Goal: Task Accomplishment & Management: Manage account settings

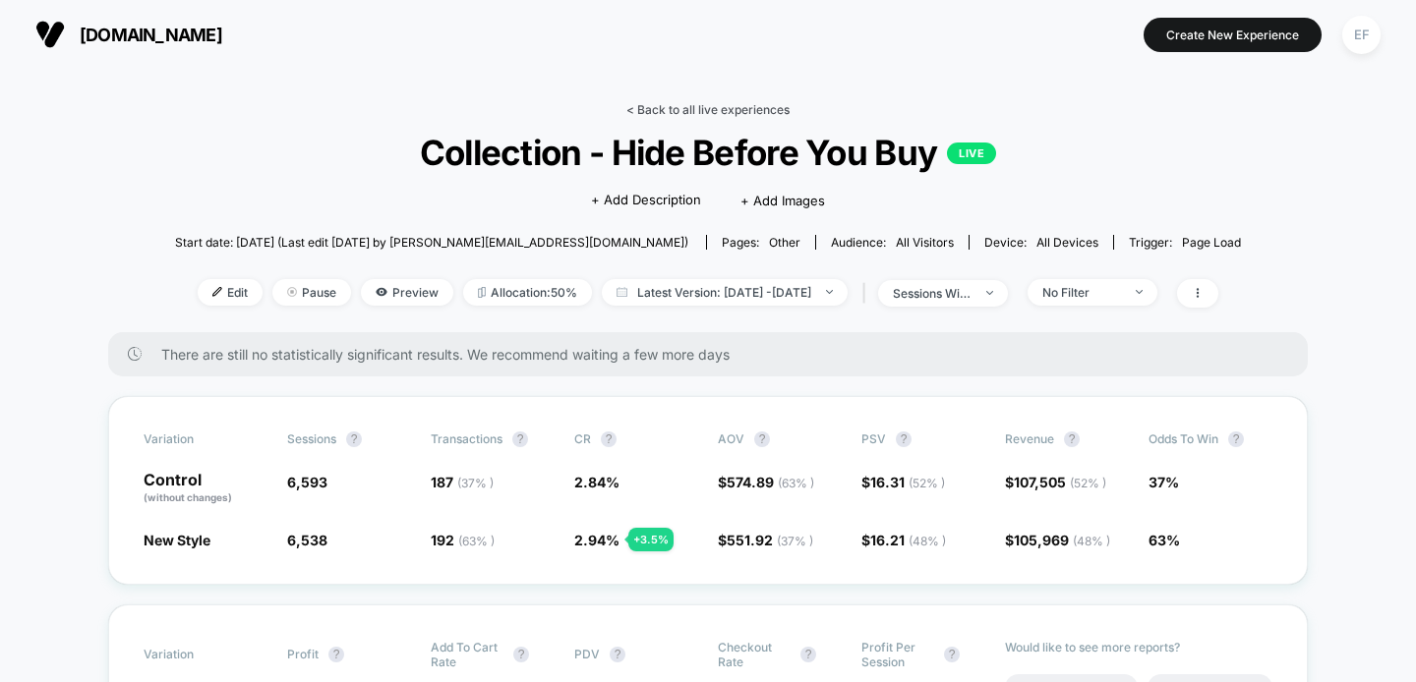
click at [654, 102] on link "< Back to all live experiences" at bounding box center [707, 109] width 163 height 15
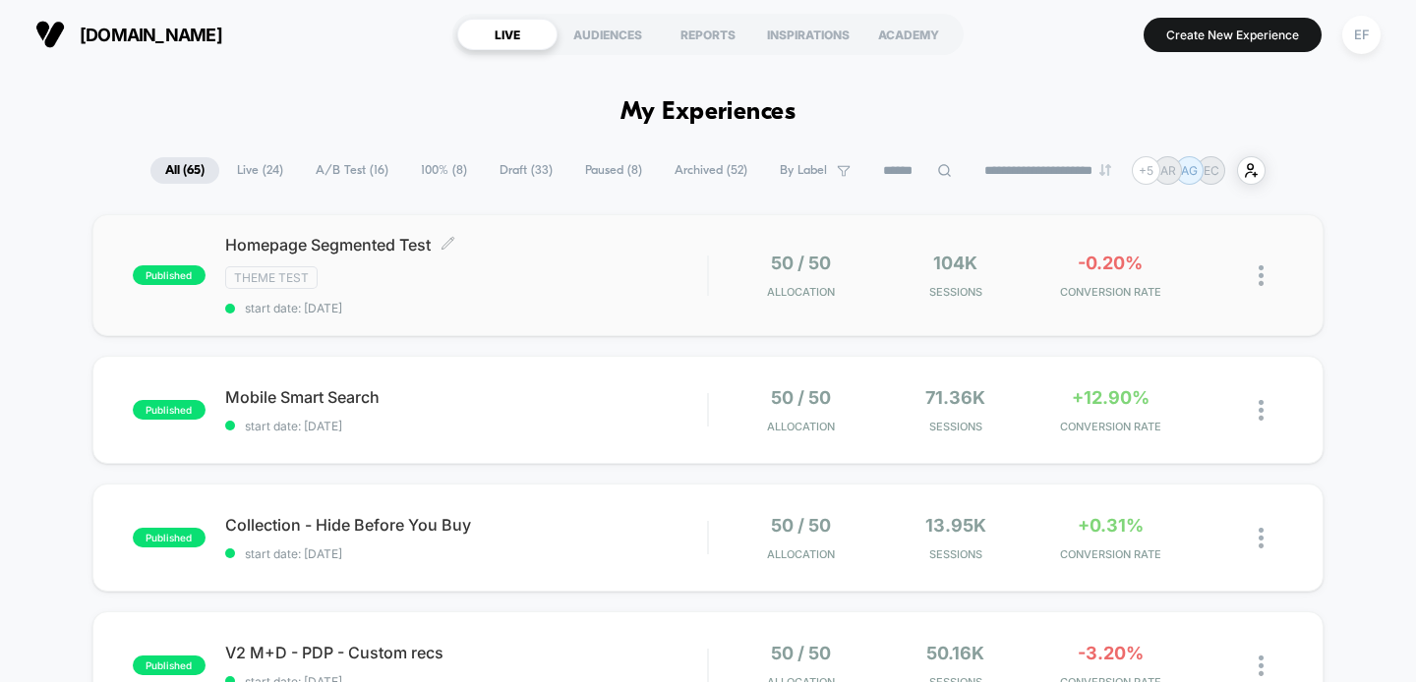
click at [543, 290] on div "Homepage Segmented Test Click to edit experience details Click to edit experien…" at bounding box center [466, 275] width 483 height 81
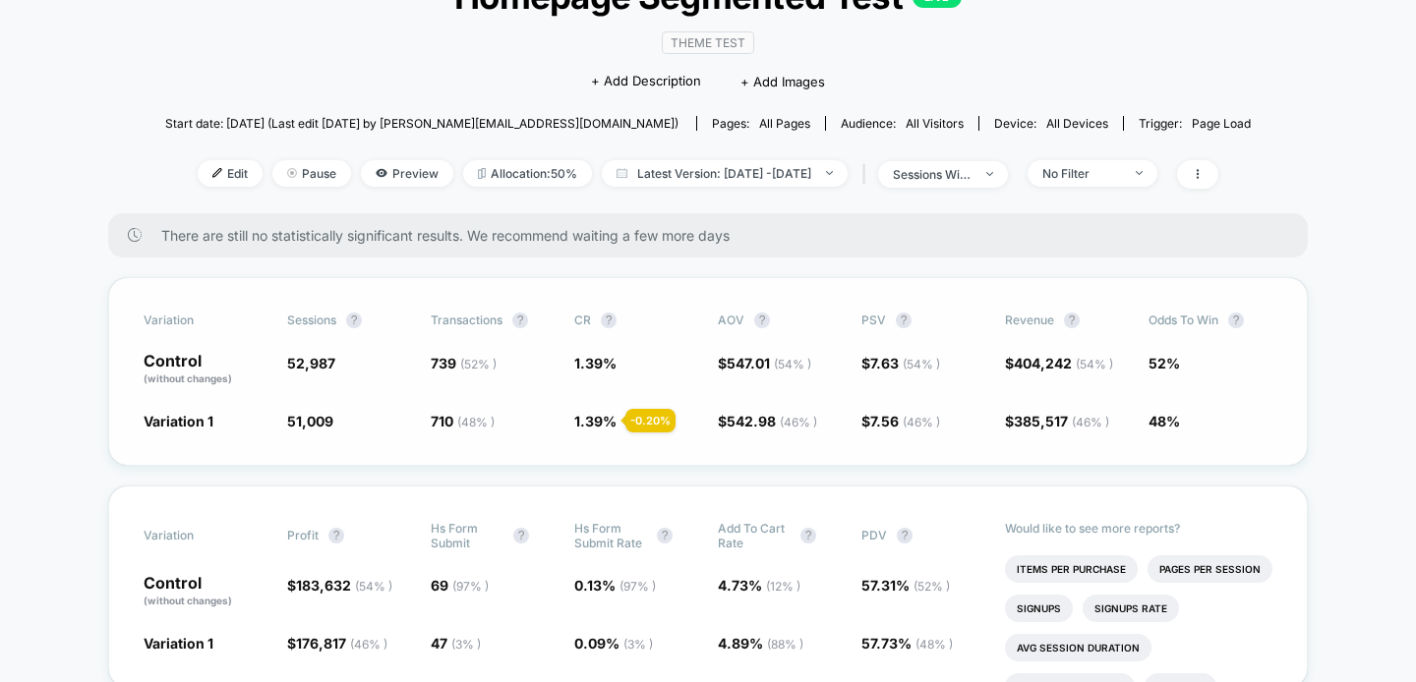
scroll to position [163, 0]
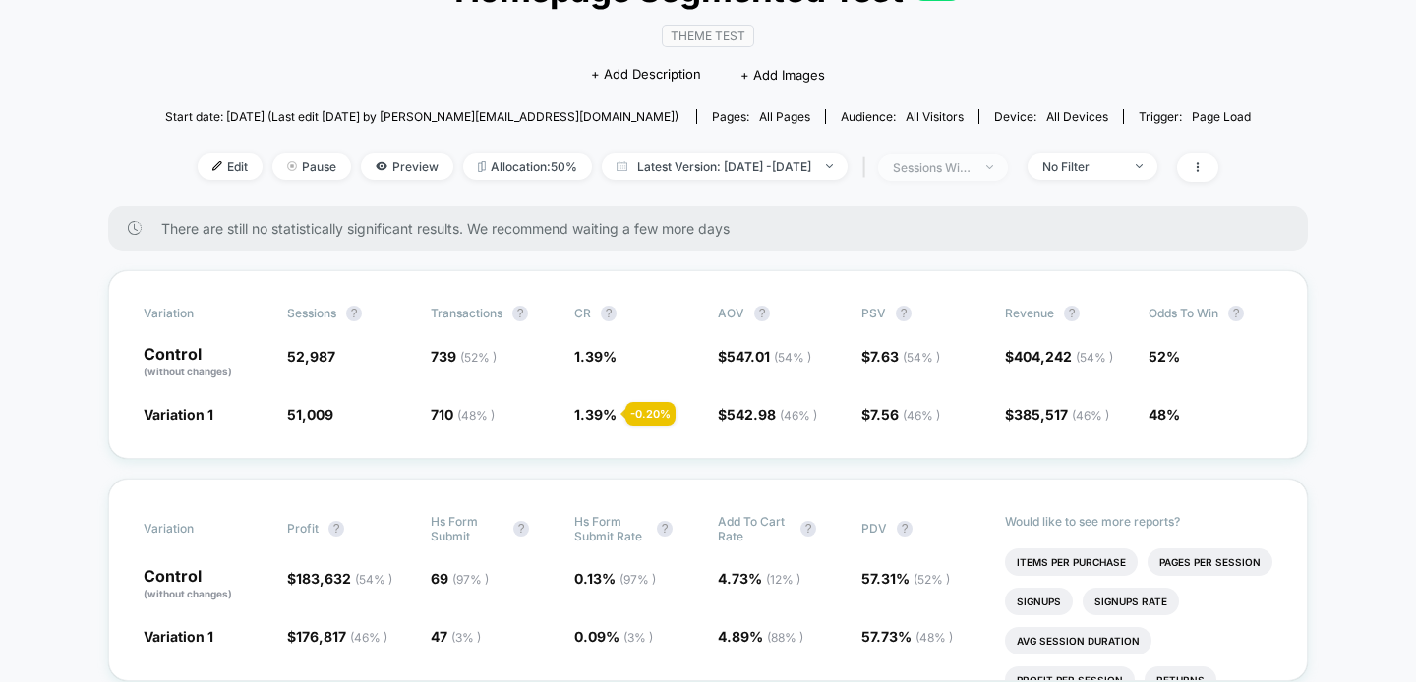
click at [971, 165] on div "sessions with impression" at bounding box center [932, 167] width 79 height 15
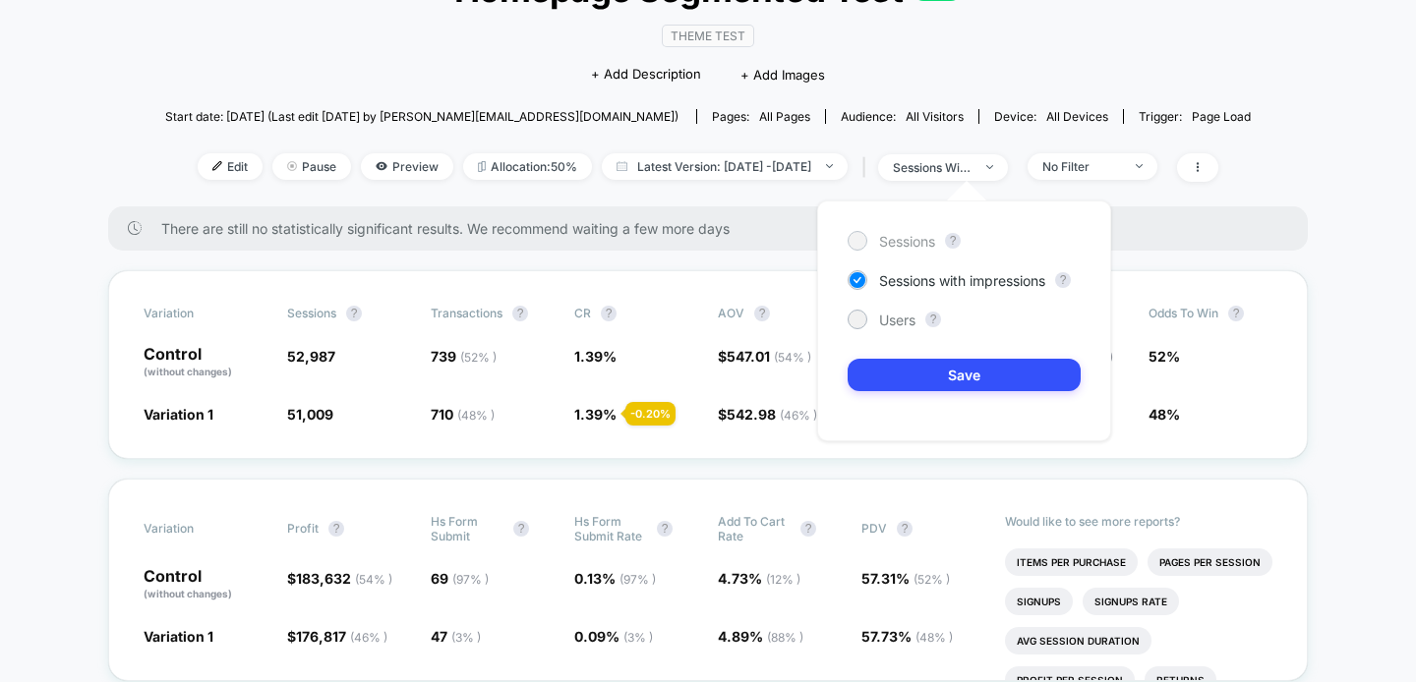
click at [906, 242] on span "Sessions" at bounding box center [907, 241] width 56 height 17
click at [911, 379] on button "Save" at bounding box center [963, 375] width 233 height 32
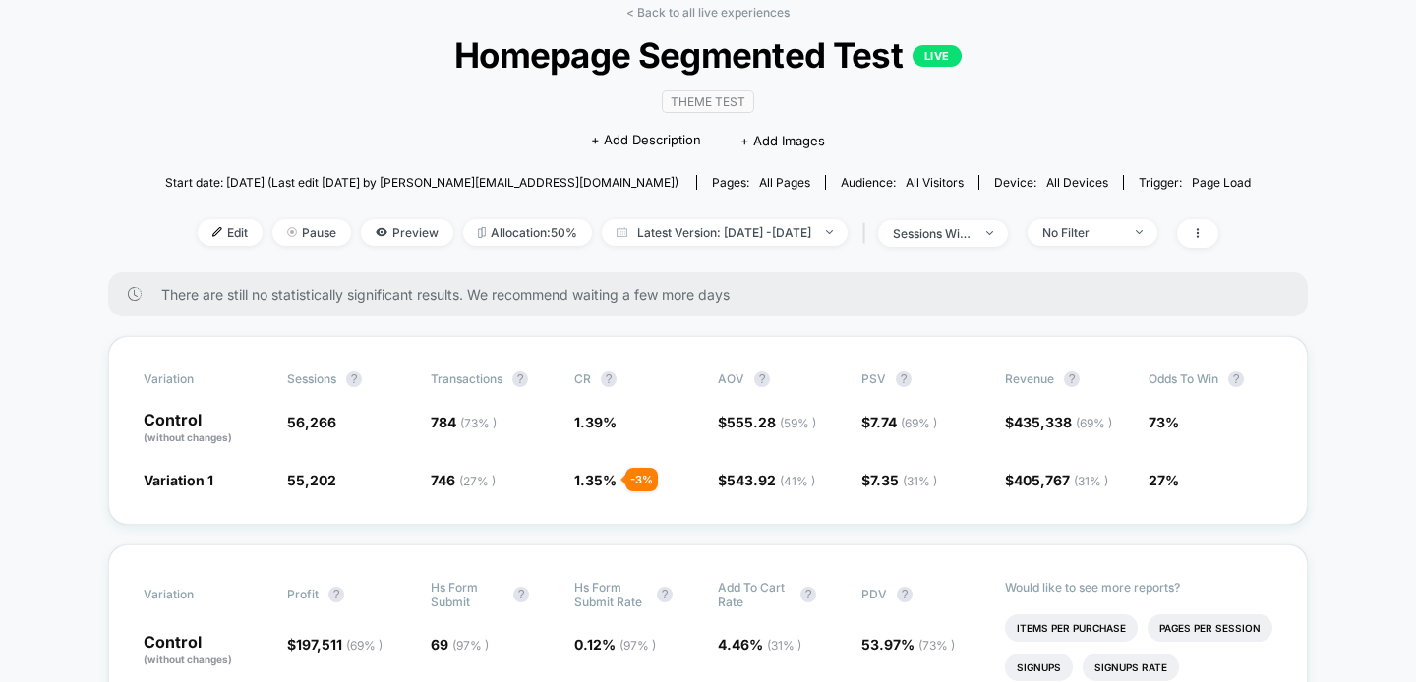
scroll to position [116, 0]
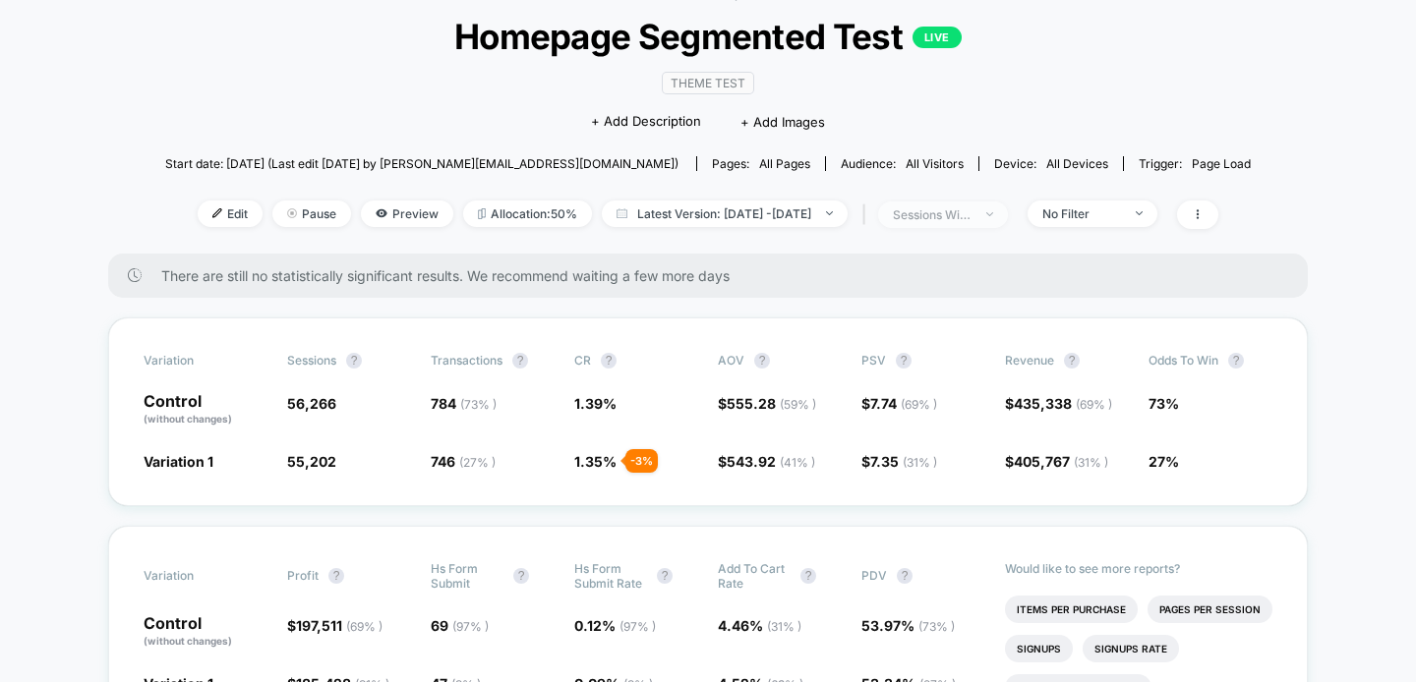
click at [971, 213] on div "sessions with impression" at bounding box center [932, 214] width 79 height 15
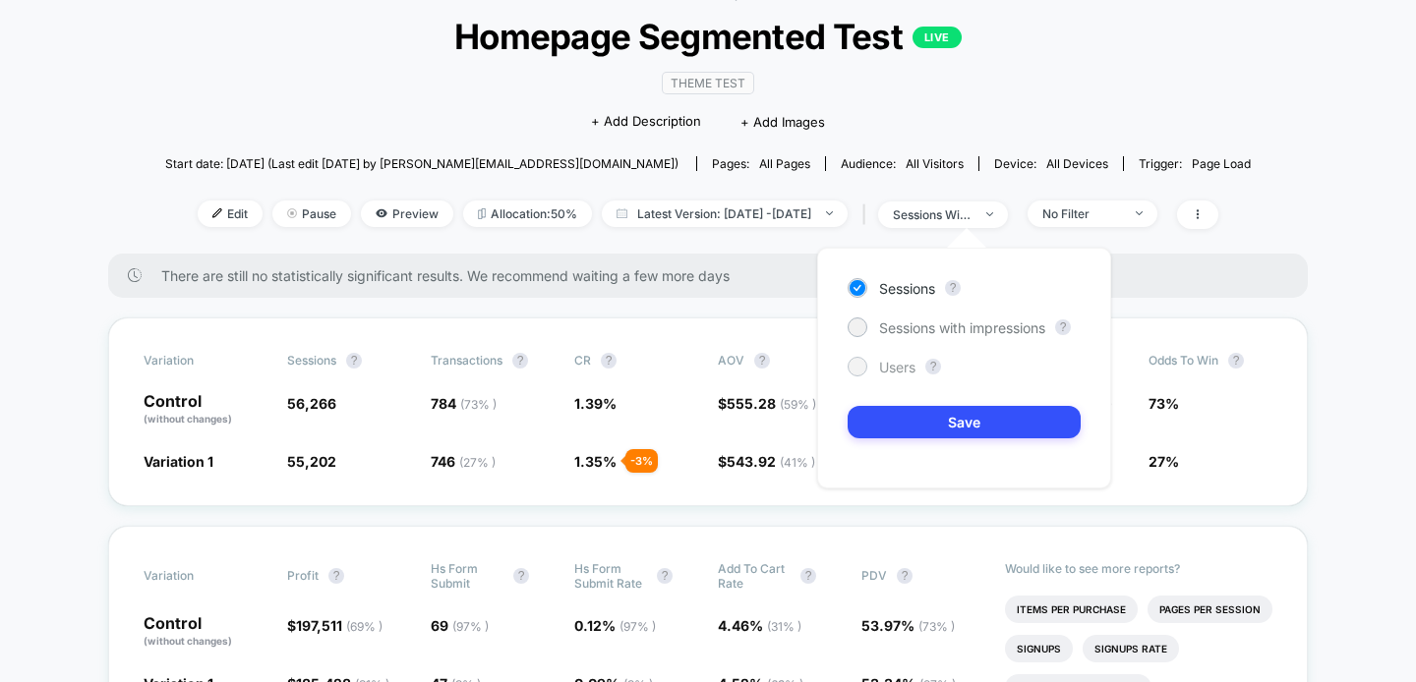
click at [887, 370] on span "Users" at bounding box center [897, 367] width 36 height 17
click at [898, 424] on button "Save" at bounding box center [963, 422] width 233 height 32
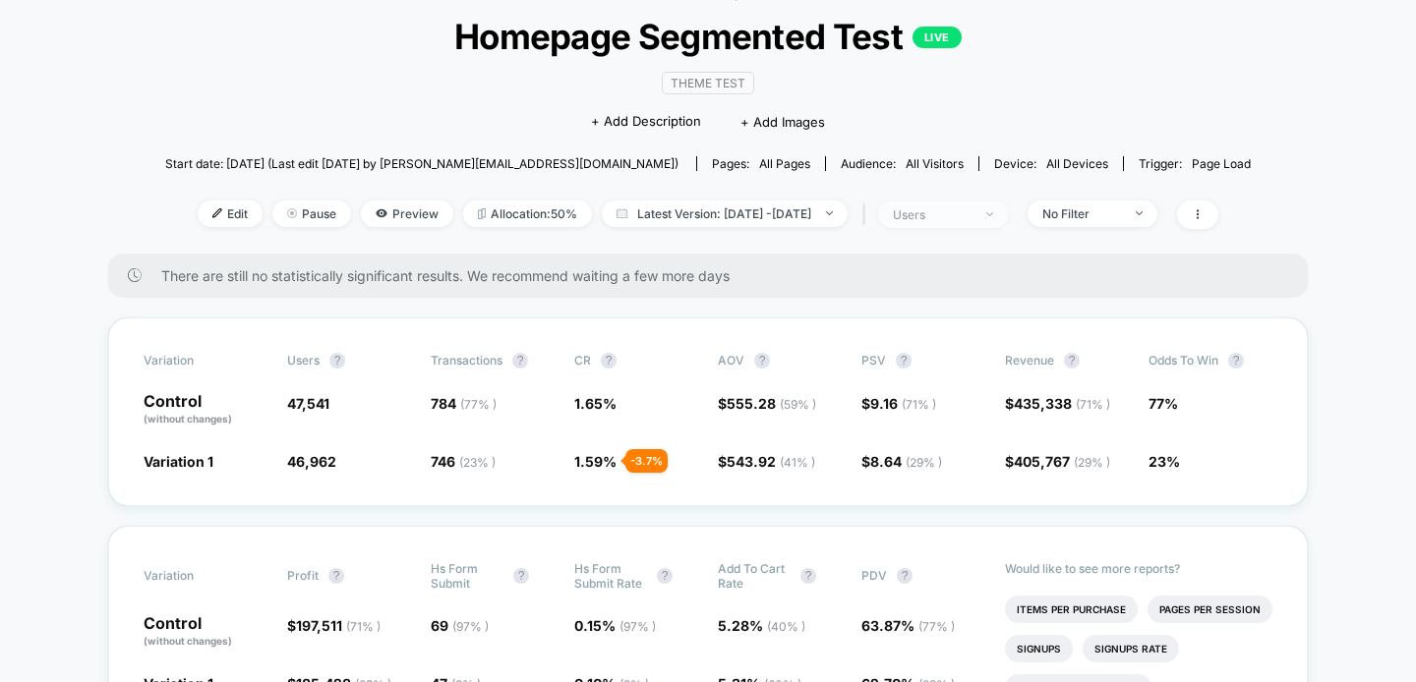
click at [980, 222] on span "users" at bounding box center [943, 215] width 130 height 27
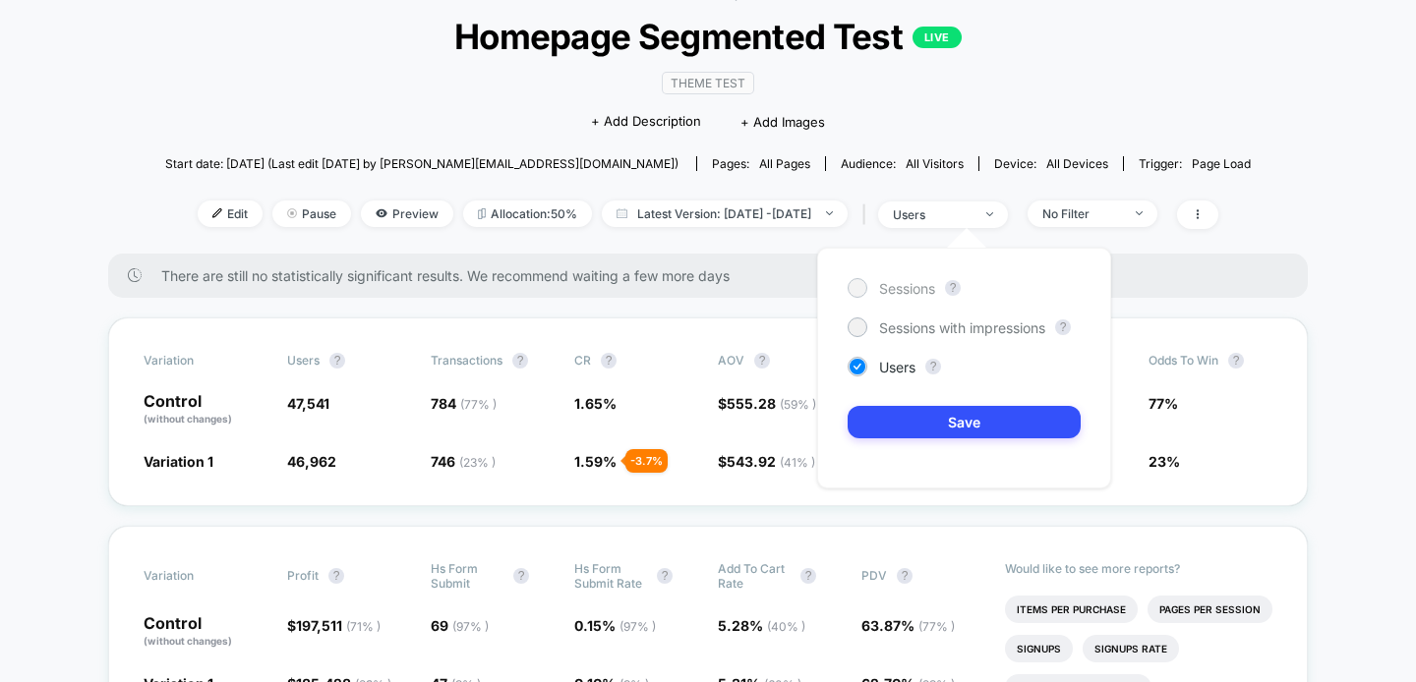
click at [916, 294] on span "Sessions" at bounding box center [907, 288] width 56 height 17
click at [915, 425] on button "Save" at bounding box center [963, 422] width 233 height 32
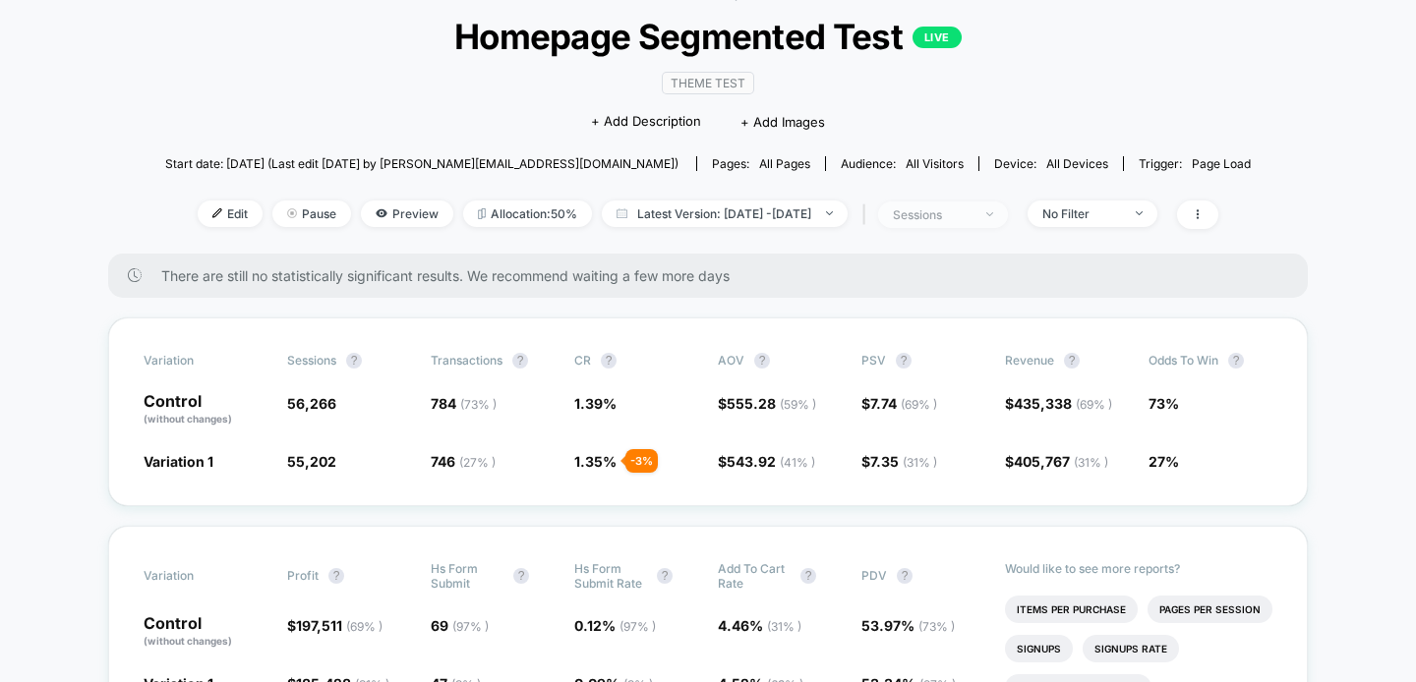
click at [964, 204] on span "sessions" at bounding box center [943, 215] width 130 height 27
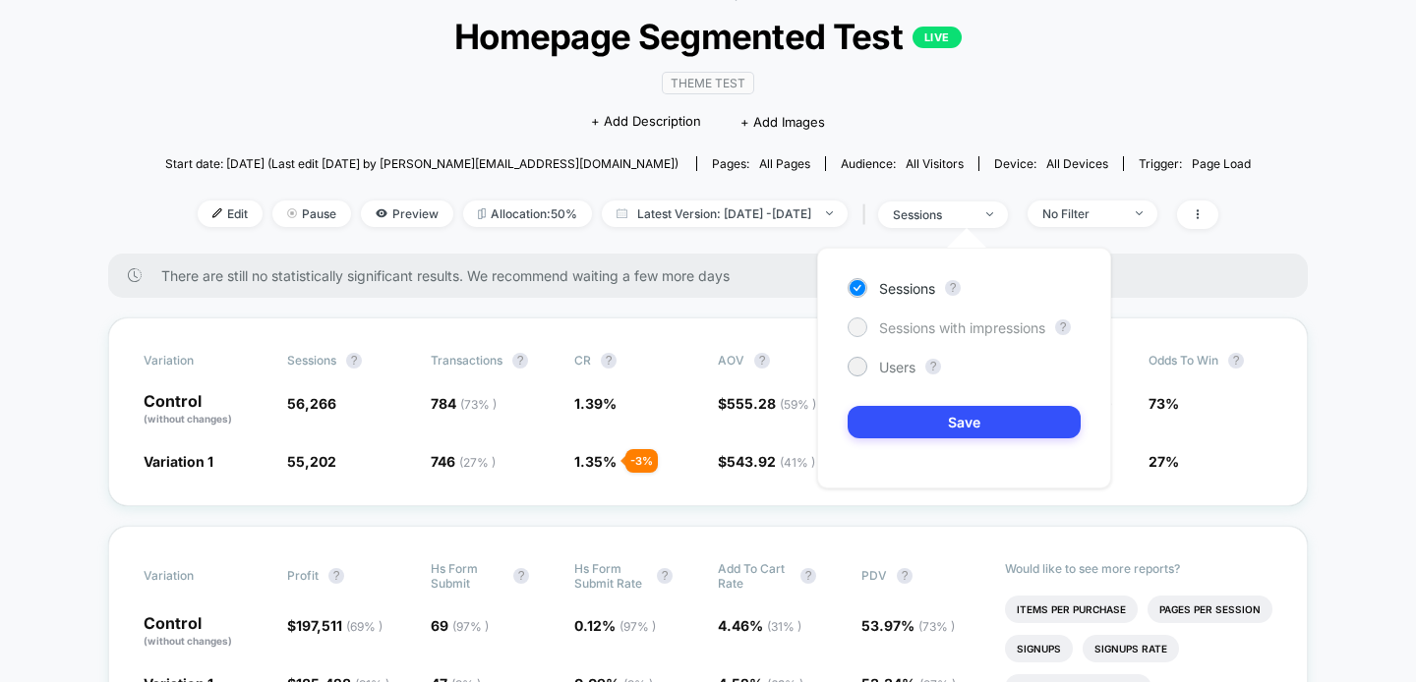
click at [909, 334] on span "Sessions with impressions" at bounding box center [962, 328] width 166 height 17
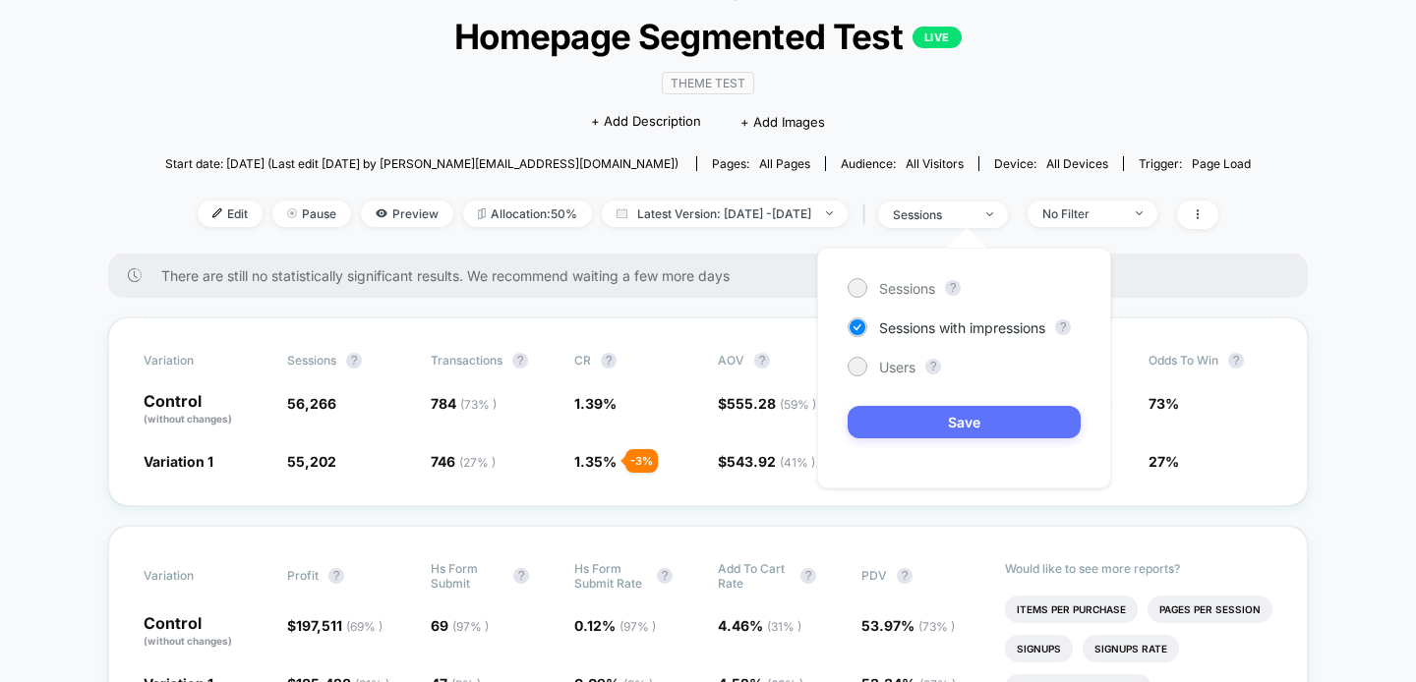
click at [906, 408] on button "Save" at bounding box center [963, 422] width 233 height 32
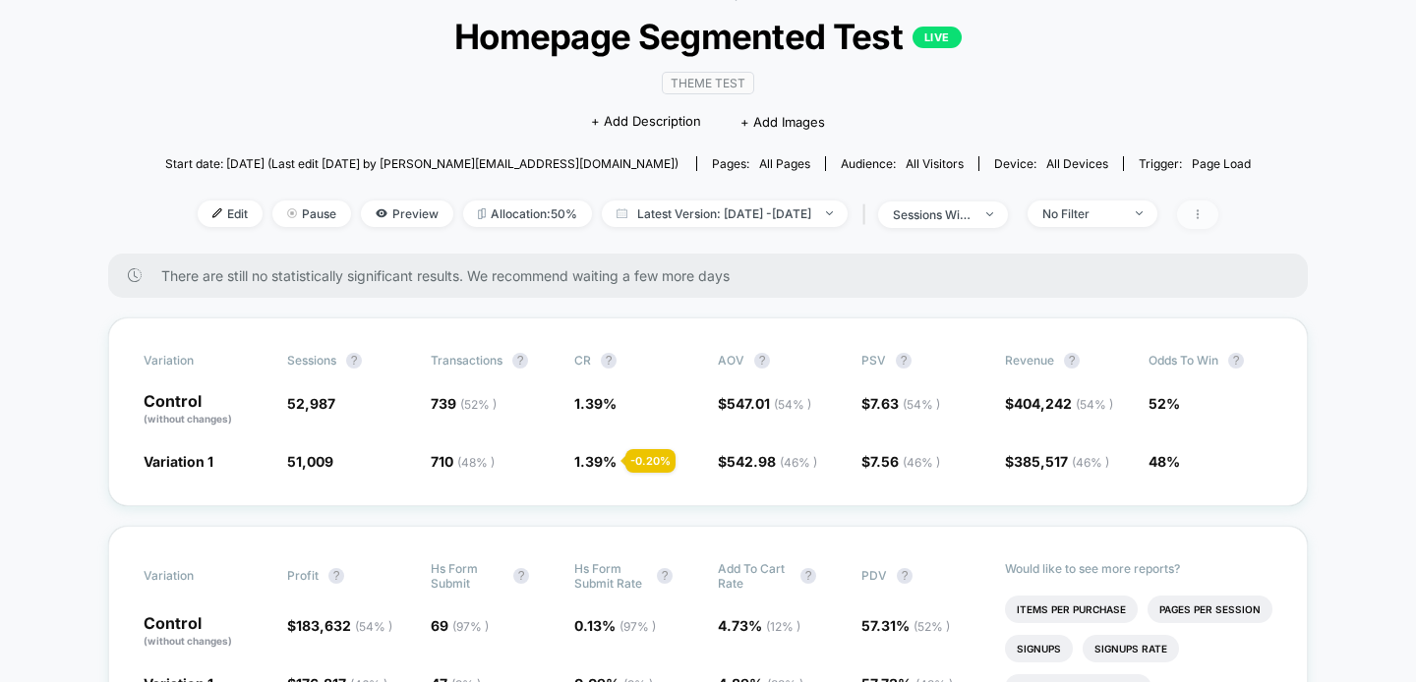
click at [1218, 215] on span at bounding box center [1197, 215] width 41 height 29
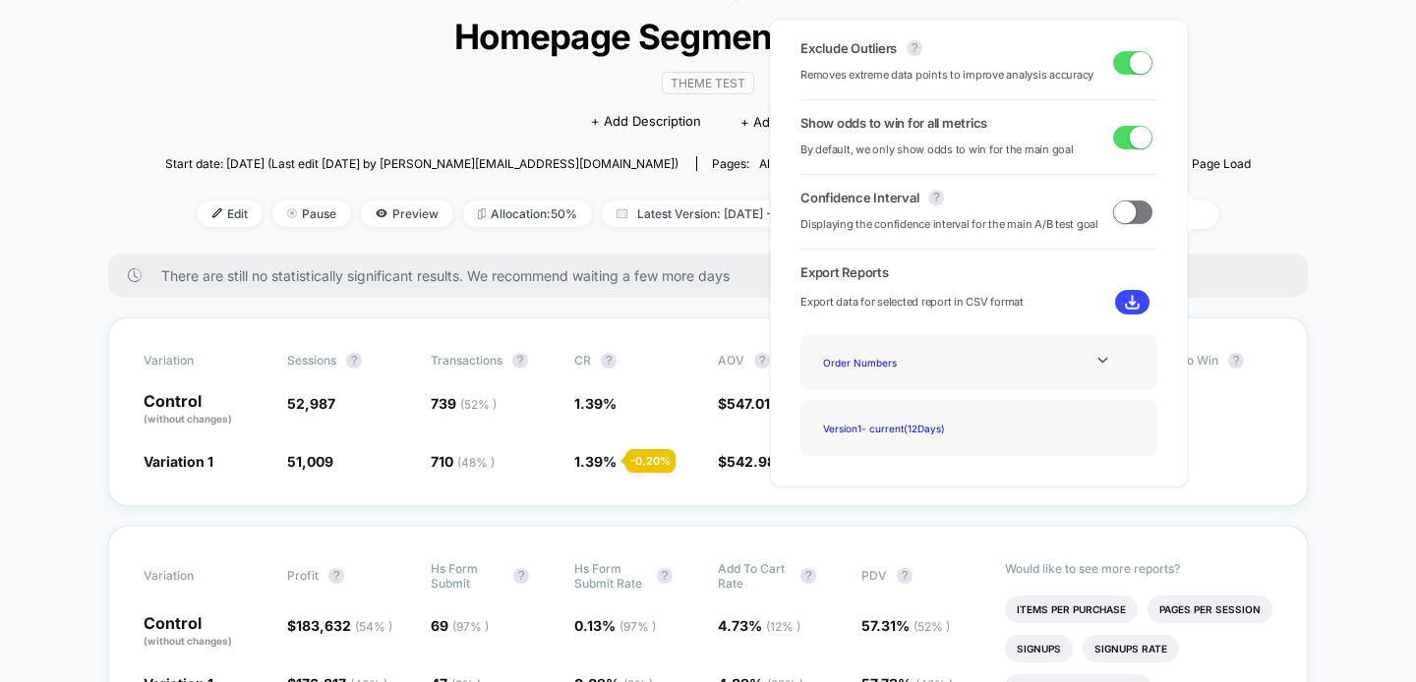
click at [1134, 59] on span at bounding box center [1141, 62] width 22 height 22
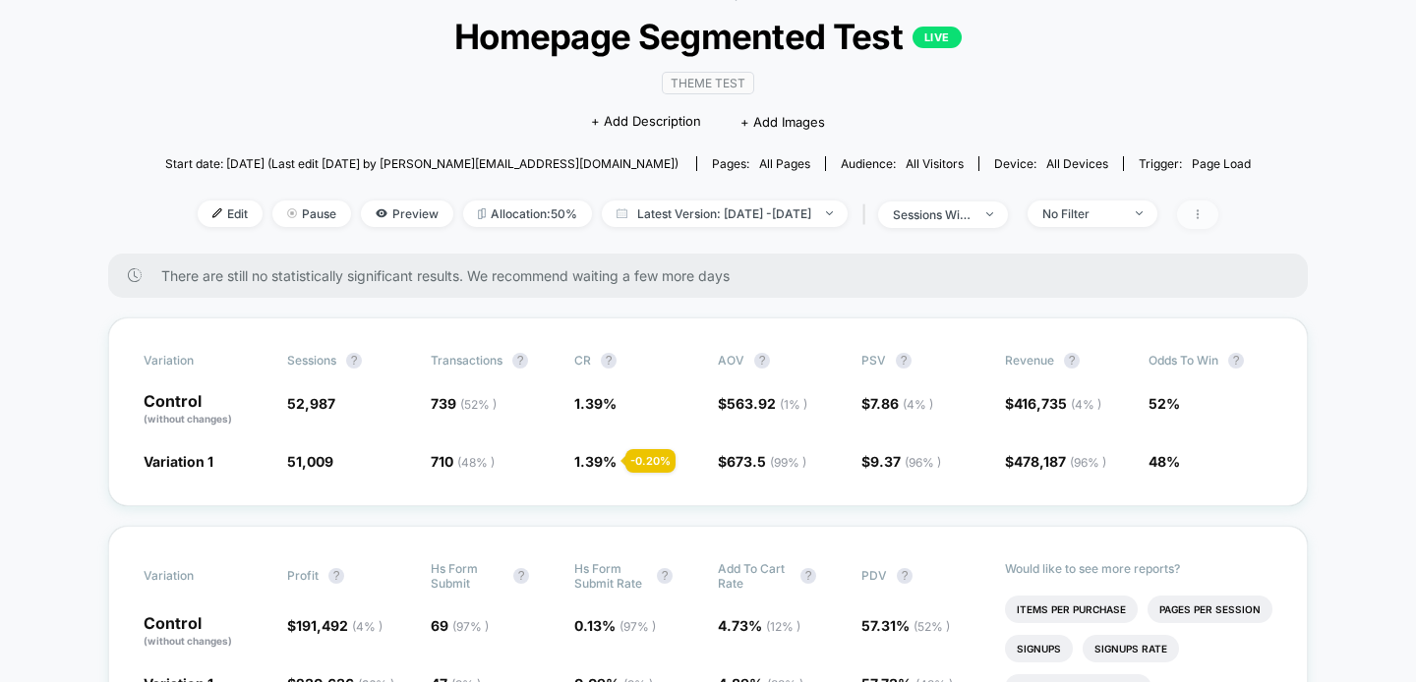
click at [1218, 210] on span at bounding box center [1197, 215] width 41 height 29
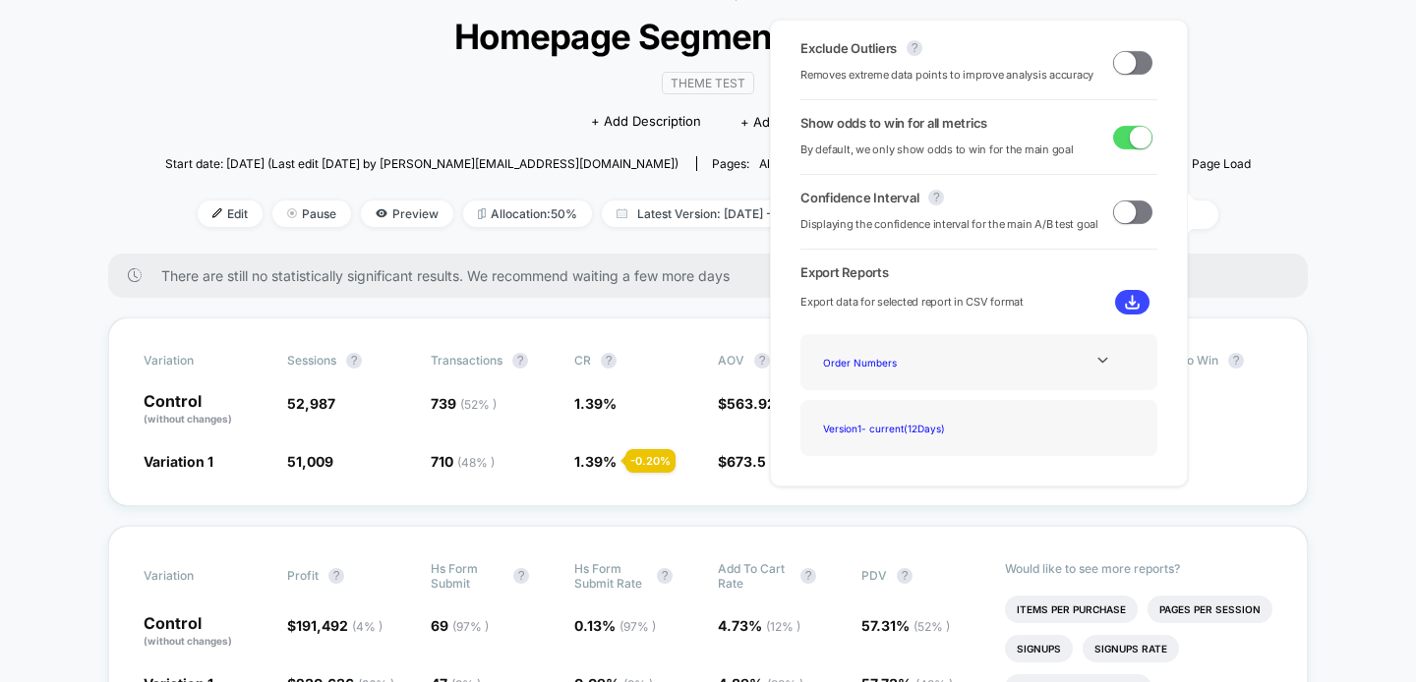
click at [1126, 56] on span at bounding box center [1125, 62] width 22 height 22
click at [1133, 69] on span at bounding box center [1141, 62] width 22 height 22
click at [1133, 69] on span at bounding box center [1132, 63] width 39 height 24
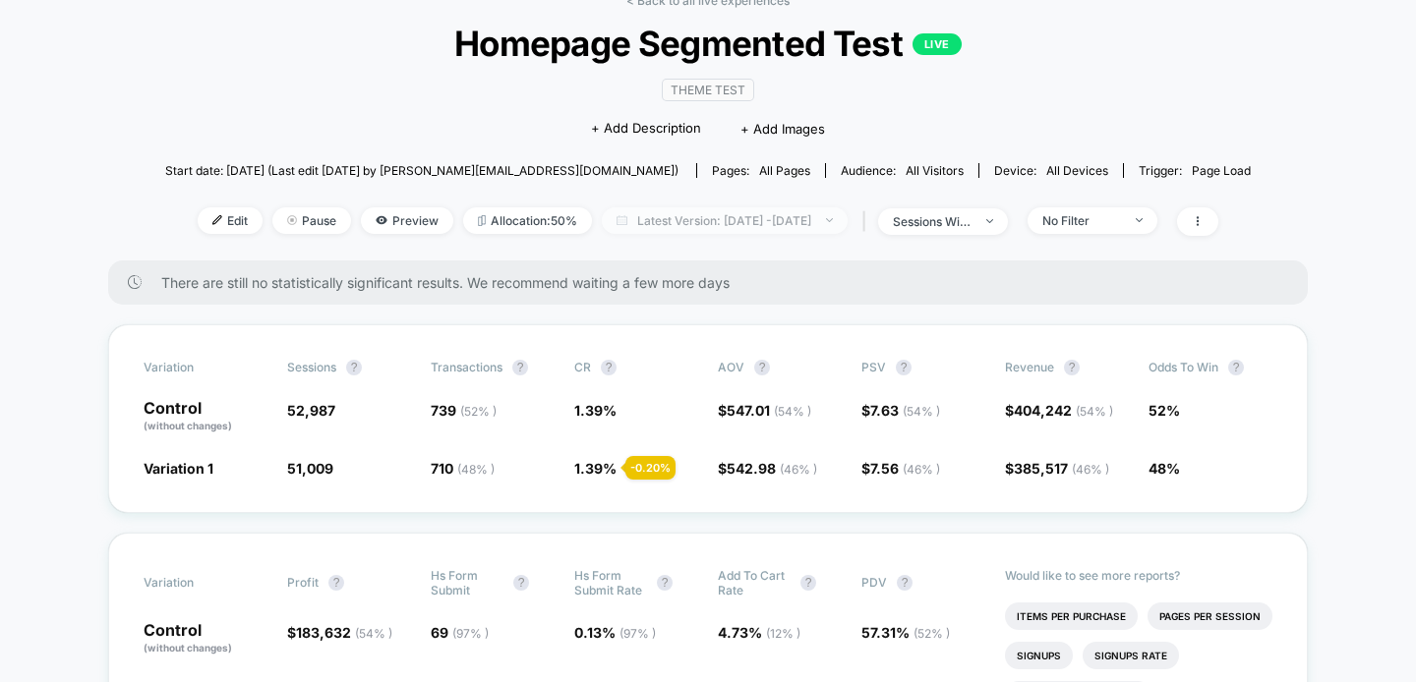
scroll to position [95, 0]
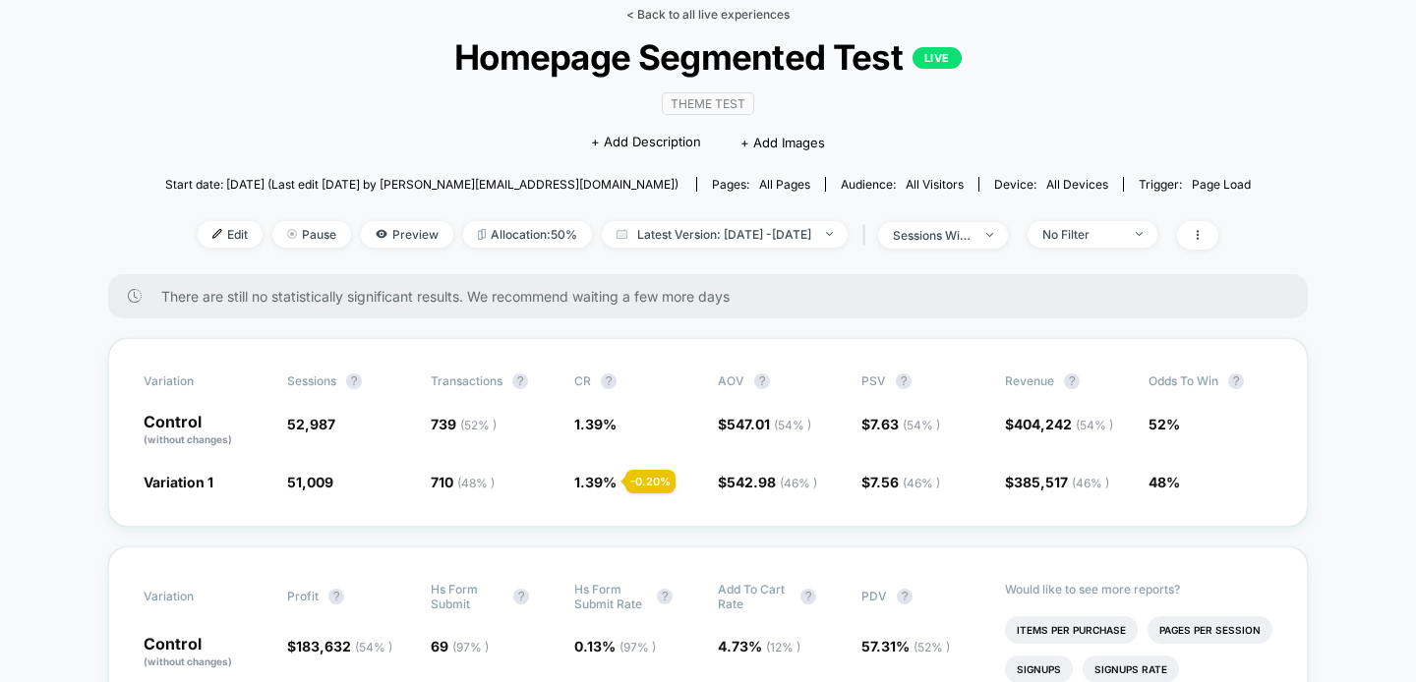
click at [697, 18] on link "< Back to all live experiences" at bounding box center [707, 14] width 163 height 15
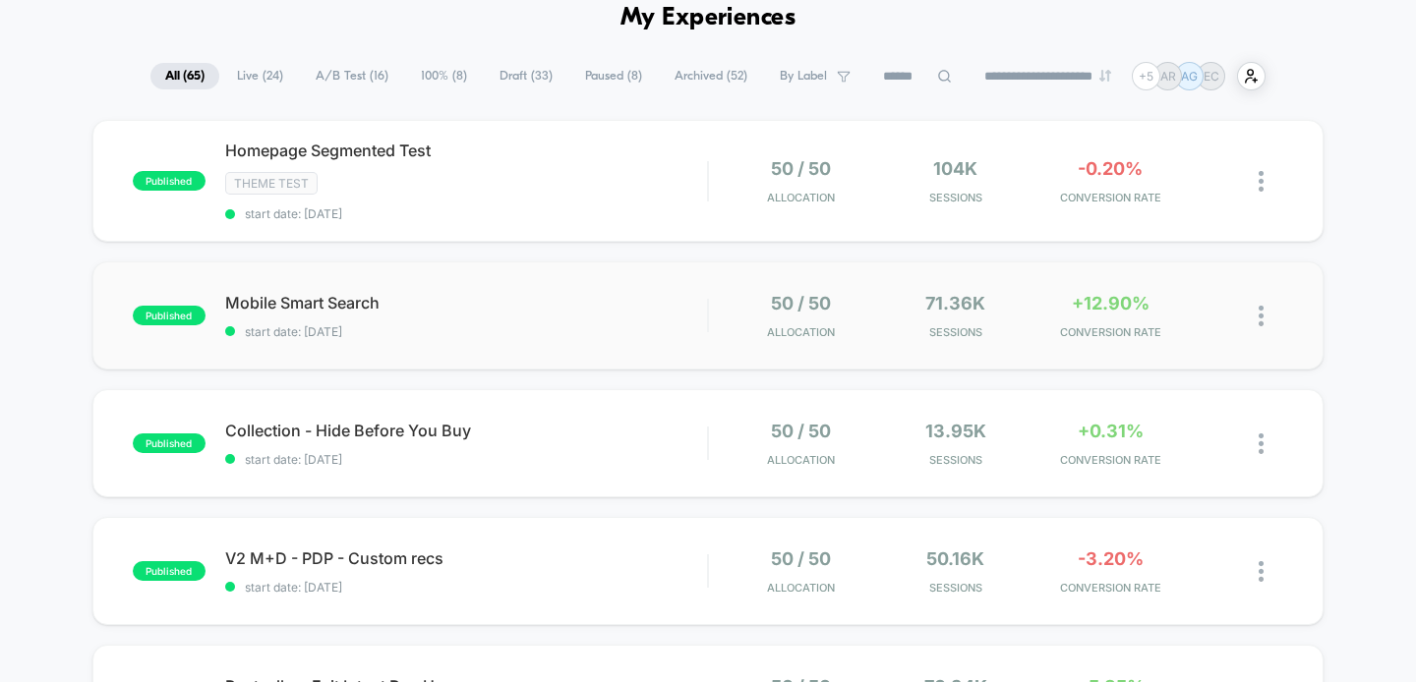
scroll to position [96, 0]
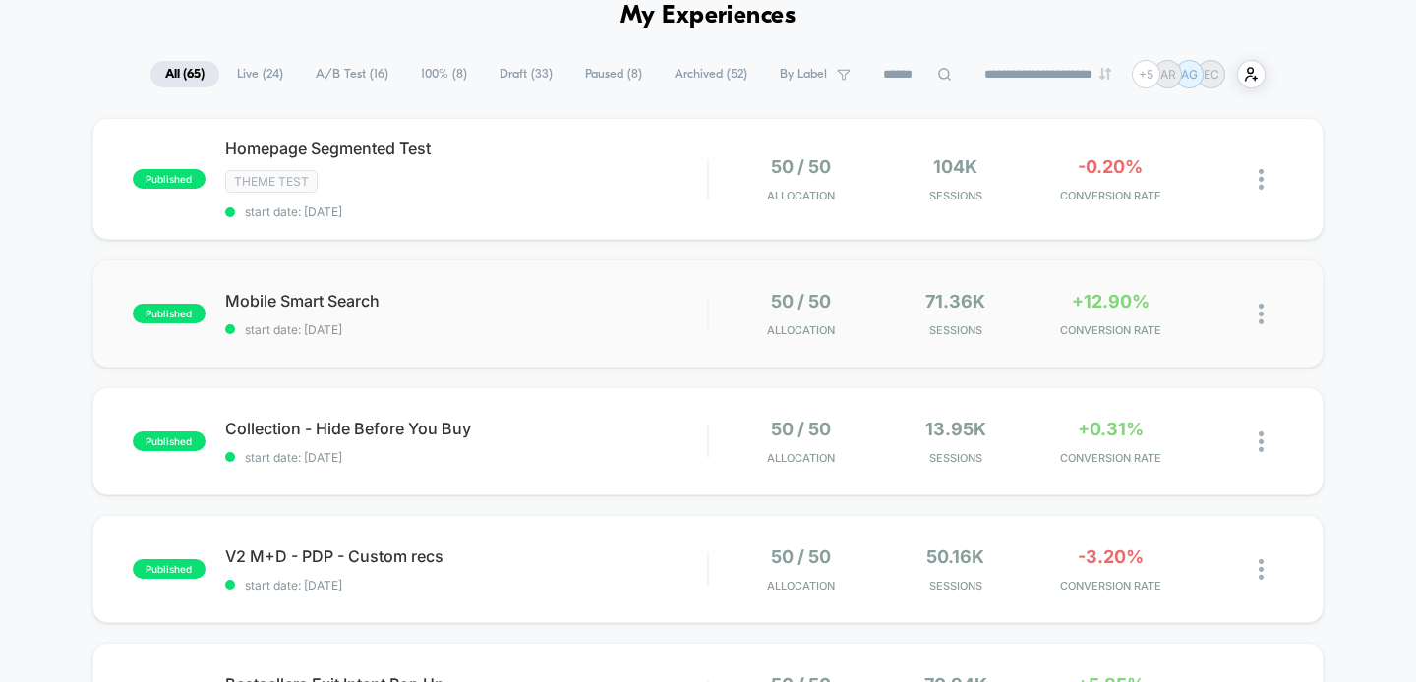
click at [543, 337] on div "published Mobile Smart Search start date: 9/5/2025 50 / 50 Allocation 71.36k Se…" at bounding box center [708, 314] width 1232 height 108
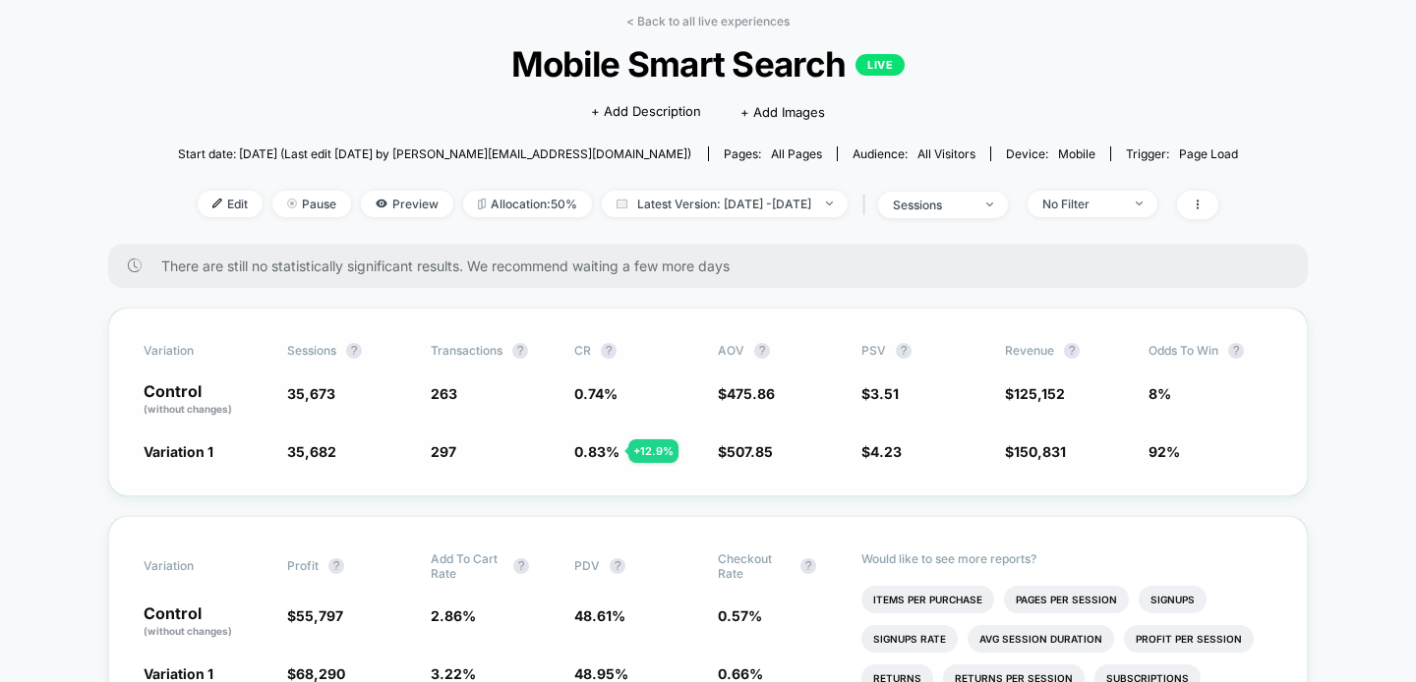
scroll to position [13, 0]
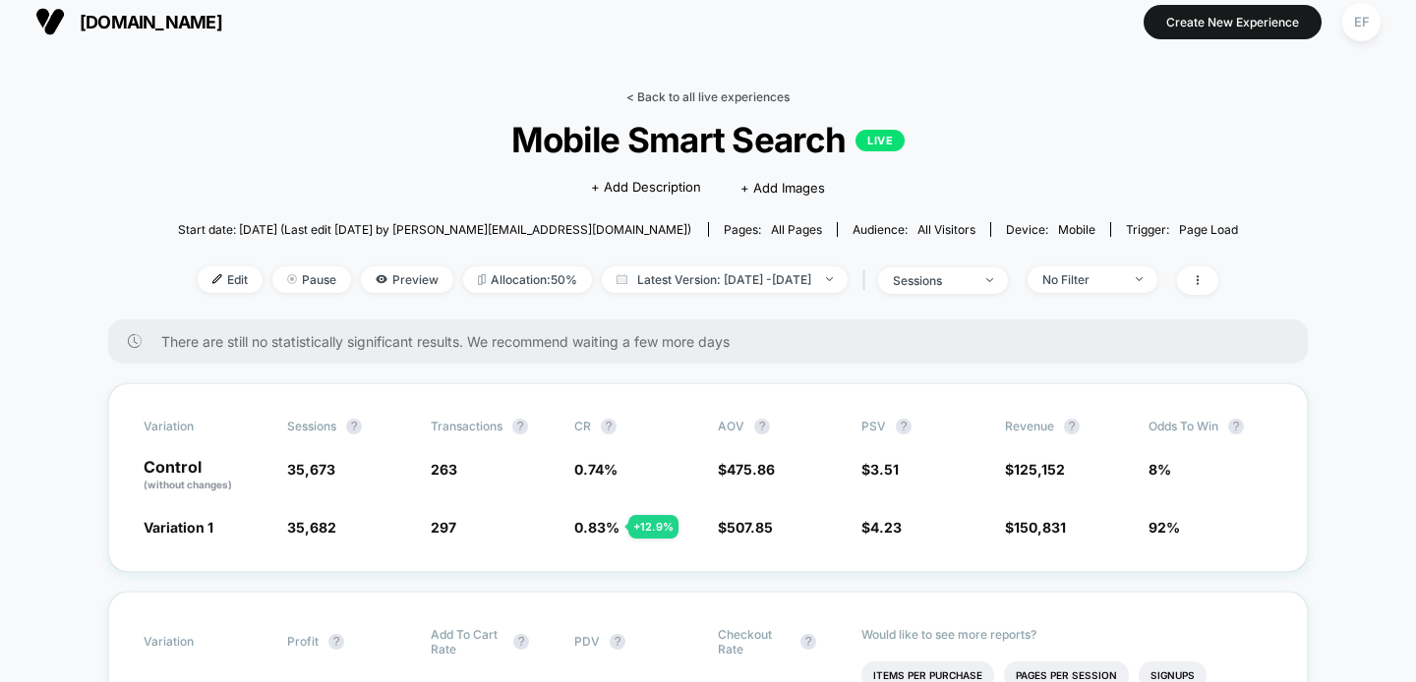
click at [666, 98] on link "< Back to all live experiences" at bounding box center [707, 96] width 163 height 15
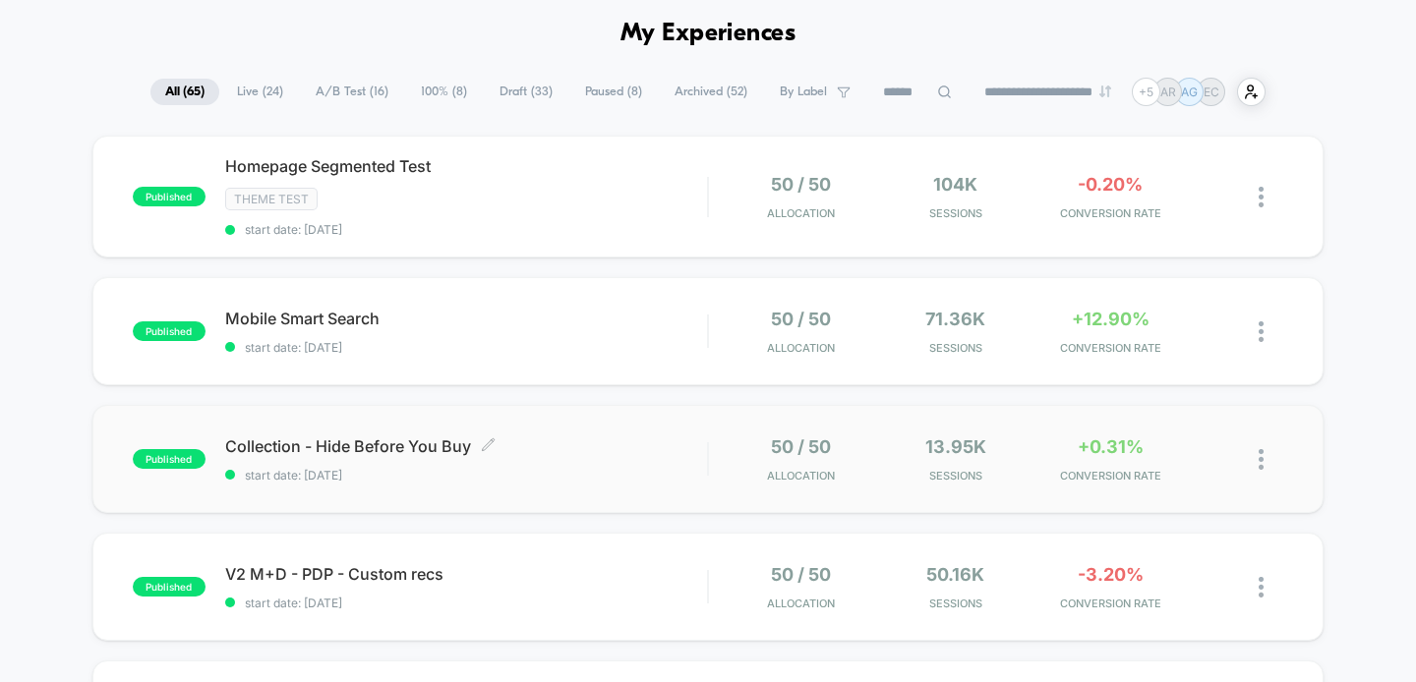
scroll to position [87, 0]
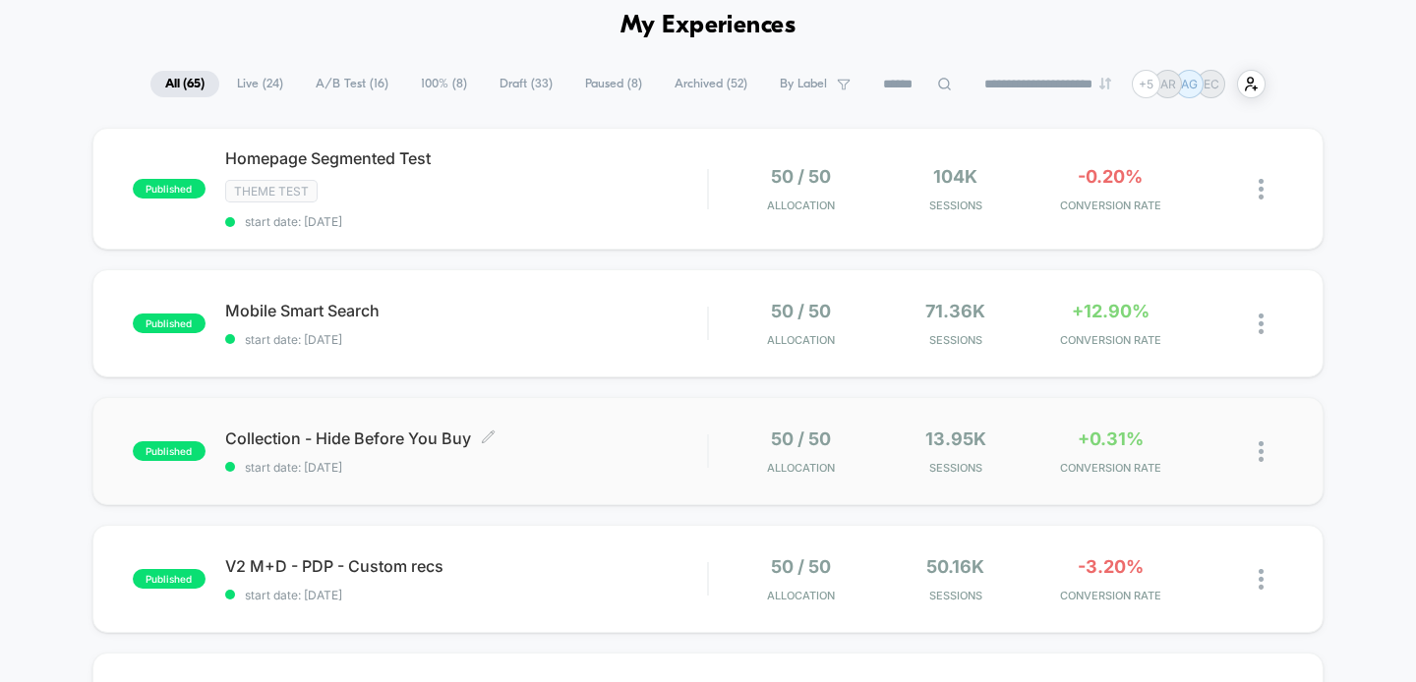
click at [629, 448] on div "Collection - Hide Before You Buy Click to edit experience details Click to edit…" at bounding box center [466, 452] width 483 height 46
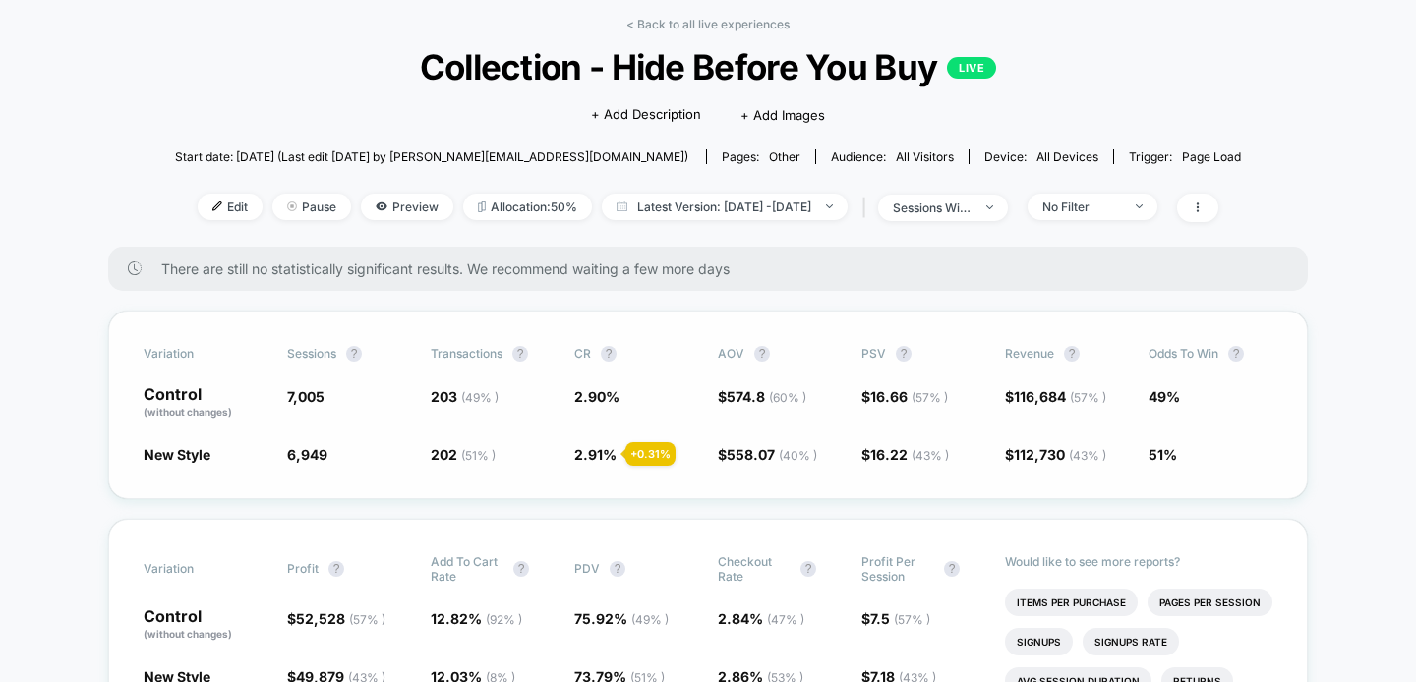
scroll to position [87, 0]
click at [722, 25] on link "< Back to all live experiences" at bounding box center [707, 23] width 163 height 15
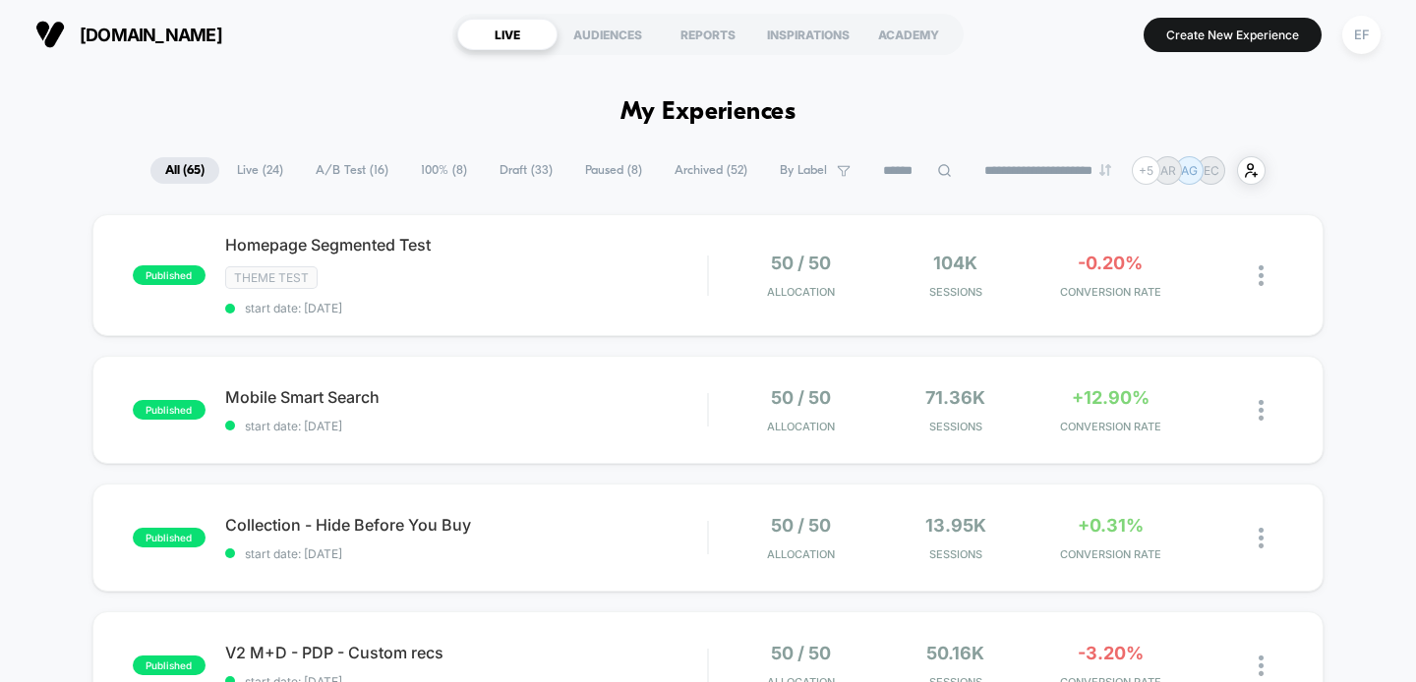
click at [334, 159] on span "A/B Test ( 16 )" at bounding box center [352, 170] width 102 height 27
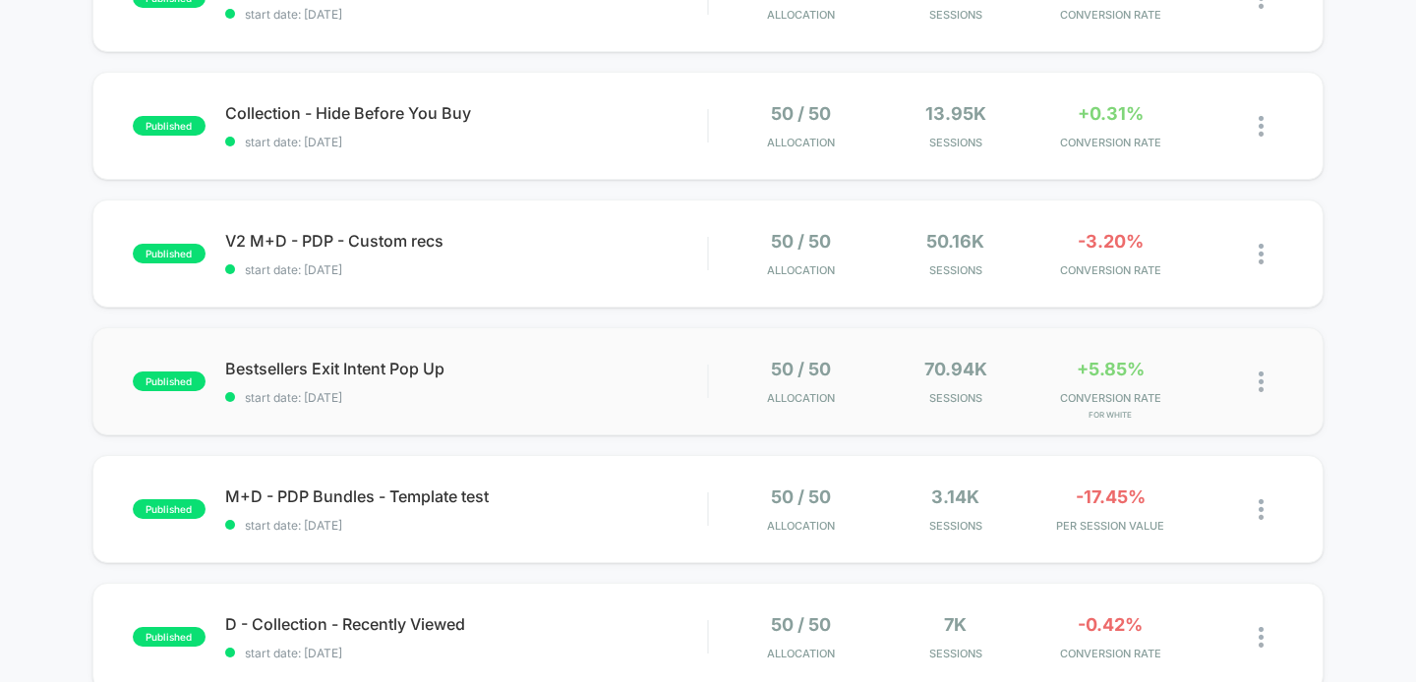
scroll to position [476, 0]
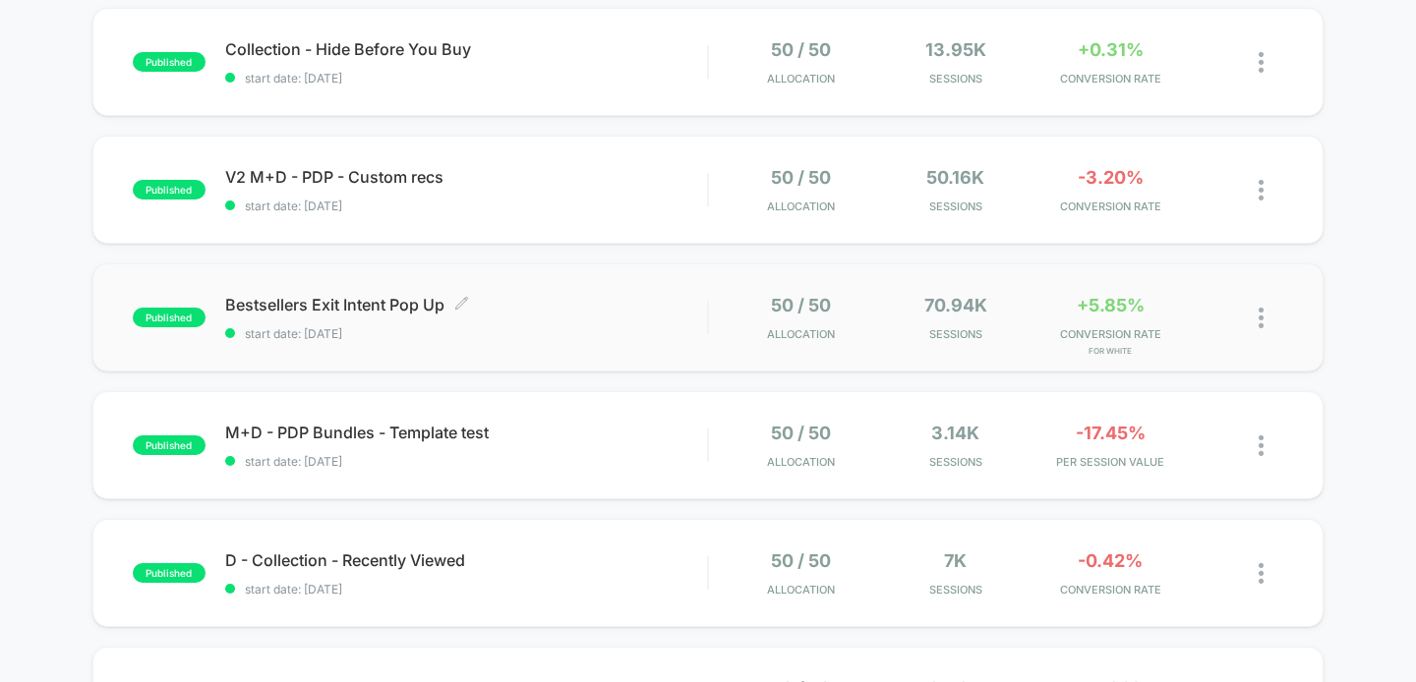
click at [594, 338] on span "start date: [DATE]" at bounding box center [466, 333] width 483 height 15
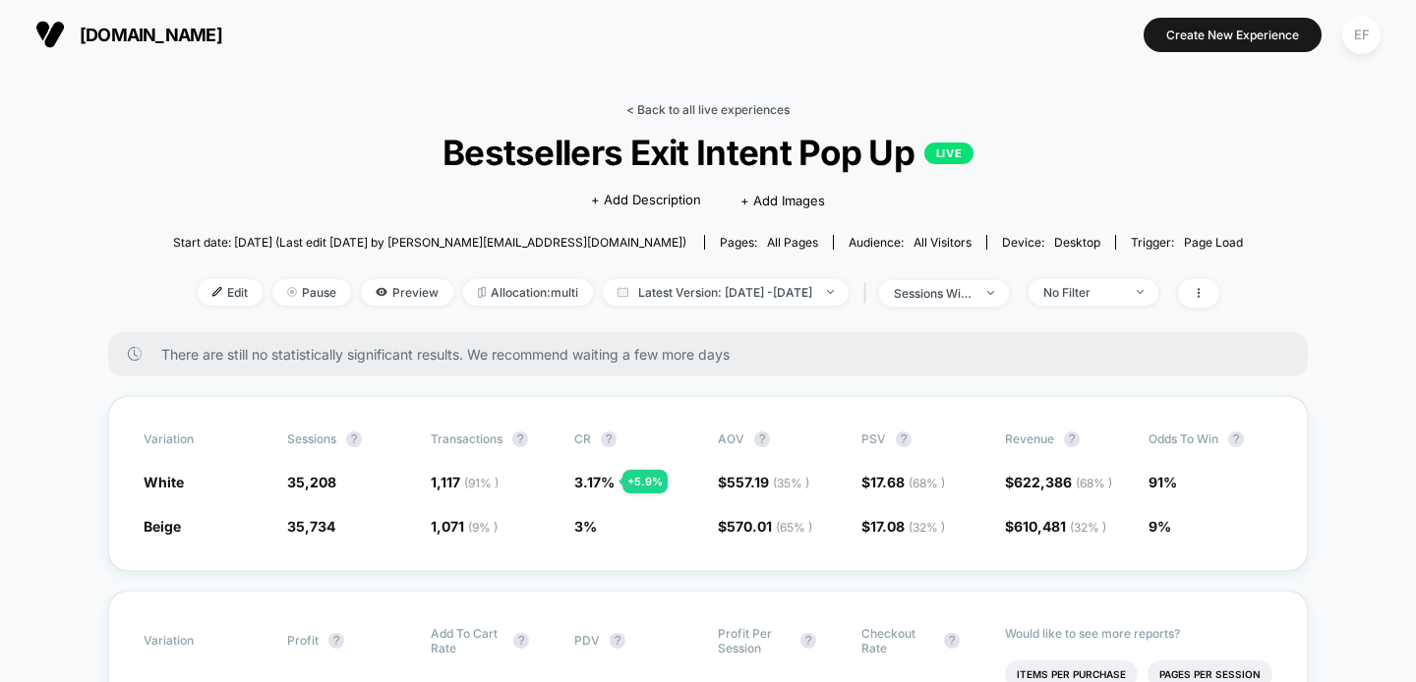
click at [746, 109] on link "< Back to all live experiences" at bounding box center [707, 109] width 163 height 15
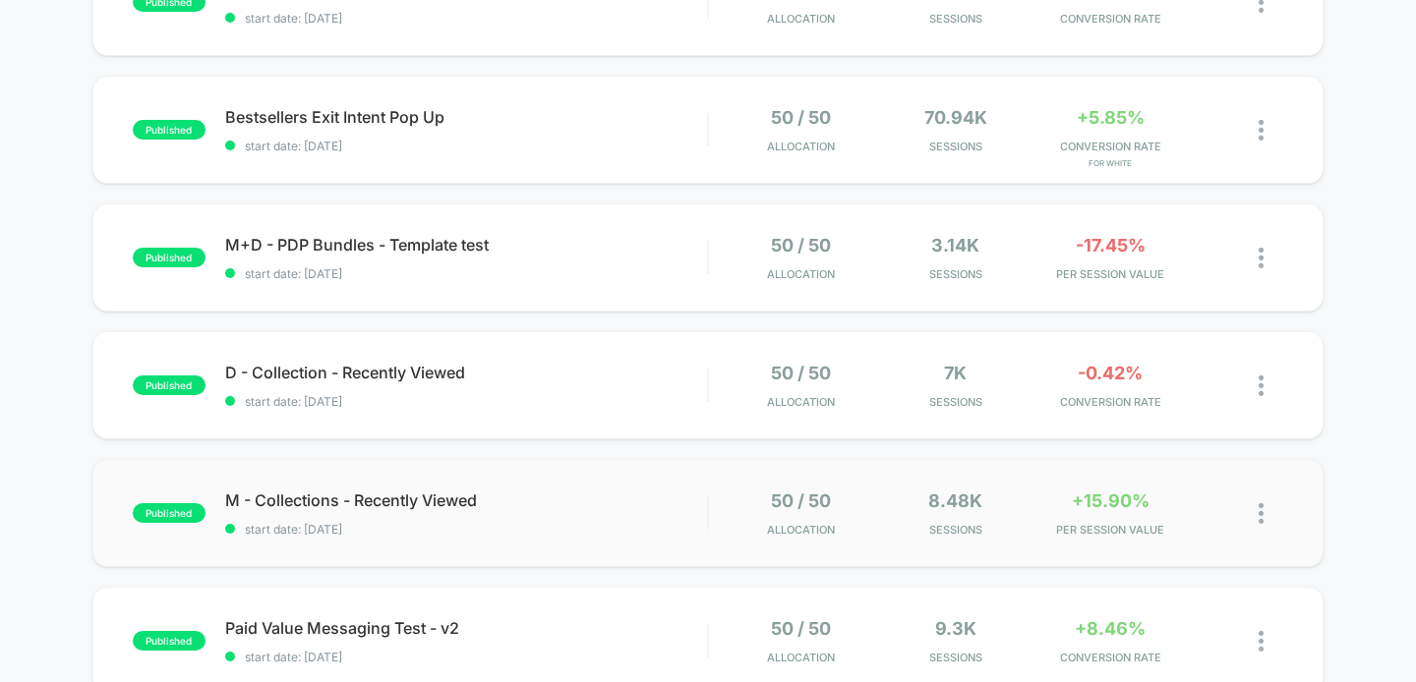
scroll to position [675, 0]
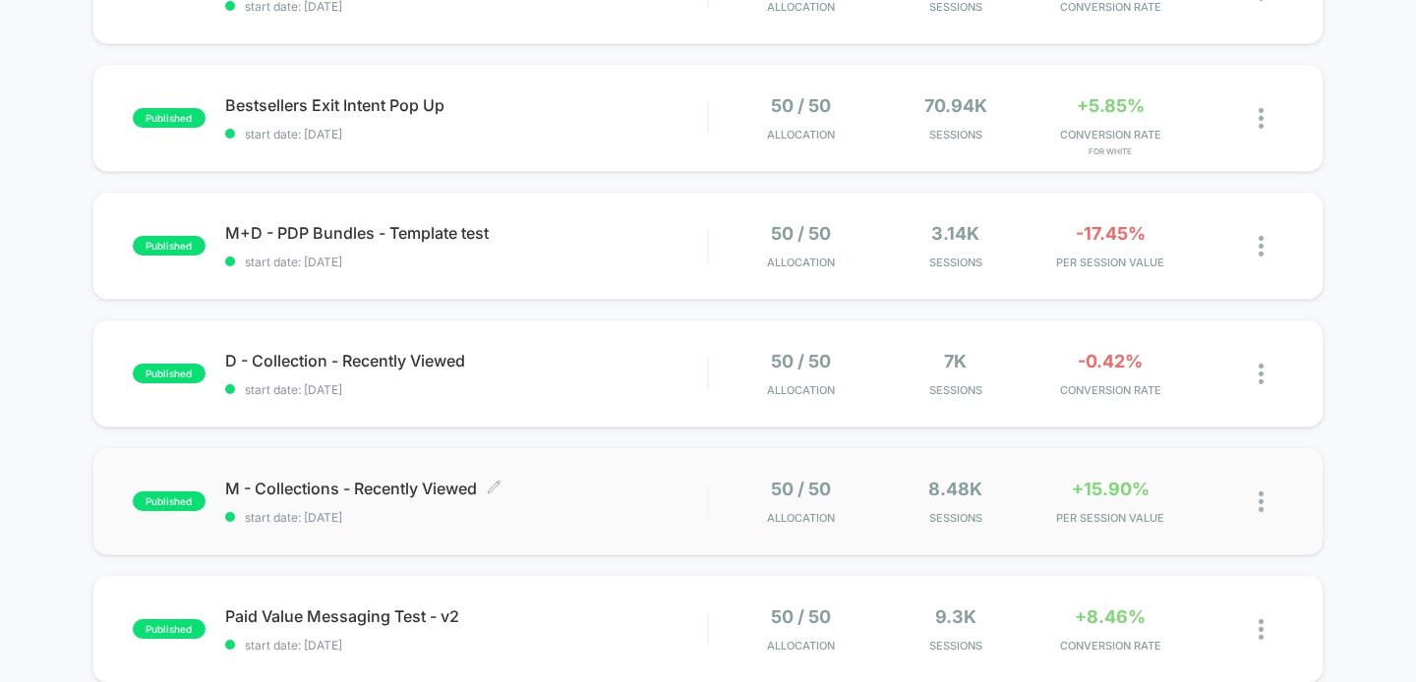
click at [653, 503] on div "M - Collections - Recently Viewed Click to edit experience details Click to edi…" at bounding box center [466, 502] width 483 height 46
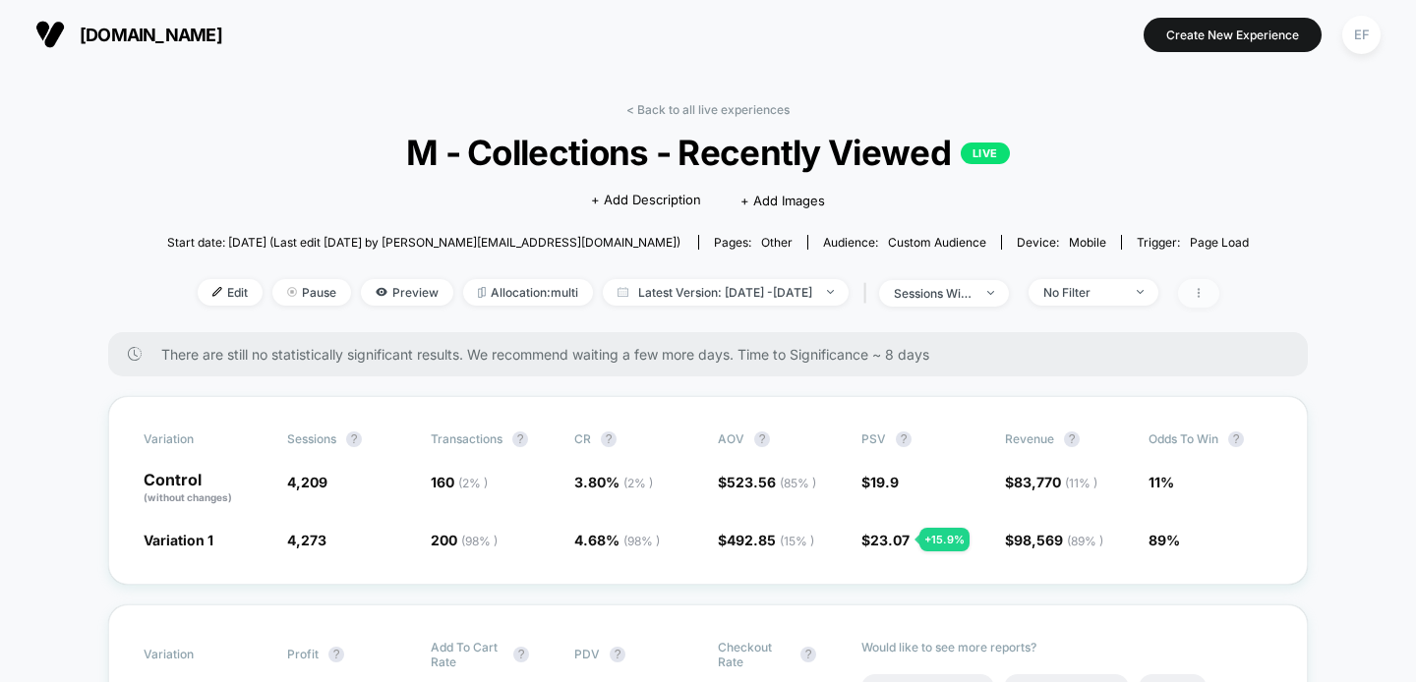
click at [1219, 295] on span at bounding box center [1198, 293] width 41 height 29
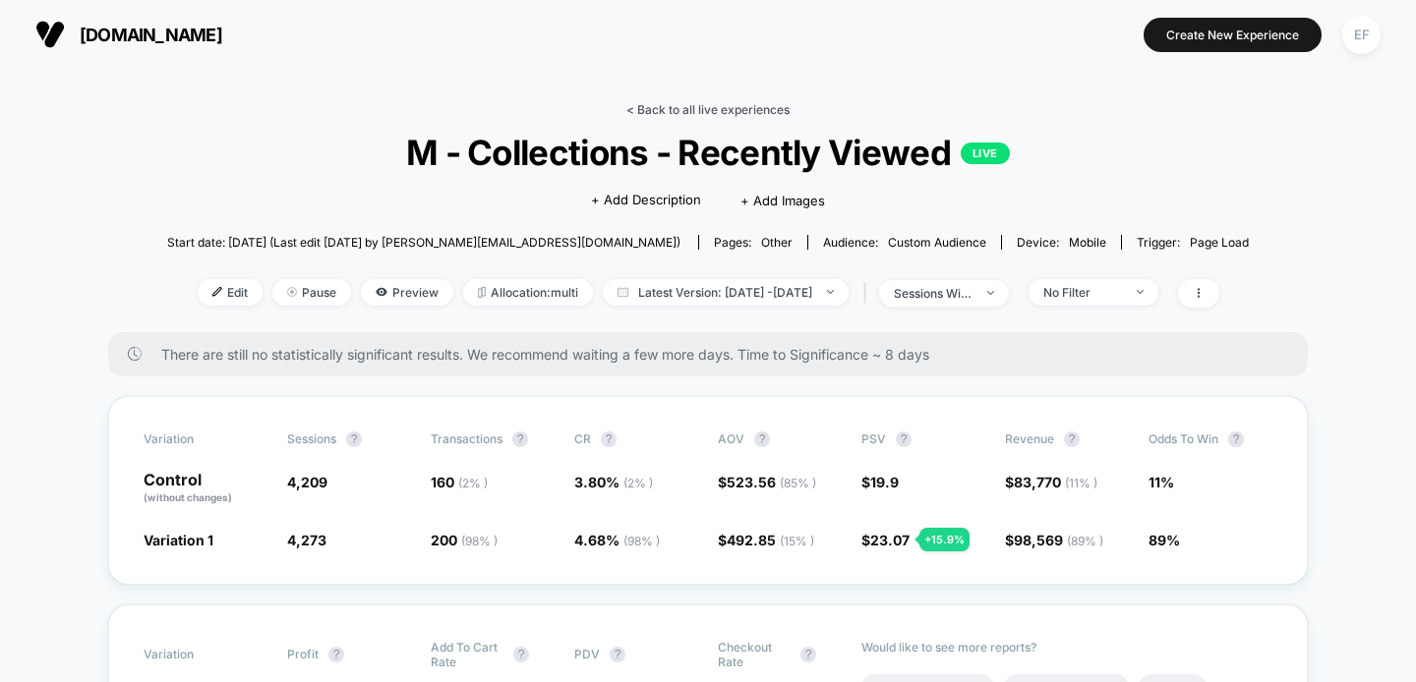
click at [747, 111] on link "< Back to all live experiences" at bounding box center [707, 109] width 163 height 15
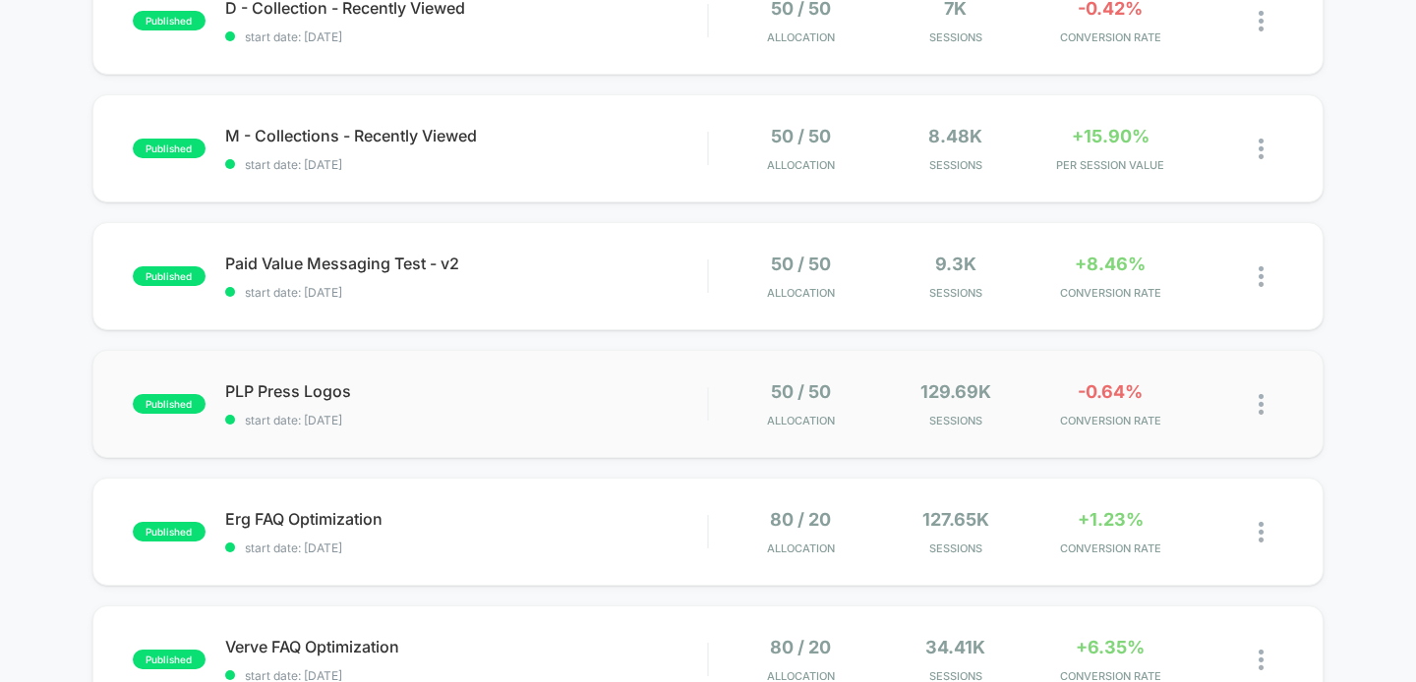
scroll to position [1037, 0]
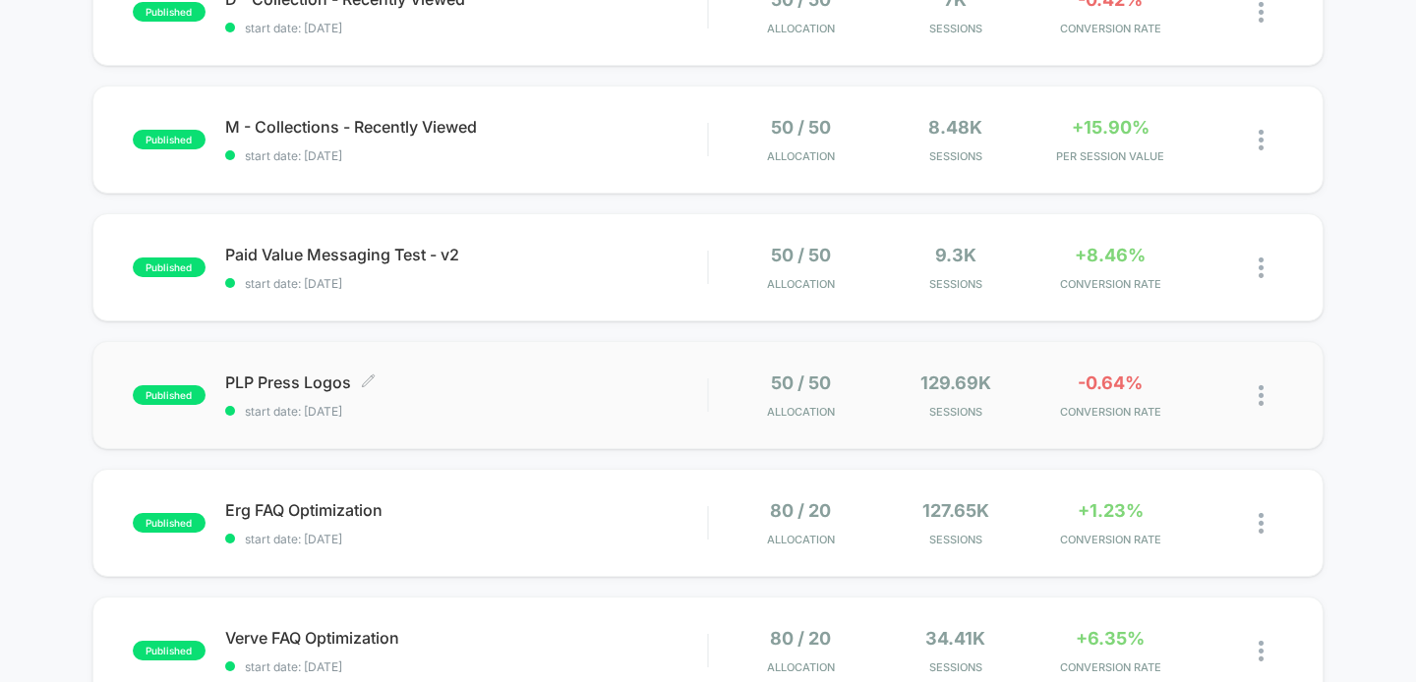
click at [631, 374] on span "PLP Press Logos Click to edit experience details" at bounding box center [466, 383] width 483 height 20
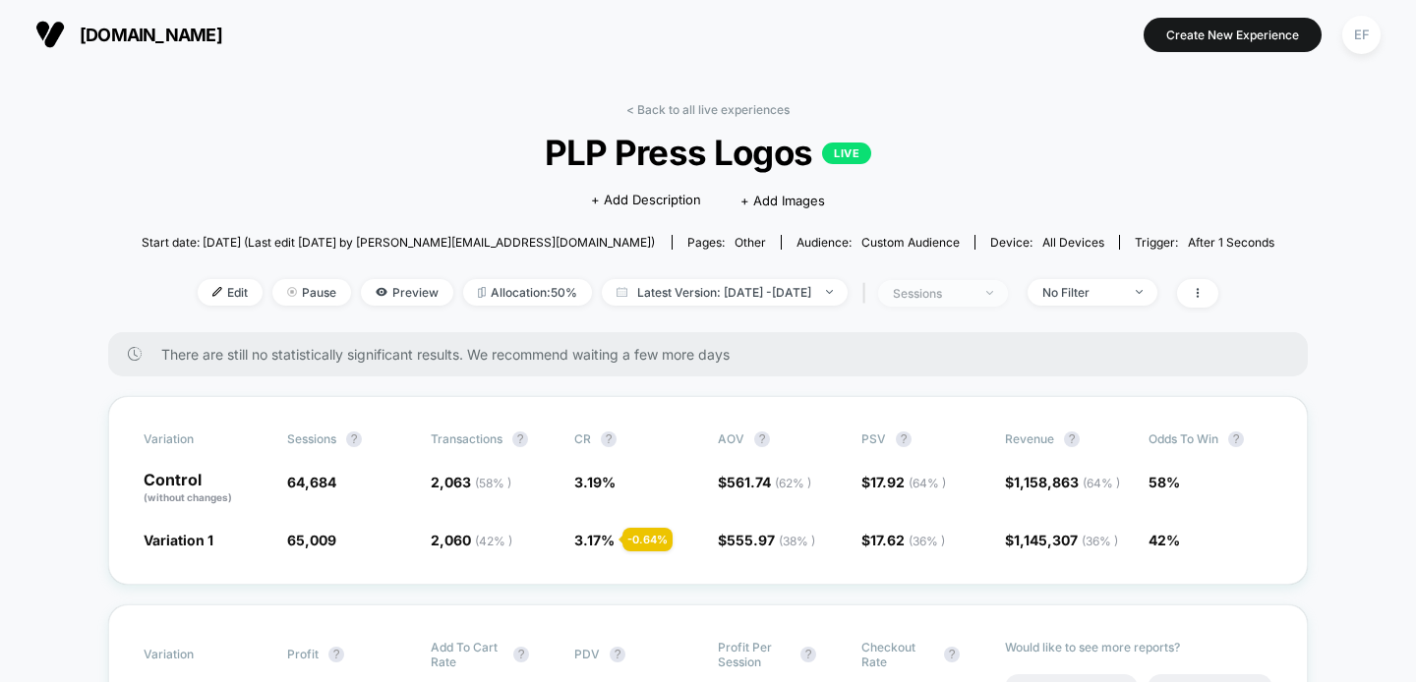
click at [971, 299] on div "sessions" at bounding box center [932, 293] width 79 height 15
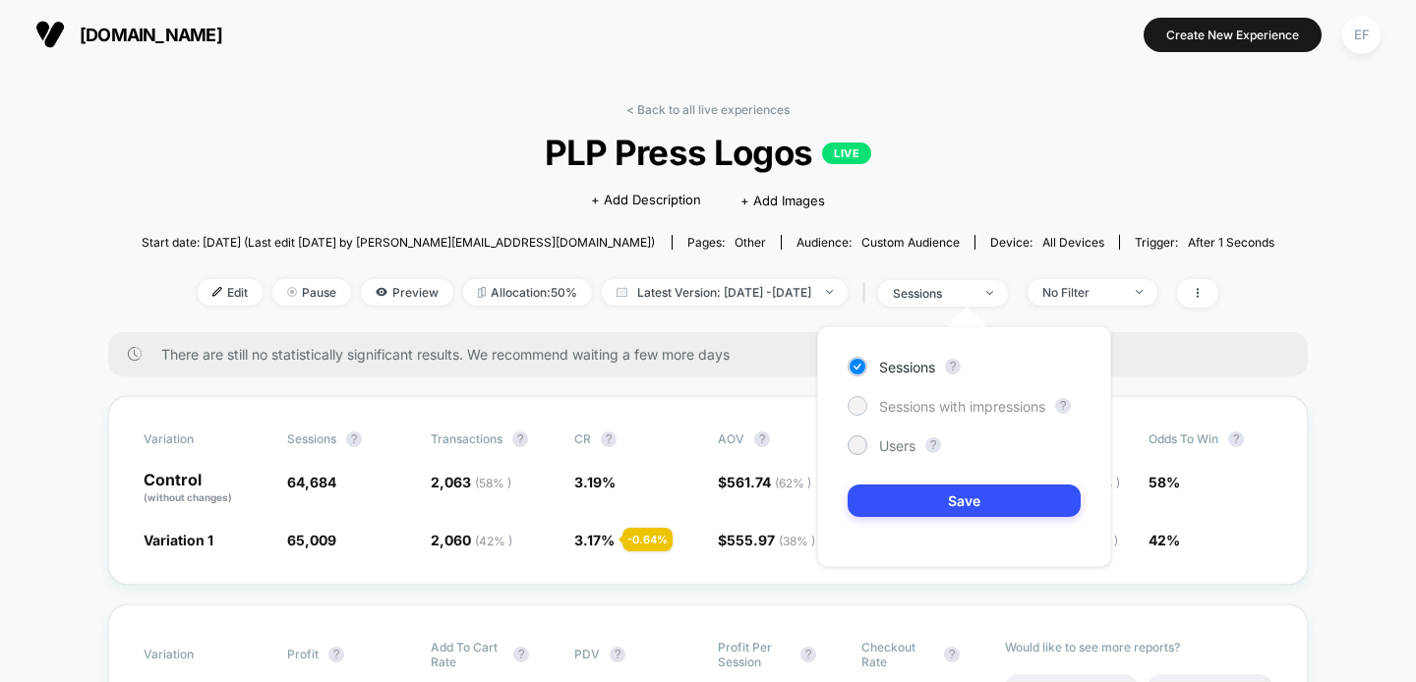
click at [929, 396] on div "Sessions with impressions" at bounding box center [946, 406] width 198 height 20
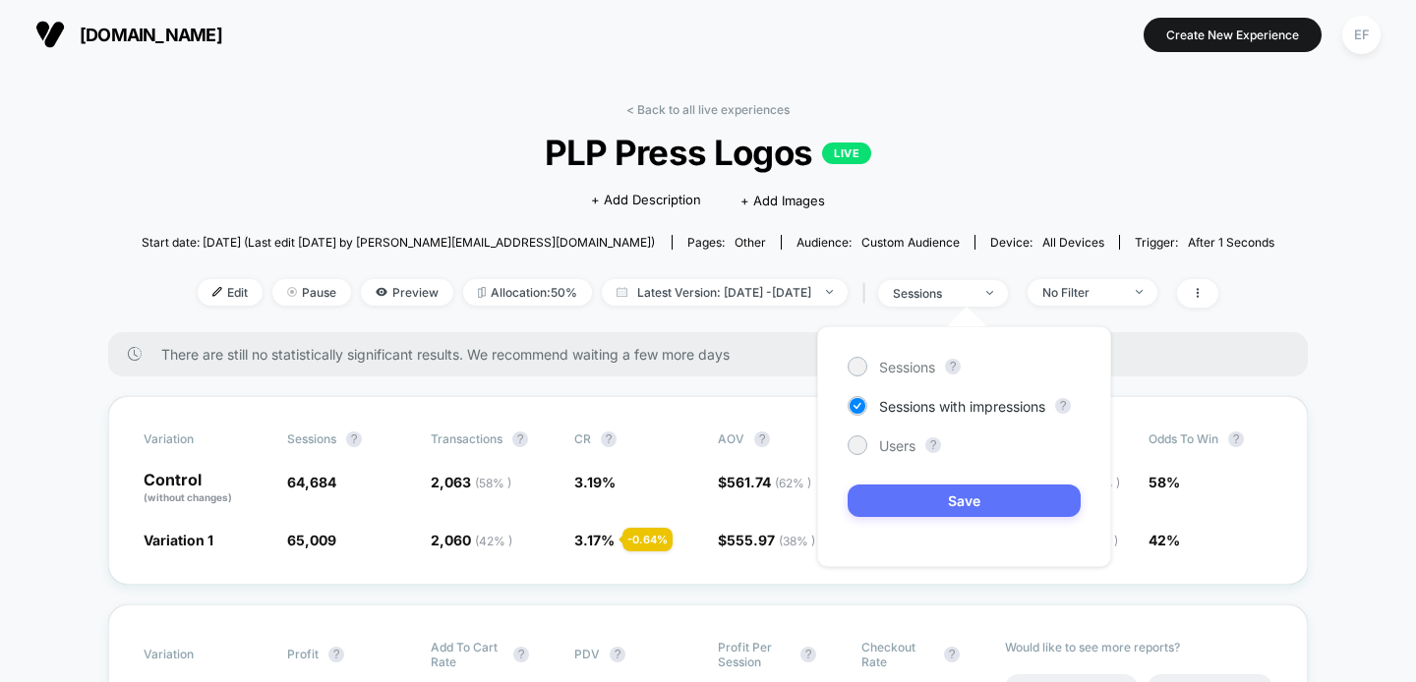
click at [918, 508] on button "Save" at bounding box center [963, 501] width 233 height 32
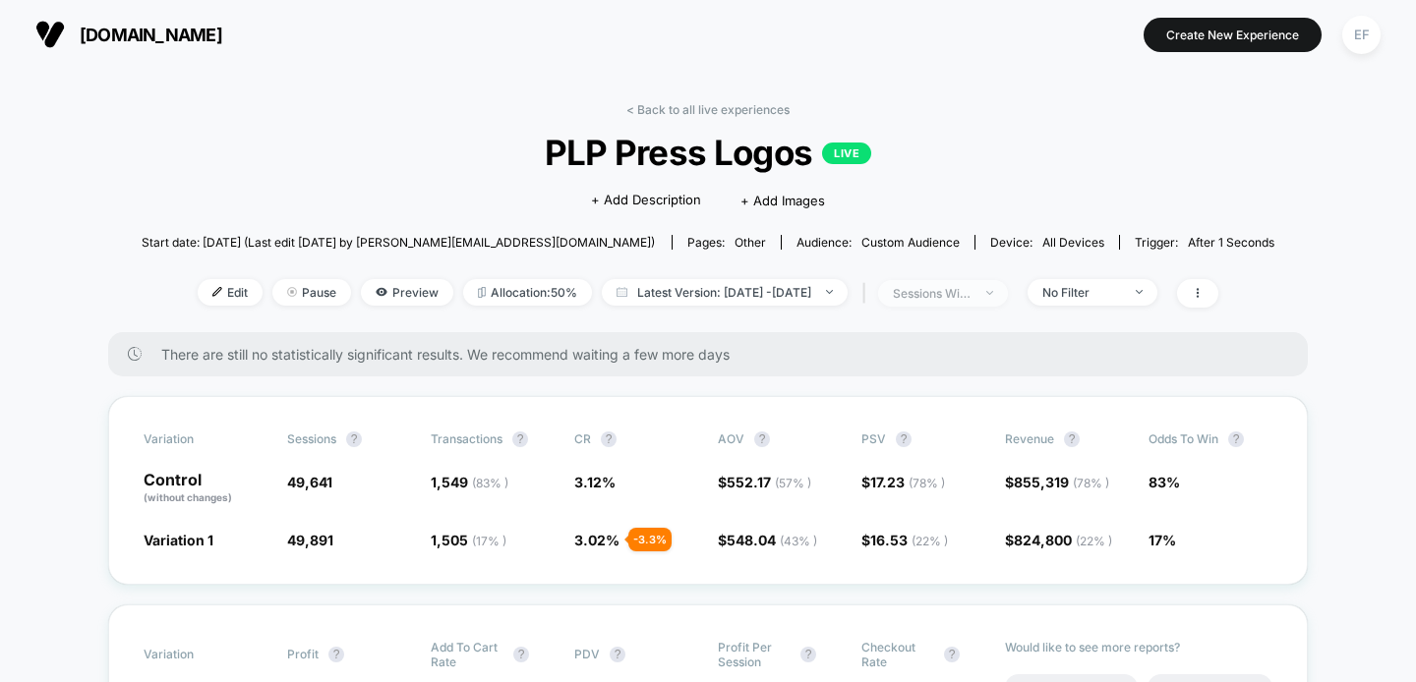
click at [1008, 295] on span "sessions with impression" at bounding box center [943, 293] width 130 height 27
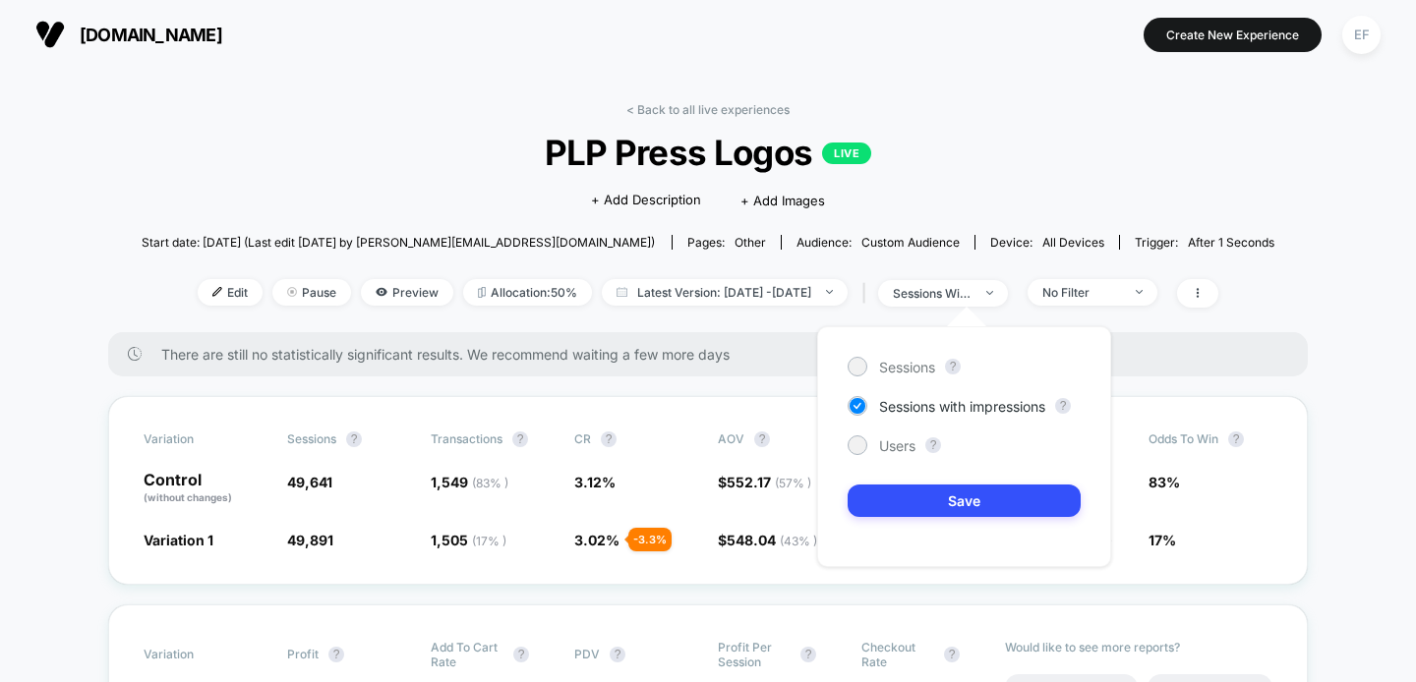
click at [898, 378] on div "Sessions ? Sessions with impressions ? Users ? Save" at bounding box center [964, 446] width 294 height 241
click at [896, 365] on span "Sessions" at bounding box center [907, 367] width 56 height 17
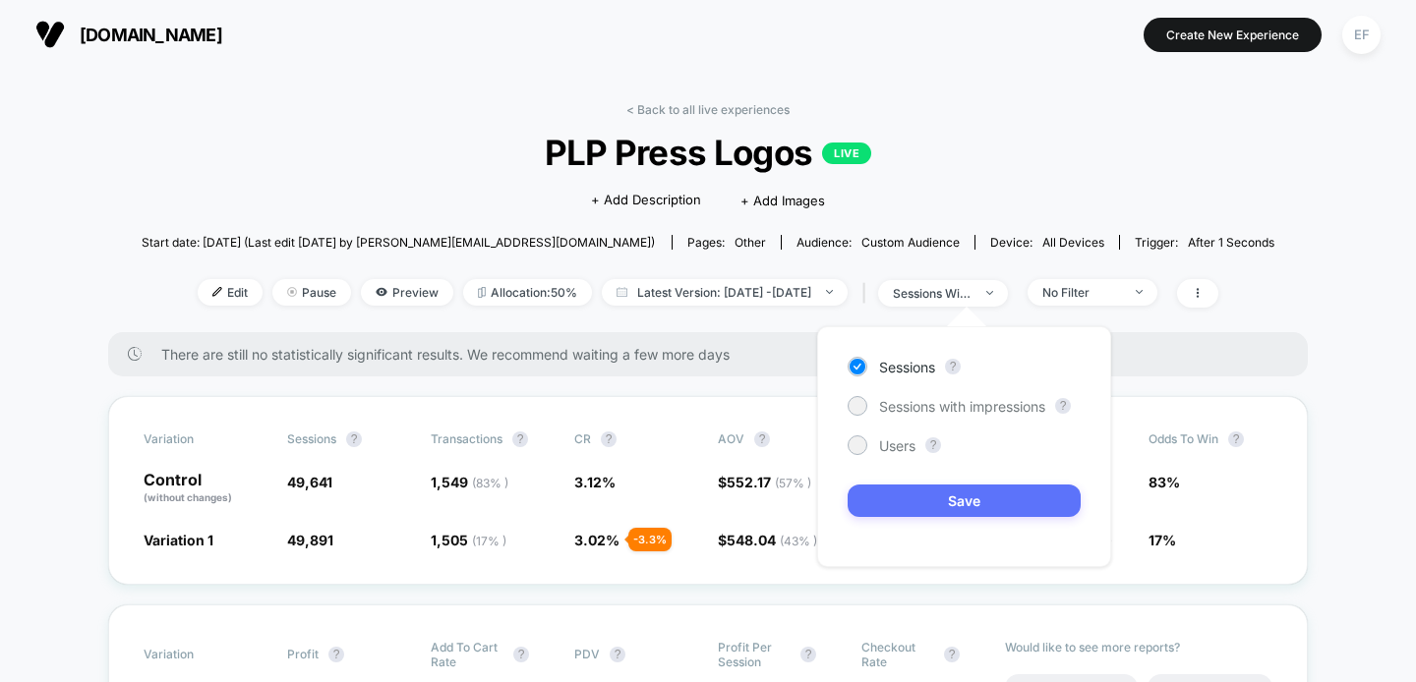
click at [908, 491] on button "Save" at bounding box center [963, 501] width 233 height 32
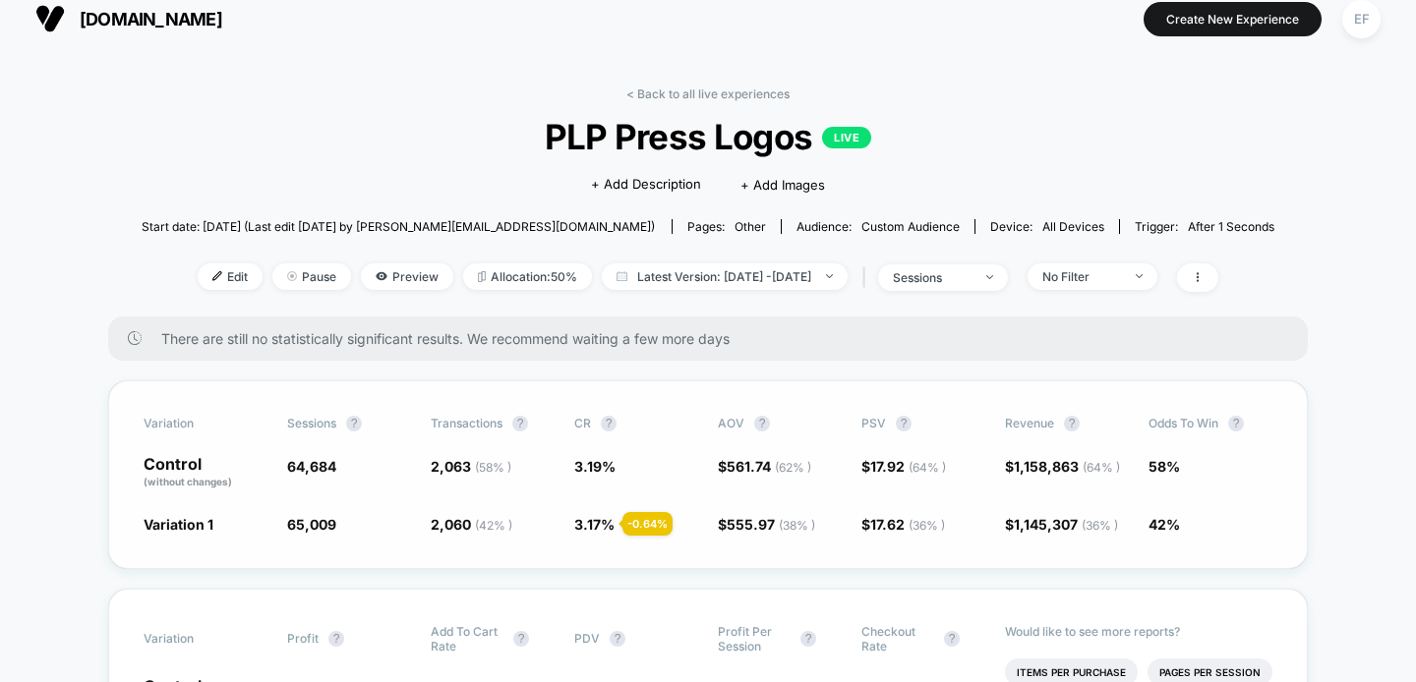
scroll to position [20, 0]
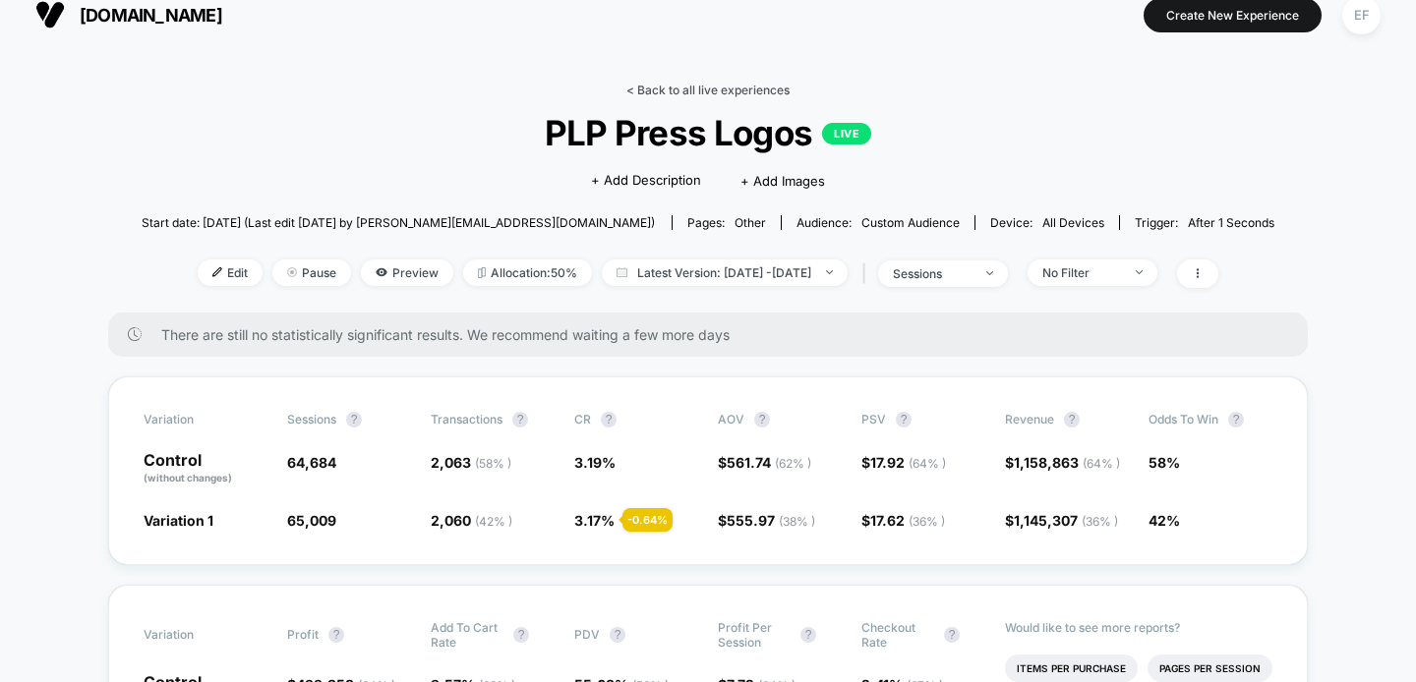
click at [755, 90] on link "< Back to all live experiences" at bounding box center [707, 90] width 163 height 15
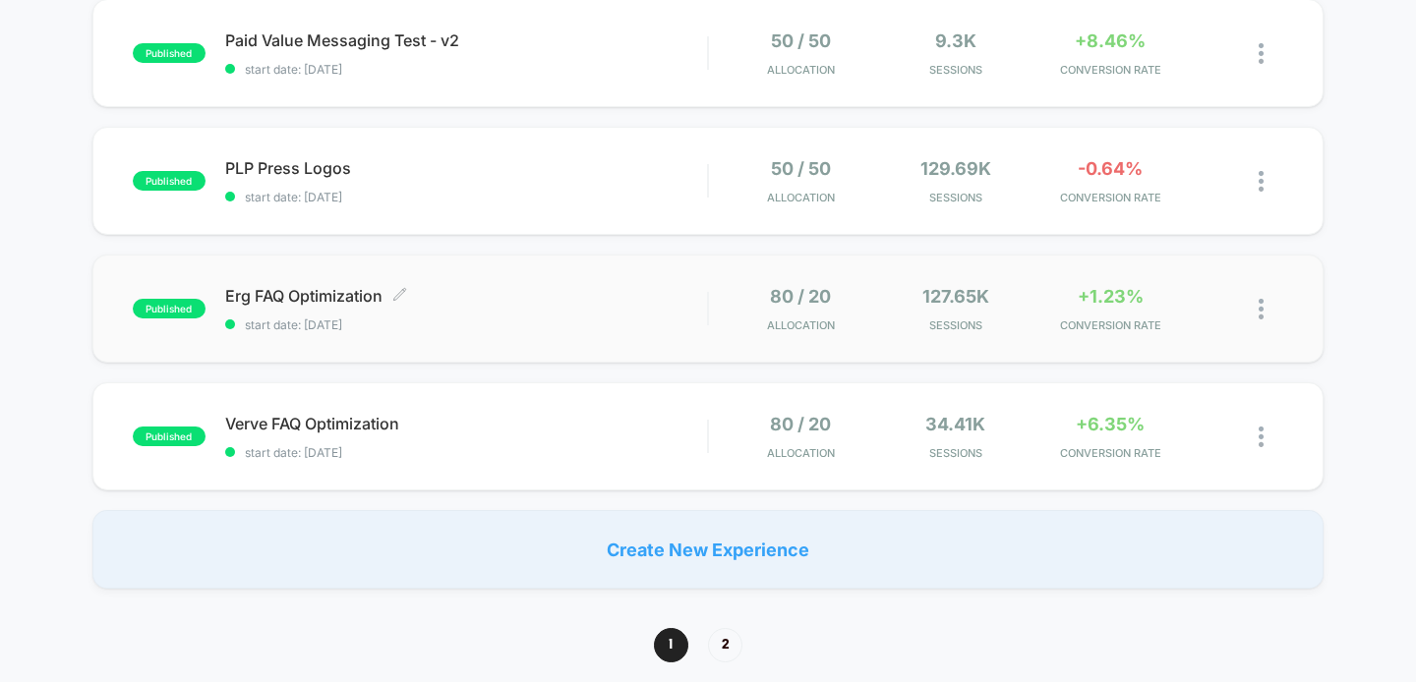
scroll to position [1264, 0]
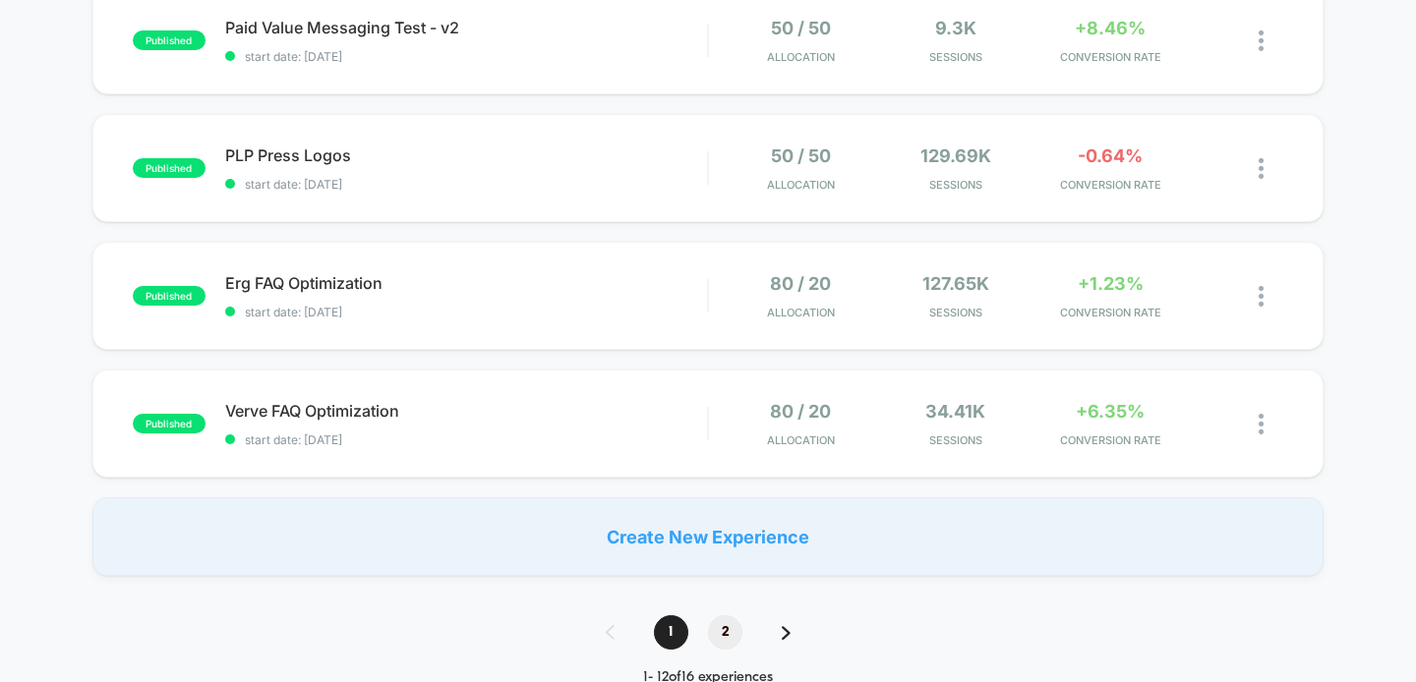
click at [719, 627] on span "2" at bounding box center [725, 632] width 34 height 34
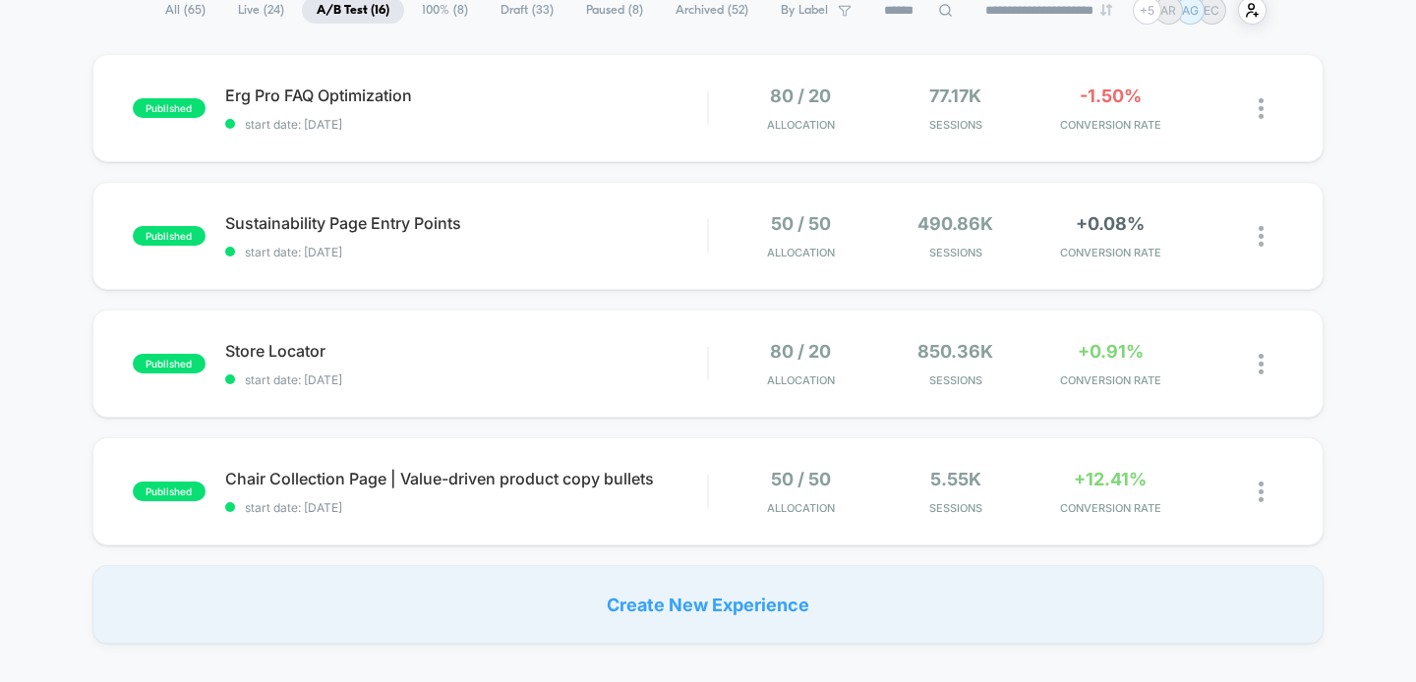
scroll to position [119, 0]
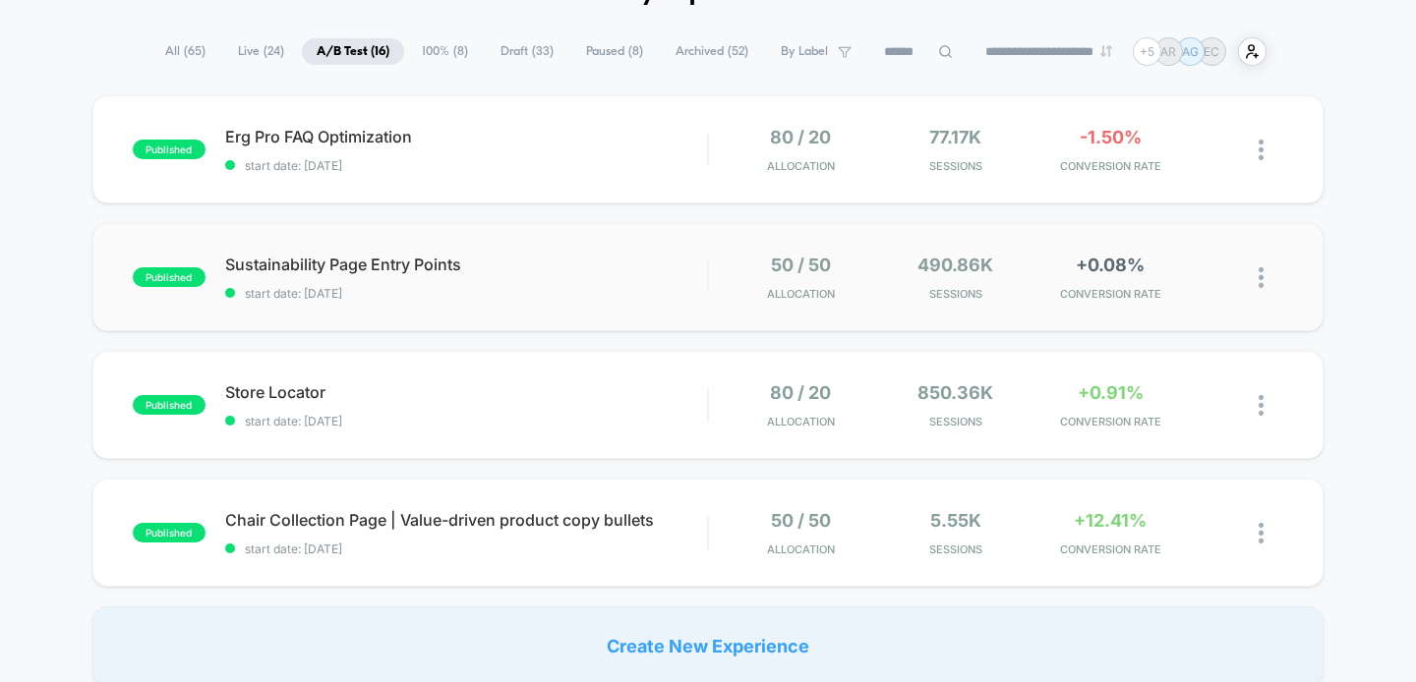
click at [657, 301] on div "published Sustainability Page Entry Points start date: 7/30/2025 50 / 50 Alloca…" at bounding box center [708, 277] width 1232 height 108
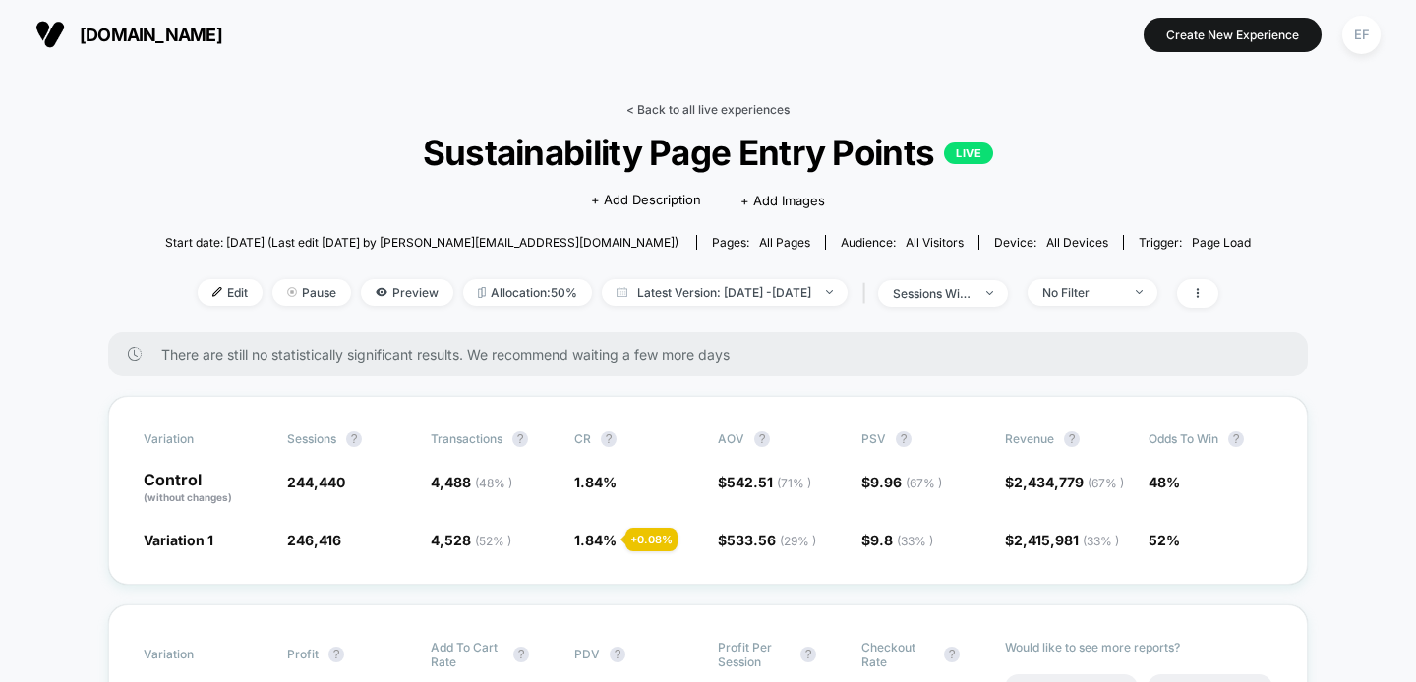
click at [766, 109] on link "< Back to all live experiences" at bounding box center [707, 109] width 163 height 15
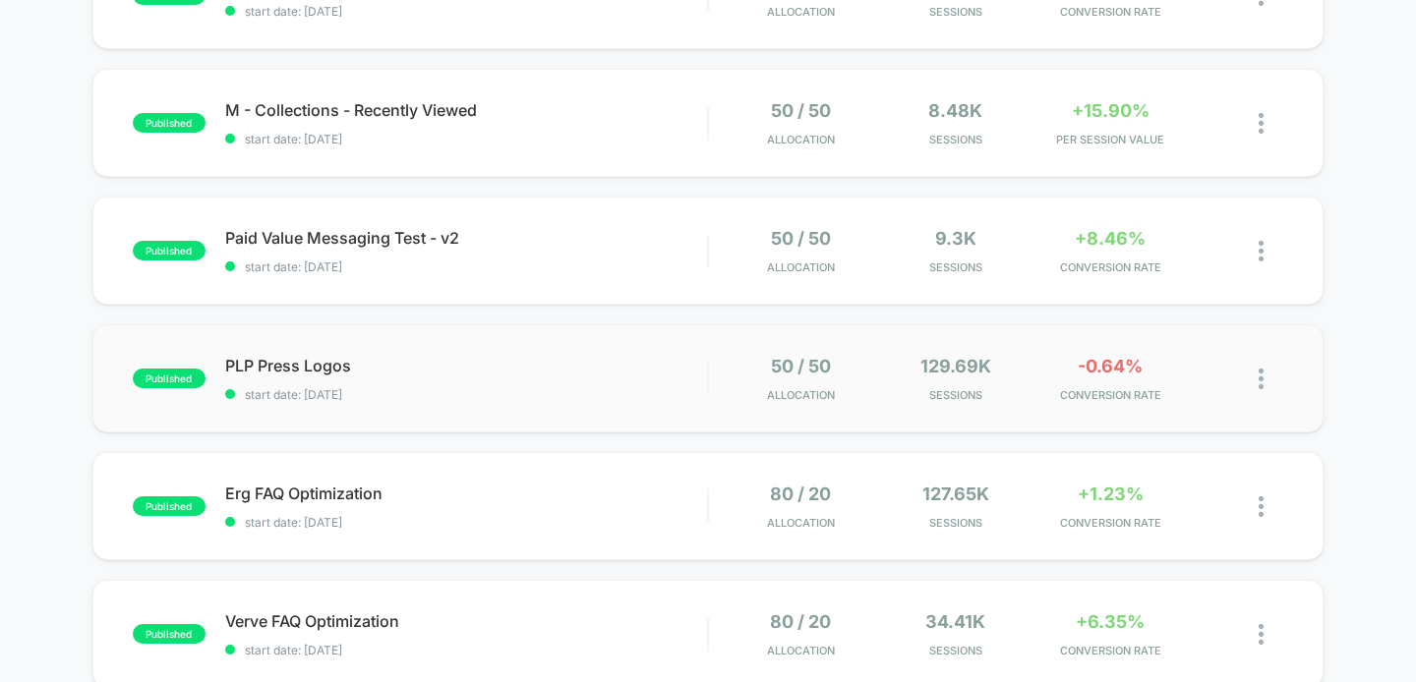
scroll to position [1432, 0]
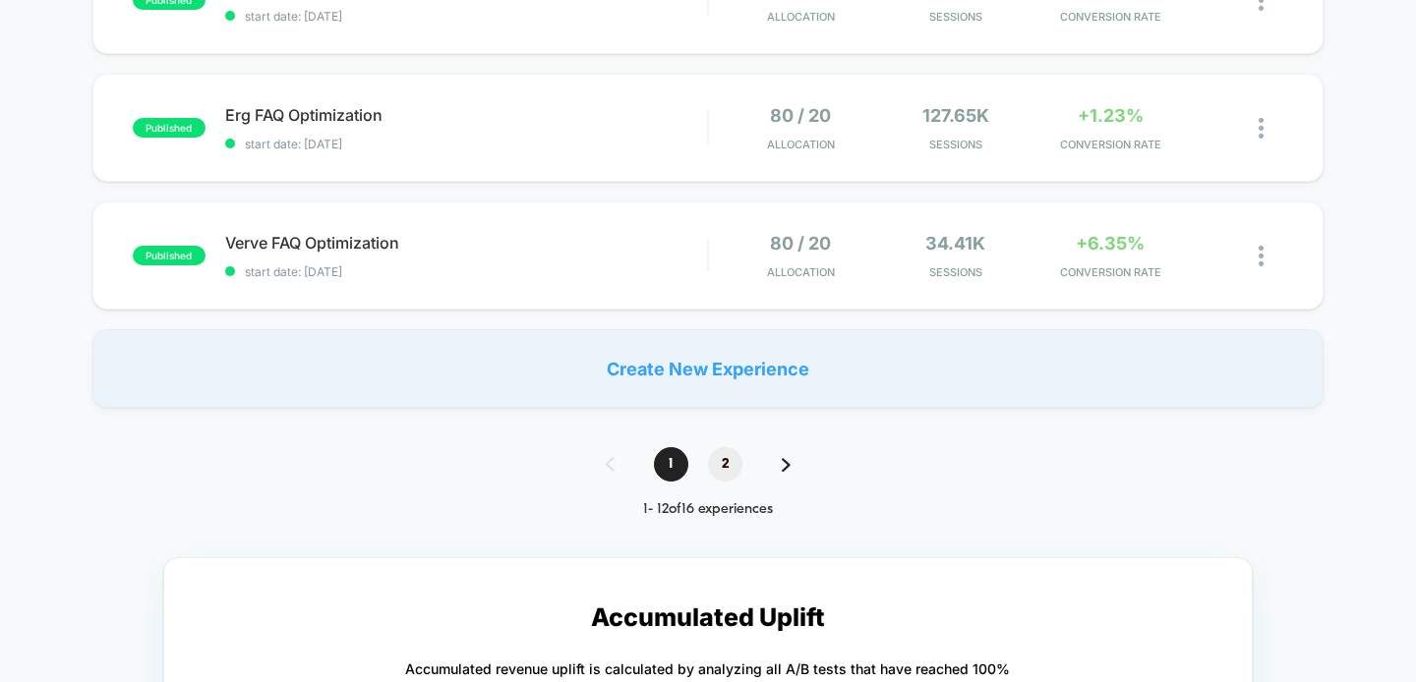
click at [721, 465] on span "2" at bounding box center [725, 464] width 34 height 34
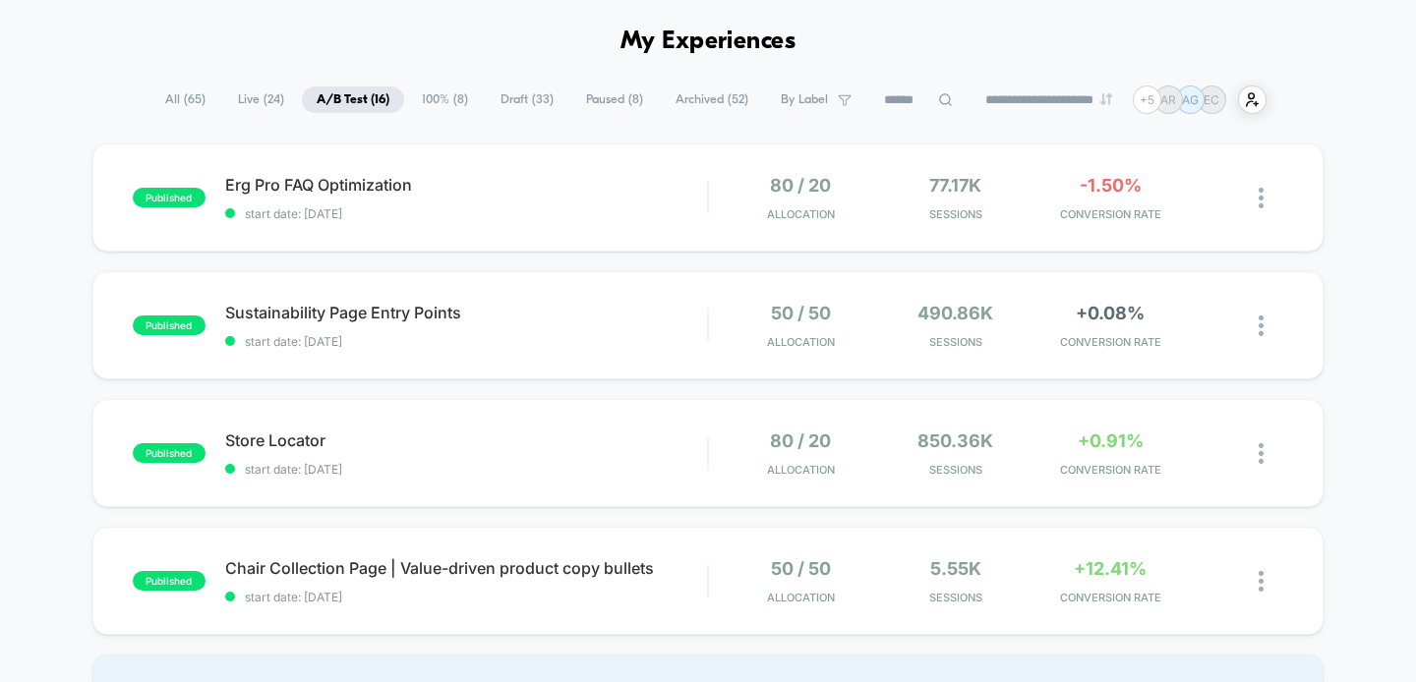
scroll to position [87, 0]
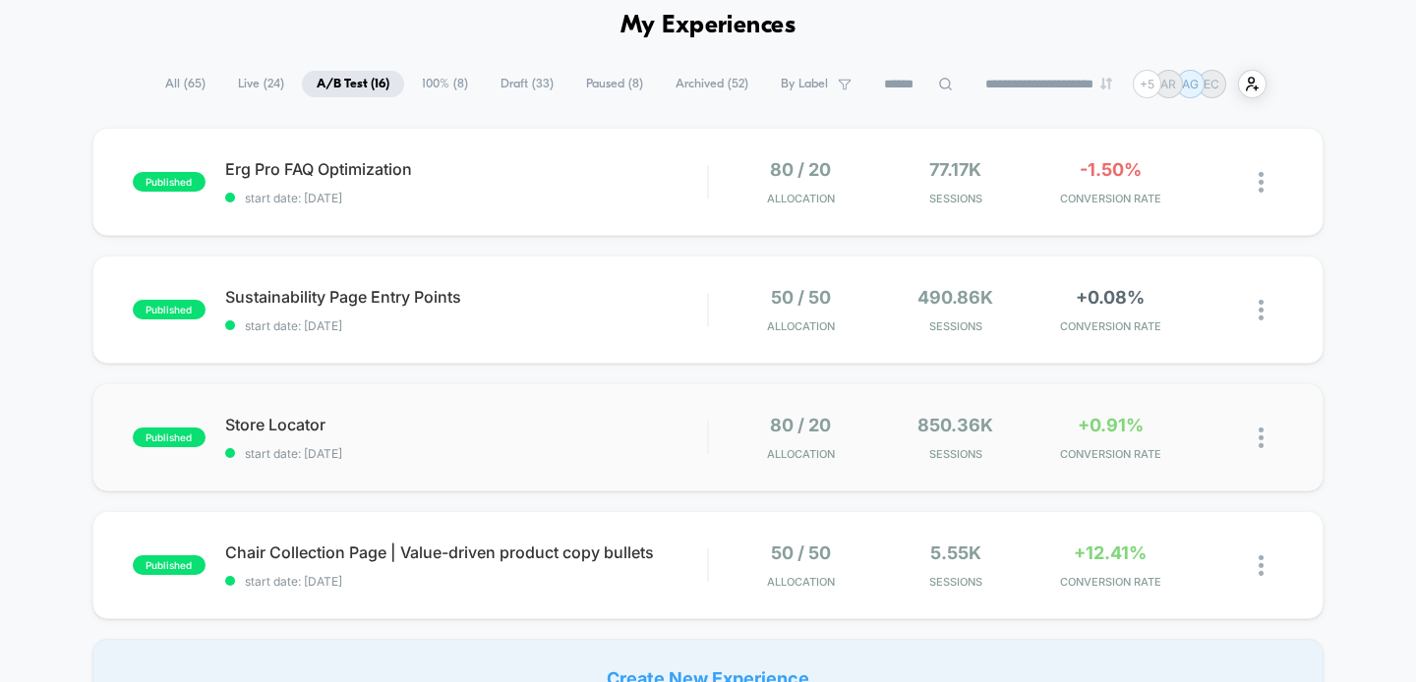
click at [561, 473] on div "published Store Locator start date: 5/30/2025 80 / 20 Allocation 850.36k Sessio…" at bounding box center [708, 437] width 1232 height 108
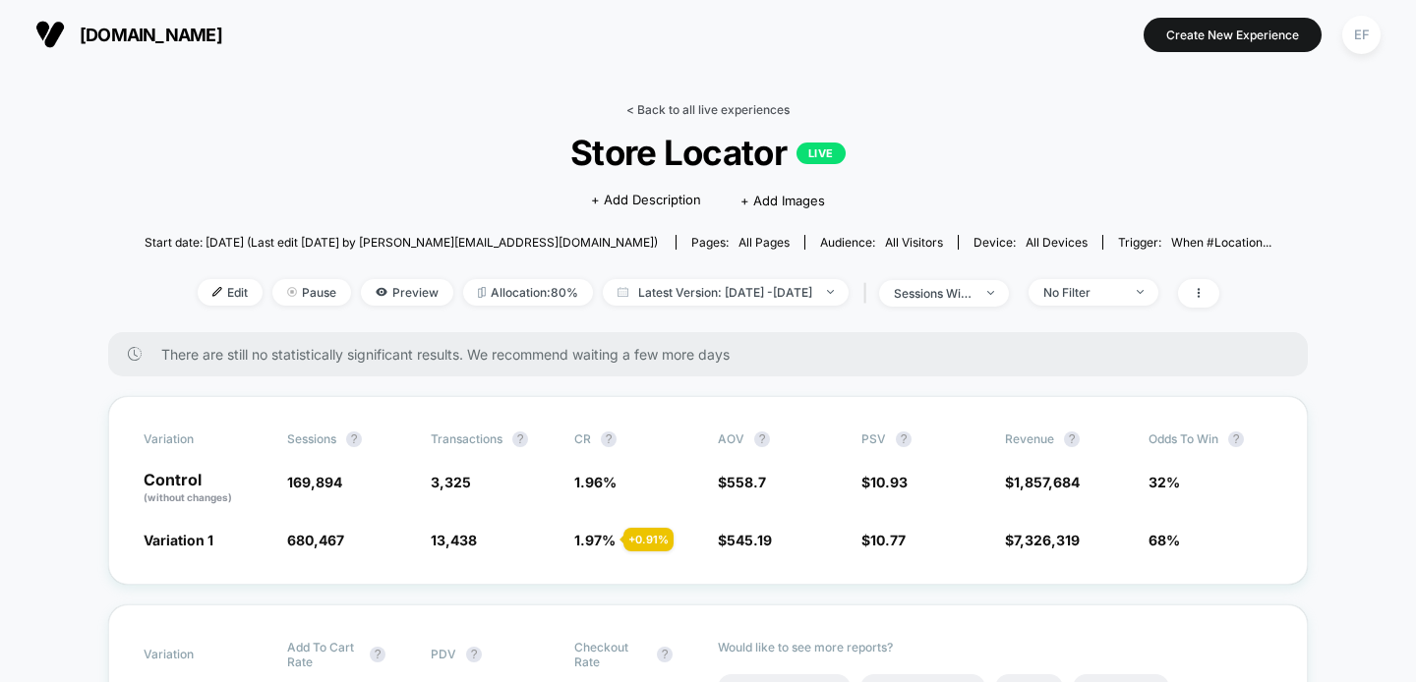
click at [753, 104] on link "< Back to all live experiences" at bounding box center [707, 109] width 163 height 15
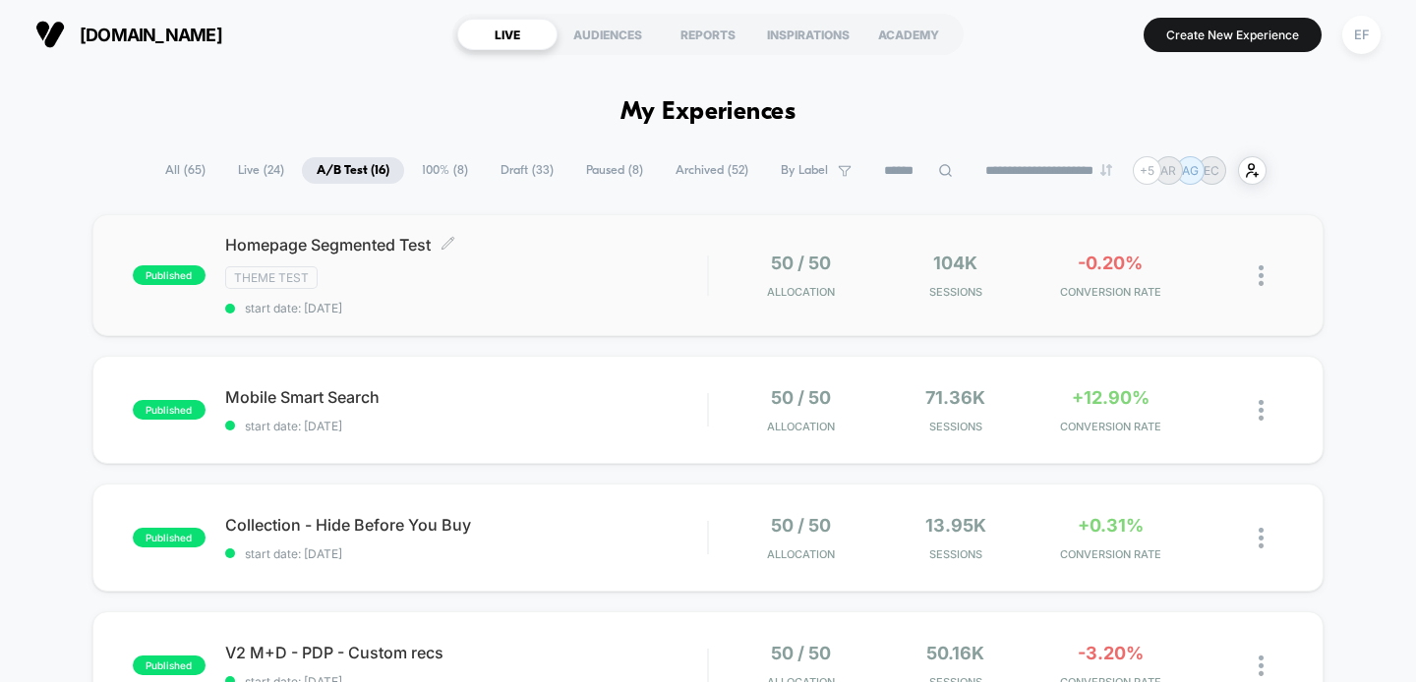
click at [676, 271] on div "Theme Test" at bounding box center [466, 277] width 483 height 23
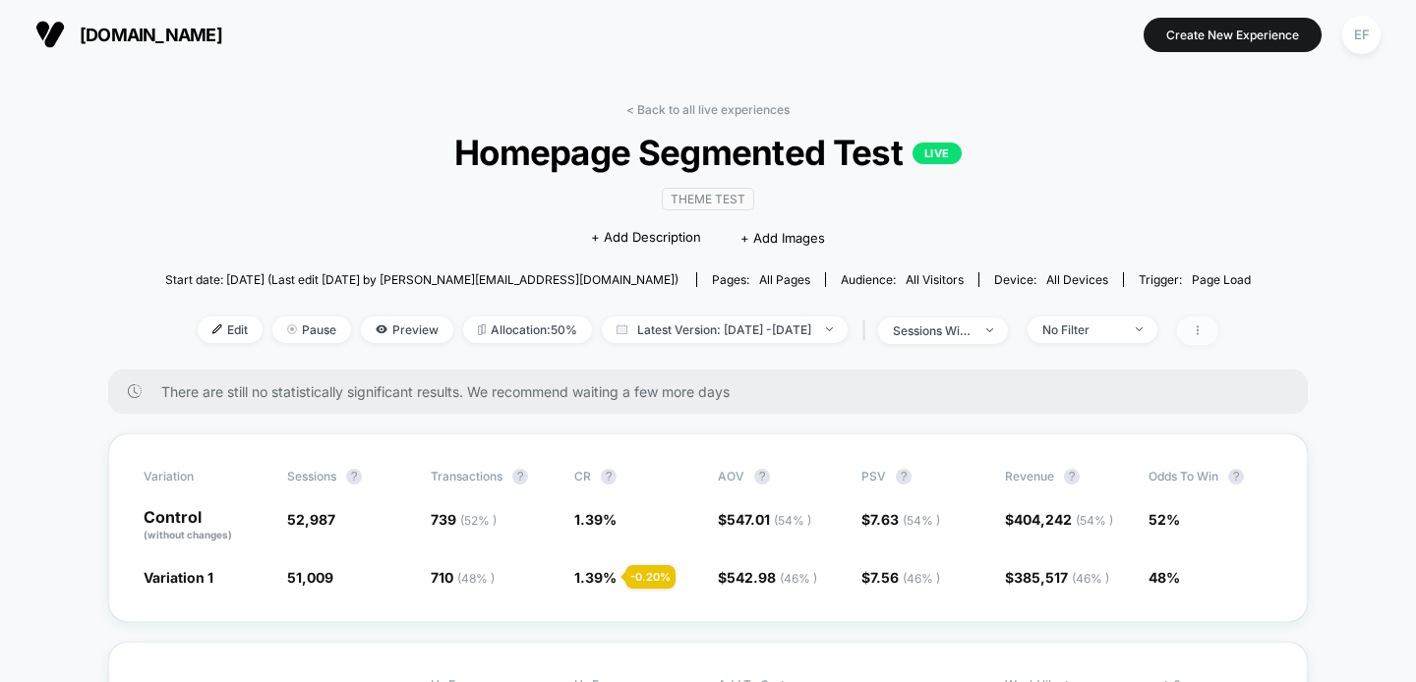
click at [1218, 326] on span at bounding box center [1197, 331] width 41 height 29
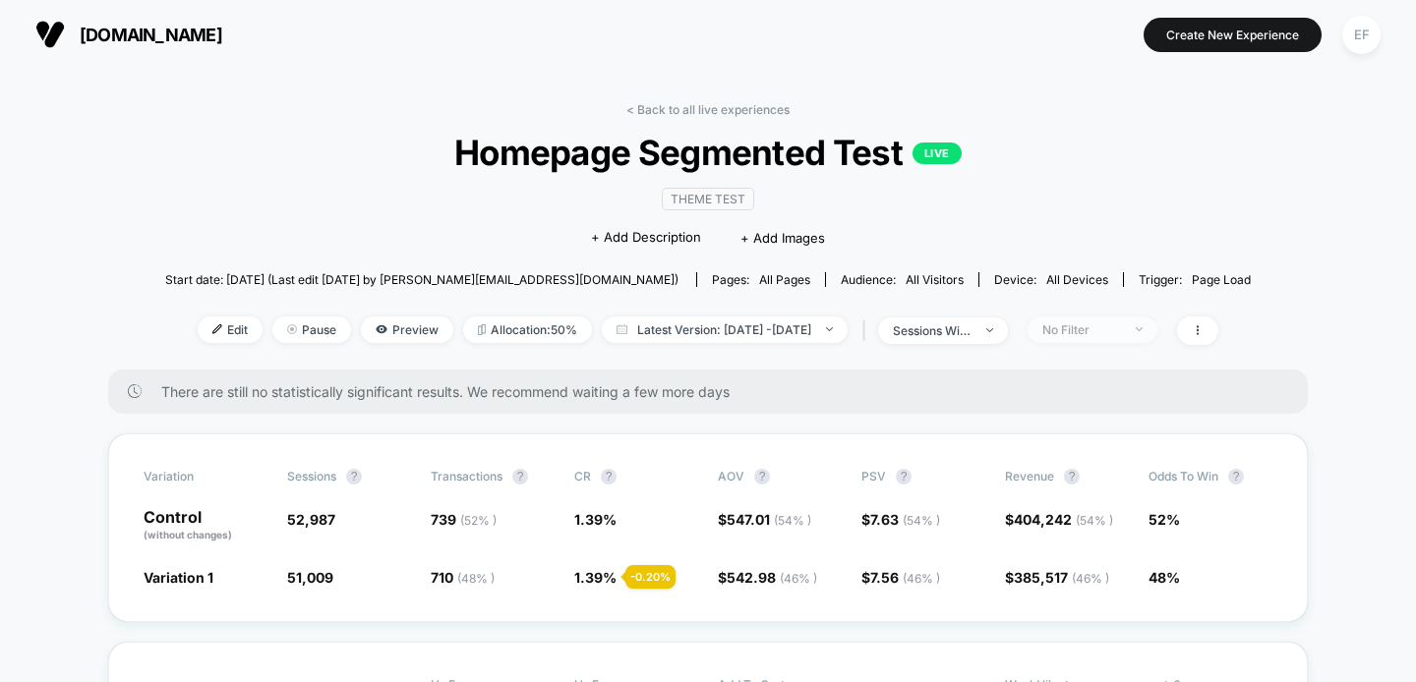
click at [1157, 329] on span "No Filter" at bounding box center [1092, 330] width 130 height 27
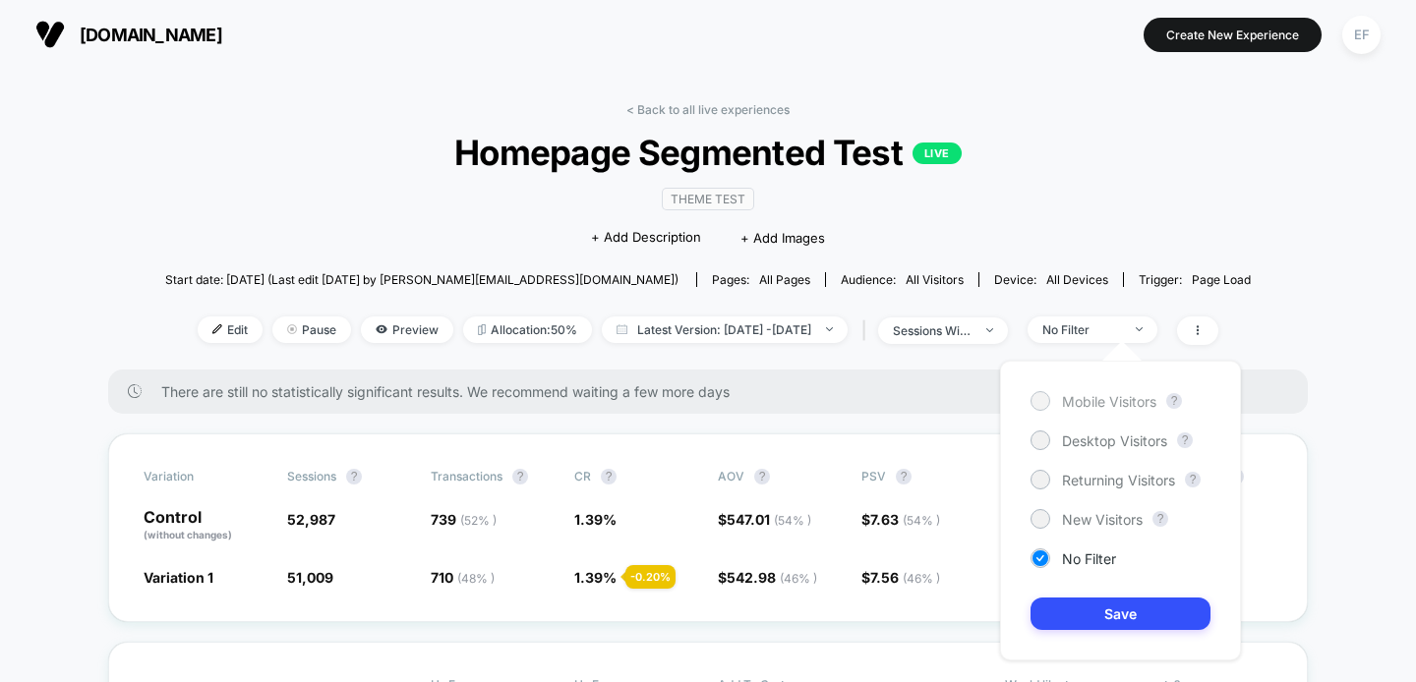
click at [1109, 405] on span "Mobile Visitors" at bounding box center [1109, 401] width 94 height 17
click at [1078, 611] on button "Save" at bounding box center [1120, 614] width 180 height 32
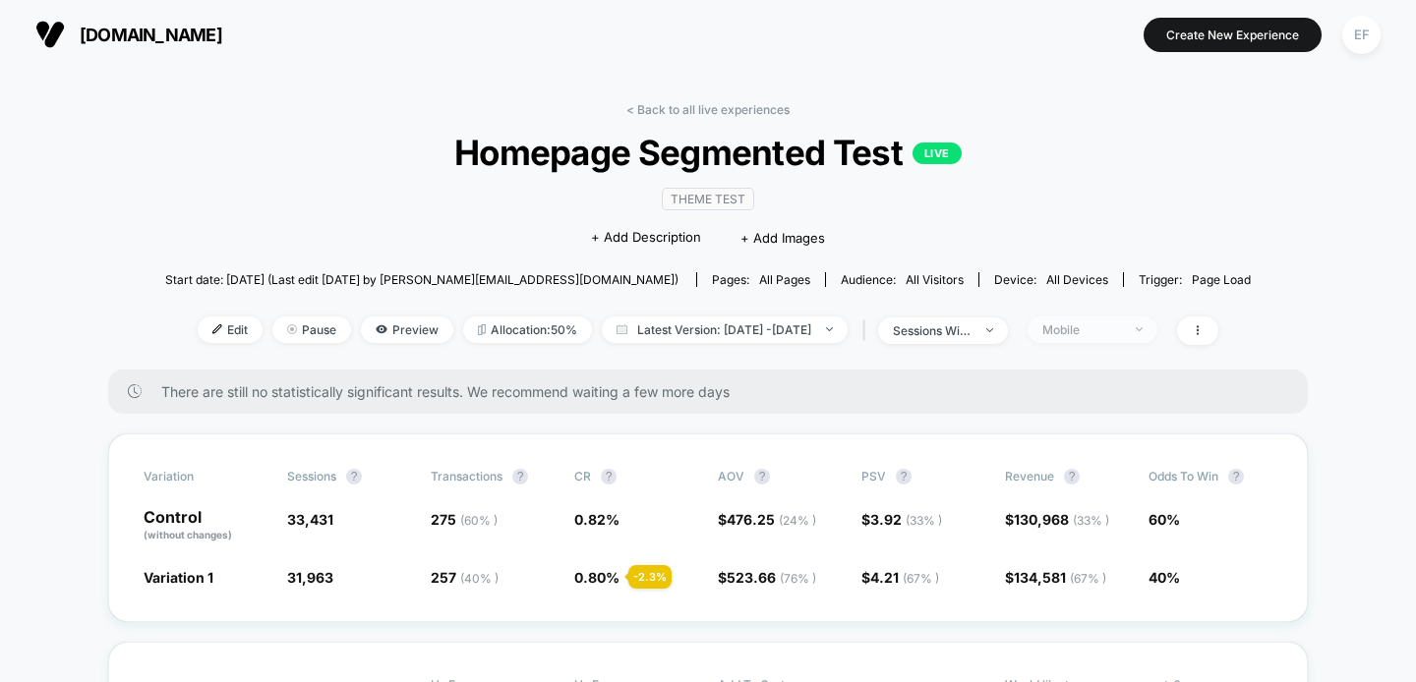
click at [1120, 323] on div "Mobile" at bounding box center [1081, 329] width 79 height 15
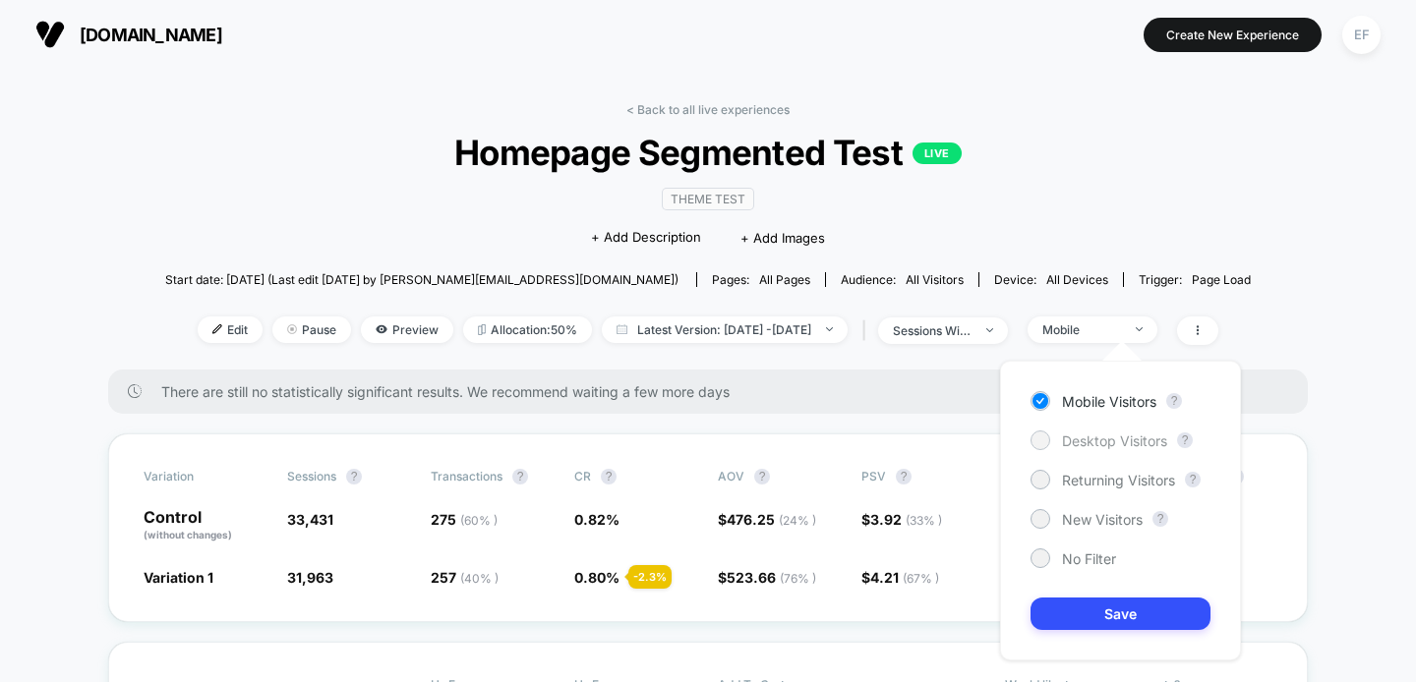
click at [1076, 442] on span "Desktop Visitors" at bounding box center [1114, 441] width 105 height 17
click at [1081, 605] on button "Save" at bounding box center [1120, 614] width 180 height 32
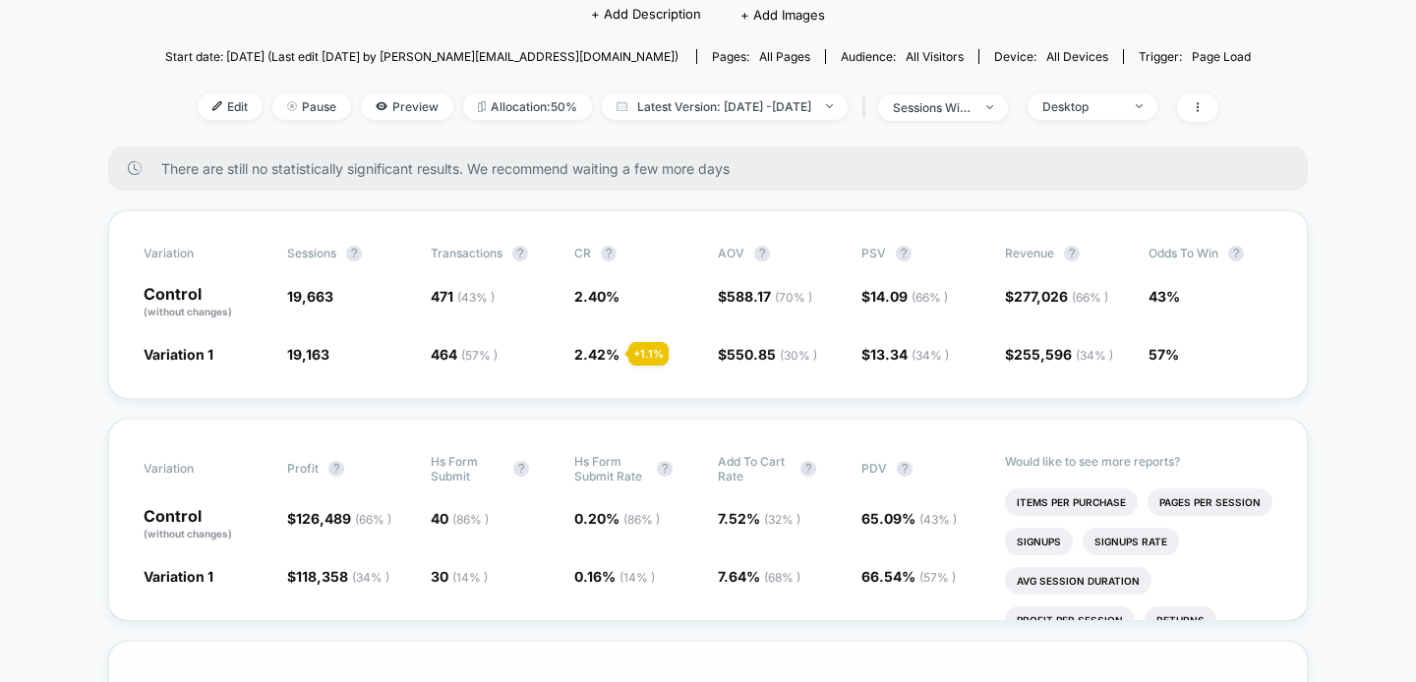
scroll to position [178, 0]
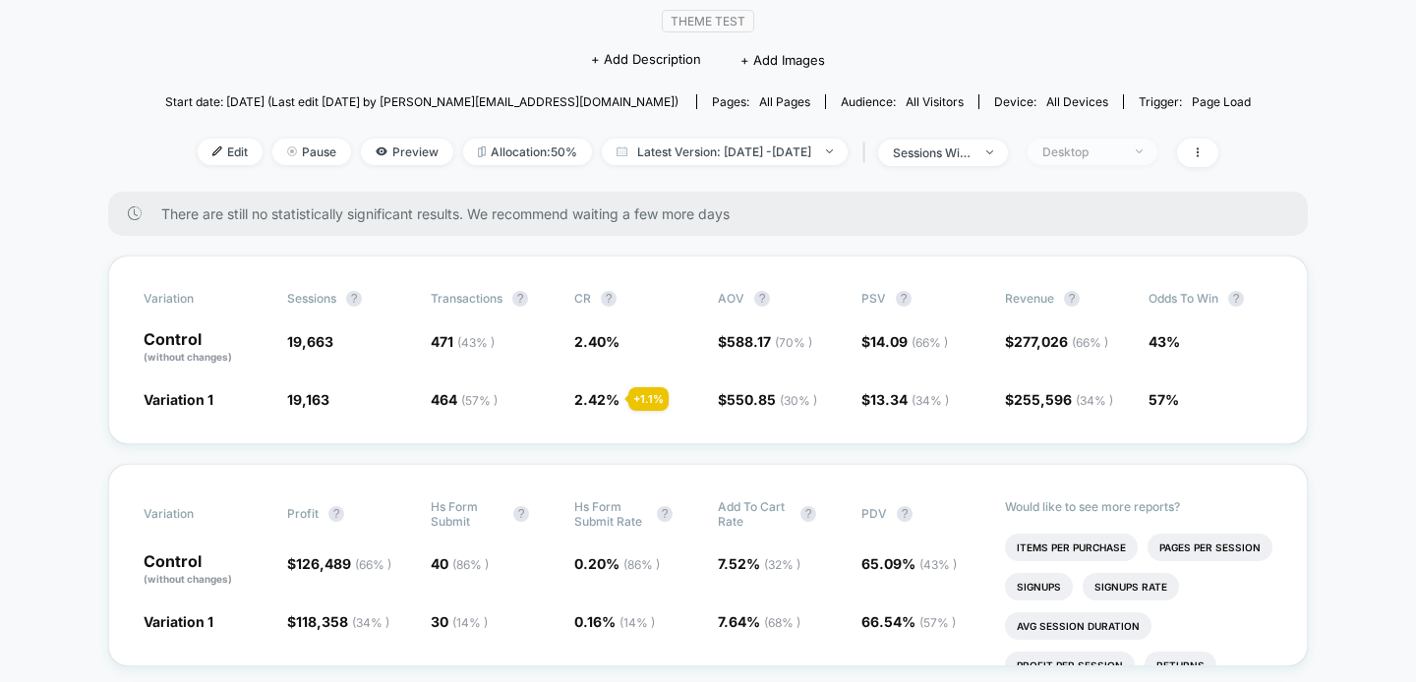
click at [1068, 145] on span "Desktop" at bounding box center [1092, 152] width 130 height 27
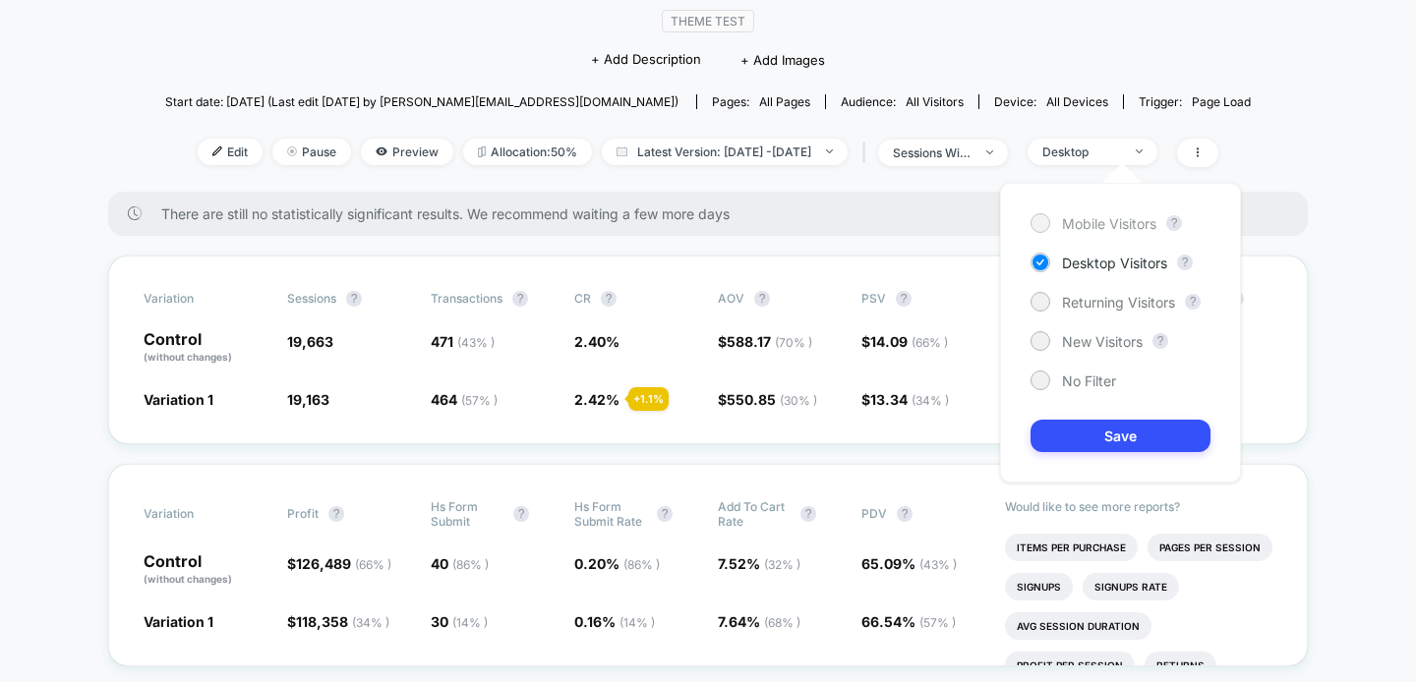
click at [1056, 224] on div "Mobile Visitors" at bounding box center [1093, 223] width 126 height 20
click at [1063, 428] on button "Save" at bounding box center [1120, 436] width 180 height 32
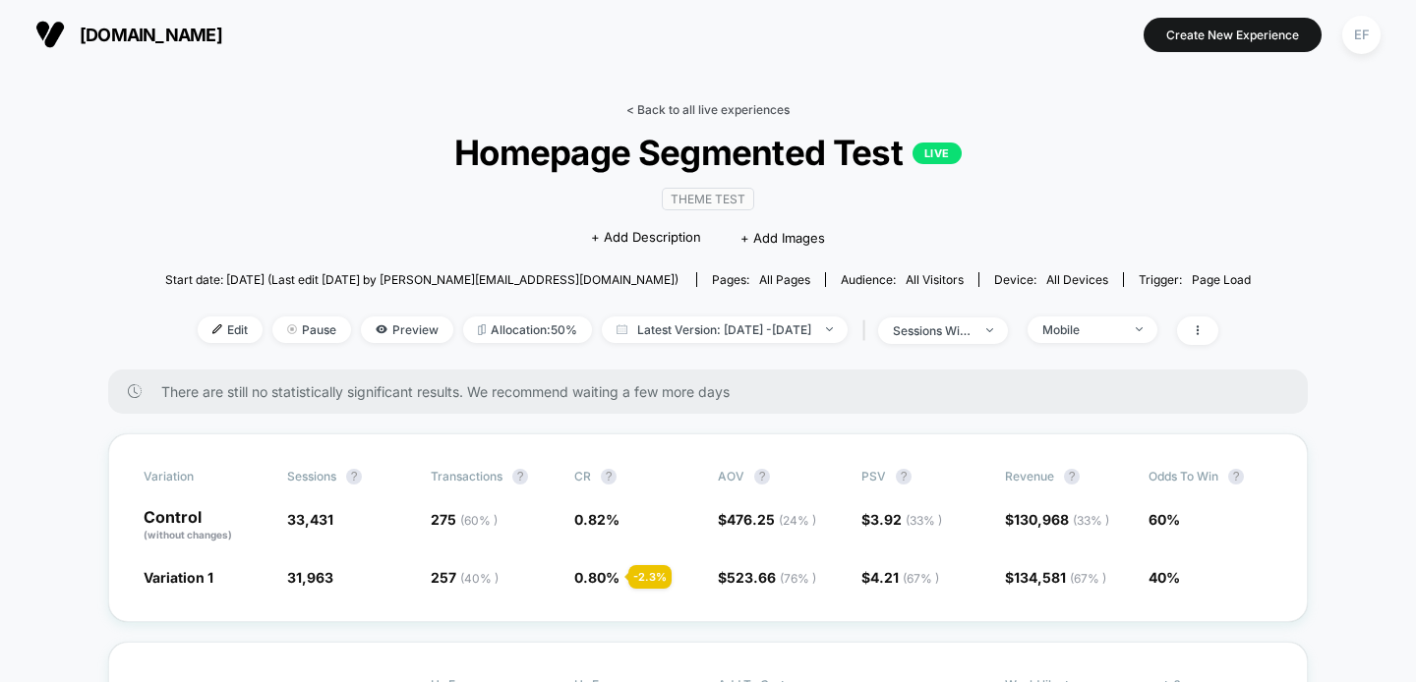
click at [746, 106] on link "< Back to all live experiences" at bounding box center [707, 109] width 163 height 15
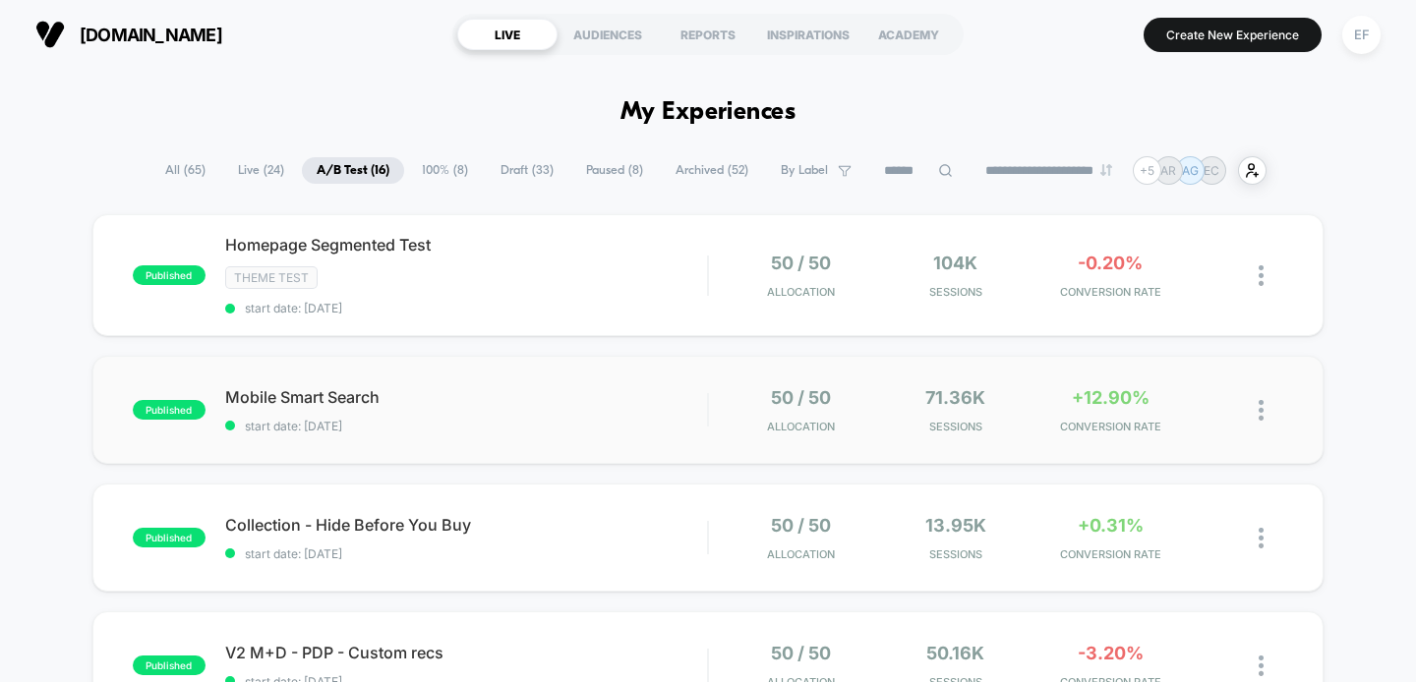
scroll to position [238, 0]
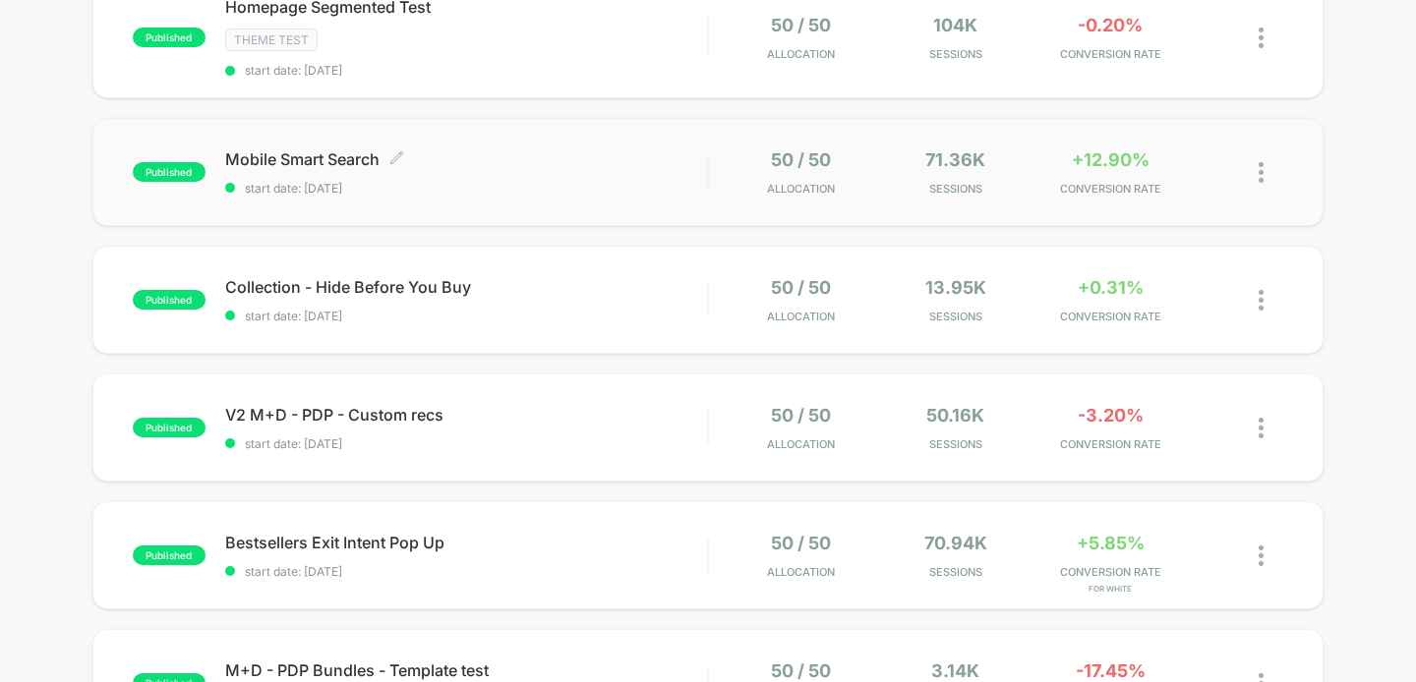
click at [531, 184] on span "start date: [DATE]" at bounding box center [466, 188] width 483 height 15
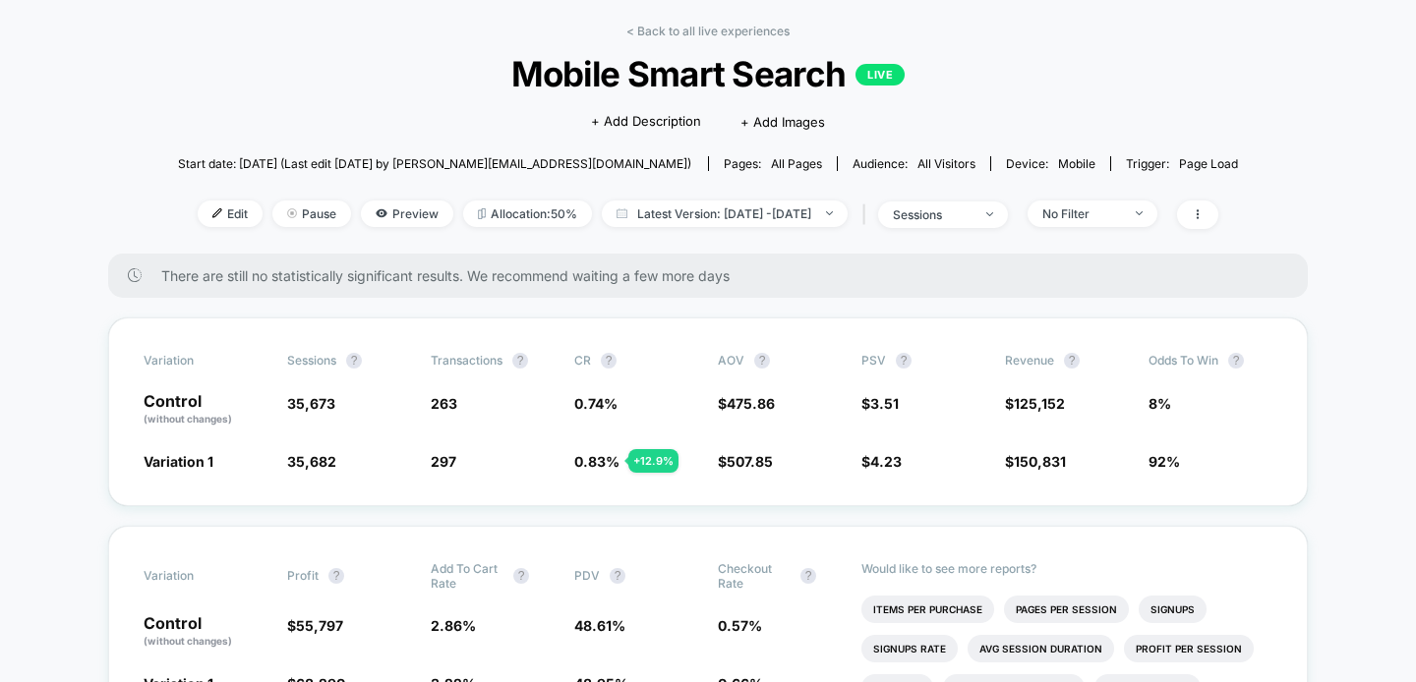
scroll to position [1, 0]
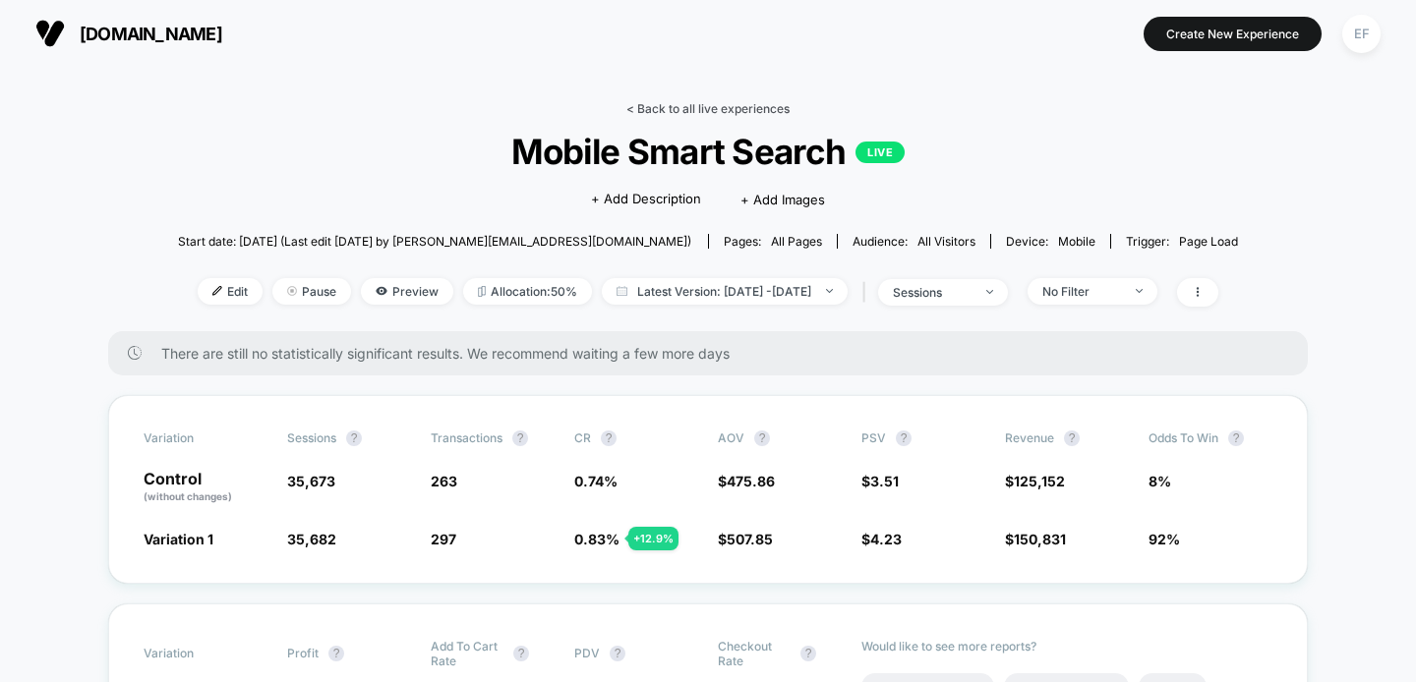
click at [686, 111] on link "< Back to all live experiences" at bounding box center [707, 108] width 163 height 15
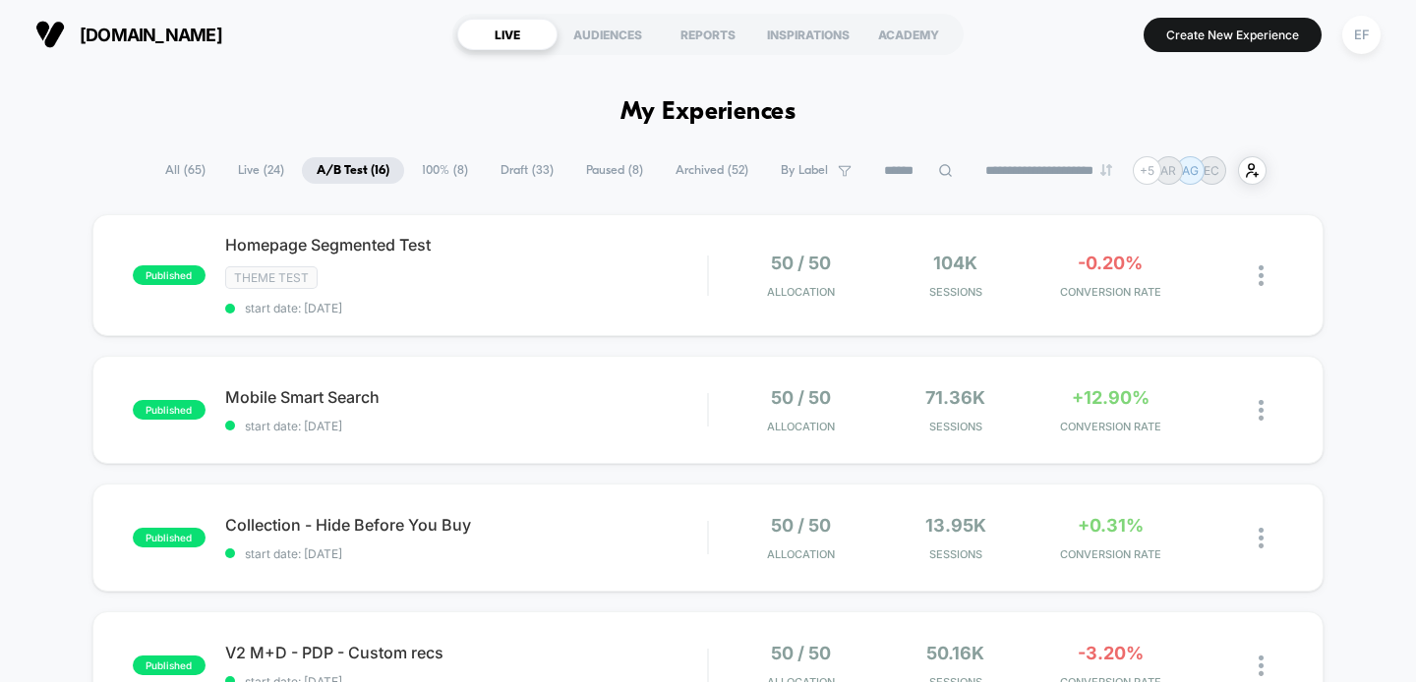
scroll to position [4, 0]
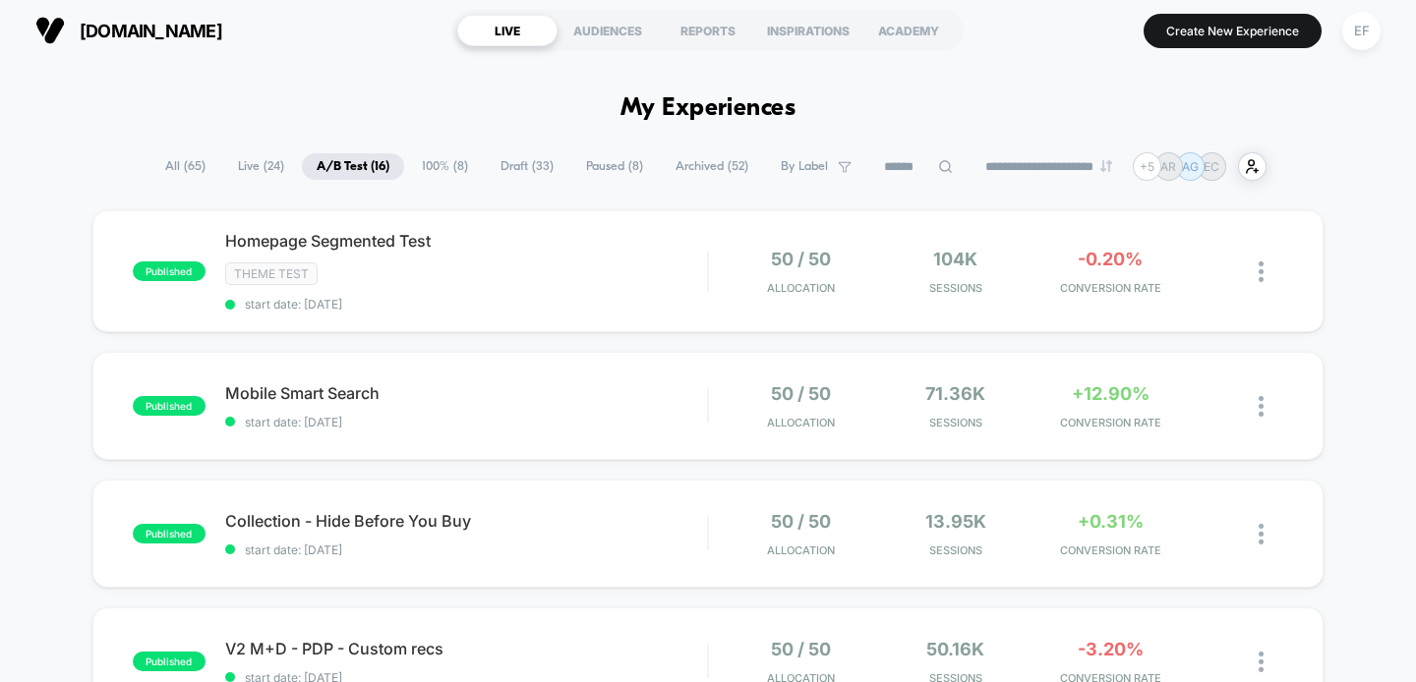
click at [437, 164] on span "100% ( 8 )" at bounding box center [445, 166] width 76 height 27
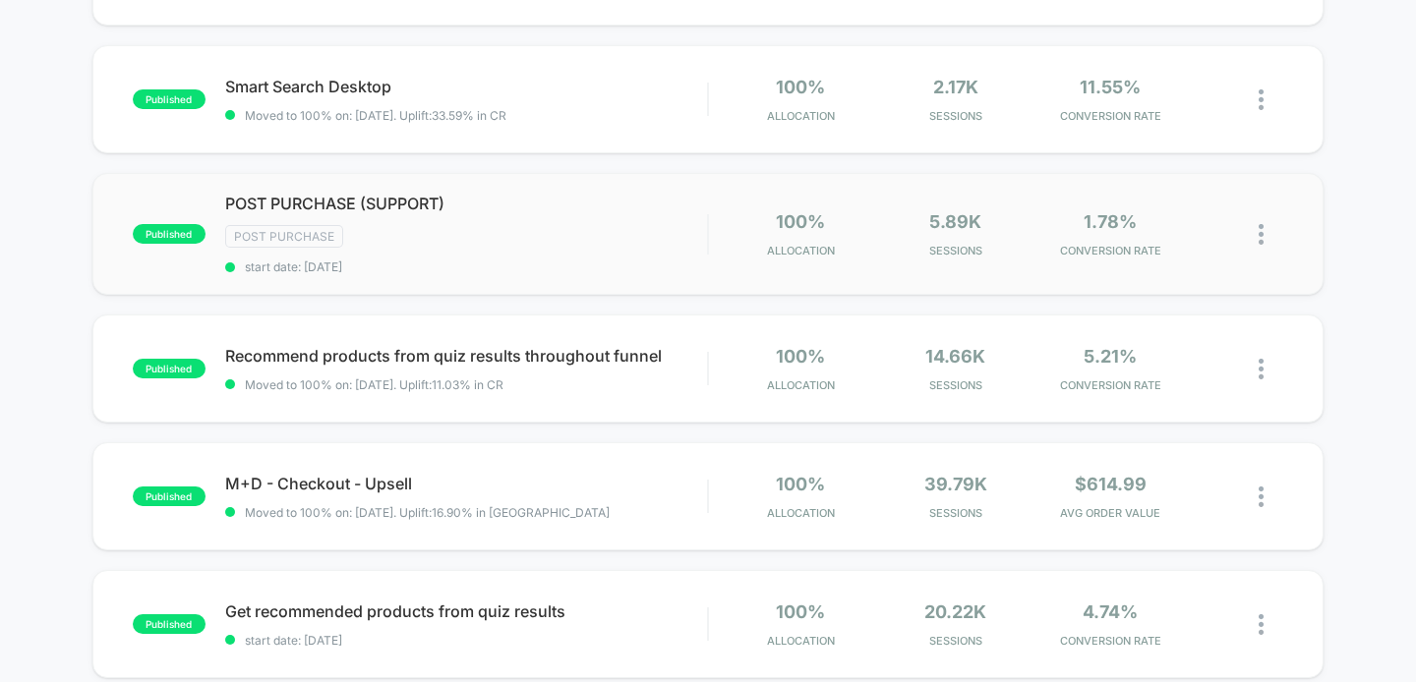
scroll to position [298, 0]
click at [661, 259] on span "start date: [DATE]" at bounding box center [466, 266] width 483 height 15
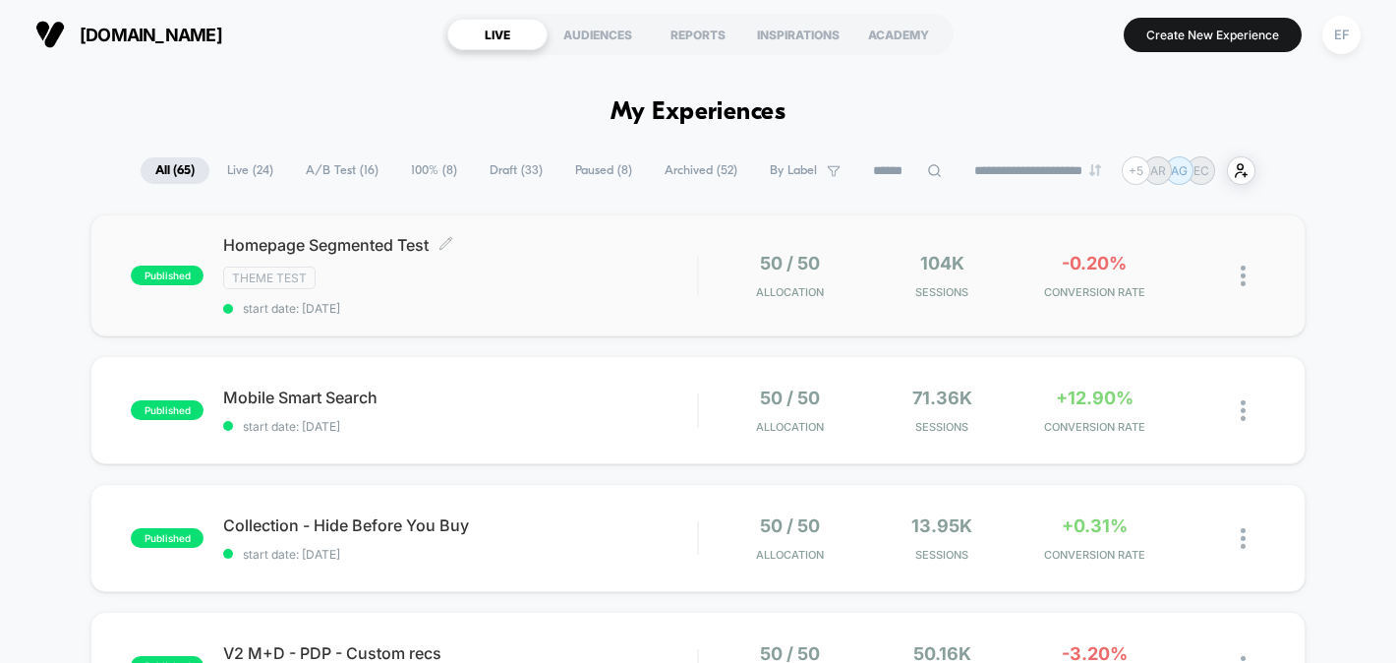
click at [523, 268] on div "Theme Test" at bounding box center [460, 277] width 474 height 23
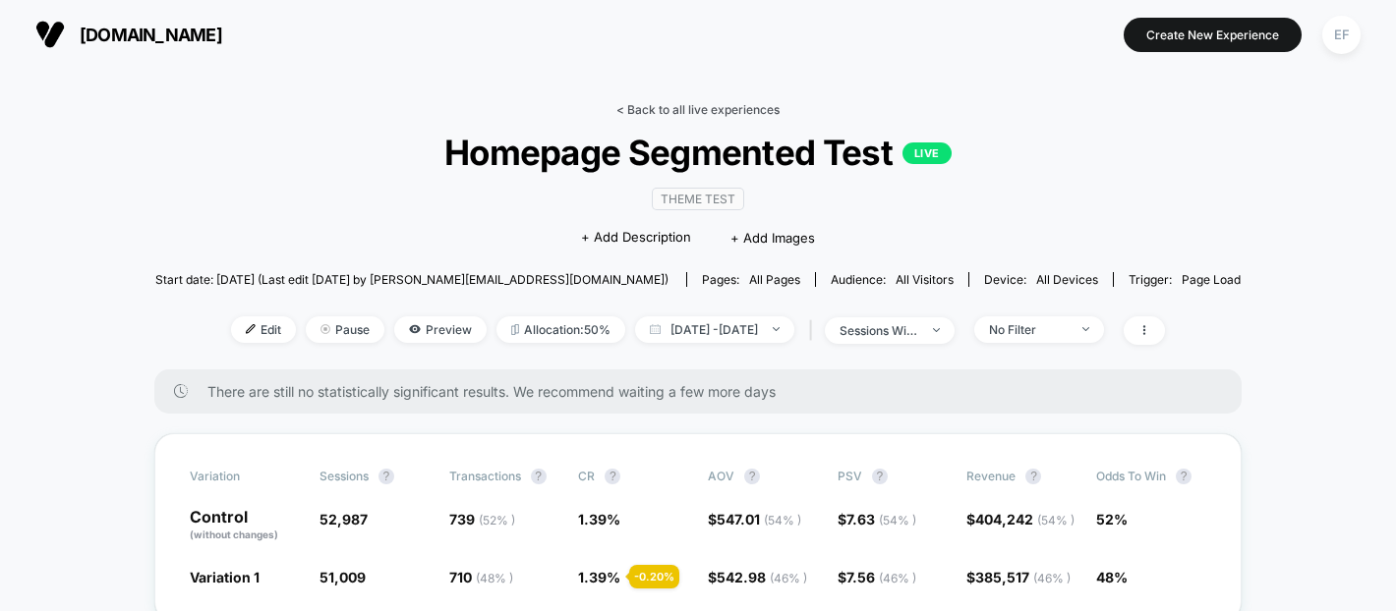
click at [665, 108] on link "< Back to all live experiences" at bounding box center [697, 109] width 163 height 15
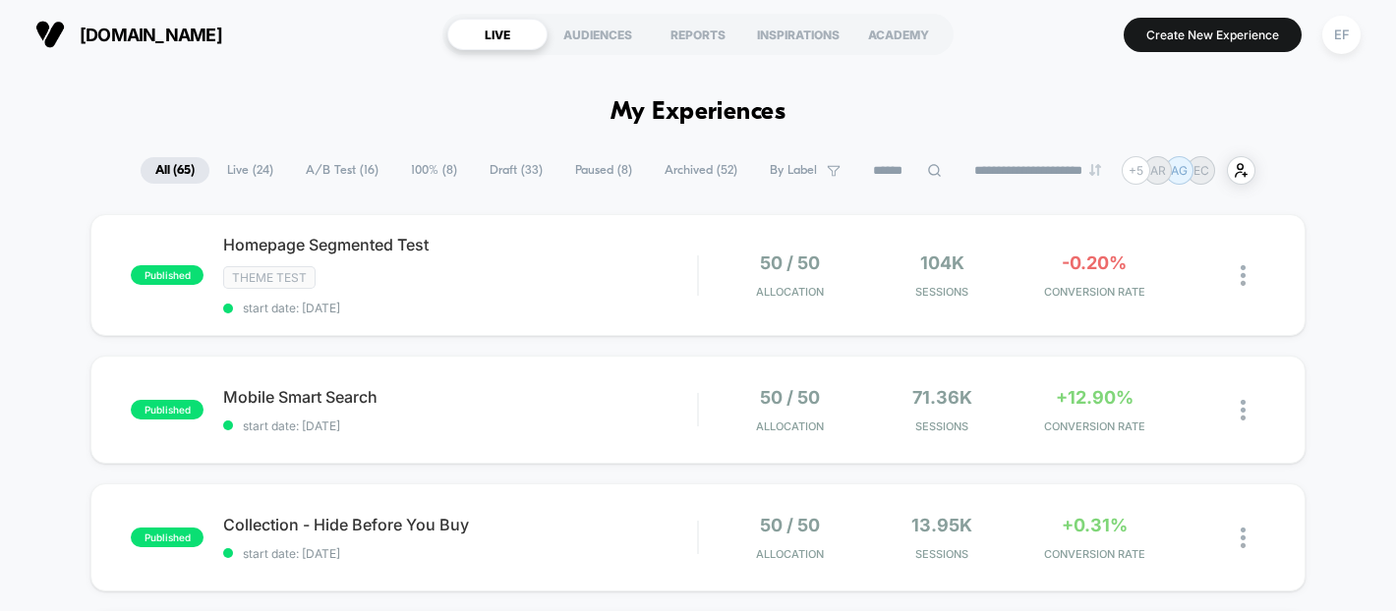
click at [328, 164] on span "A/B Test ( 16 )" at bounding box center [342, 170] width 102 height 27
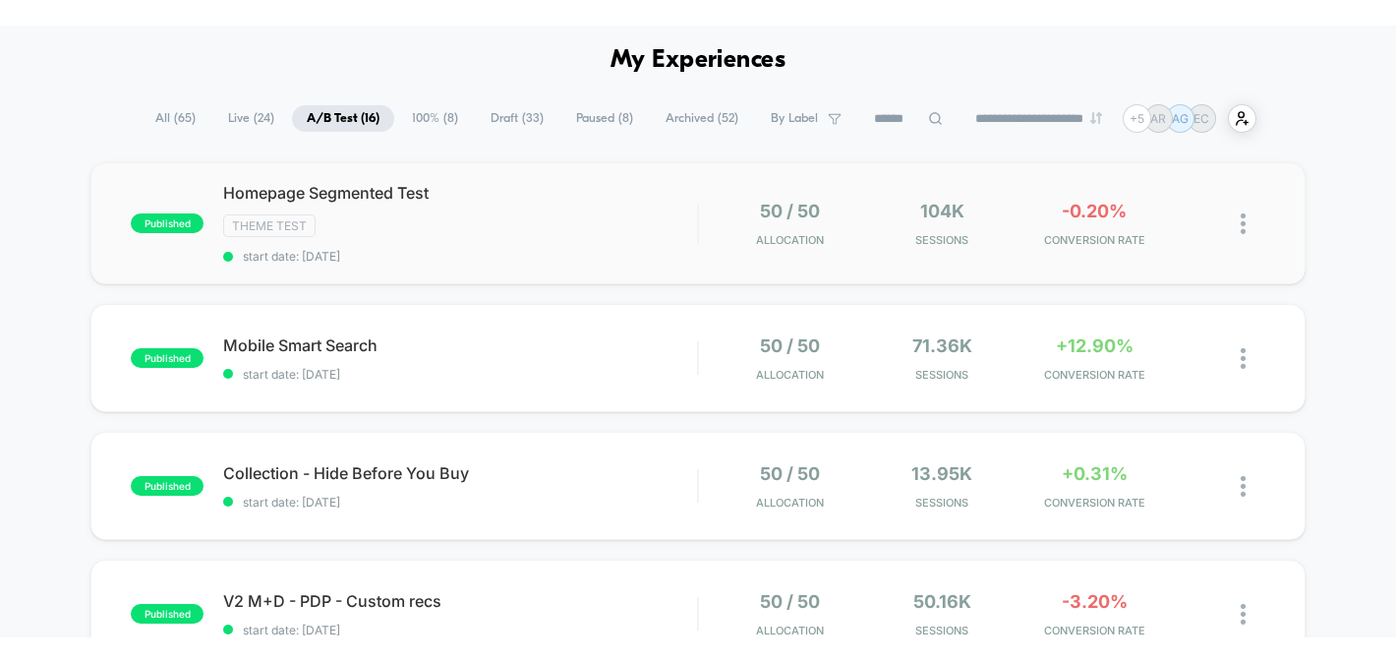
scroll to position [50, 0]
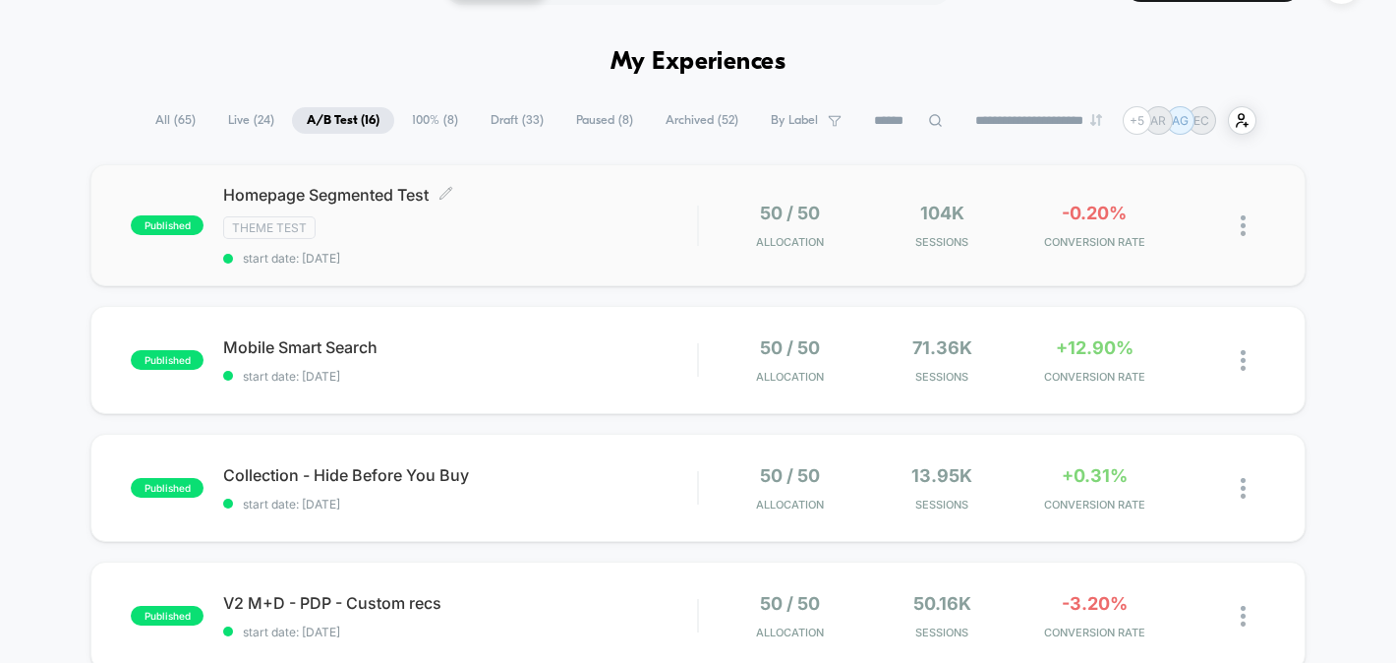
click at [549, 228] on div "Theme Test" at bounding box center [460, 227] width 474 height 23
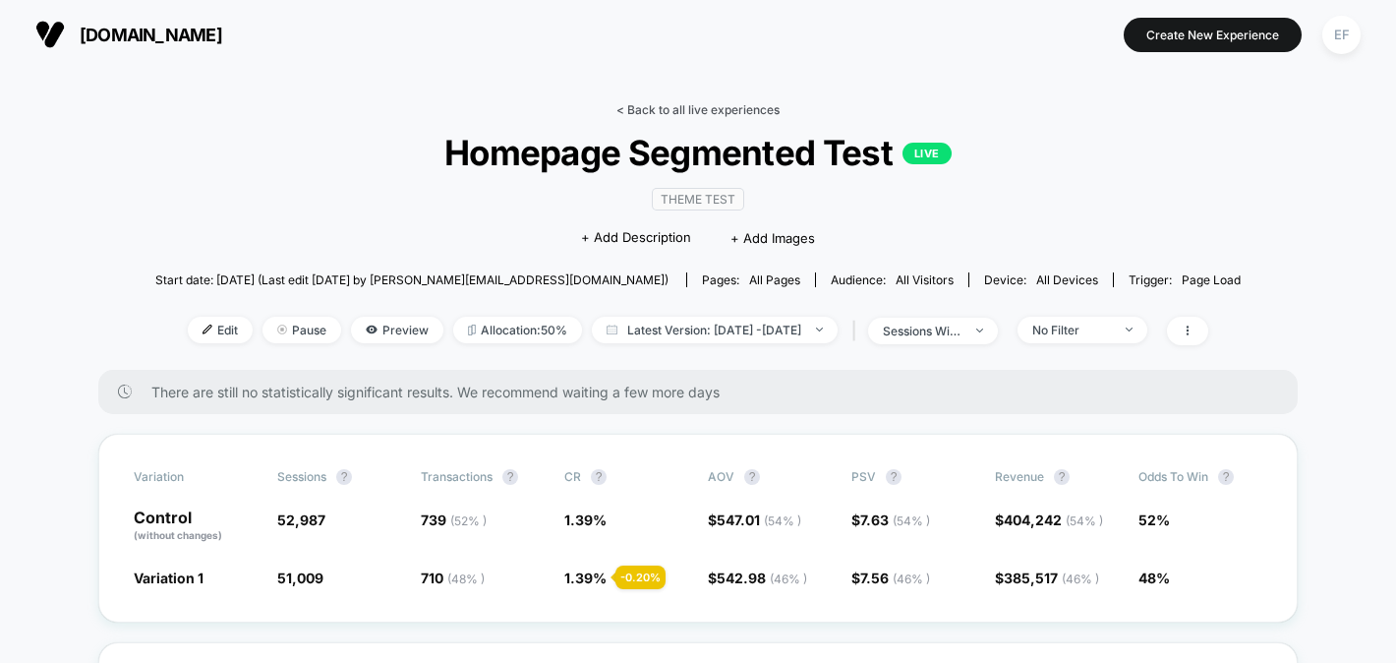
click at [655, 109] on link "< Back to all live experiences" at bounding box center [697, 109] width 163 height 15
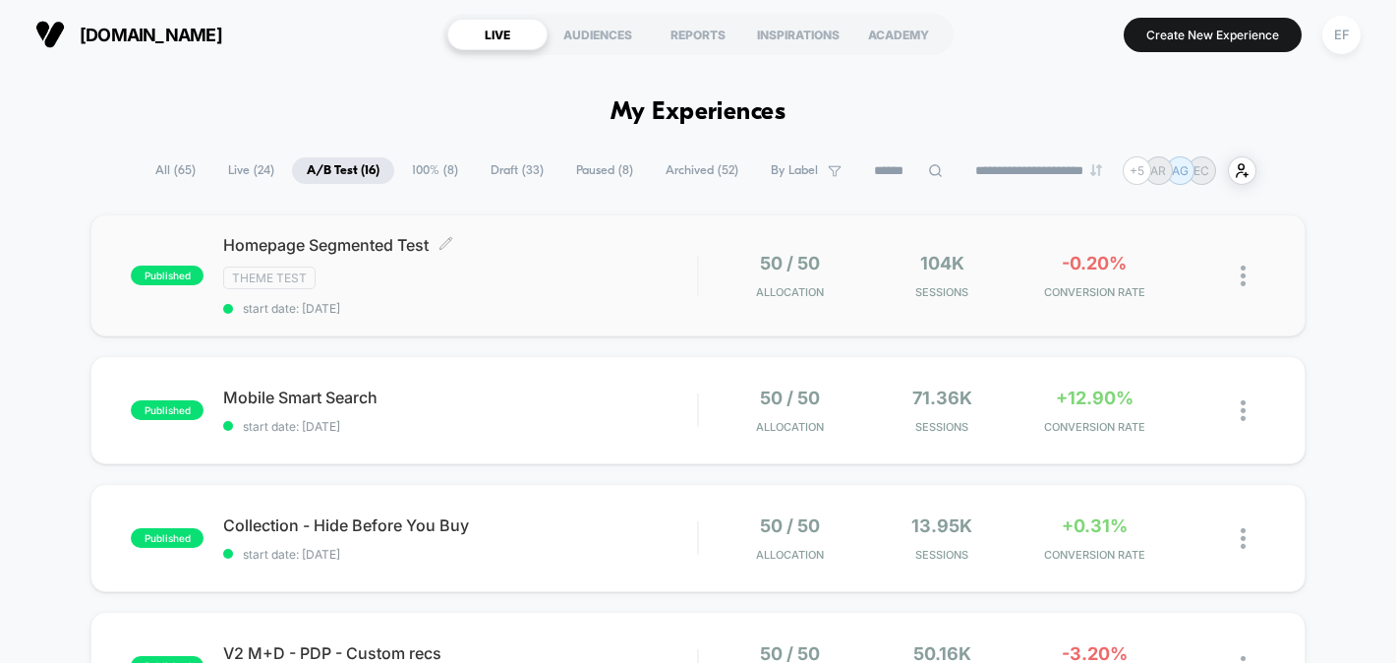
click at [581, 245] on span "Homepage Segmented Test Click to edit experience details" at bounding box center [460, 245] width 474 height 20
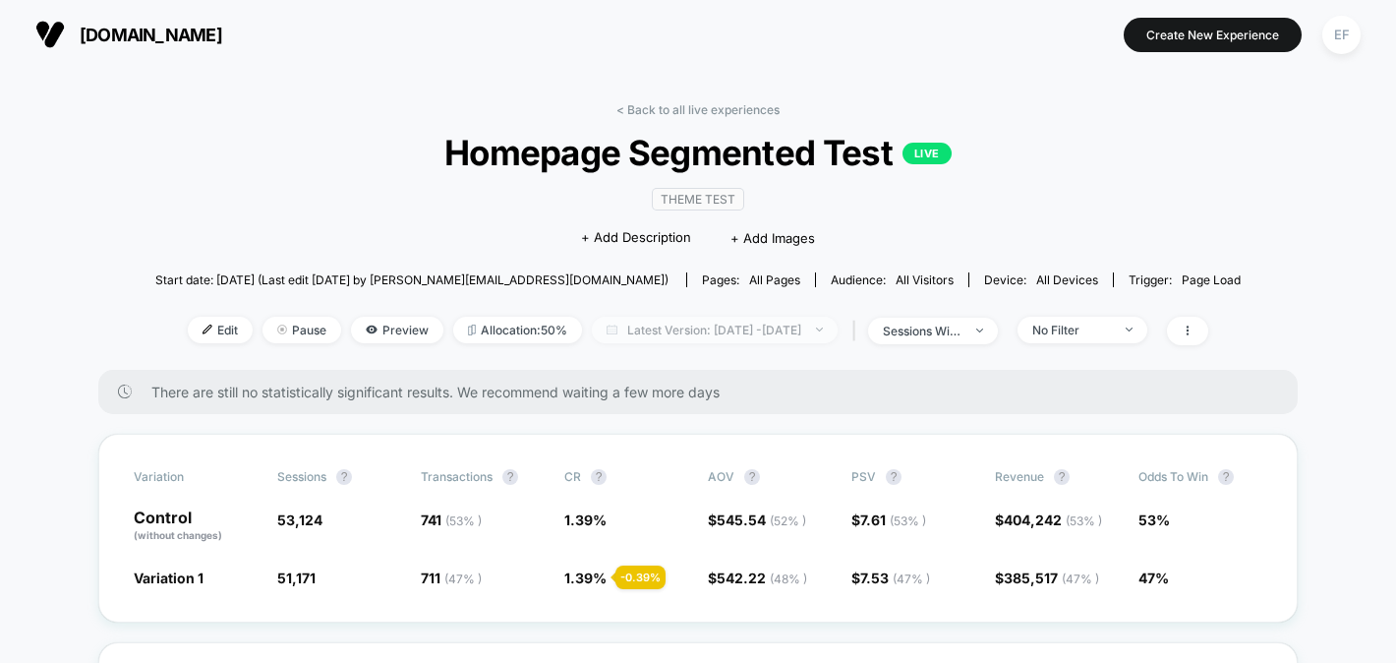
click at [627, 332] on span "Latest Version: [DATE] - [DATE]" at bounding box center [715, 330] width 246 height 27
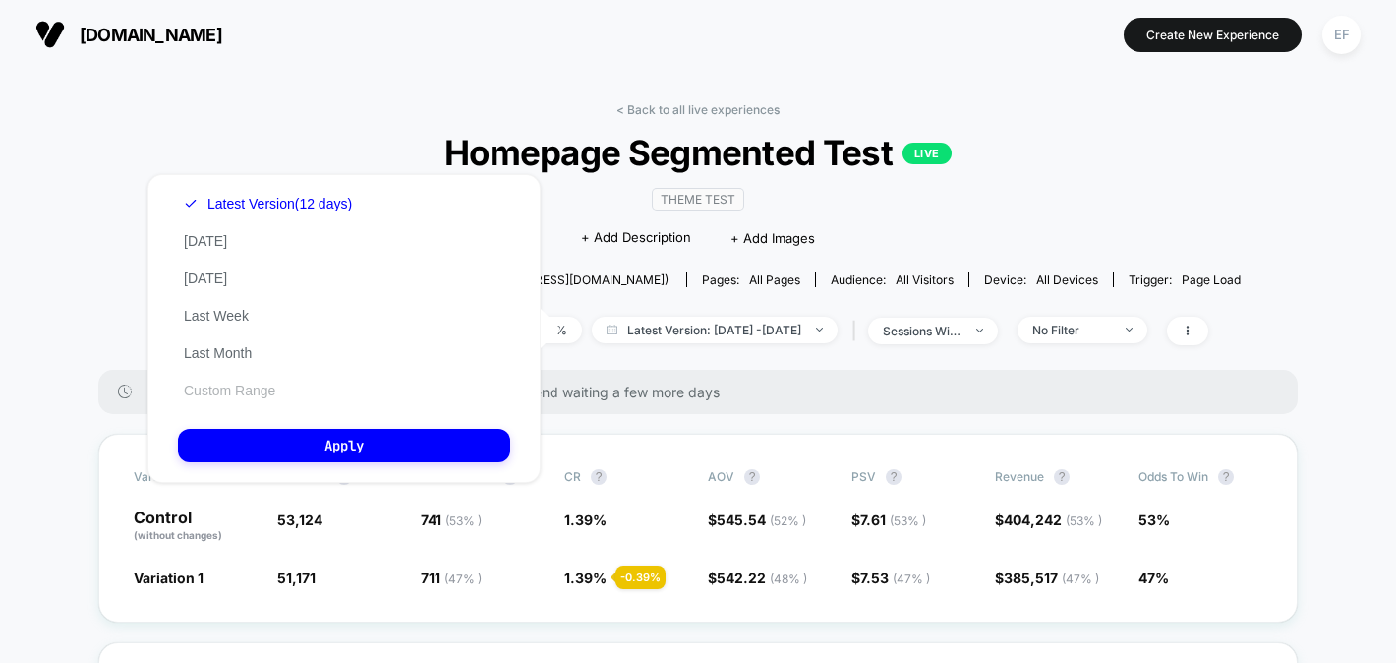
click at [221, 391] on button "Custom Range" at bounding box center [229, 390] width 103 height 18
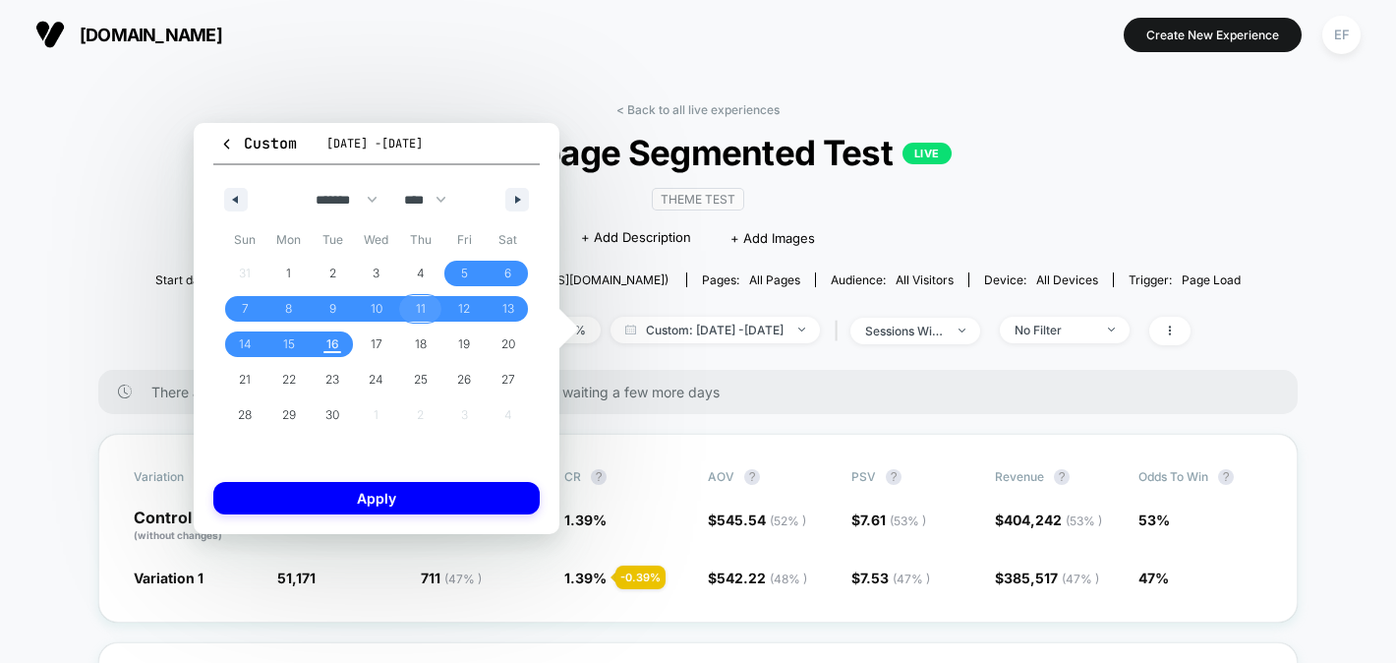
click at [414, 316] on span "11" at bounding box center [420, 309] width 44 height 26
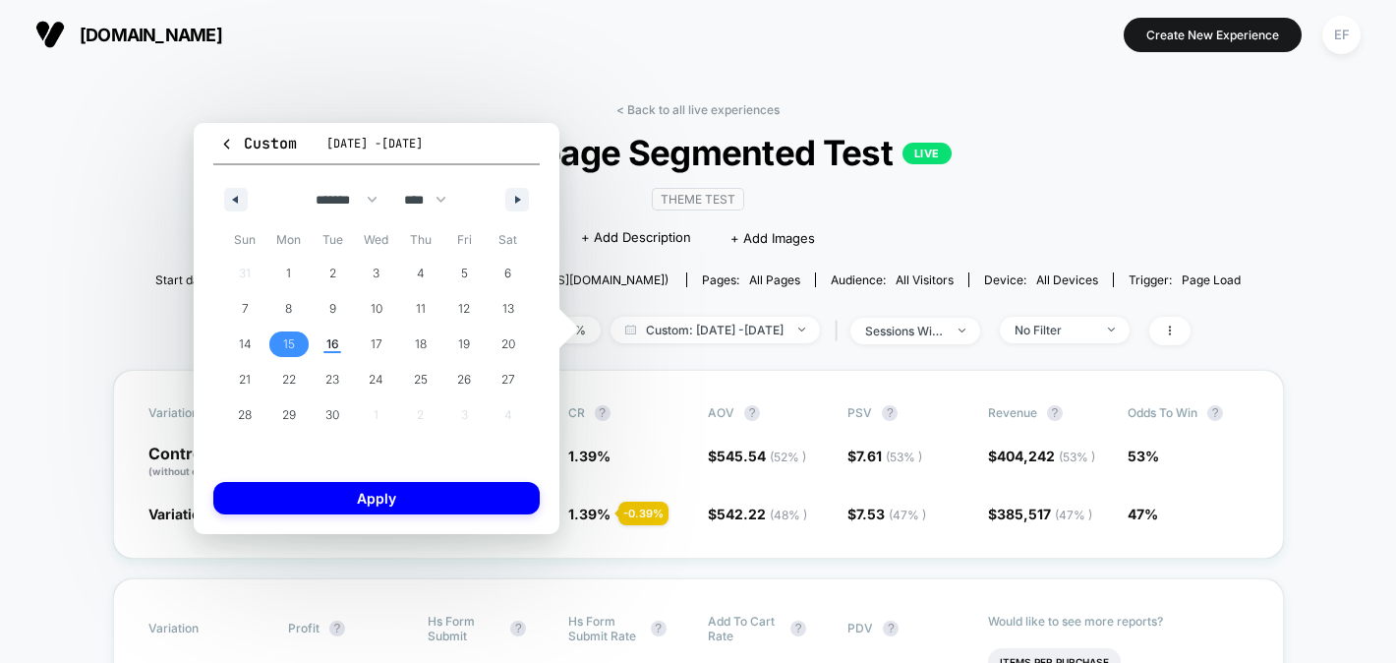
click at [289, 350] on span "15" at bounding box center [289, 343] width 12 height 35
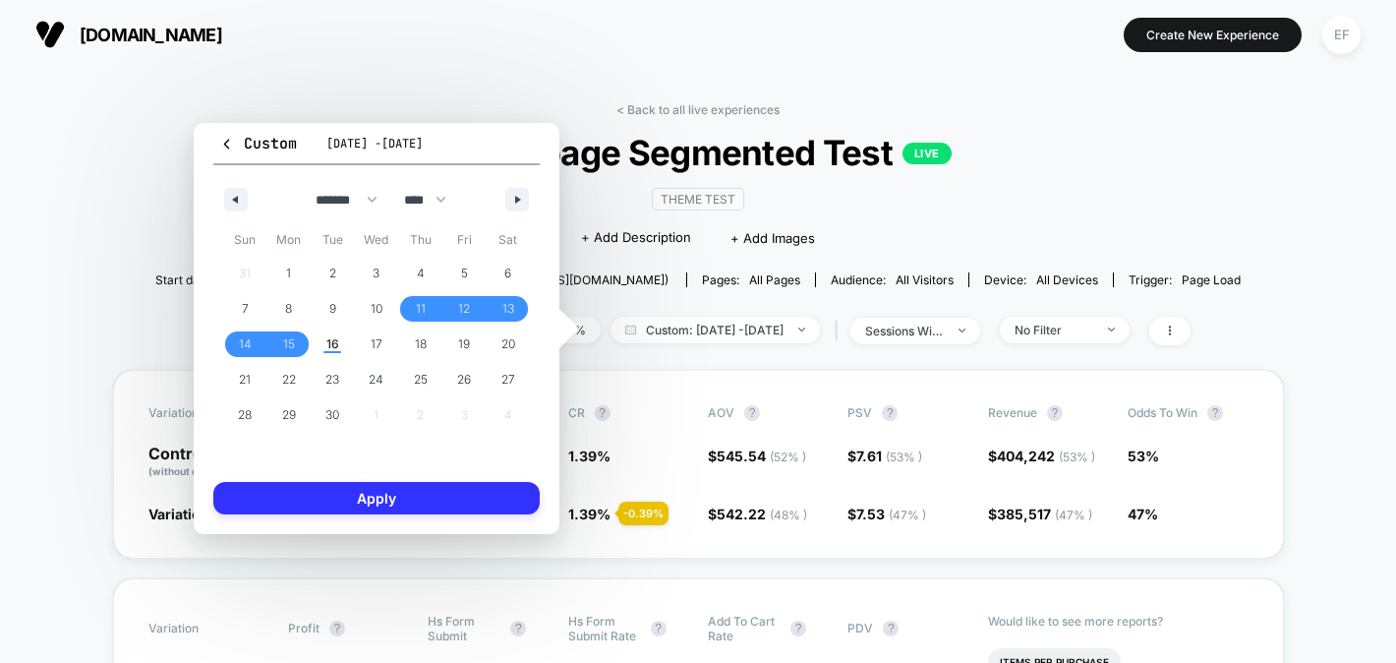
click at [326, 500] on button "Apply" at bounding box center [376, 498] width 326 height 32
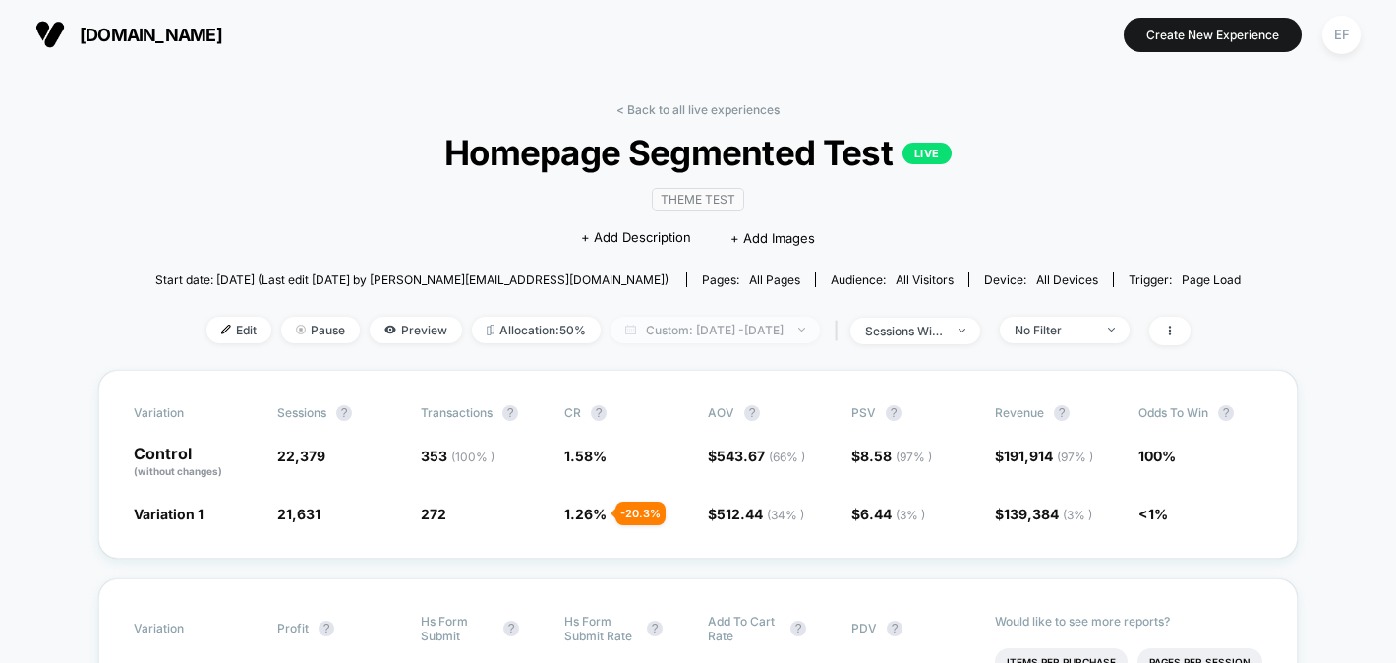
click at [786, 325] on span "Custom: Sep 11, 2025 - Sep 15, 2025" at bounding box center [715, 330] width 209 height 27
select select "*"
select select "****"
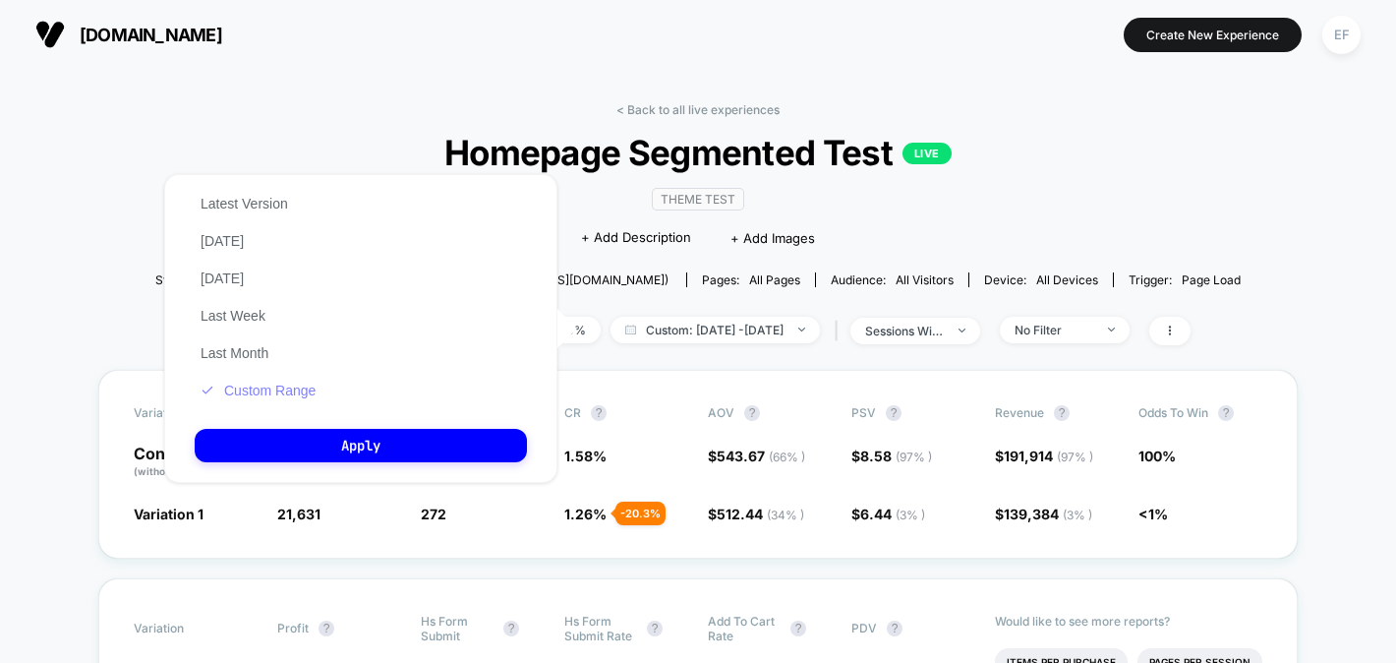
click at [291, 395] on button "Custom Range" at bounding box center [258, 390] width 127 height 18
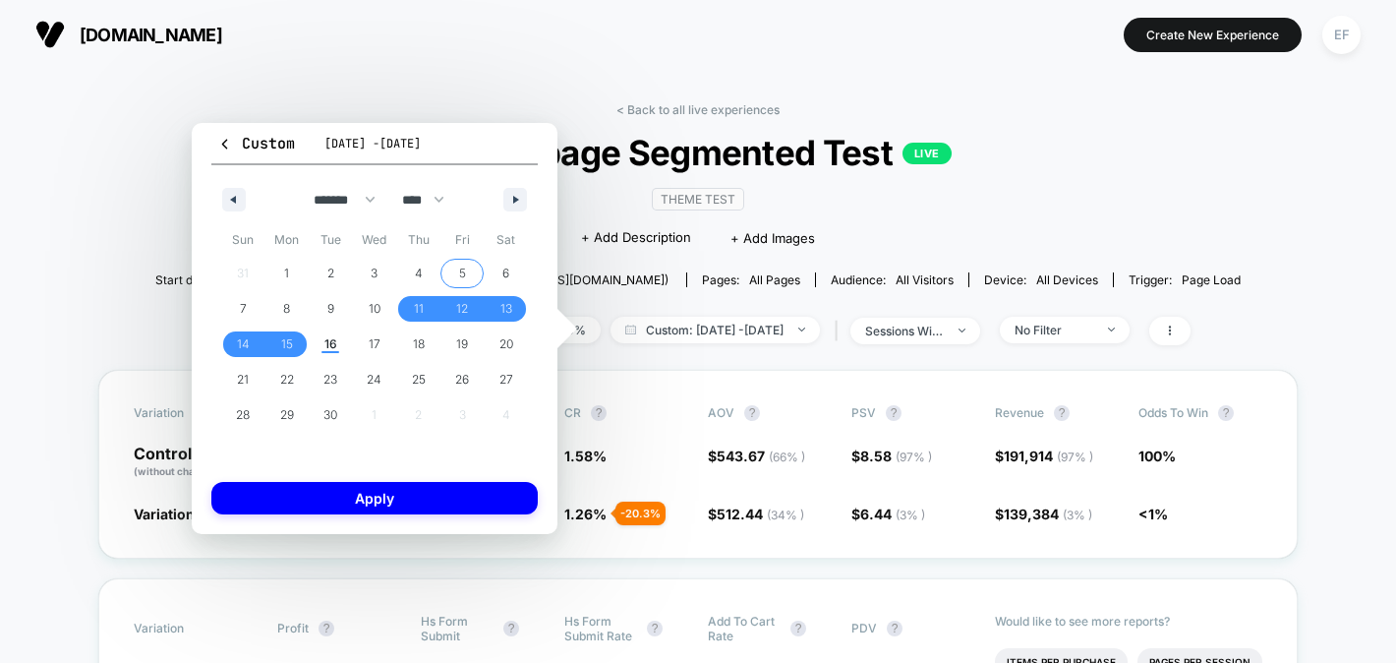
click at [461, 270] on span "5" at bounding box center [462, 273] width 7 height 35
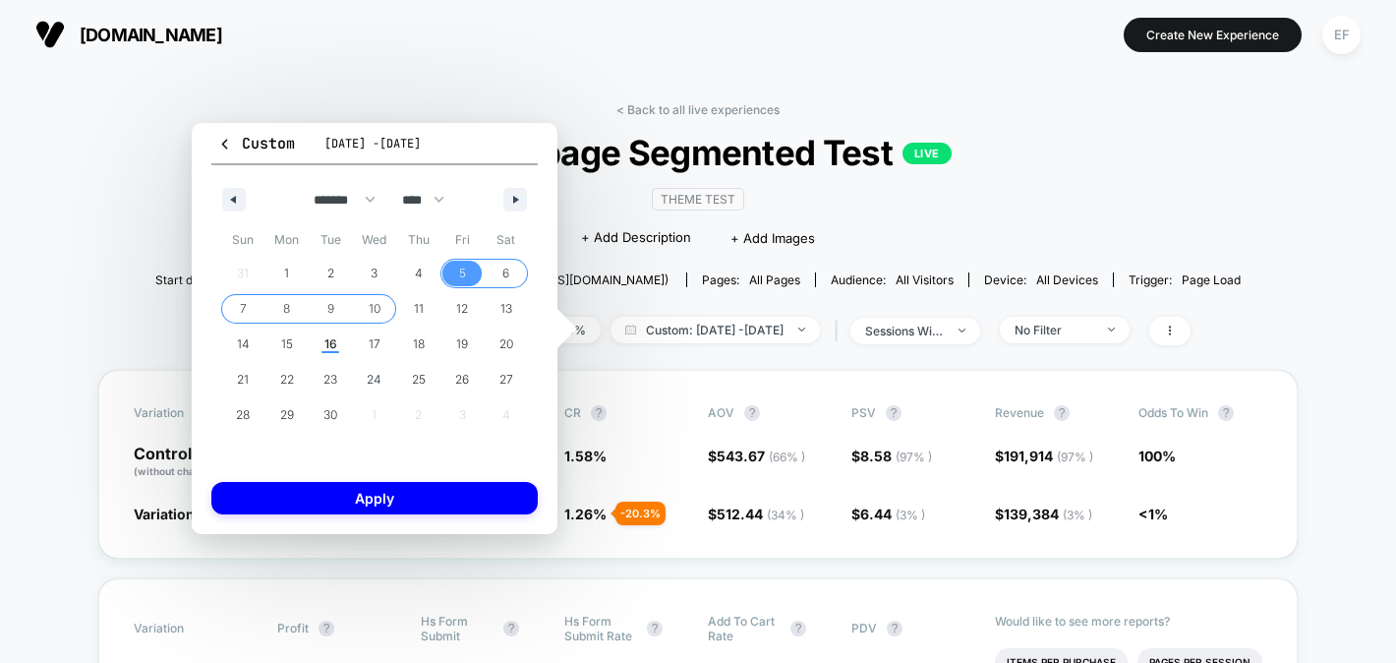
click at [378, 304] on span "10" at bounding box center [375, 308] width 12 height 35
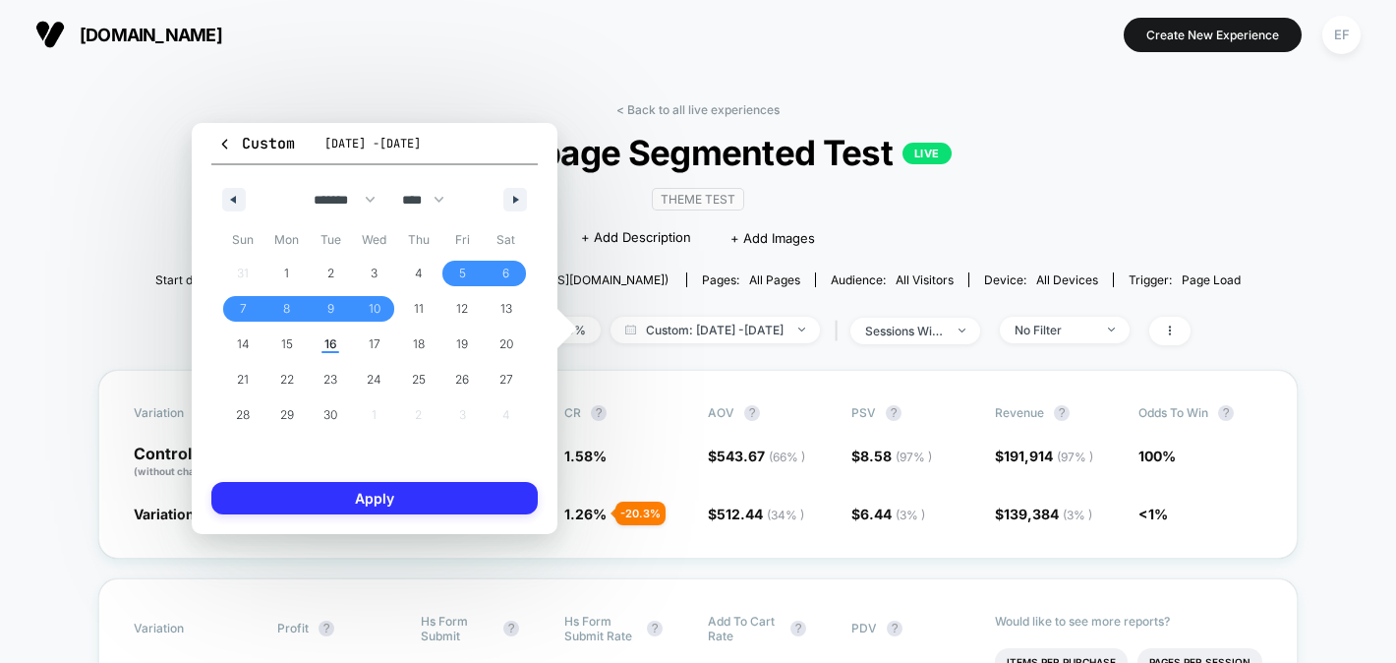
click at [416, 492] on button "Apply" at bounding box center [374, 498] width 326 height 32
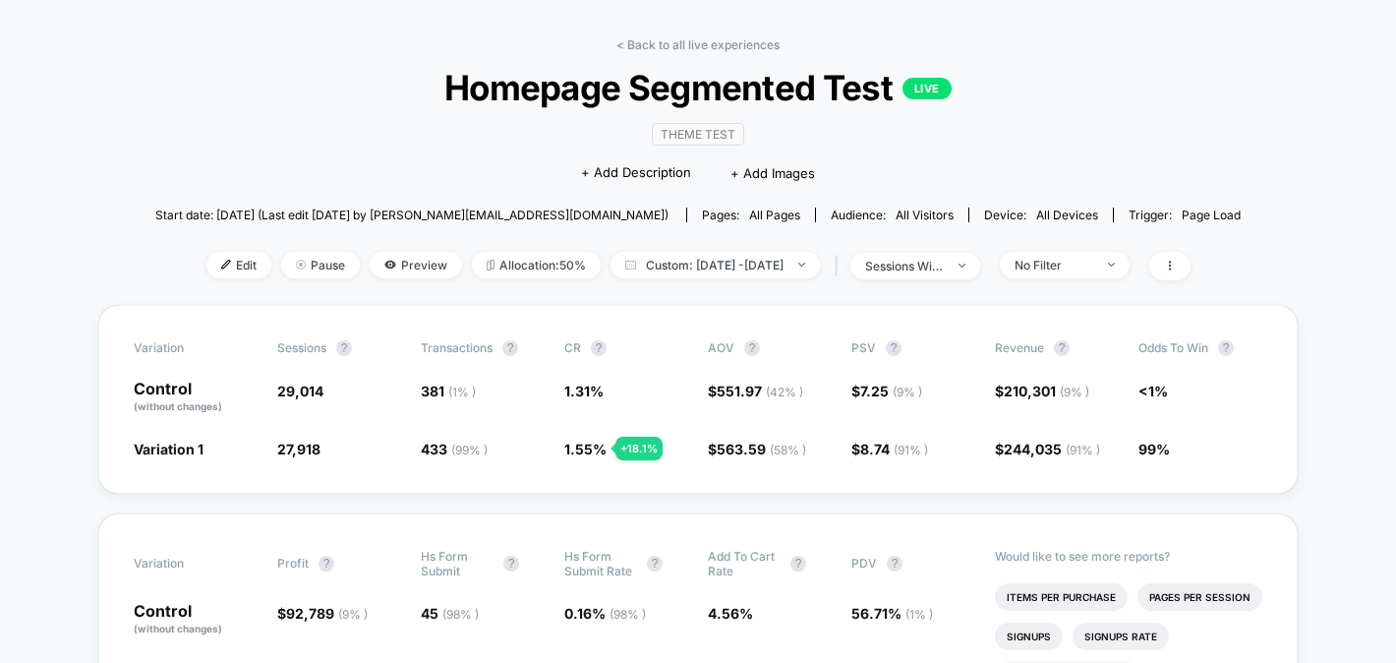
scroll to position [58, 0]
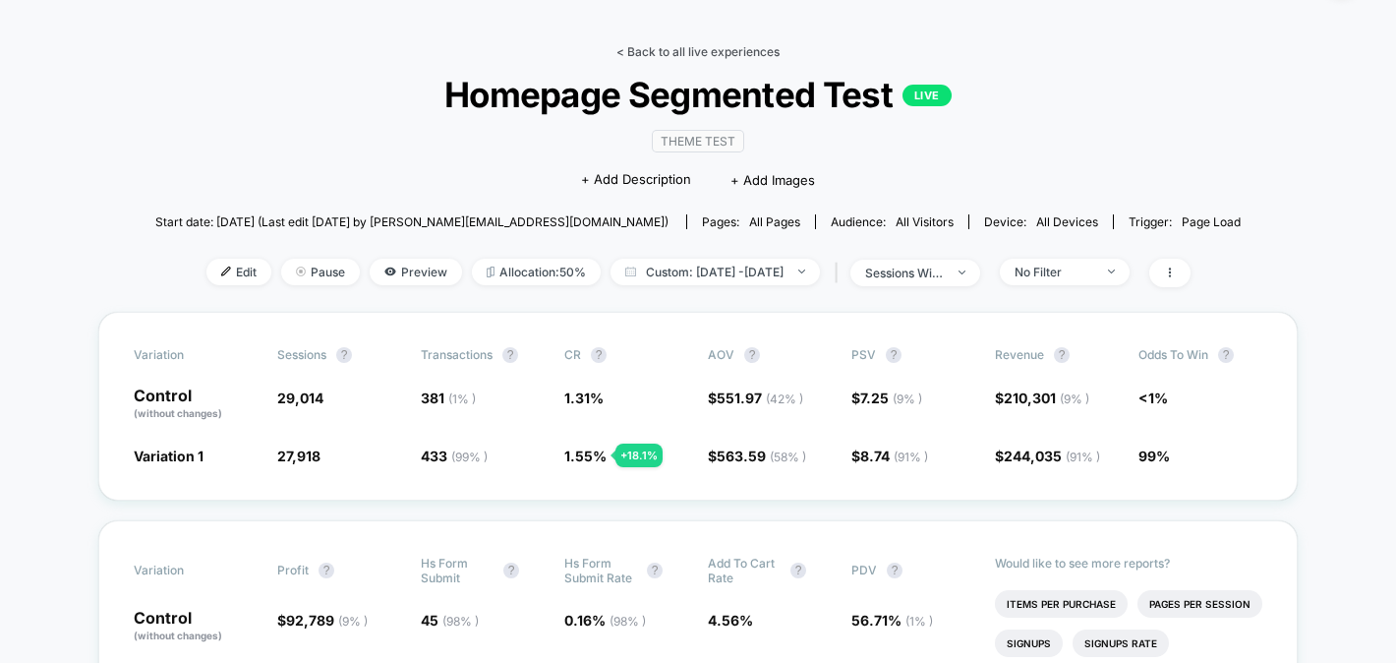
click at [671, 48] on link "< Back to all live experiences" at bounding box center [697, 51] width 163 height 15
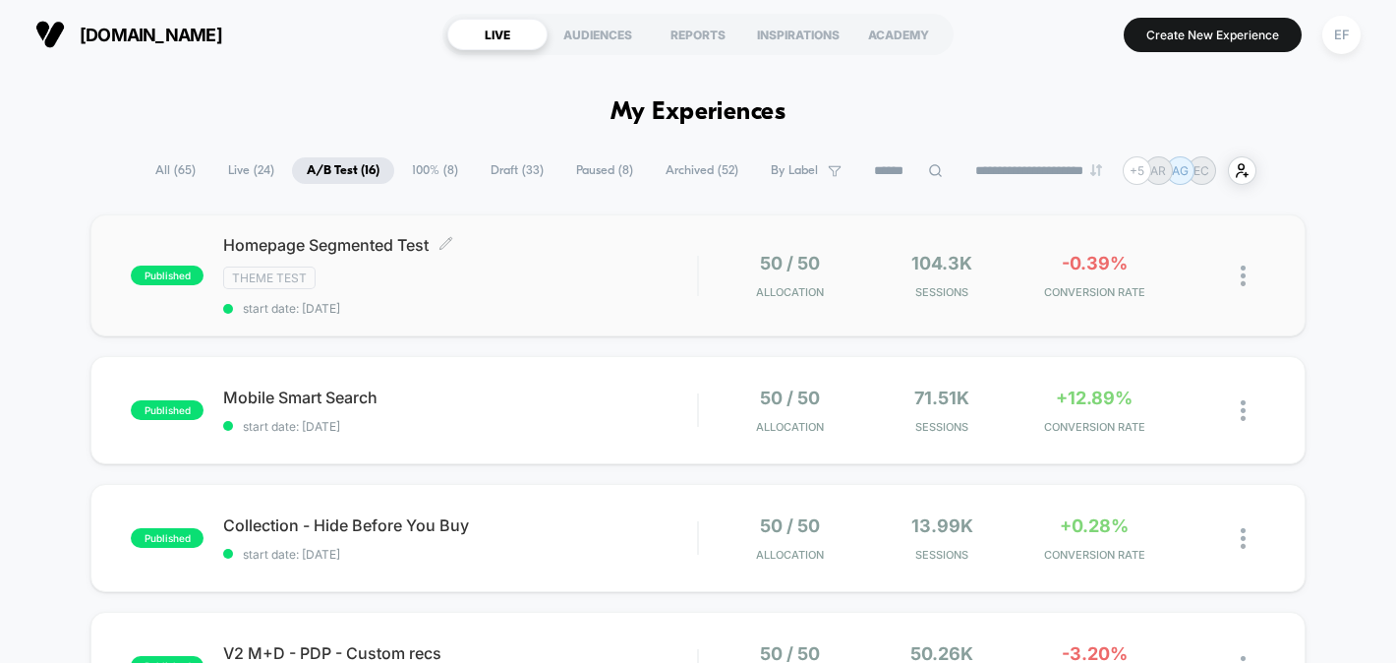
click at [597, 297] on div "Homepage Segmented Test Click to edit experience details Click to edit experien…" at bounding box center [460, 275] width 474 height 81
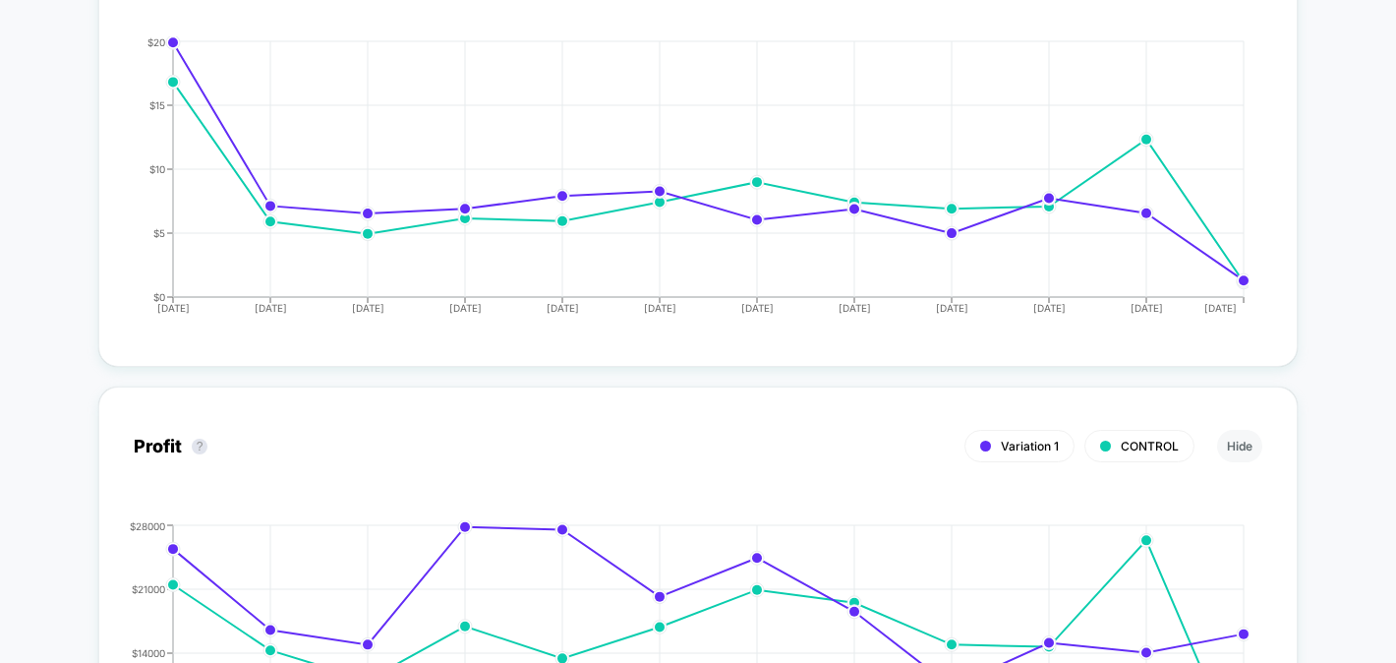
scroll to position [1972, 0]
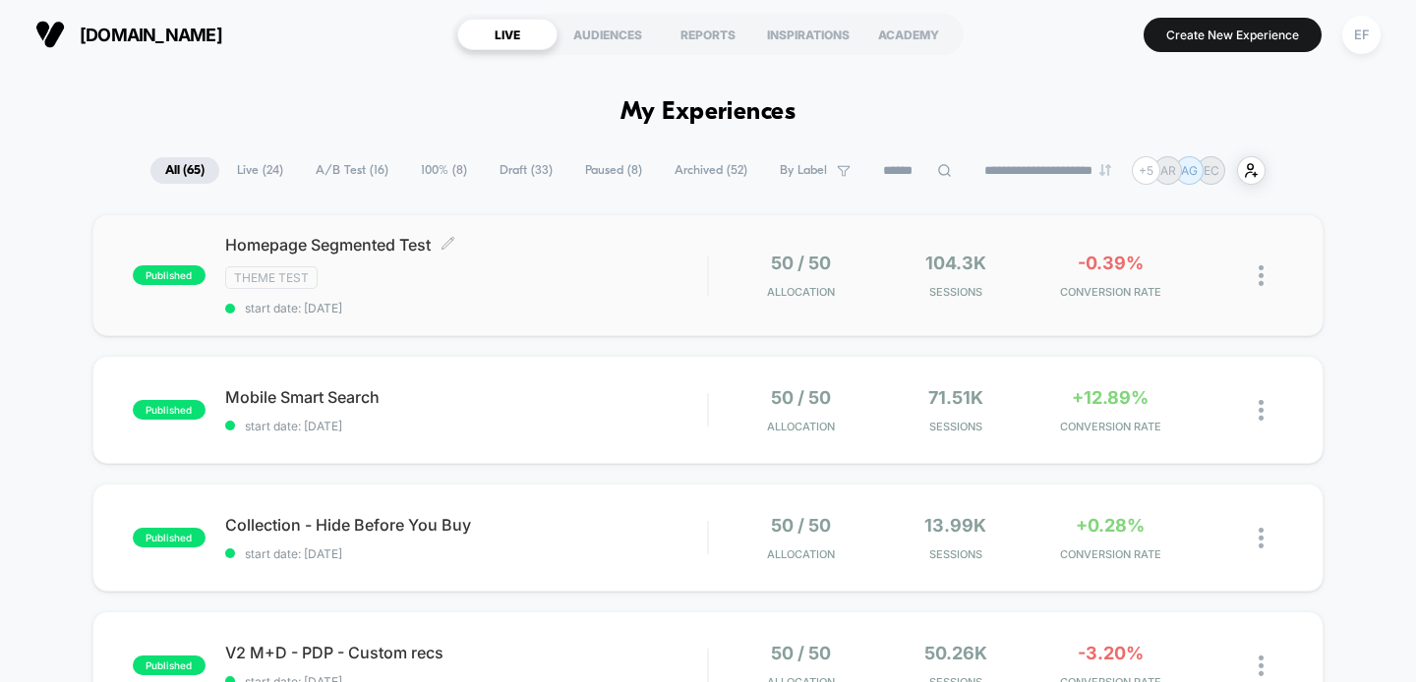
click at [479, 262] on div "Homepage Segmented Test Click to edit experience details Click to edit experien…" at bounding box center [466, 275] width 483 height 81
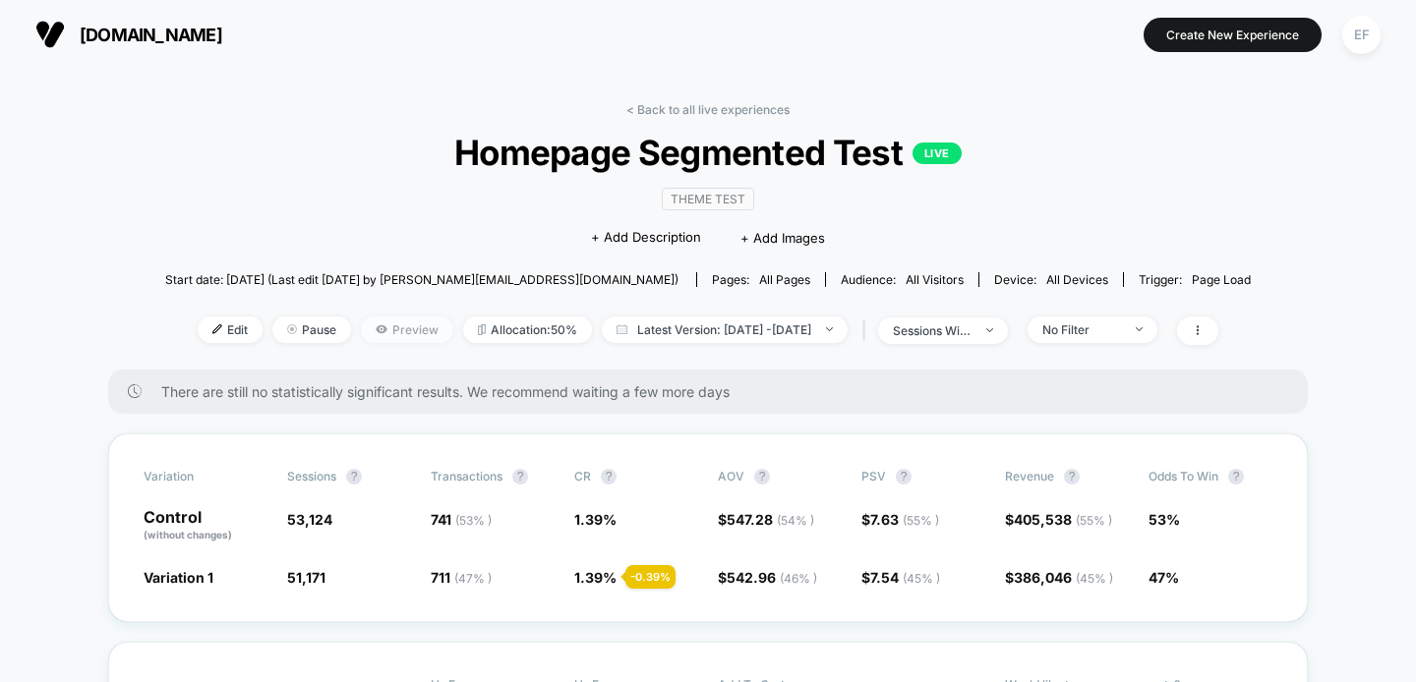
click at [371, 336] on span "Preview" at bounding box center [407, 330] width 92 height 27
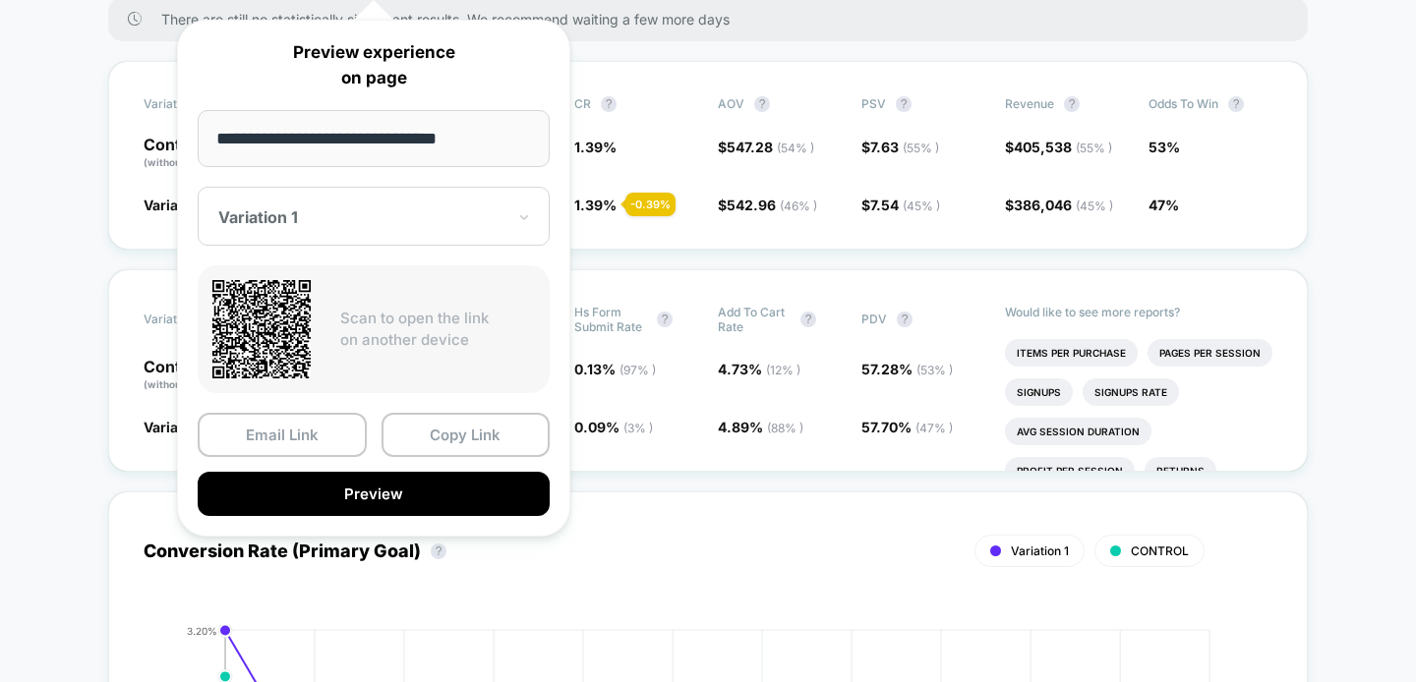
scroll to position [409, 0]
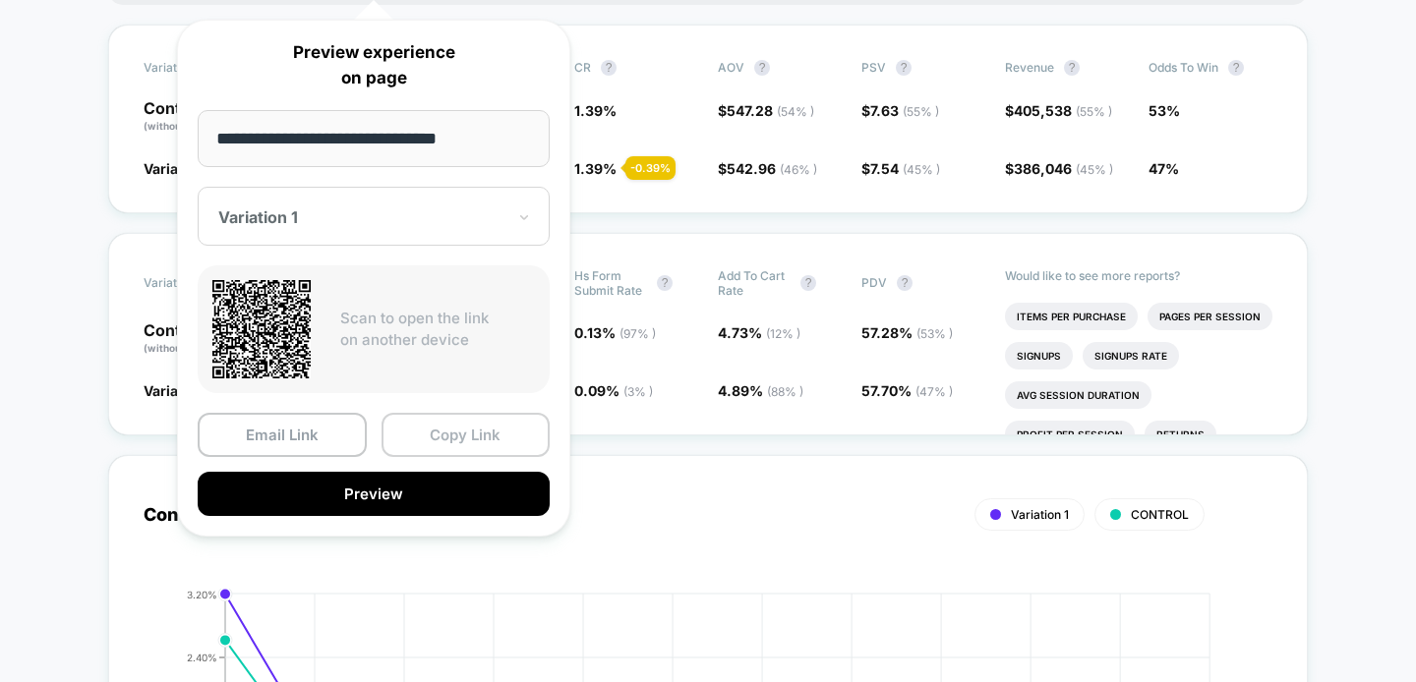
click at [438, 446] on button "Copy Link" at bounding box center [465, 435] width 169 height 44
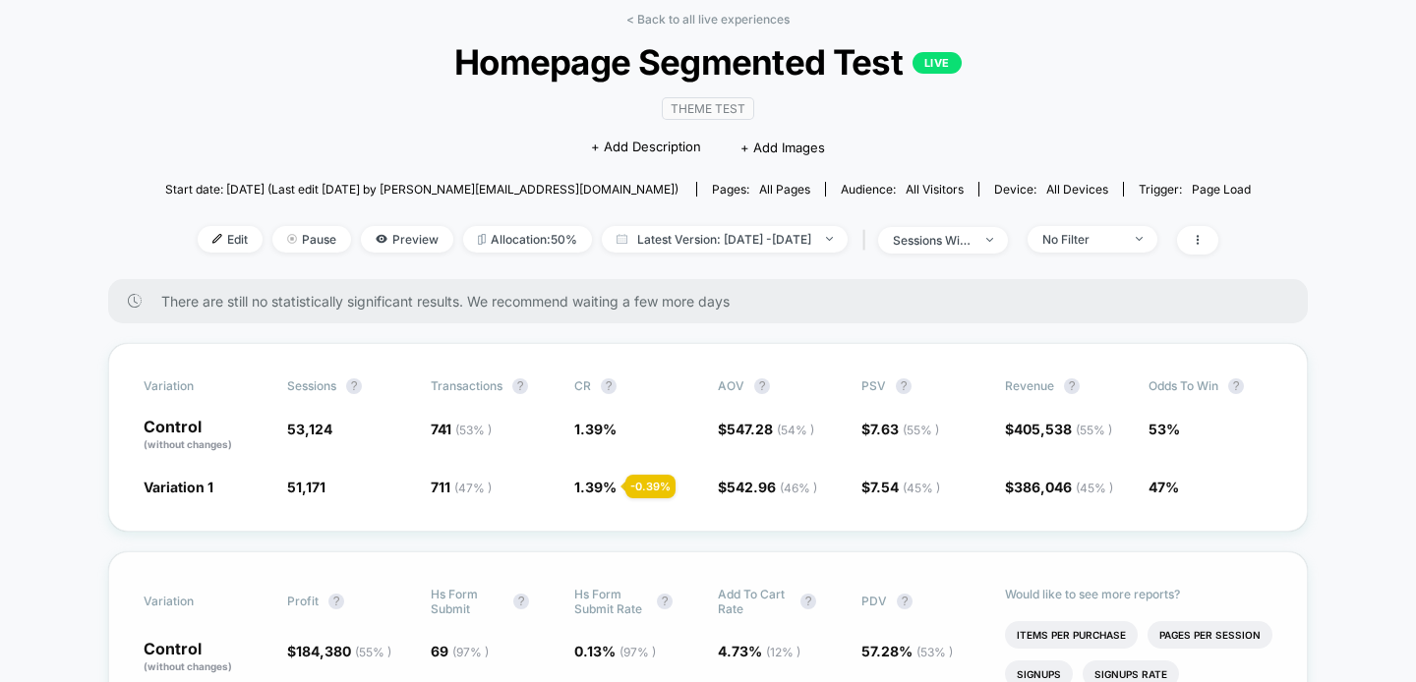
scroll to position [0, 0]
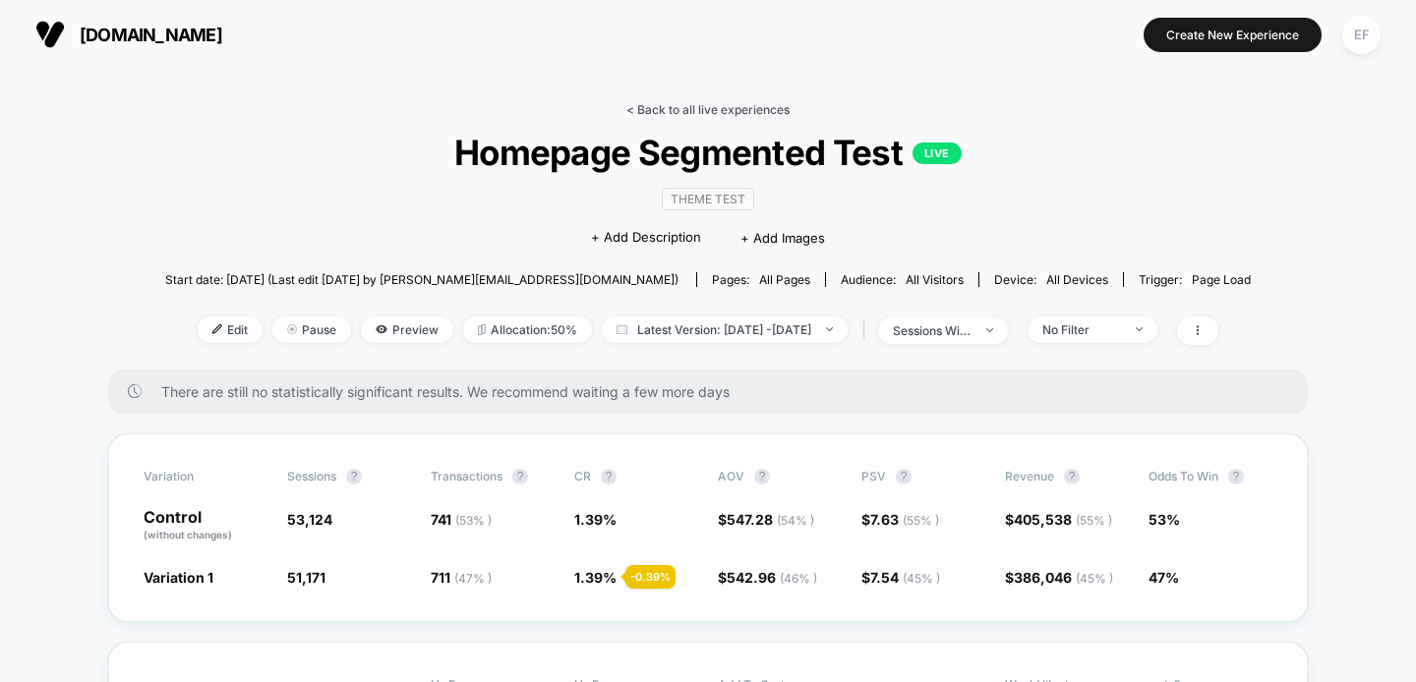
click at [763, 102] on link "< Back to all live experiences" at bounding box center [707, 109] width 163 height 15
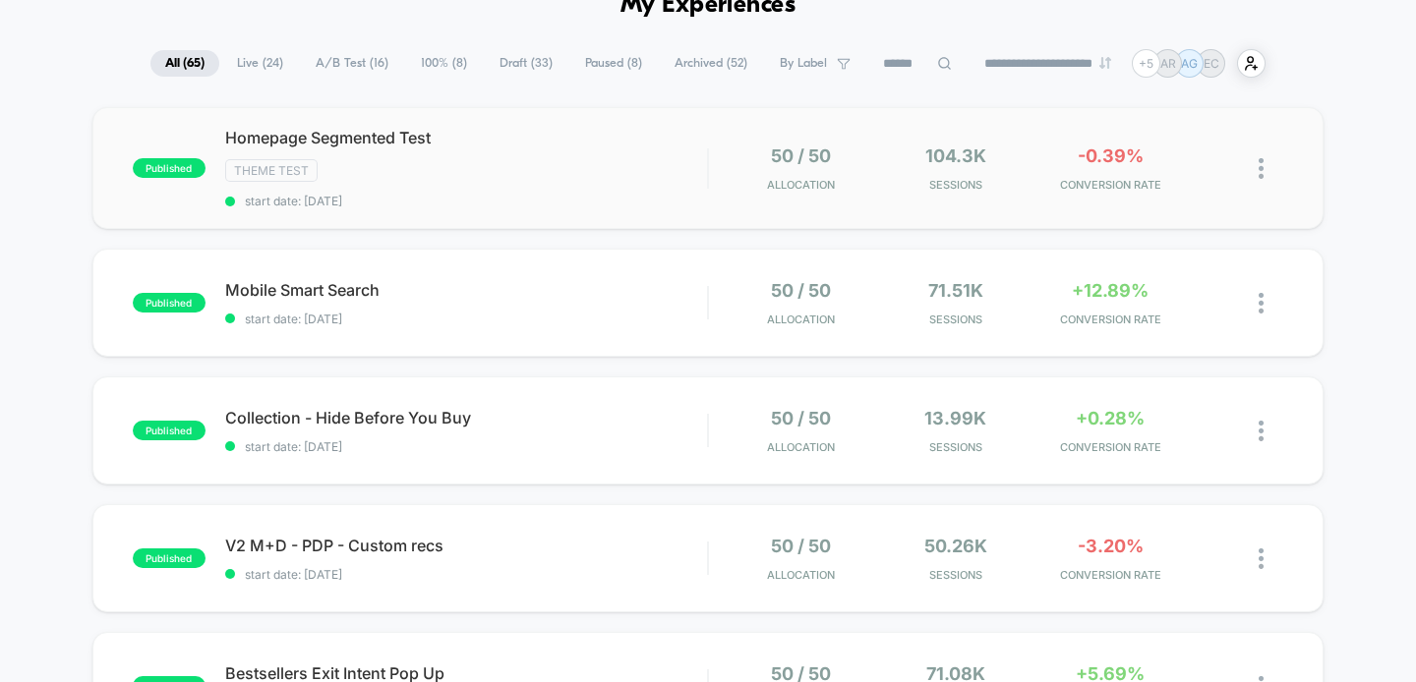
scroll to position [75, 0]
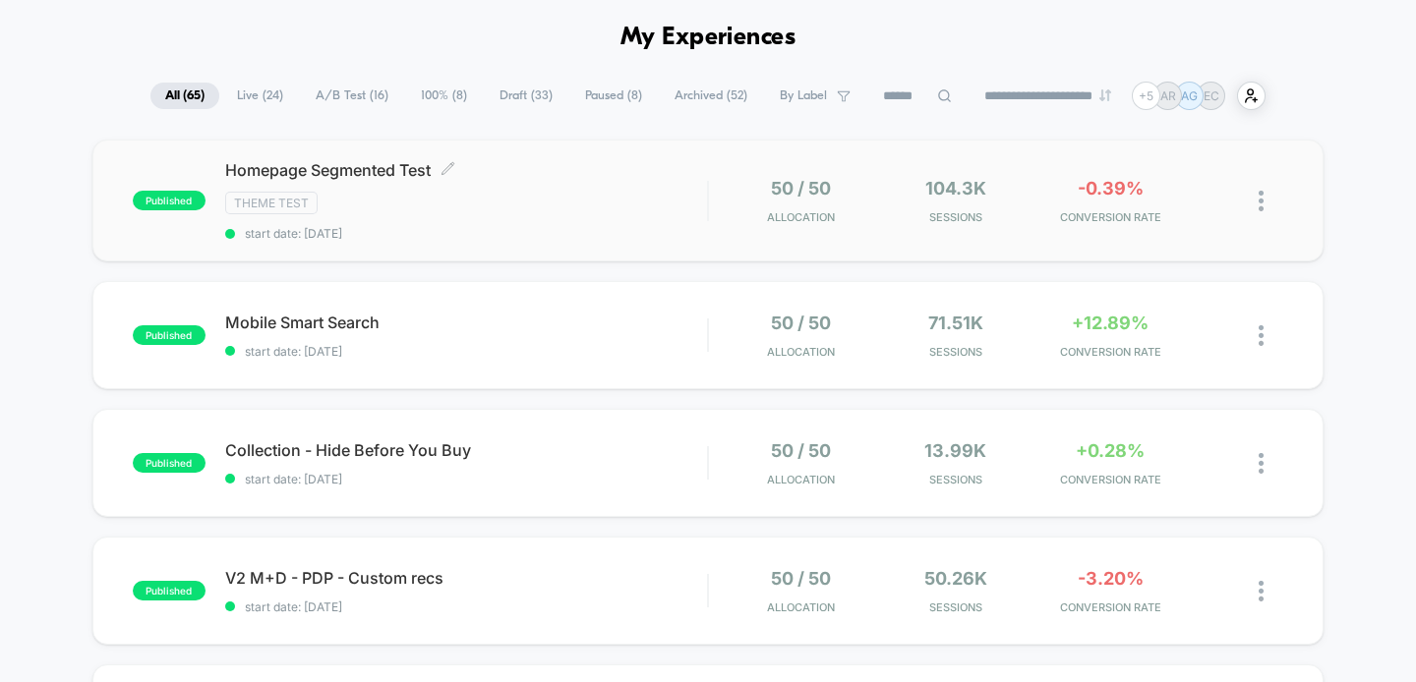
click at [543, 181] on div "Homepage Segmented Test Click to edit experience details Click to edit experien…" at bounding box center [466, 200] width 483 height 81
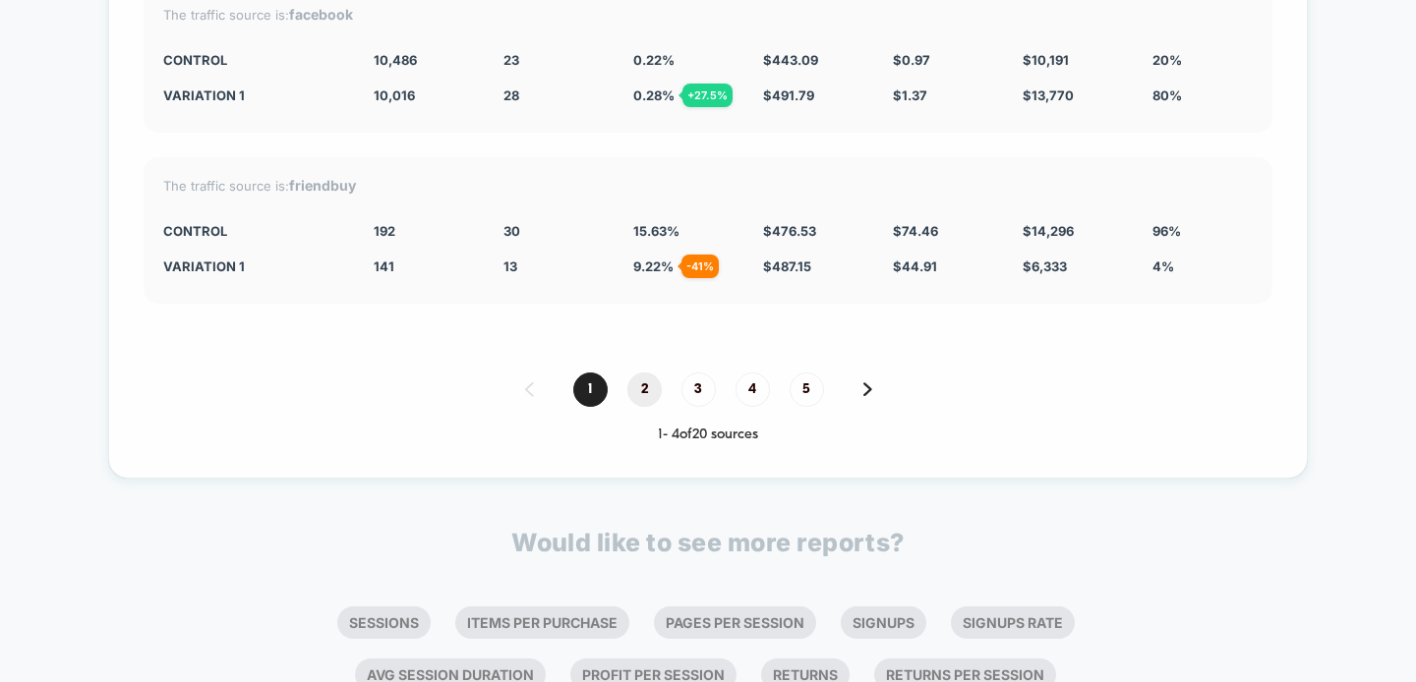
scroll to position [7402, 0]
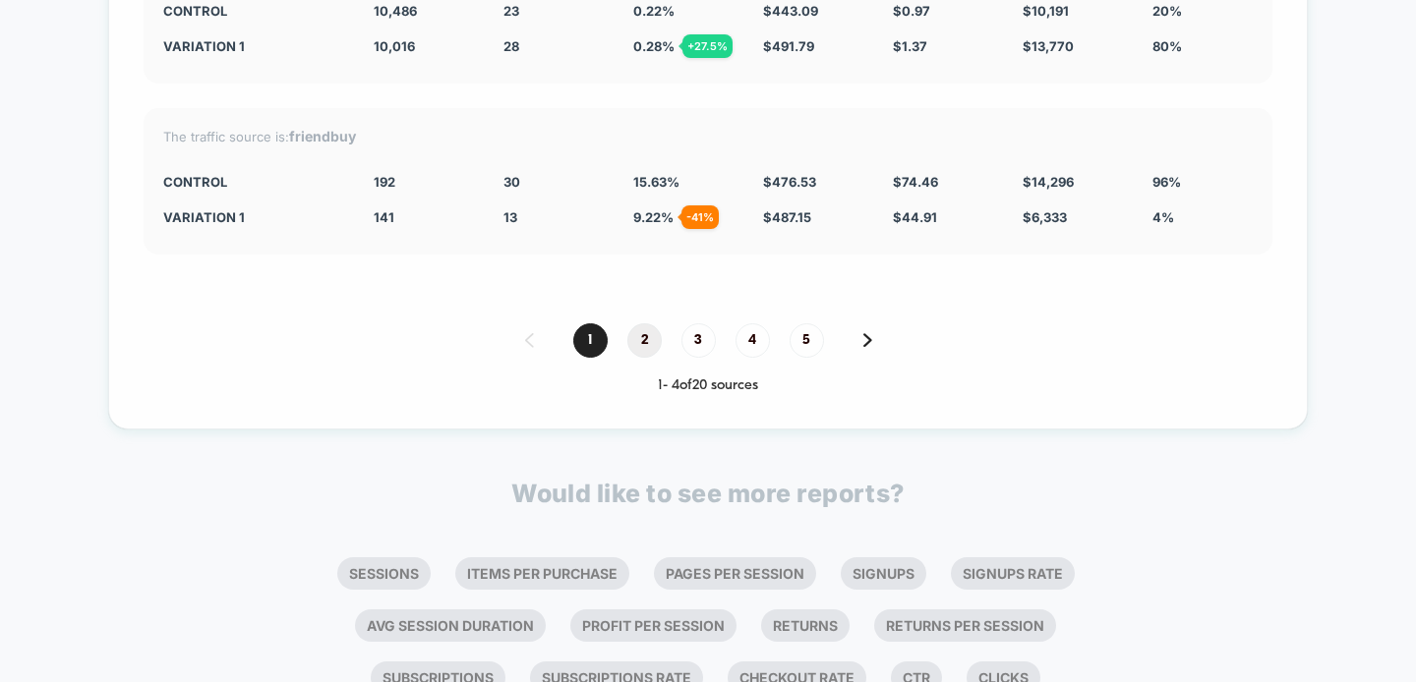
click at [644, 330] on span "2" at bounding box center [644, 340] width 34 height 34
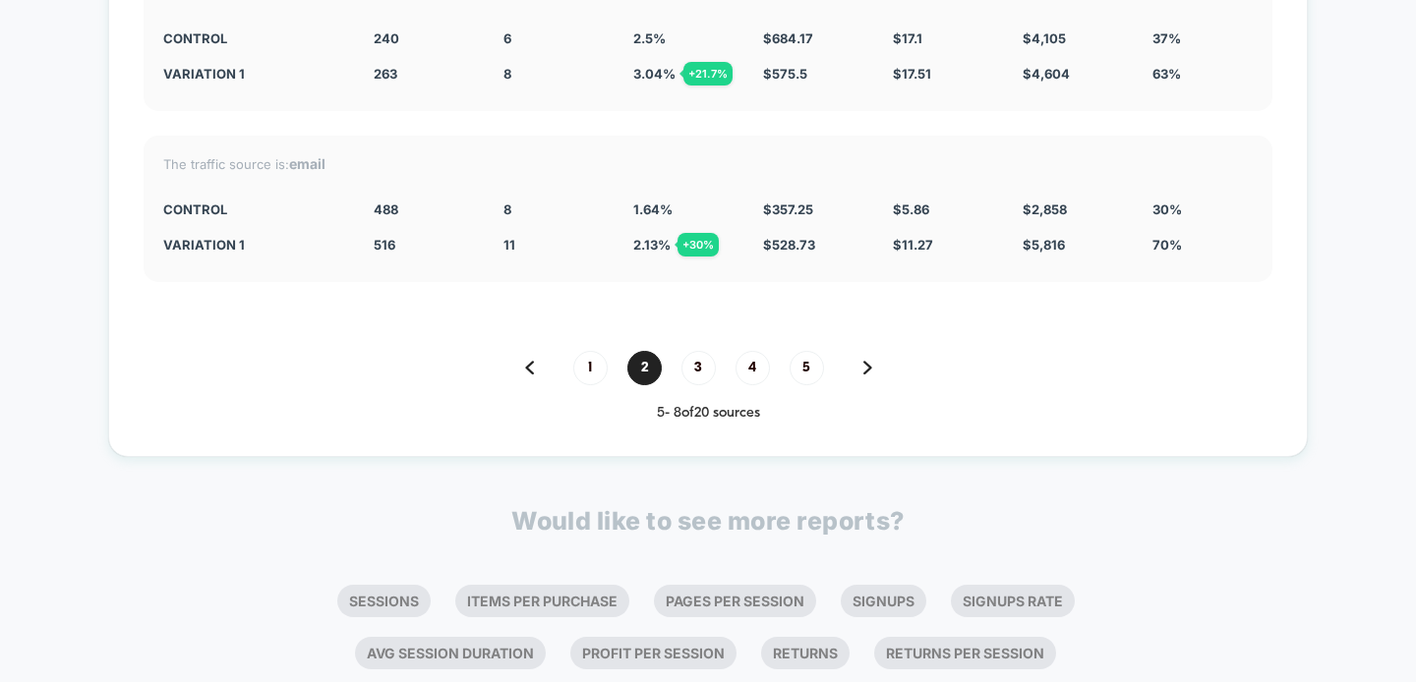
scroll to position [7385, 0]
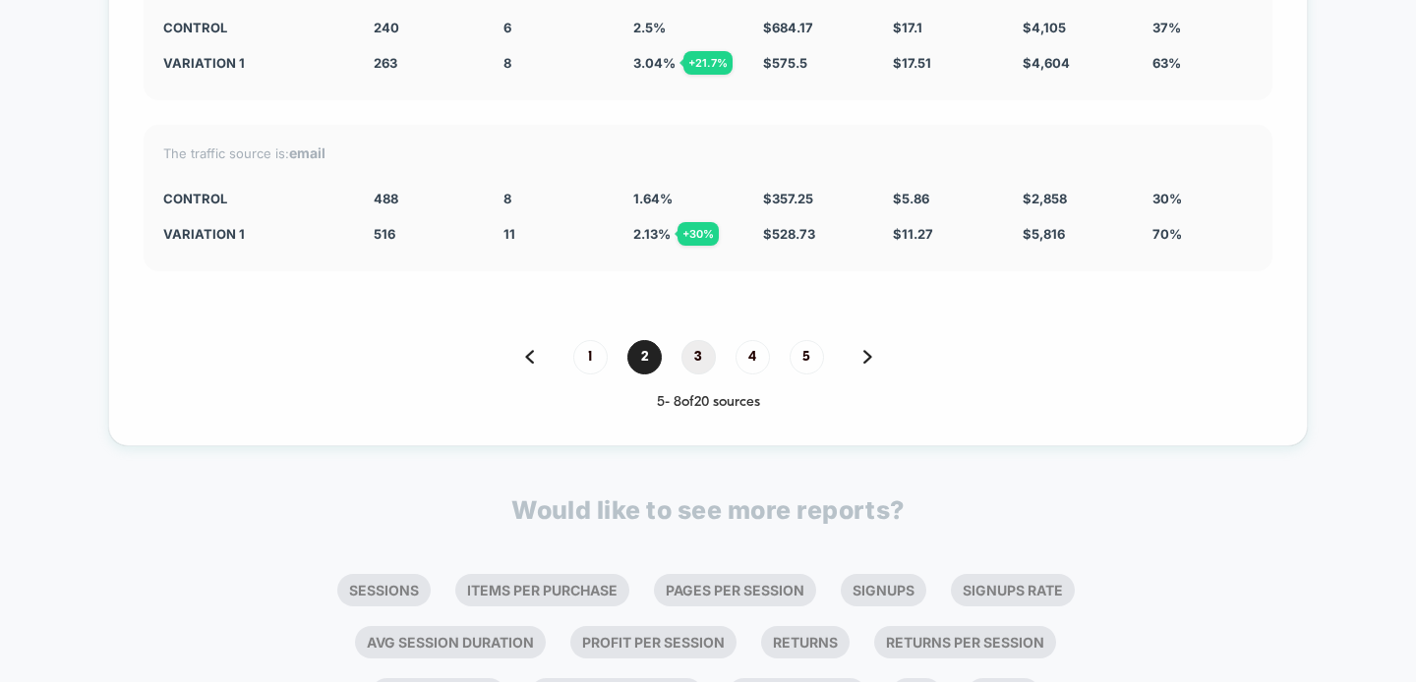
click at [702, 345] on span "3" at bounding box center [698, 357] width 34 height 34
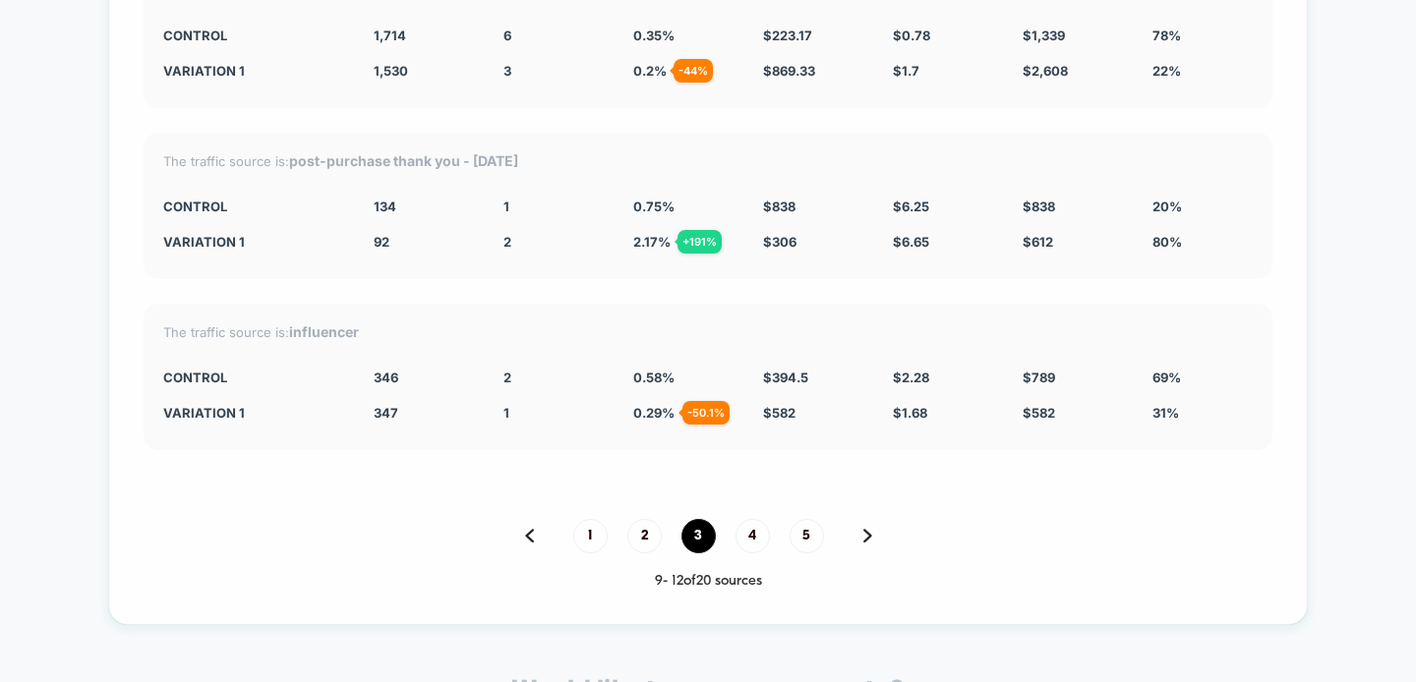
scroll to position [7223, 0]
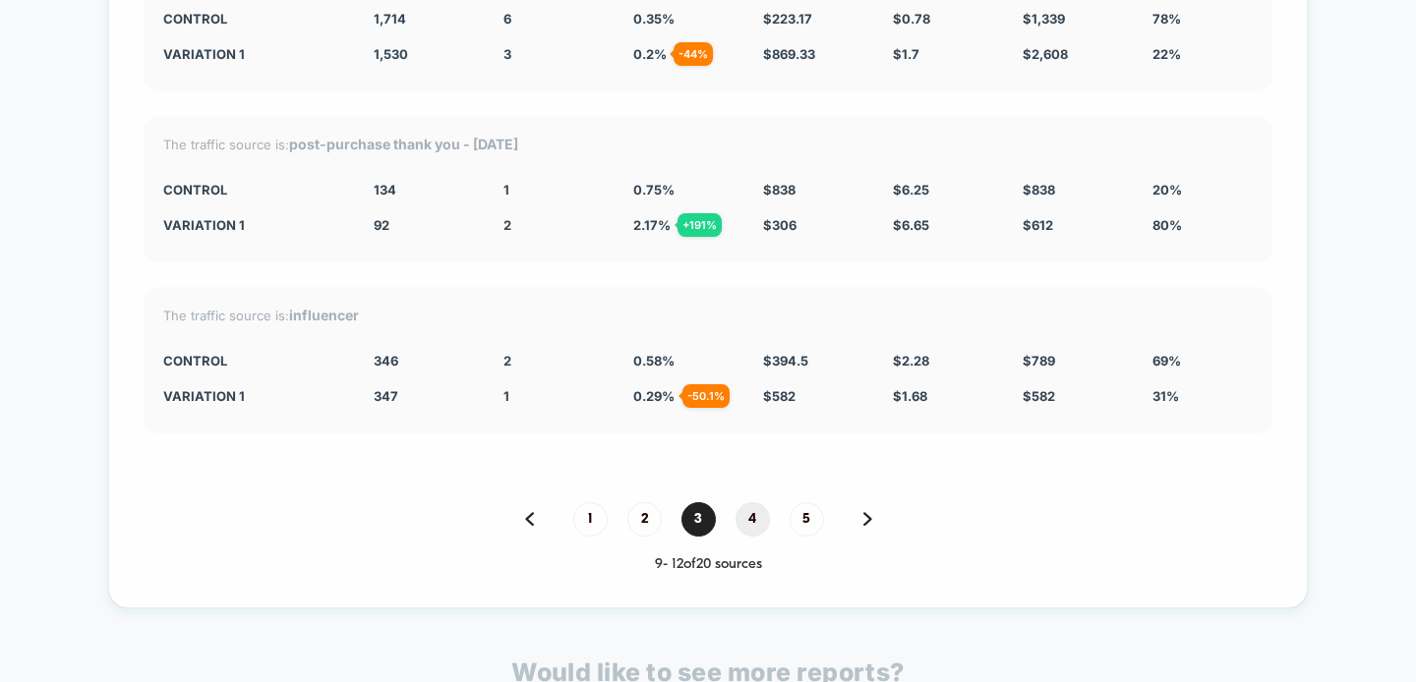
click at [761, 513] on span "4" at bounding box center [752, 519] width 34 height 34
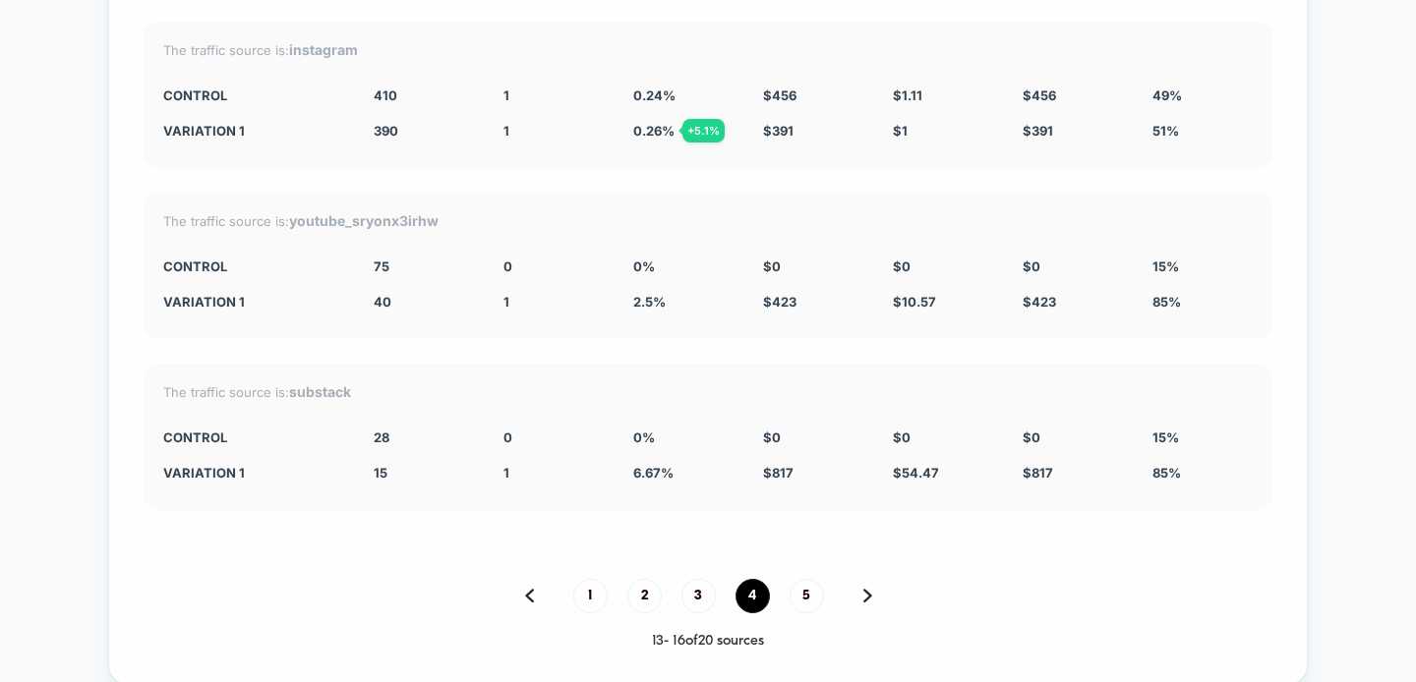
scroll to position [7149, 0]
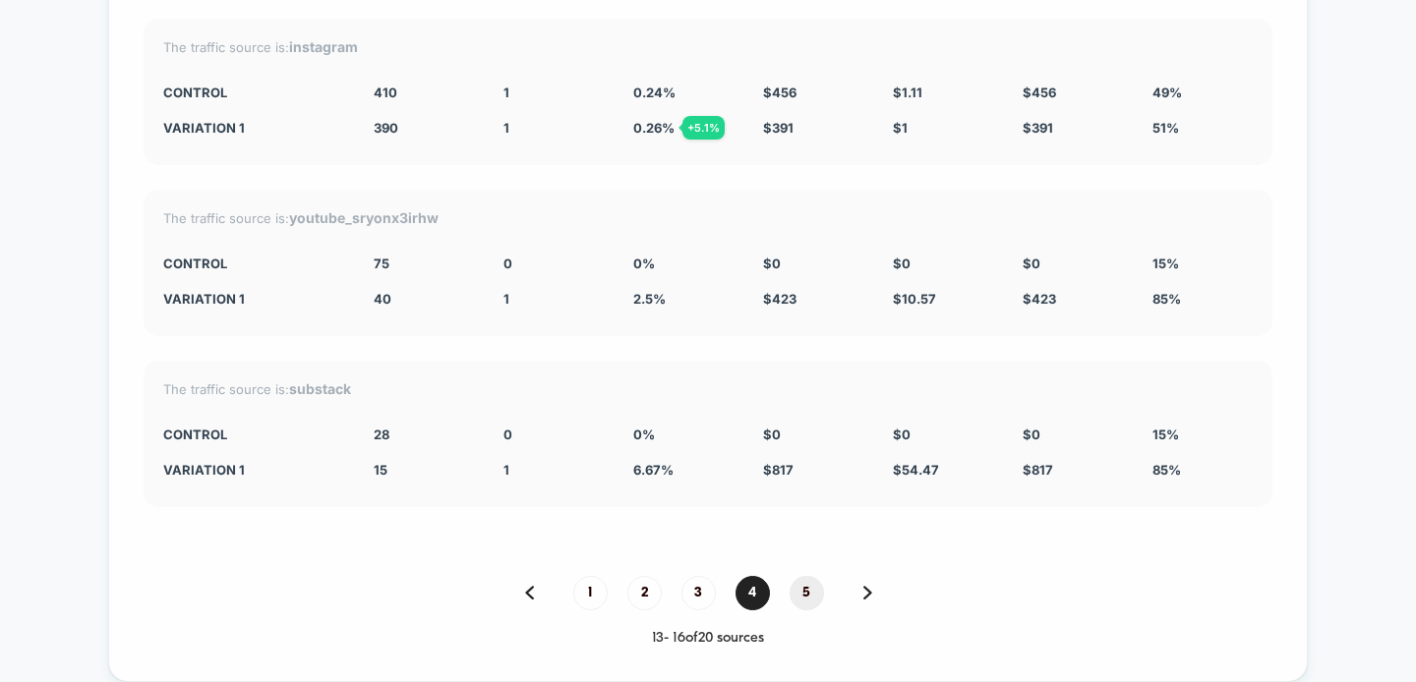
click at [808, 586] on span "5" at bounding box center [806, 593] width 34 height 34
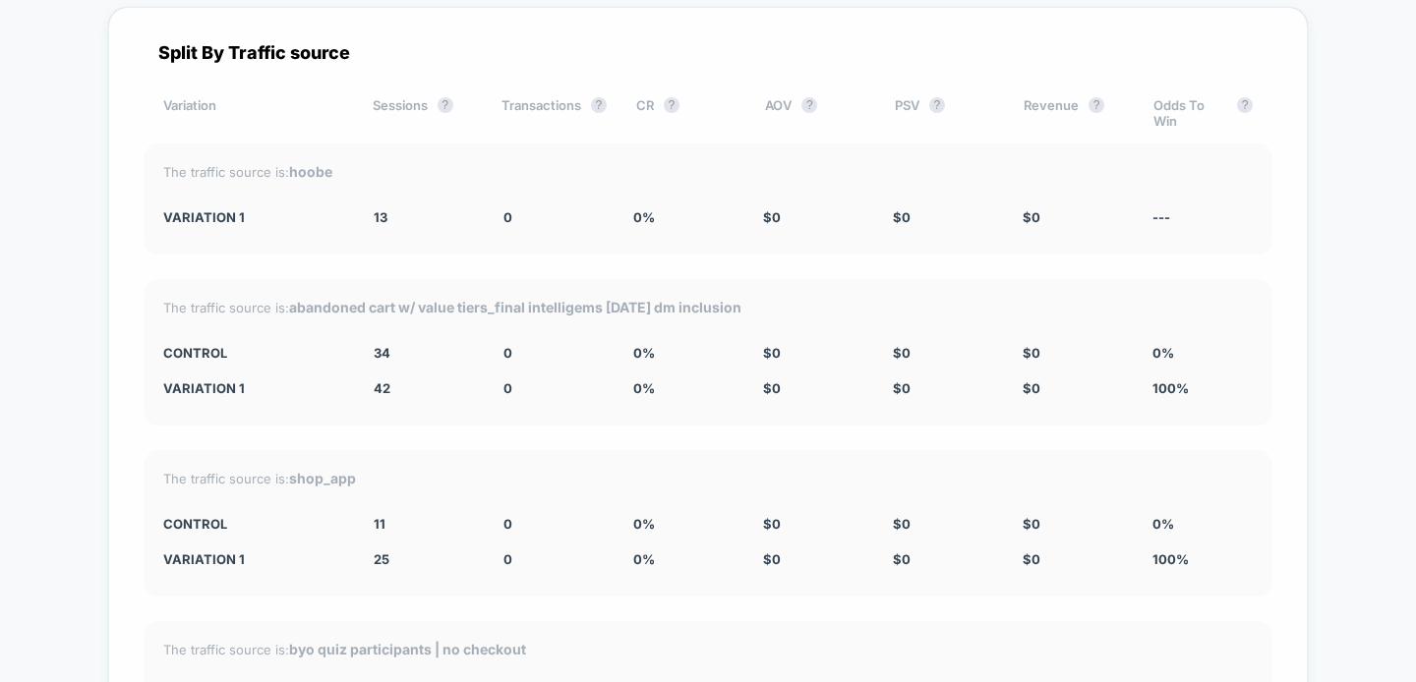
scroll to position [7050, 0]
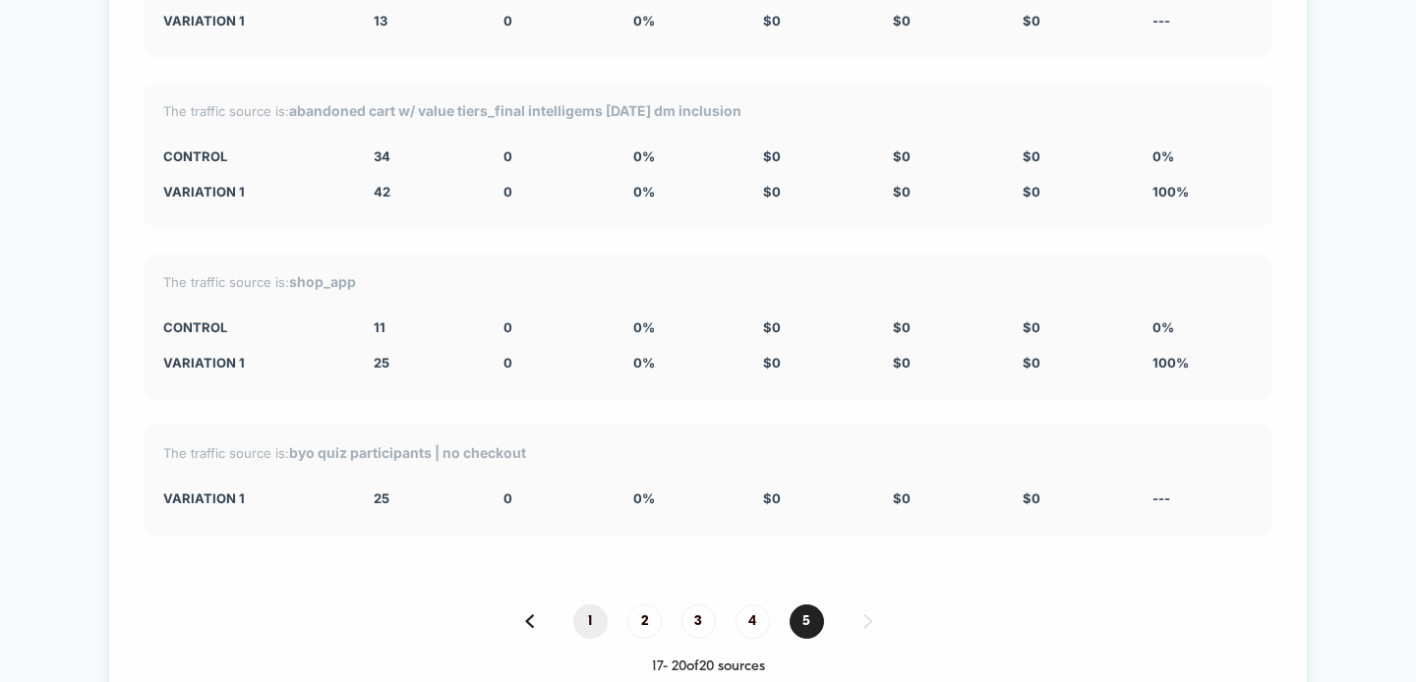
click at [590, 609] on span "1" at bounding box center [590, 622] width 34 height 34
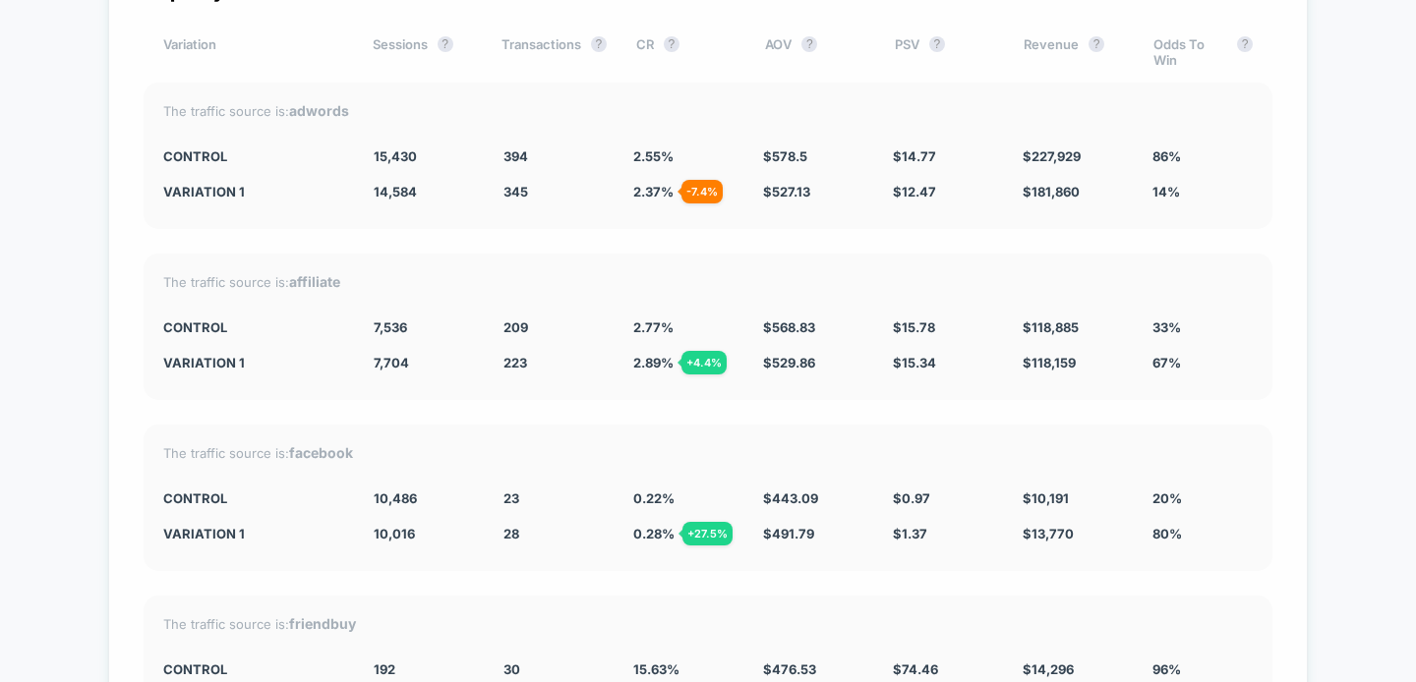
scroll to position [6912, 0]
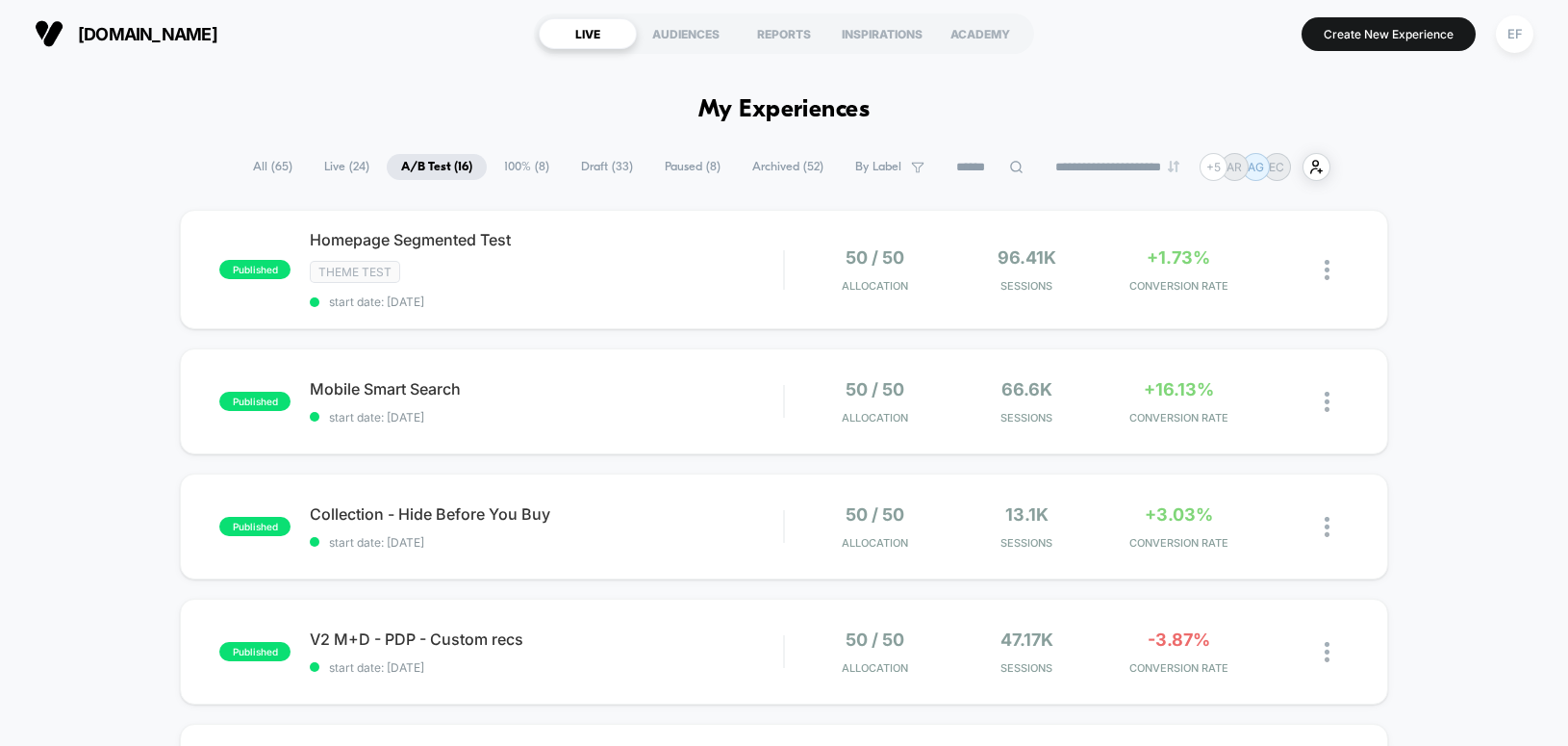
click at [529, 163] on span "100% ( 8 )" at bounding box center [527, 166] width 74 height 26
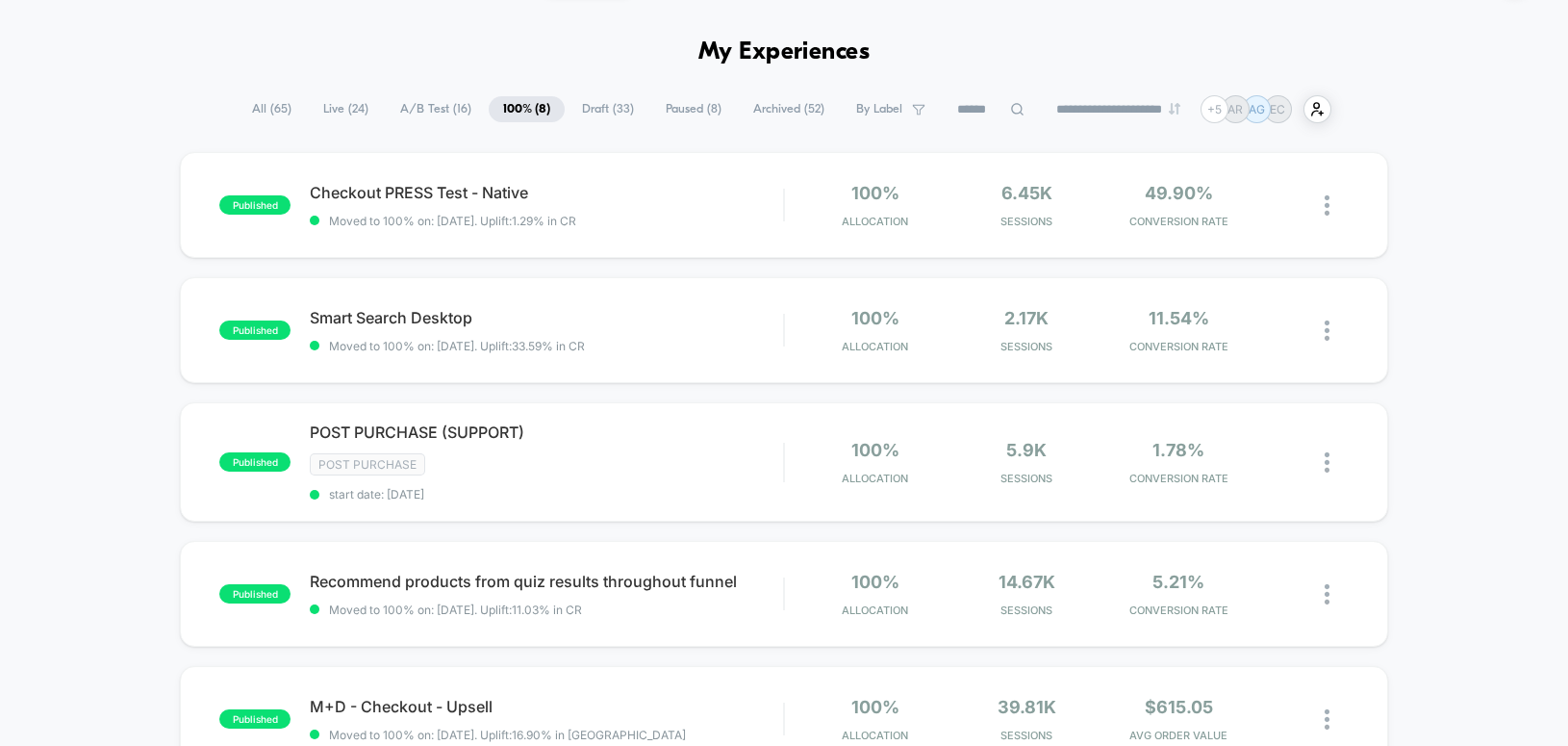
scroll to position [60, 0]
click at [669, 468] on div "Post Purchase" at bounding box center [547, 462] width 474 height 23
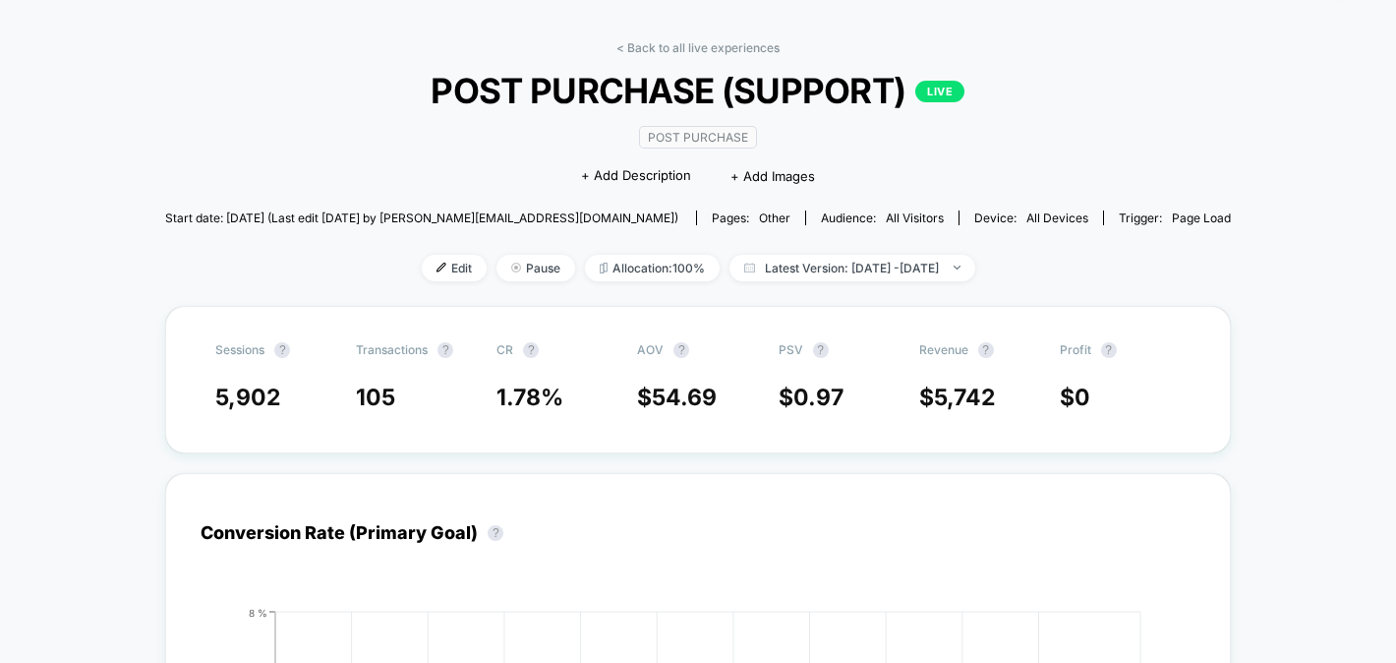
scroll to position [65, 0]
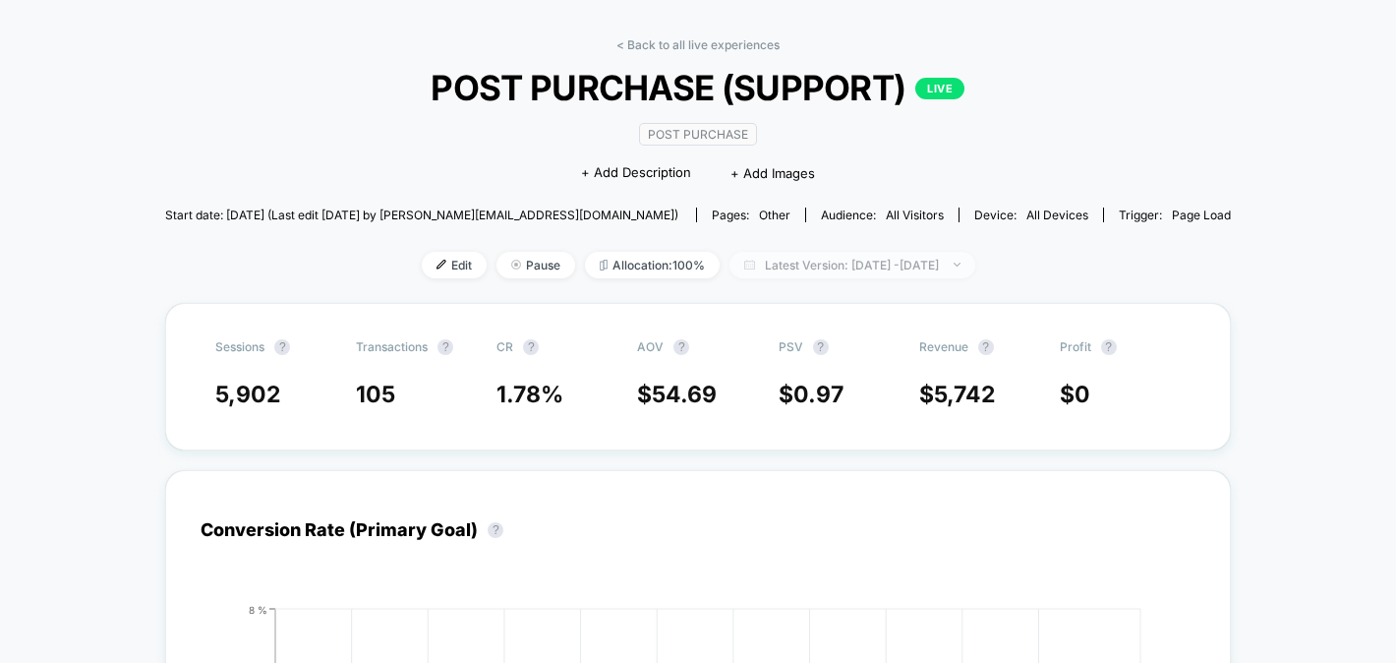
click at [911, 259] on span "Latest Version: [DATE] - [DATE]" at bounding box center [852, 265] width 246 height 27
select select "*"
select select "****"
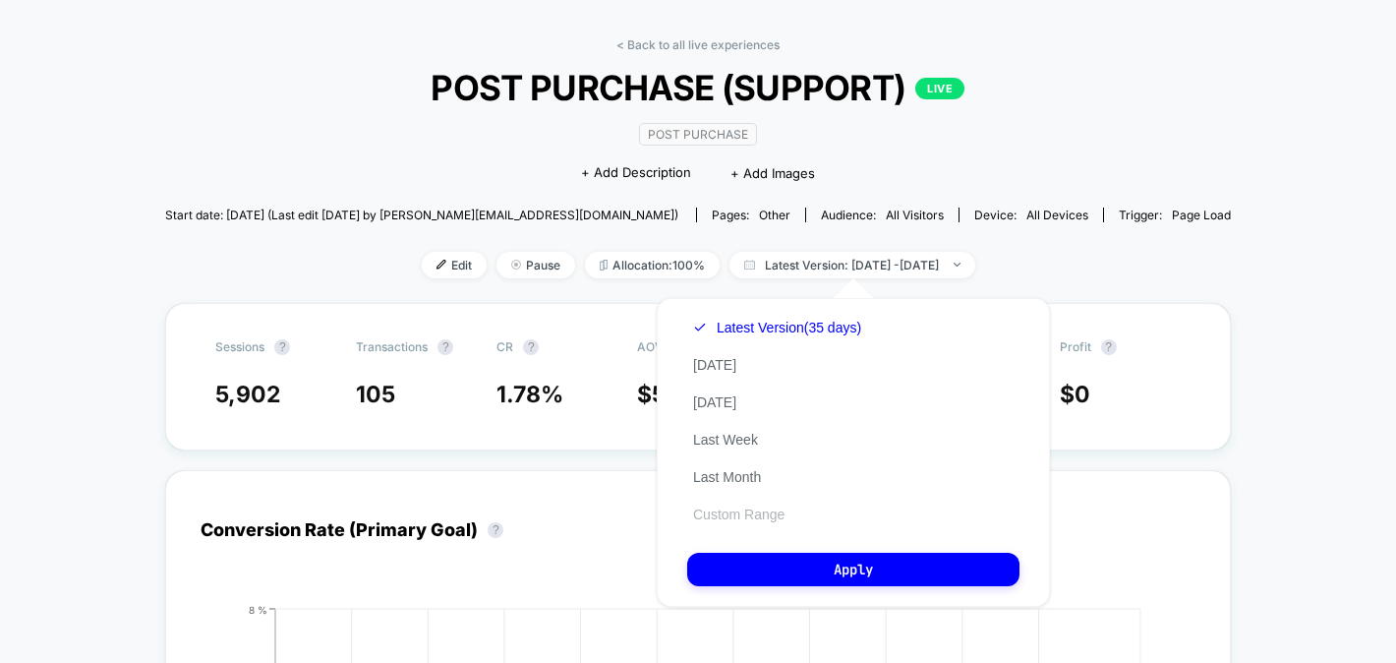
click at [752, 507] on button "Custom Range" at bounding box center [738, 514] width 103 height 18
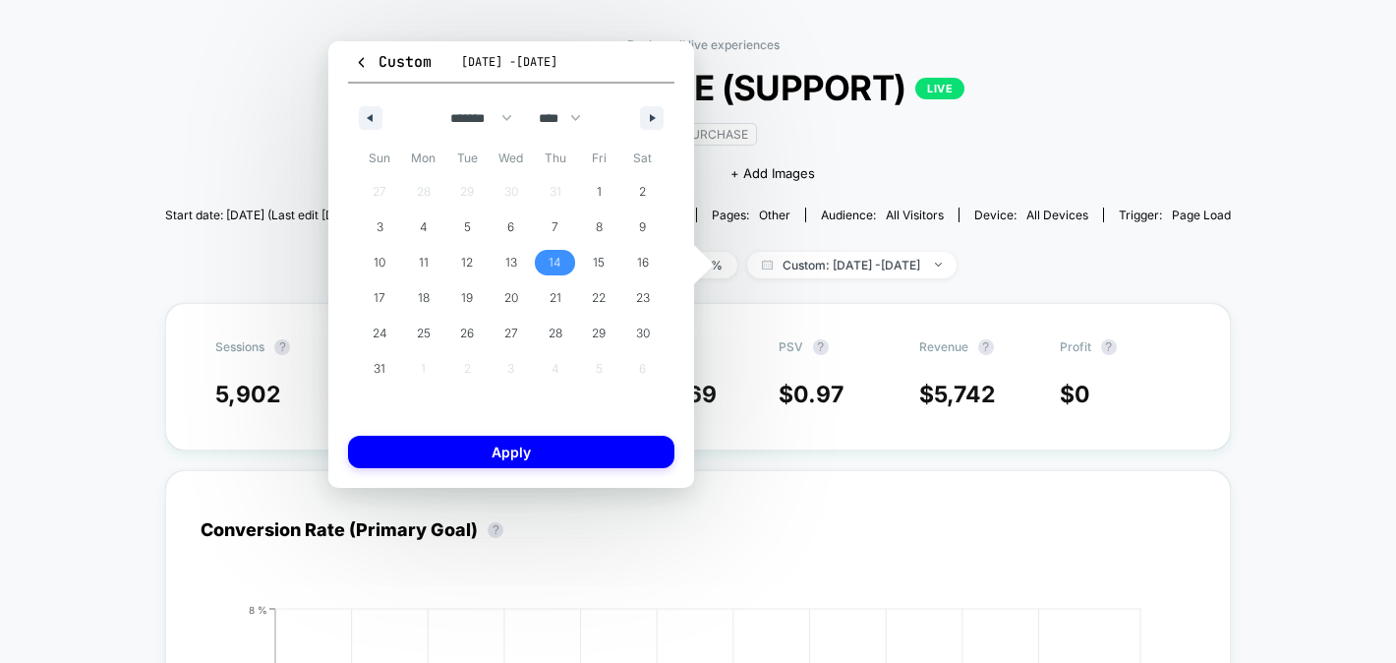
click at [554, 259] on span "14" at bounding box center [555, 262] width 13 height 35
click at [652, 118] on icon "button" at bounding box center [655, 118] width 10 height 8
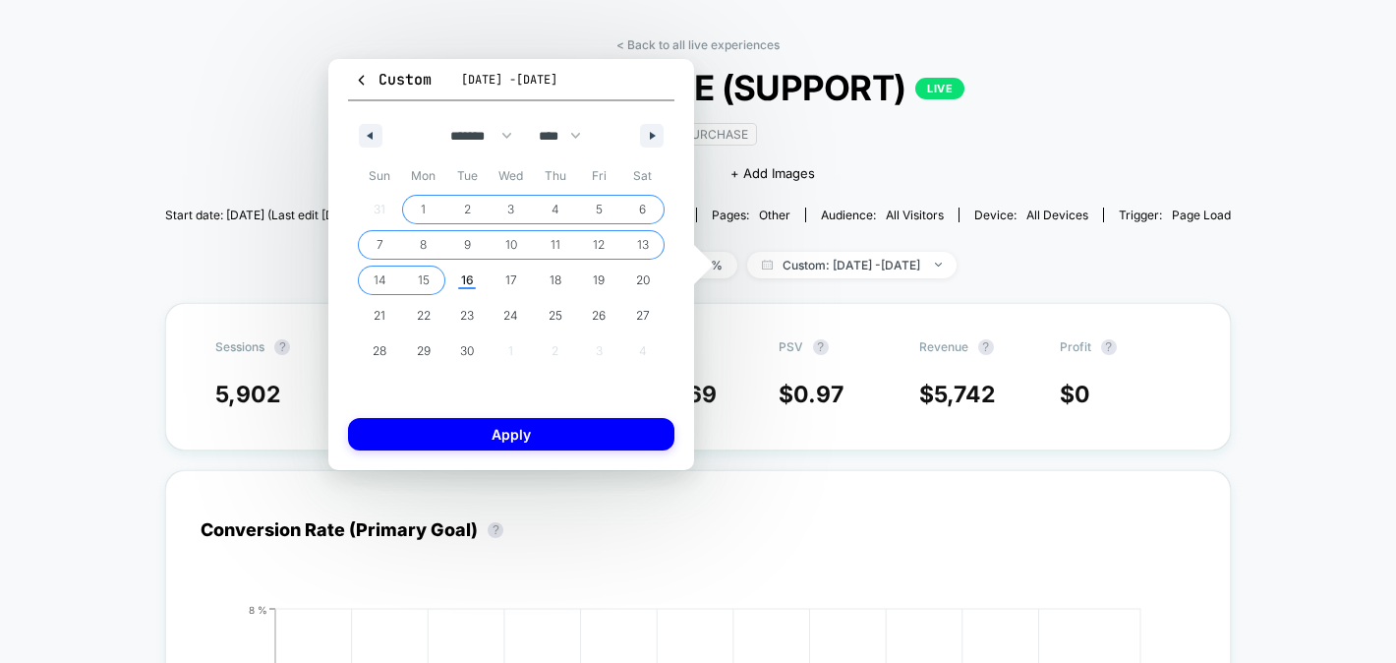
click at [428, 279] on span "15" at bounding box center [424, 279] width 12 height 35
select select "*"
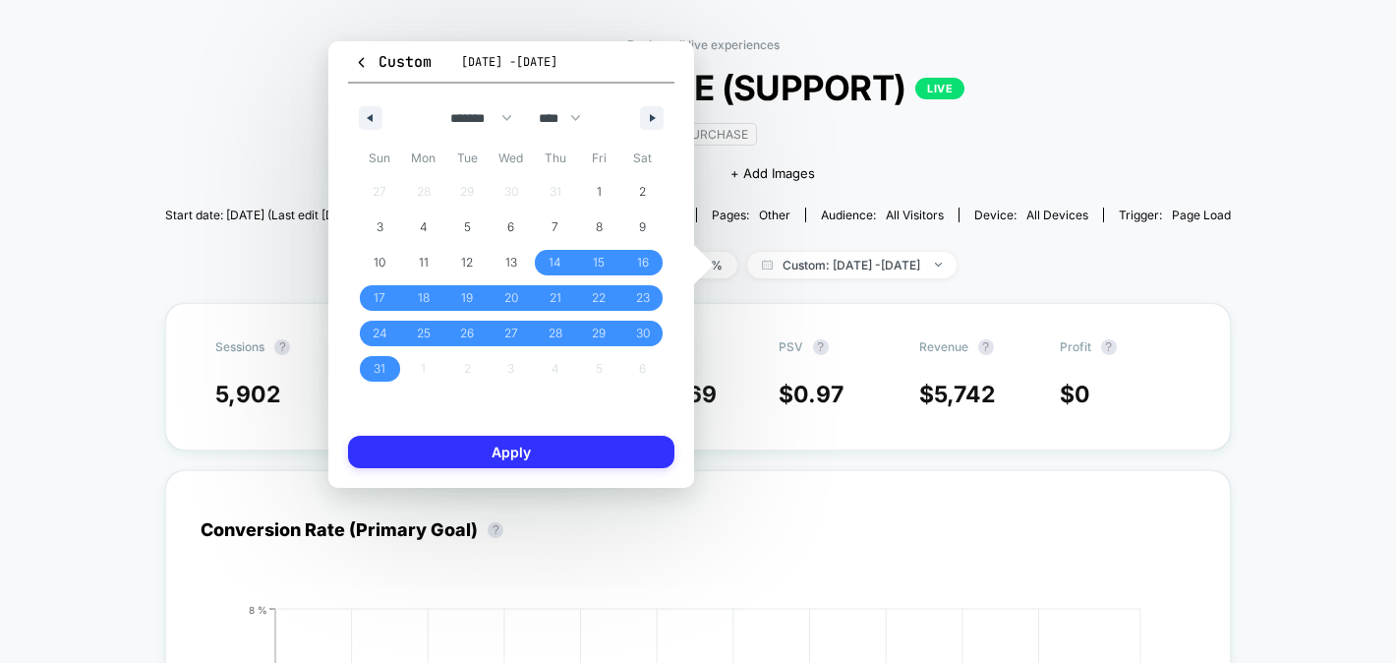
click at [515, 459] on button "Apply" at bounding box center [511, 452] width 326 height 32
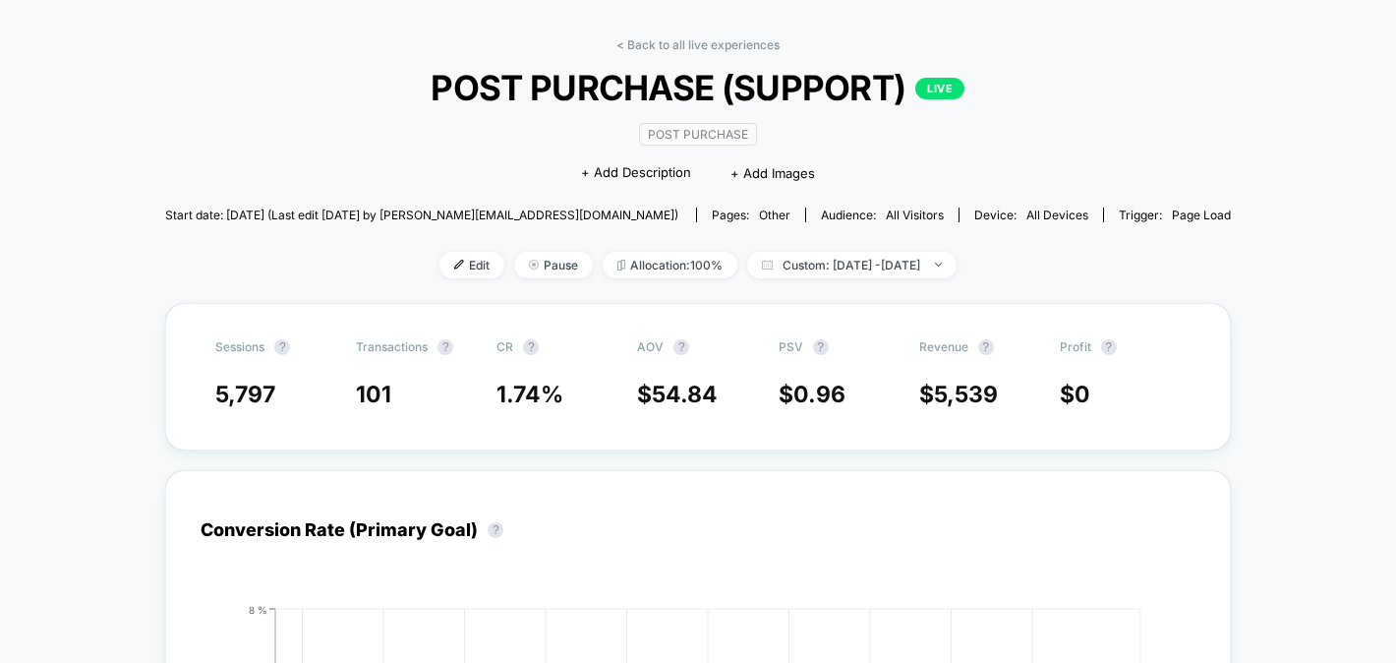
scroll to position [66, 0]
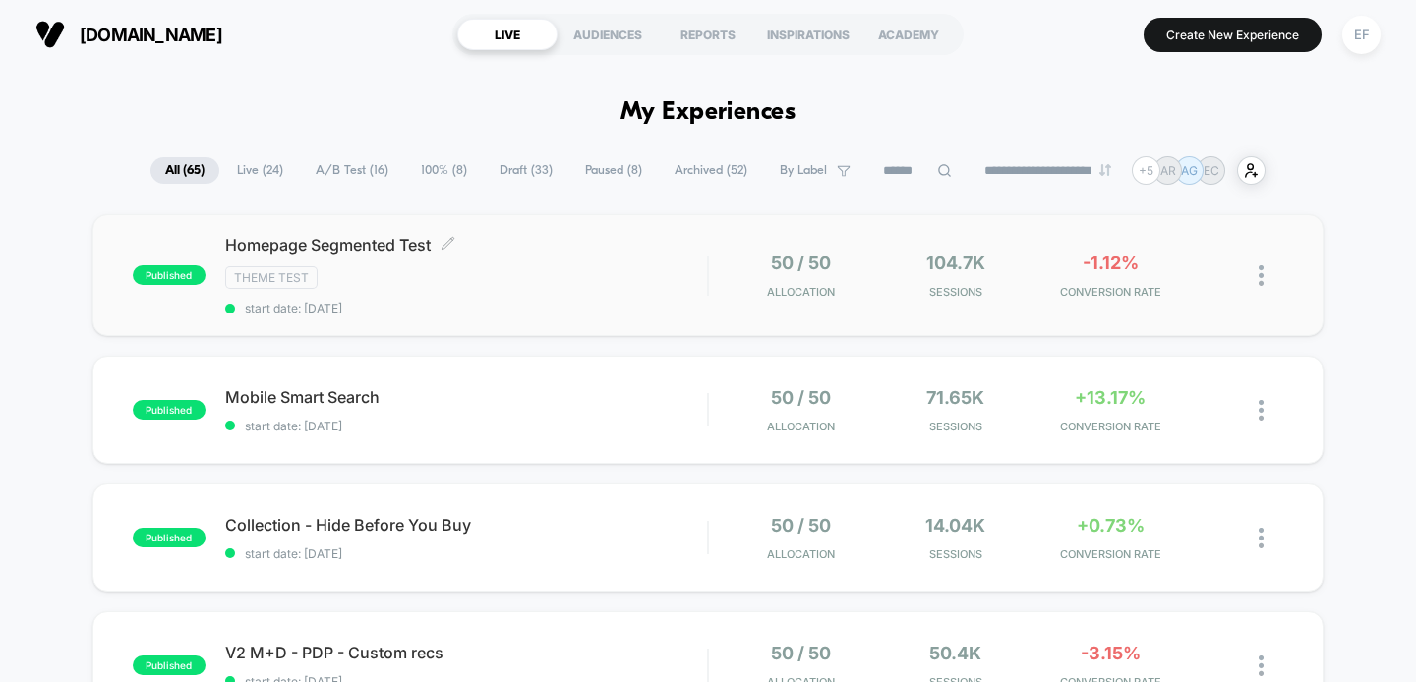
click at [669, 296] on div "Homepage Segmented Test Click to edit experience details Click to edit experien…" at bounding box center [466, 275] width 483 height 81
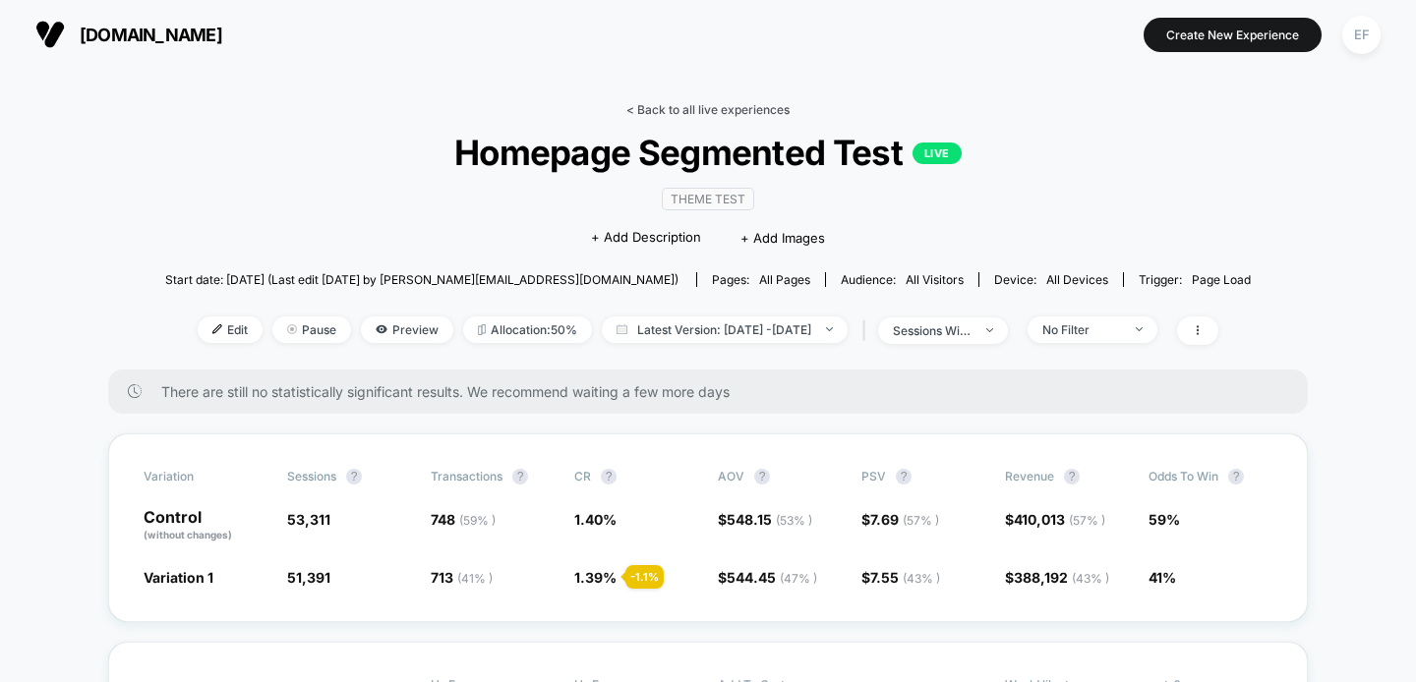
click at [671, 106] on link "< Back to all live experiences" at bounding box center [707, 109] width 163 height 15
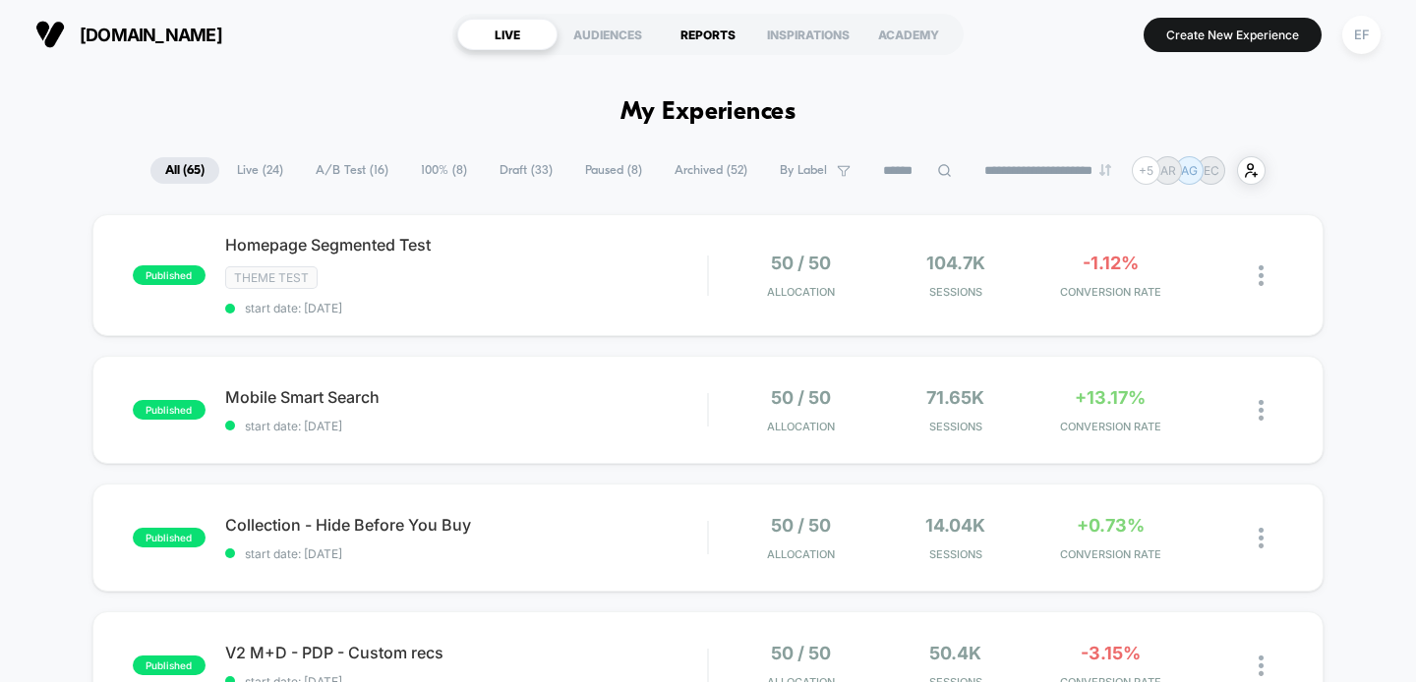
click at [738, 37] on div "REPORTS" at bounding box center [708, 34] width 100 height 31
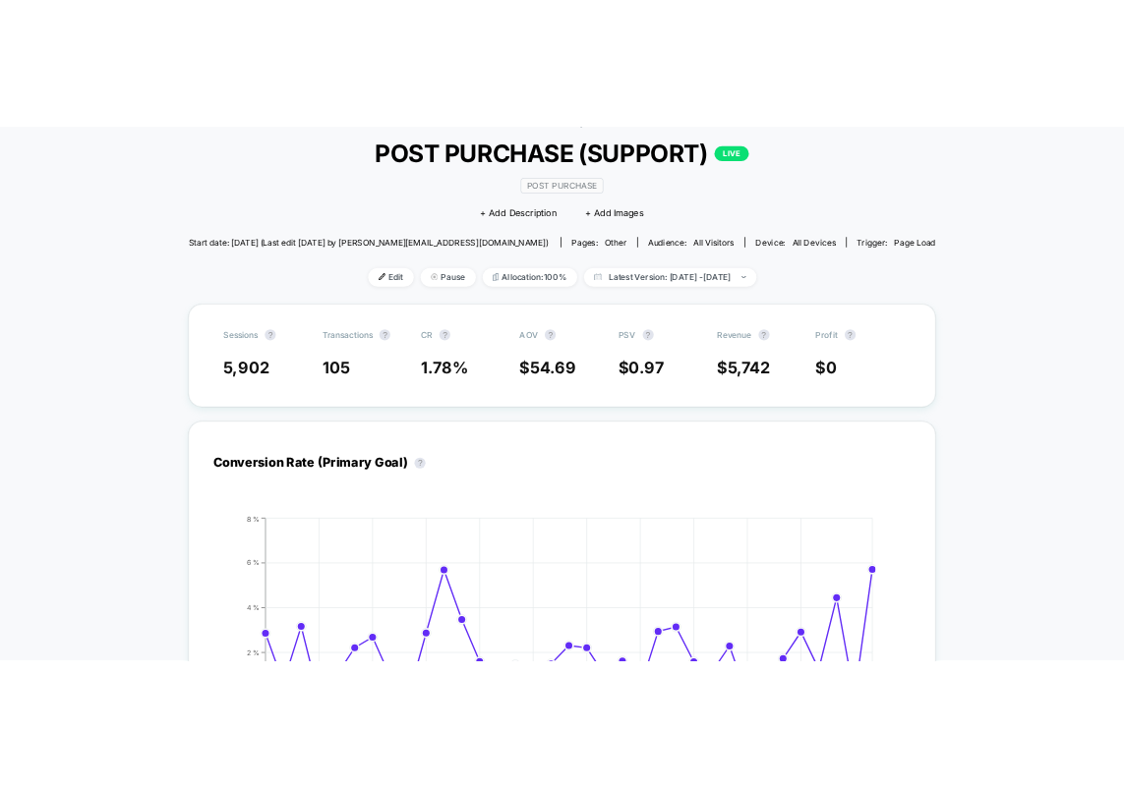
scroll to position [98, 0]
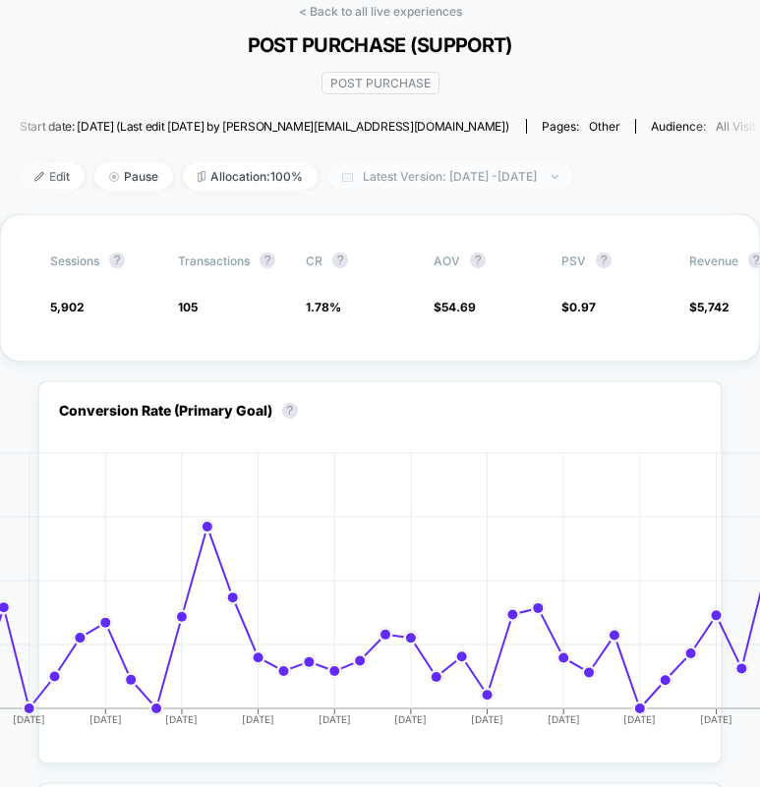
click at [535, 176] on span "Latest Version: Aug 13, 2025 - Sep 16, 2025" at bounding box center [450, 176] width 246 height 27
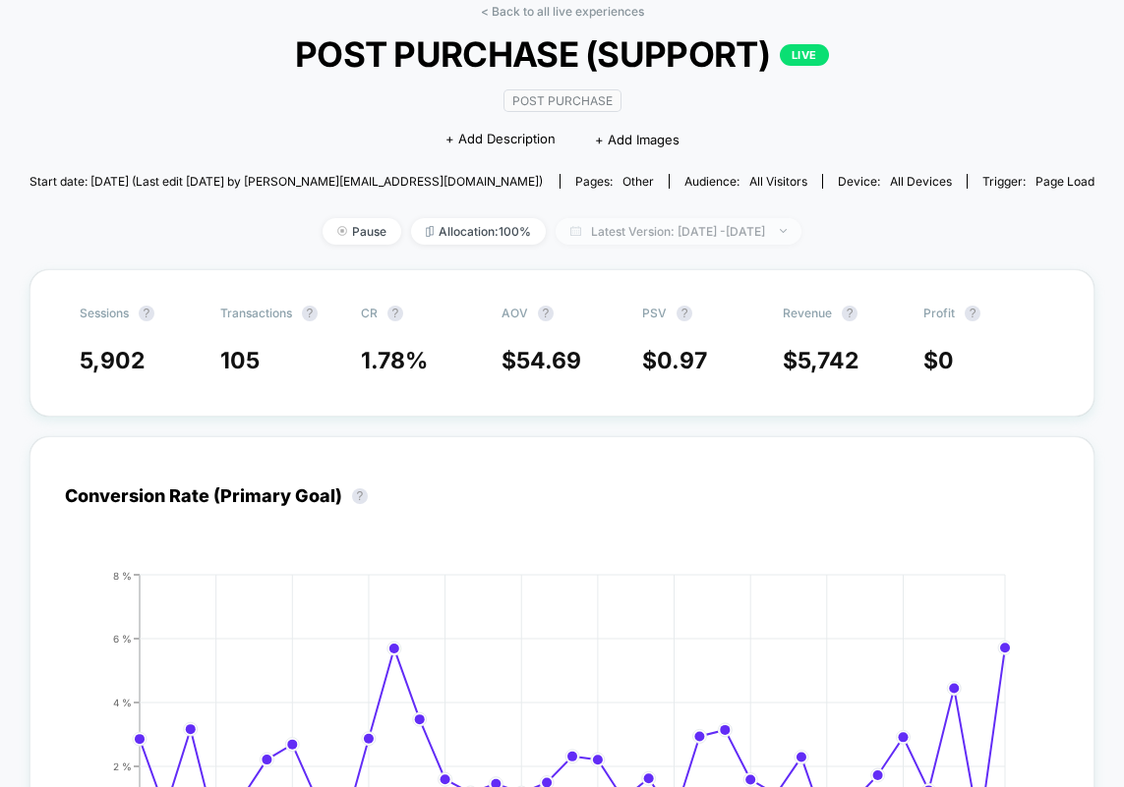
click at [742, 228] on span "Latest Version: Aug 13, 2025 - Sep 16, 2025" at bounding box center [678, 231] width 246 height 27
click at [689, 223] on span "Latest Version: Aug 13, 2025 - Sep 16, 2025" at bounding box center [716, 231] width 246 height 27
select select "*"
select select "****"
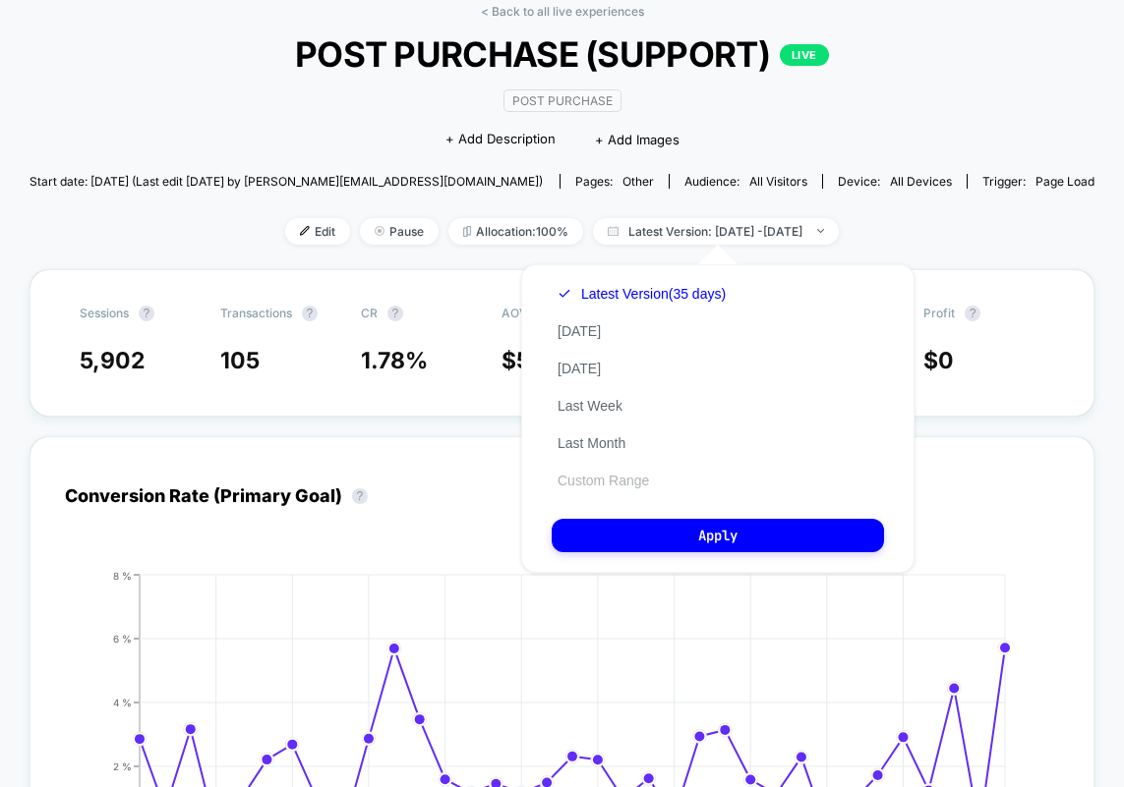
click at [618, 472] on button "Custom Range" at bounding box center [603, 481] width 103 height 18
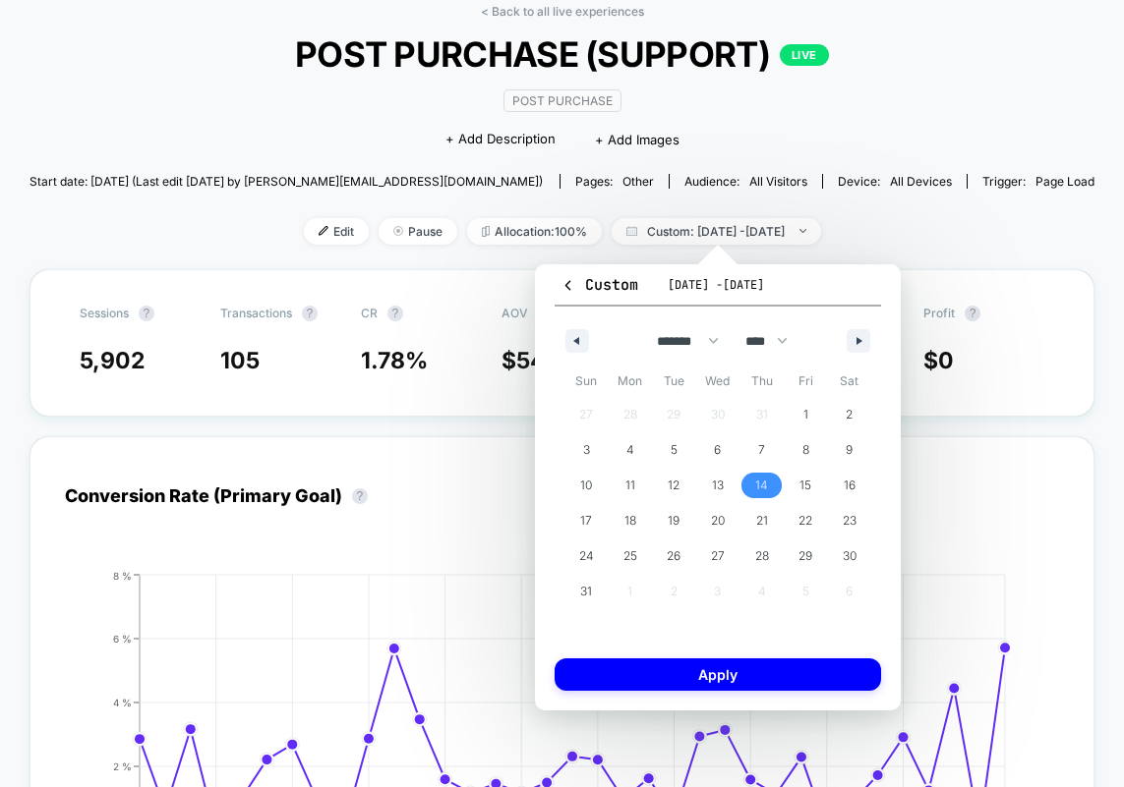
click at [758, 488] on span "14" at bounding box center [761, 485] width 13 height 35
click at [855, 347] on button "button" at bounding box center [858, 341] width 24 height 24
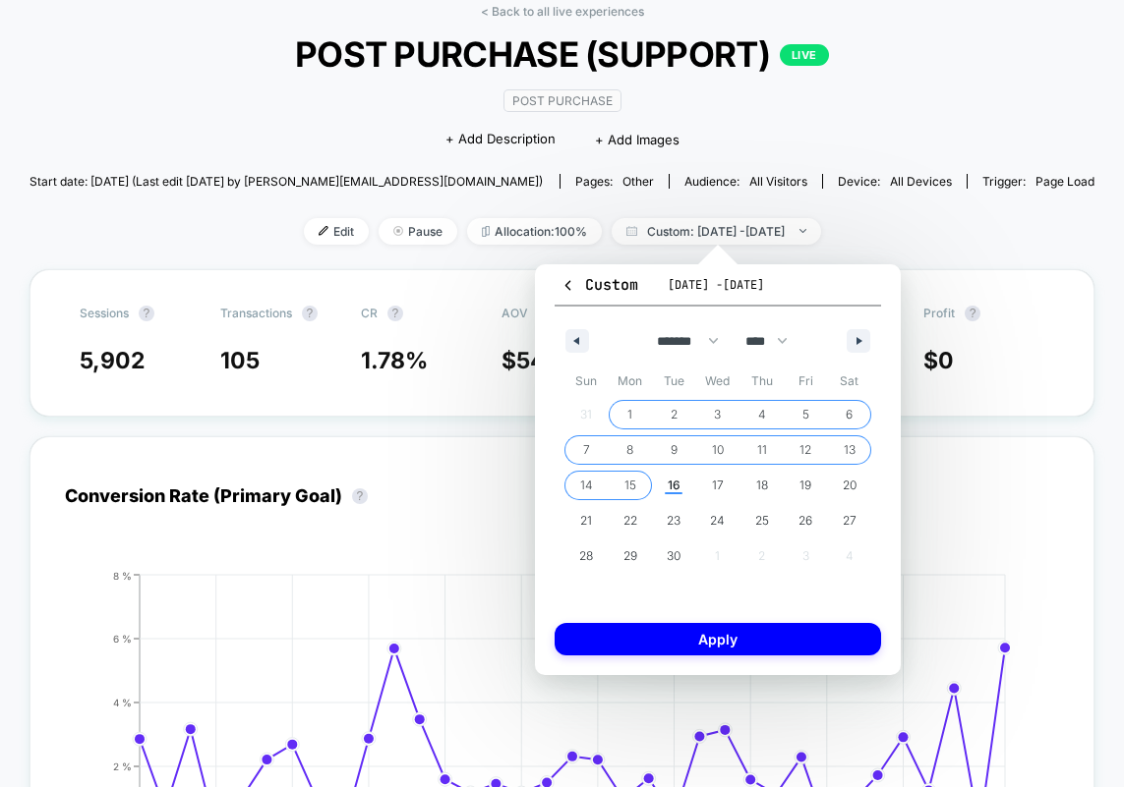
drag, startPoint x: 630, startPoint y: 478, endPoint x: 640, endPoint y: 479, distance: 9.9
click at [631, 478] on span "15" at bounding box center [630, 485] width 12 height 35
select select "*"
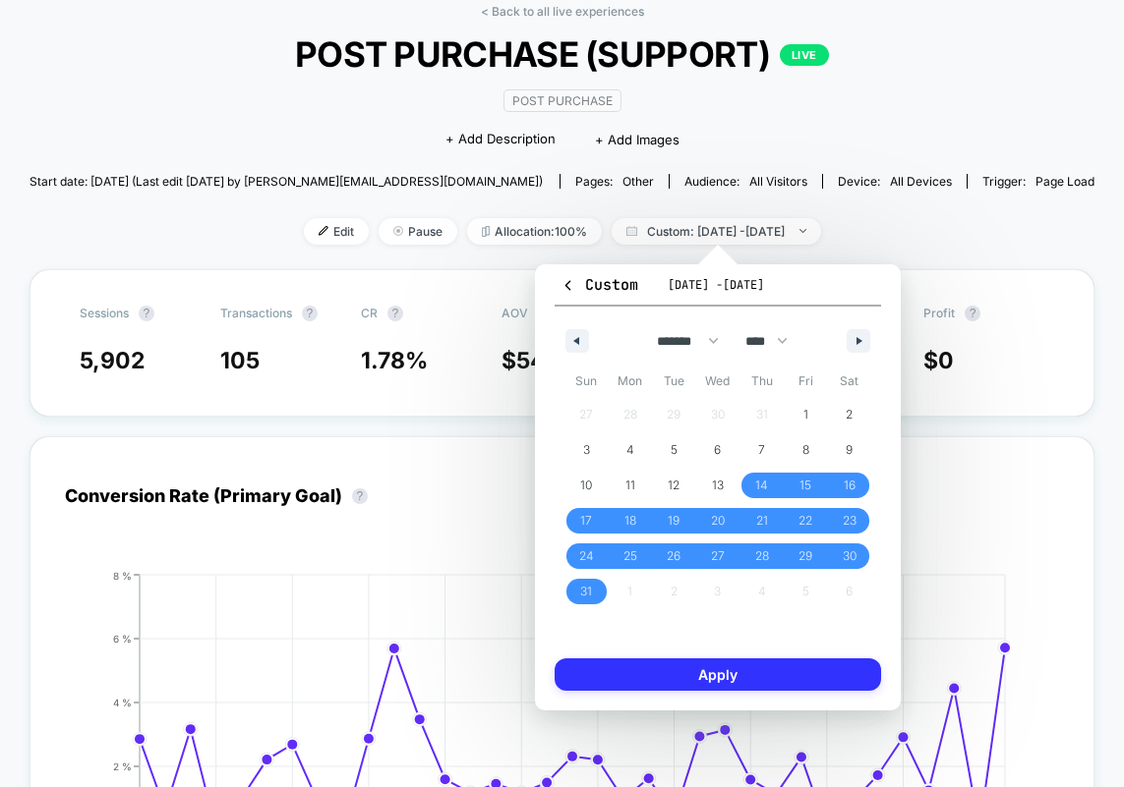
click at [777, 681] on button "Apply" at bounding box center [717, 675] width 326 height 32
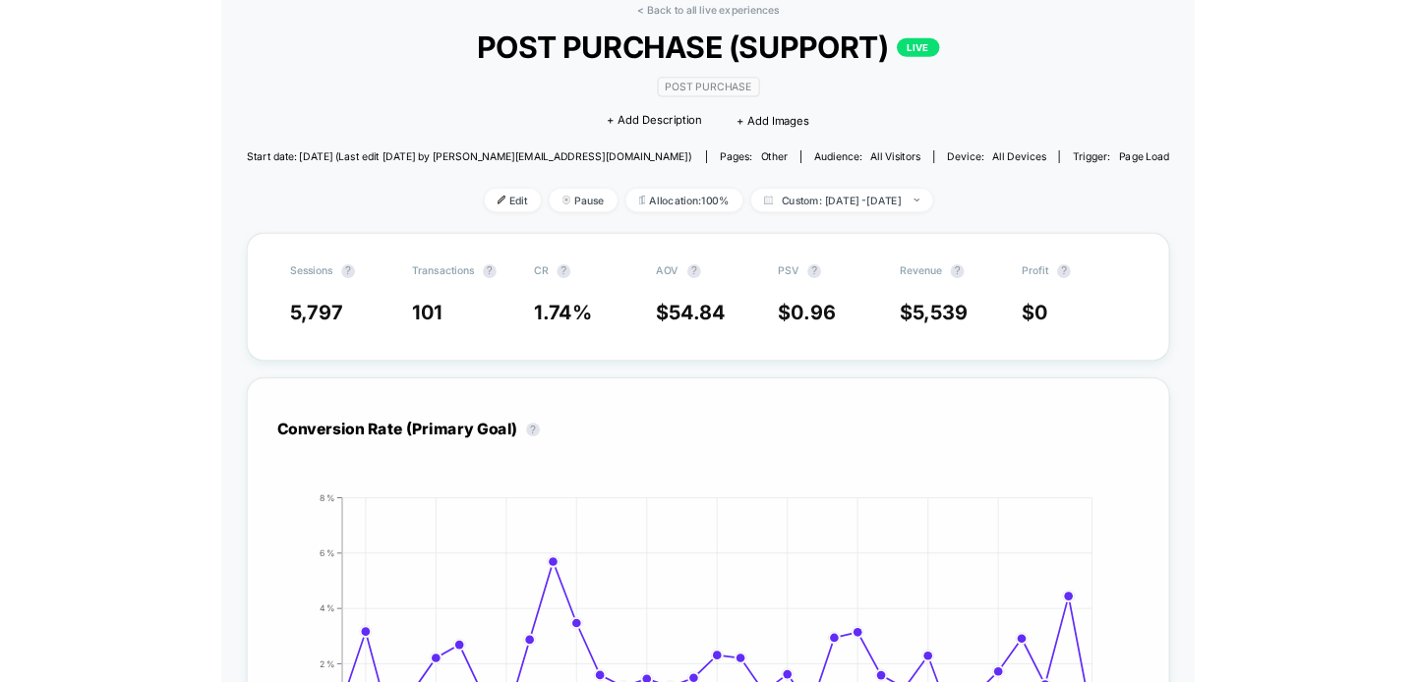
scroll to position [98, 0]
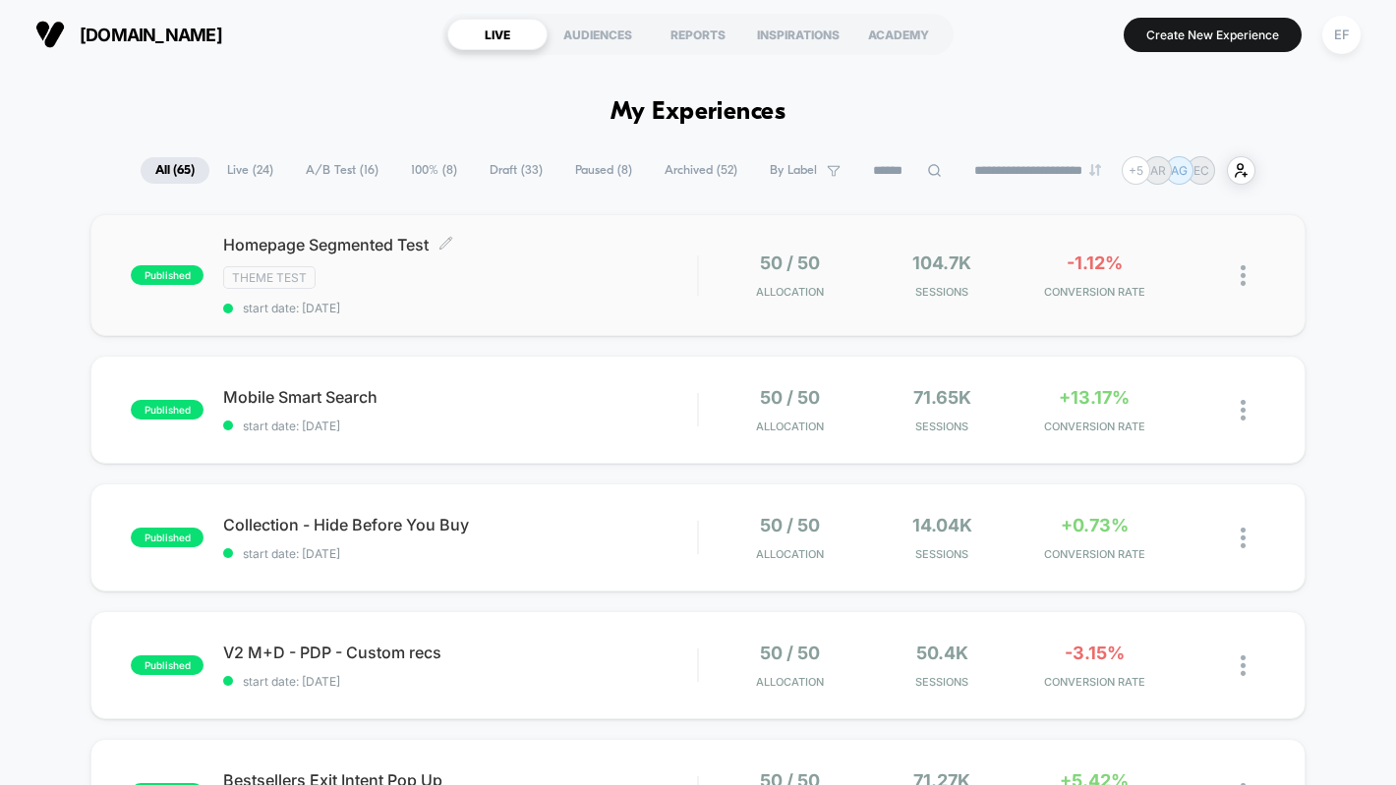
click at [589, 275] on div "Theme Test" at bounding box center [460, 277] width 474 height 23
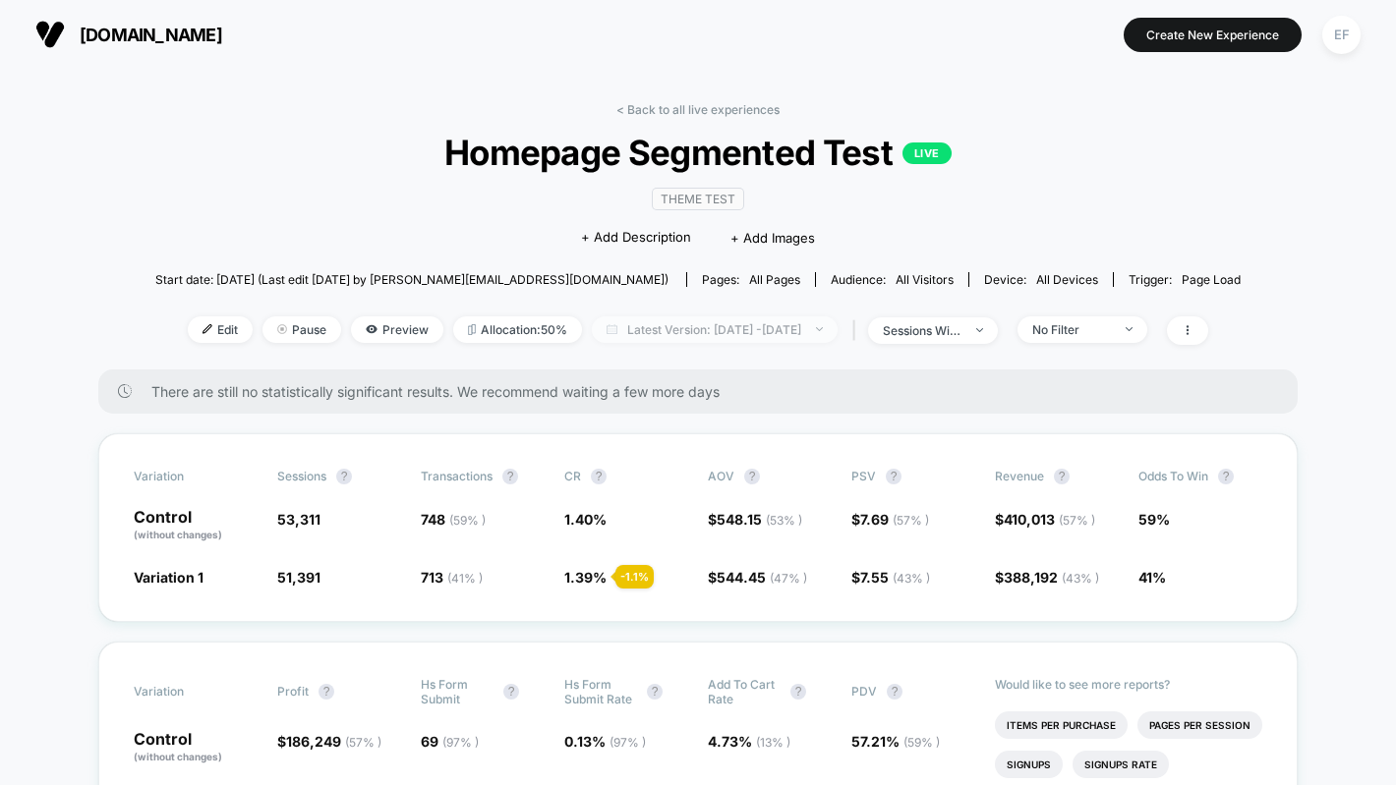
click at [838, 332] on span "Latest Version: [DATE] - [DATE]" at bounding box center [715, 330] width 246 height 27
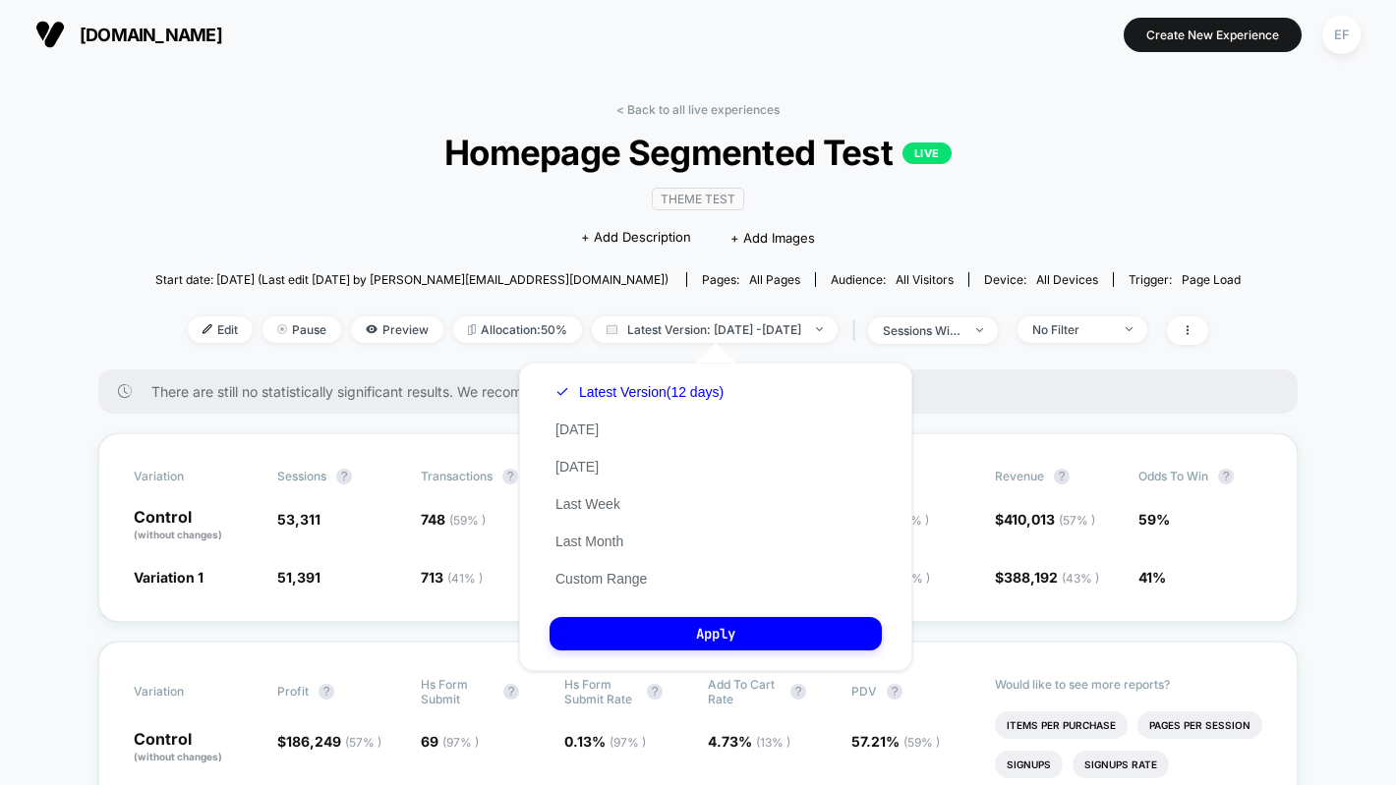
click at [460, 406] on div "There are still no statistically significant results. We recommend waiting a fe…" at bounding box center [697, 392] width 1199 height 44
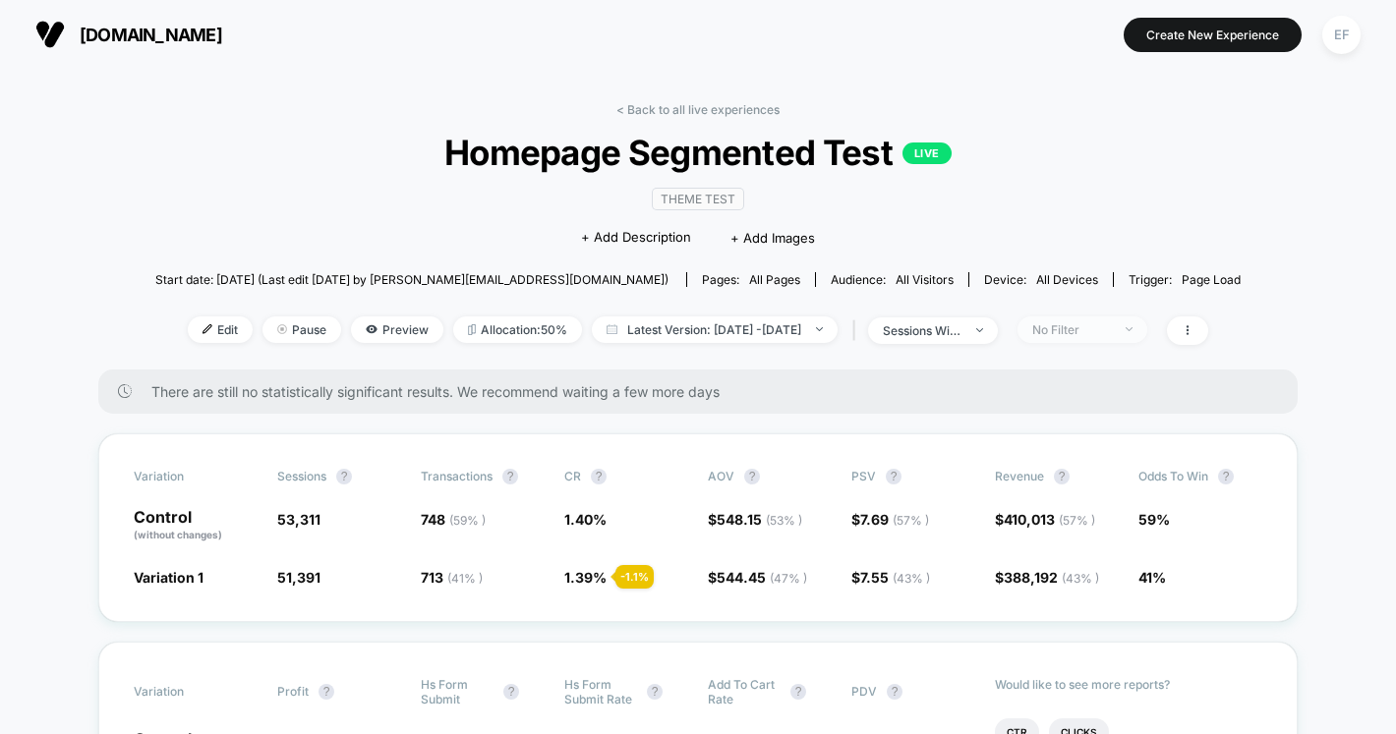
click at [1111, 322] on div "No Filter" at bounding box center [1071, 329] width 79 height 15
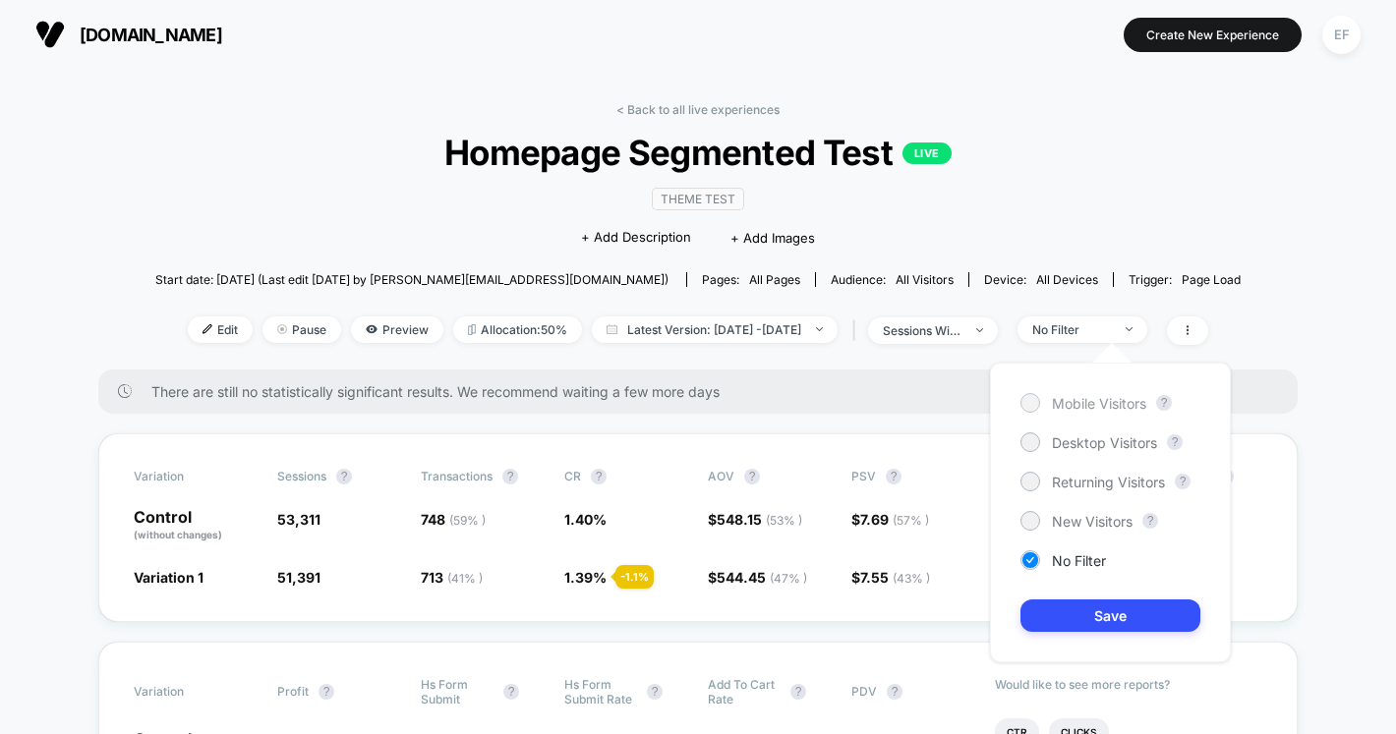
click at [1074, 403] on span "Mobile Visitors" at bounding box center [1099, 403] width 94 height 17
click at [1119, 610] on button "Save" at bounding box center [1110, 616] width 180 height 32
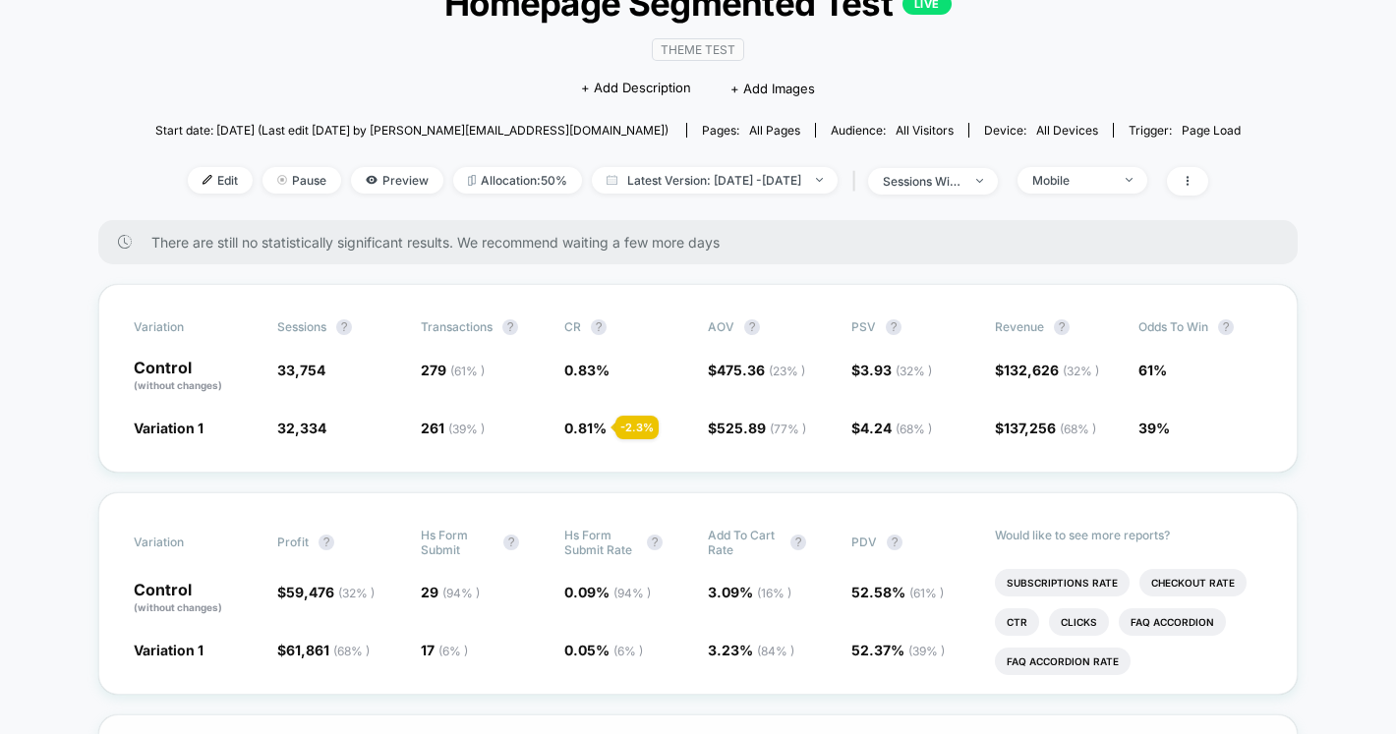
scroll to position [24, 0]
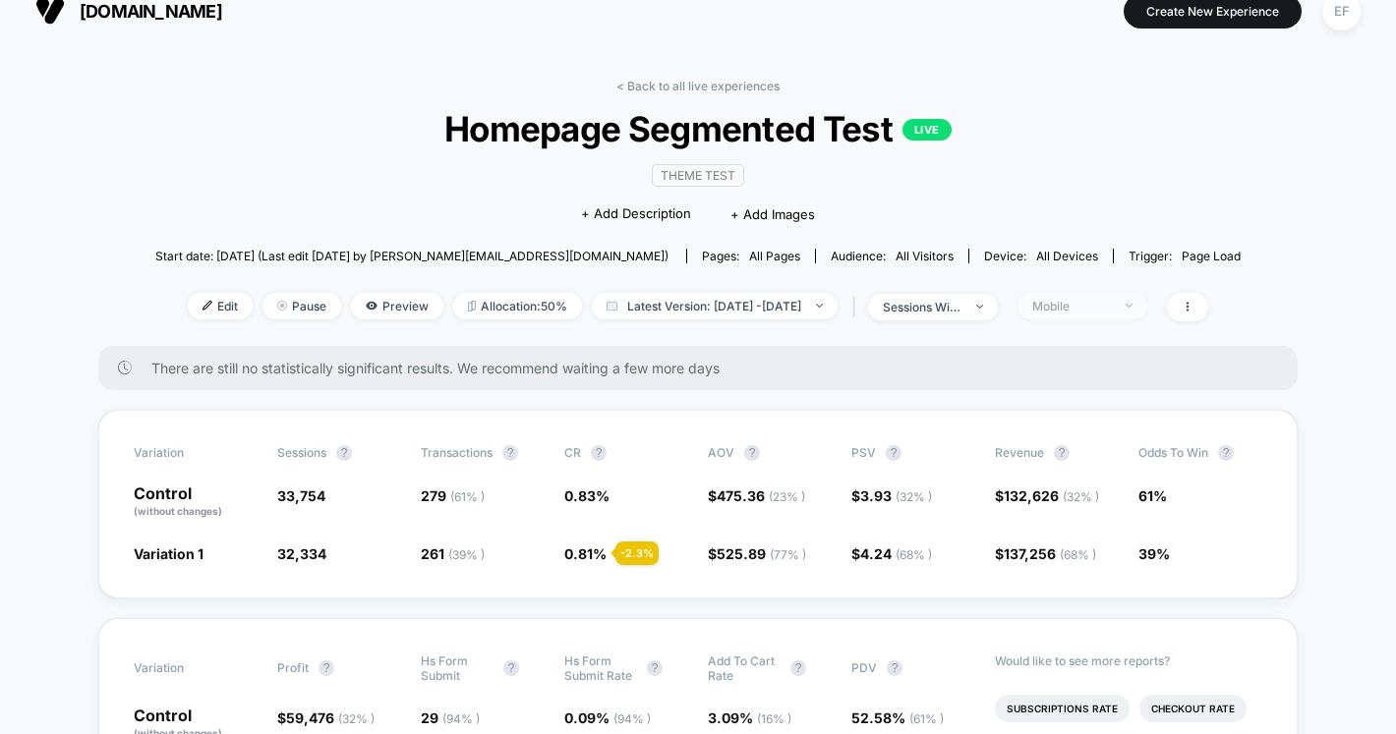
click at [1111, 299] on div "Mobile" at bounding box center [1071, 306] width 79 height 15
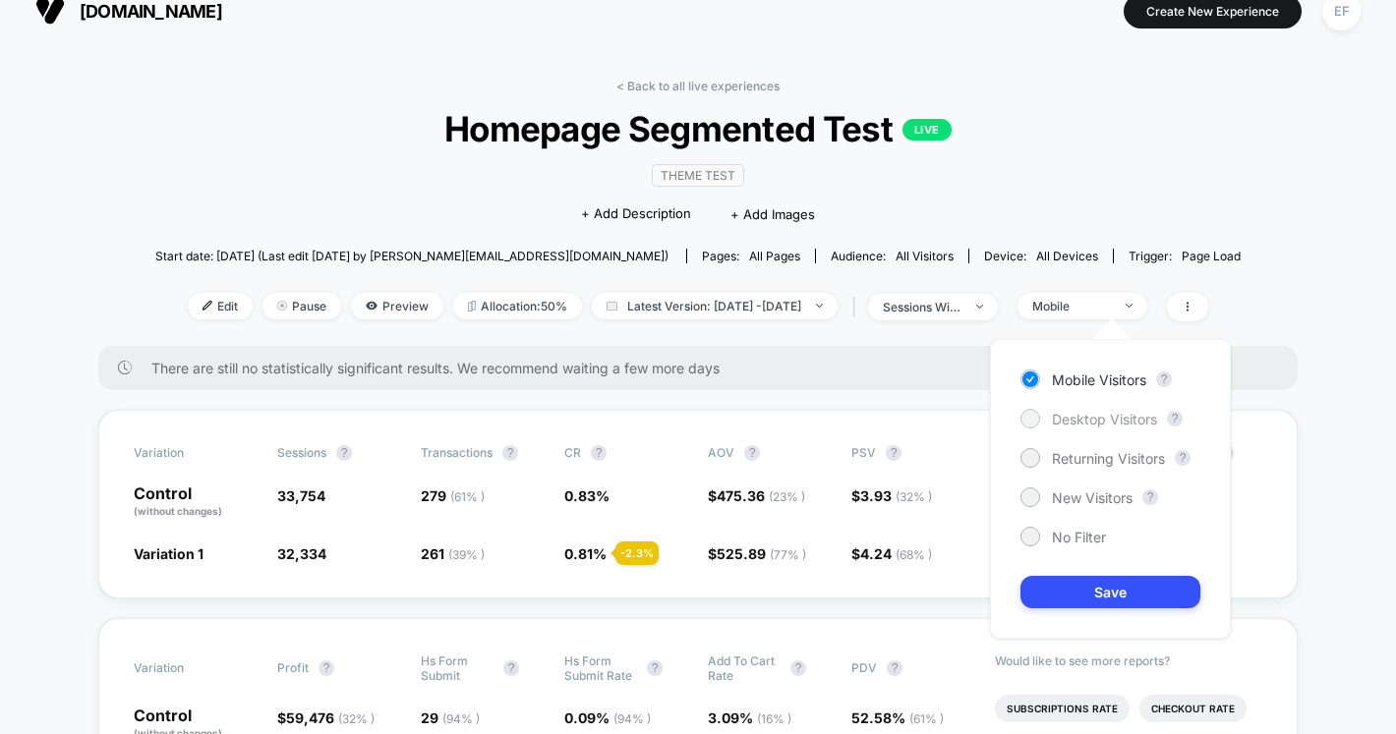
click at [1080, 412] on span "Desktop Visitors" at bounding box center [1104, 419] width 105 height 17
click at [1122, 590] on button "Save" at bounding box center [1110, 592] width 180 height 32
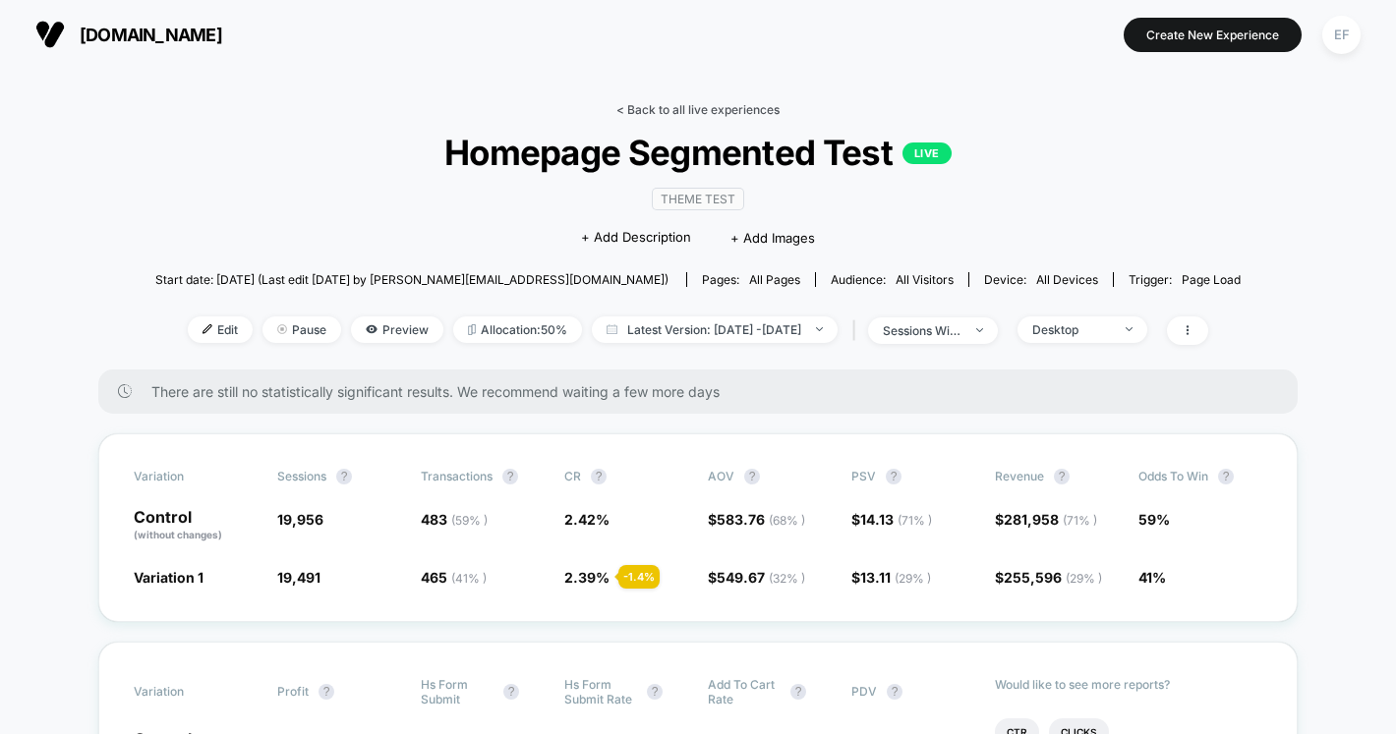
click at [710, 113] on link "< Back to all live experiences" at bounding box center [697, 109] width 163 height 15
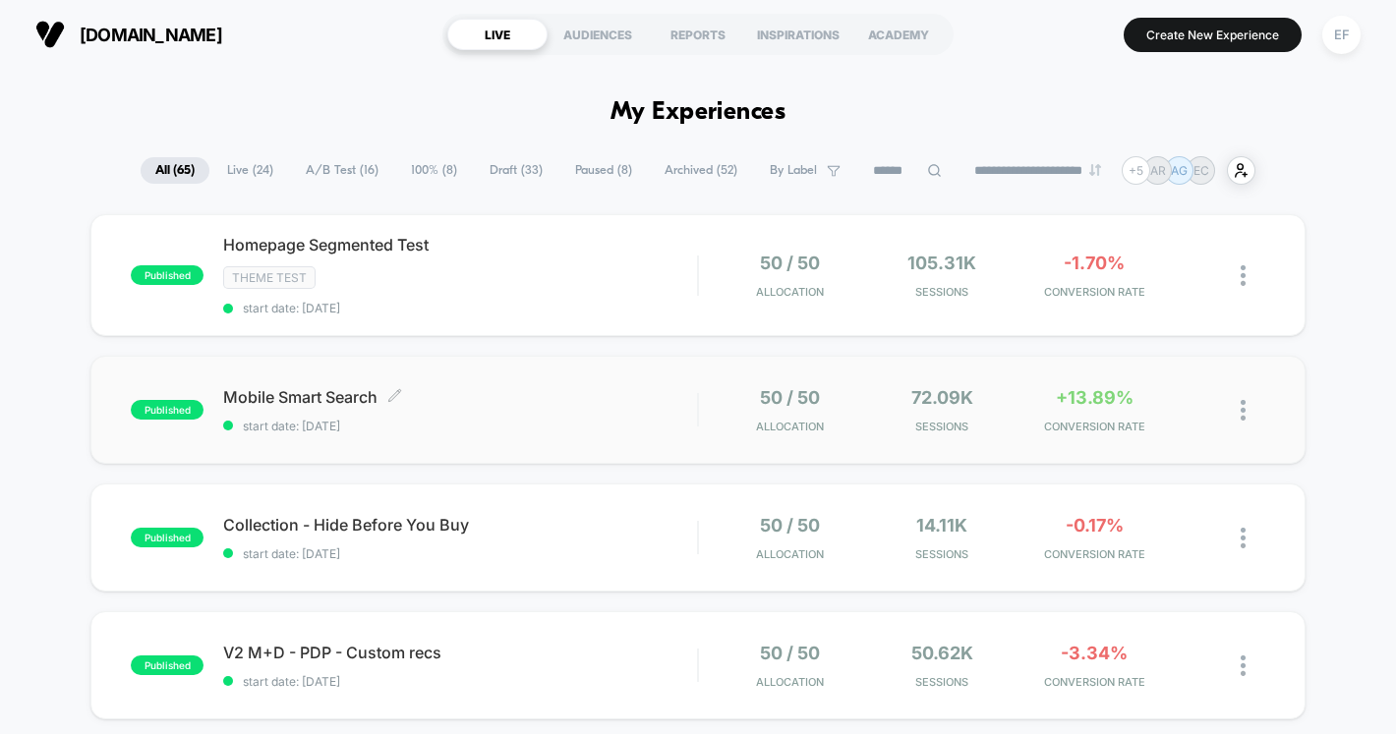
click at [594, 413] on div "Mobile Smart Search Click to edit experience details Click to edit experience d…" at bounding box center [460, 410] width 474 height 46
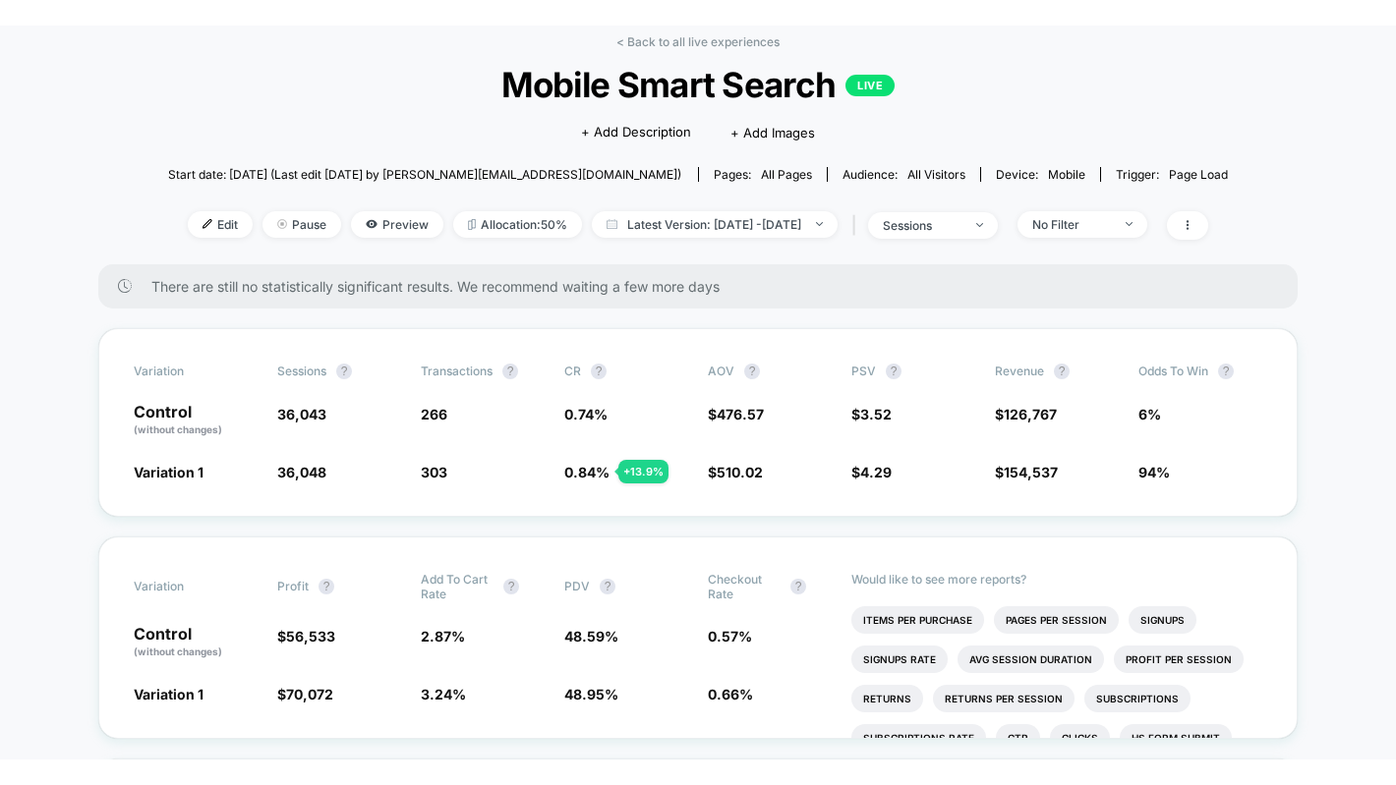
scroll to position [93, 0]
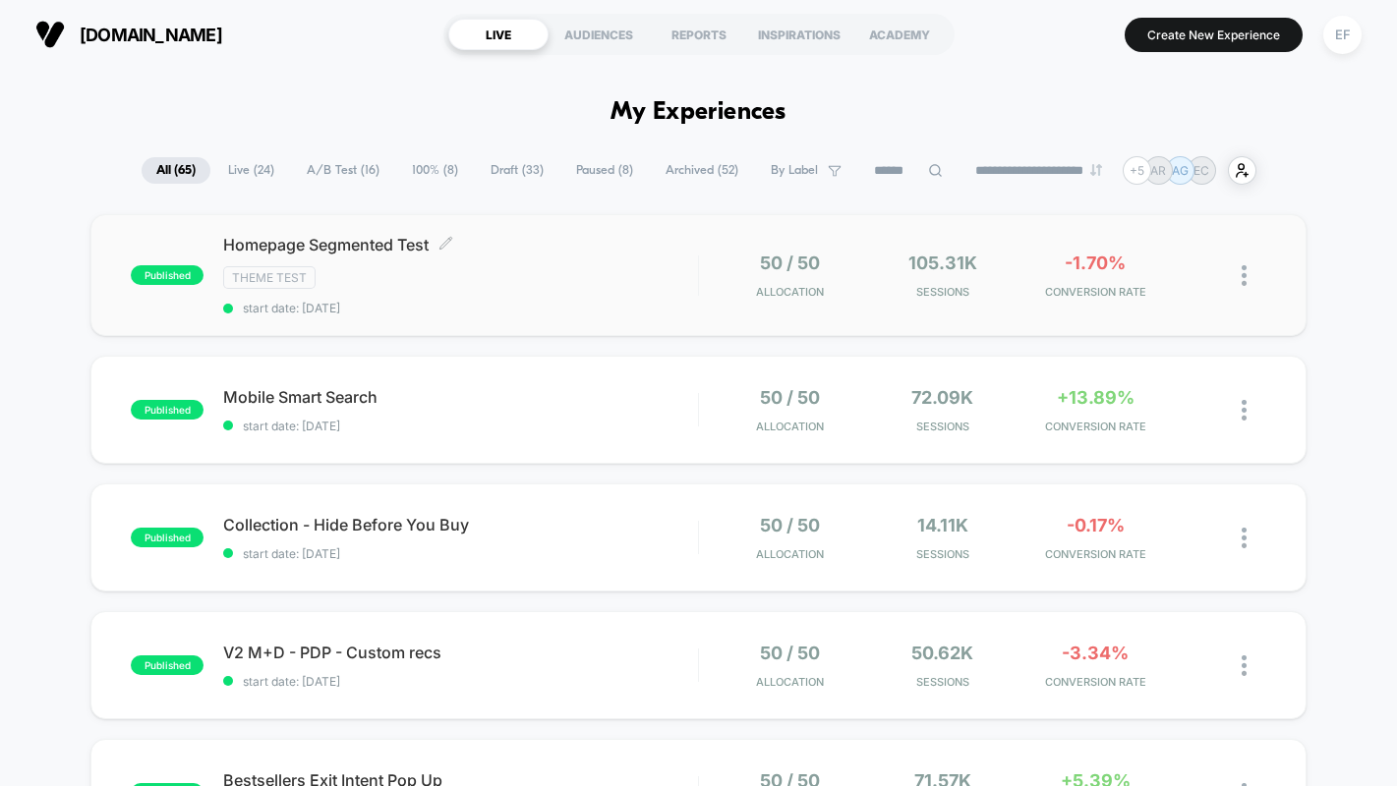
click at [641, 259] on div "Homepage Segmented Test Click to edit experience details Click to edit experien…" at bounding box center [460, 275] width 474 height 81
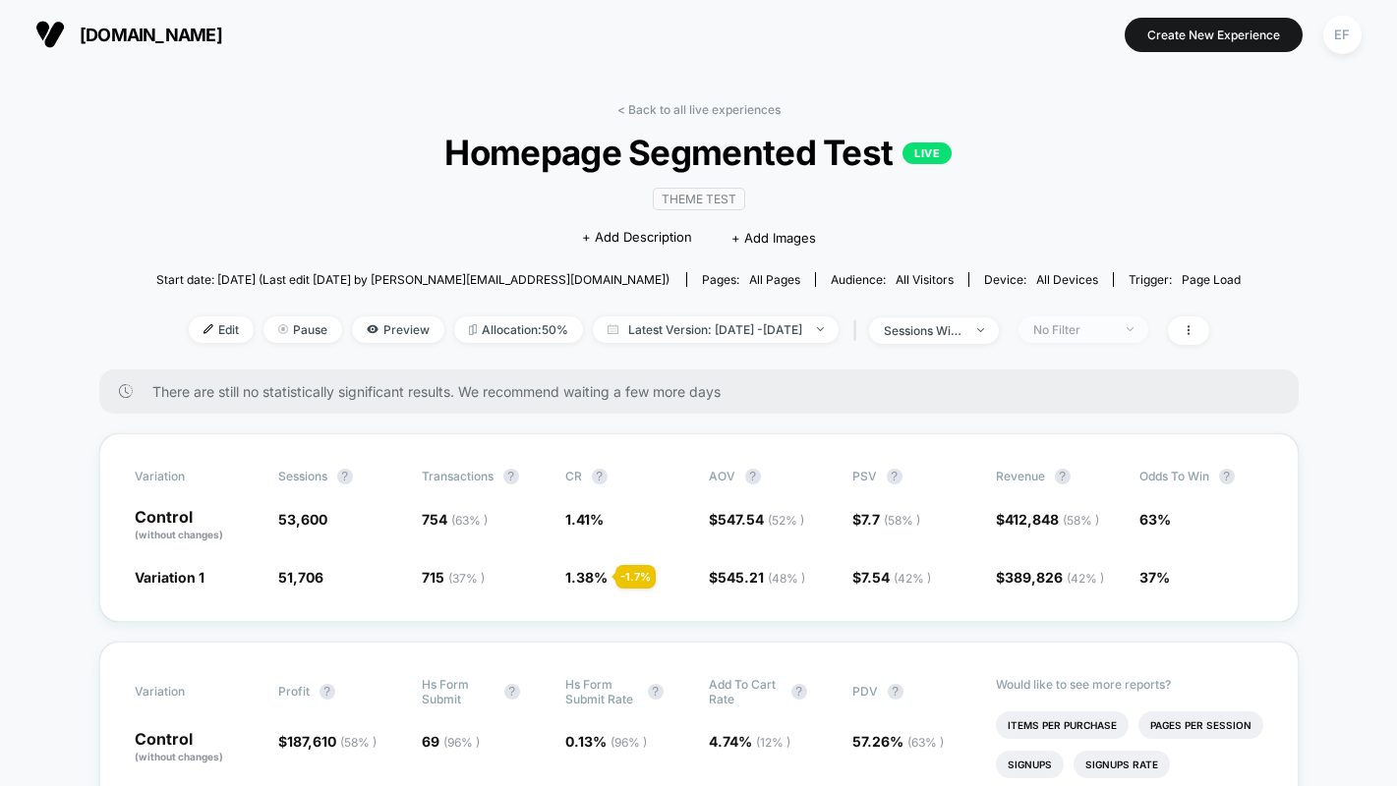
click at [1112, 333] on div "No Filter" at bounding box center [1072, 329] width 79 height 15
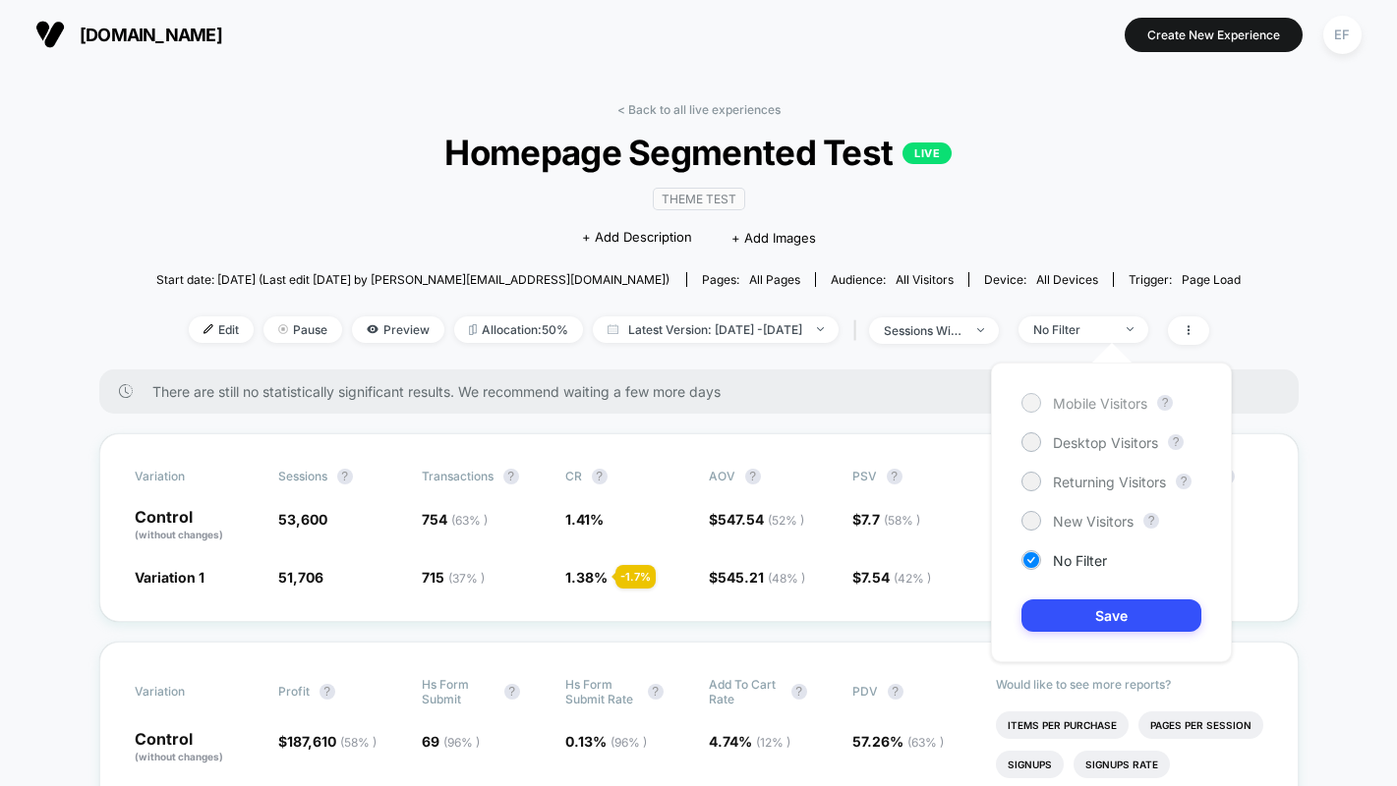
click at [1095, 406] on span "Mobile Visitors" at bounding box center [1100, 403] width 94 height 17
click at [1088, 612] on button "Save" at bounding box center [1111, 616] width 180 height 32
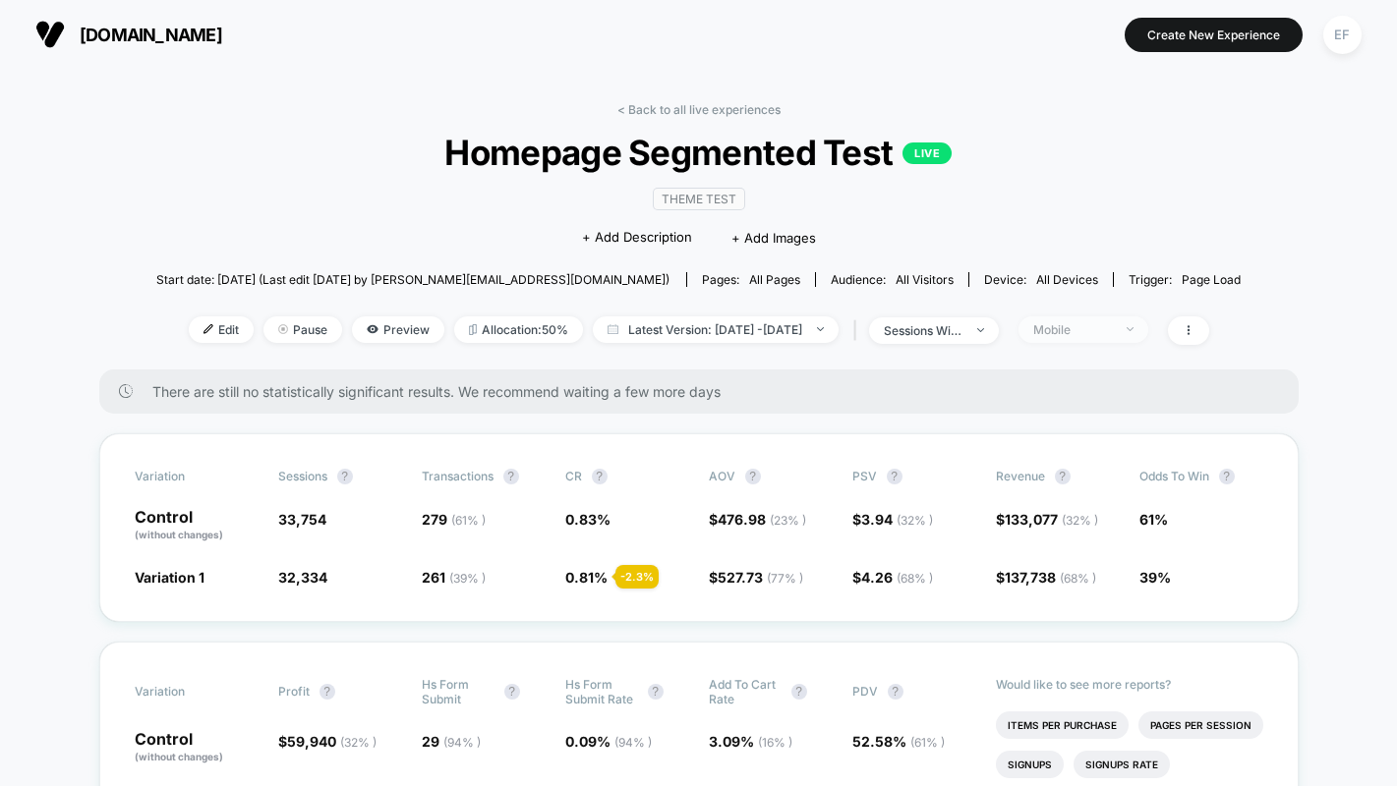
click at [1089, 333] on div "Mobile" at bounding box center [1072, 329] width 79 height 15
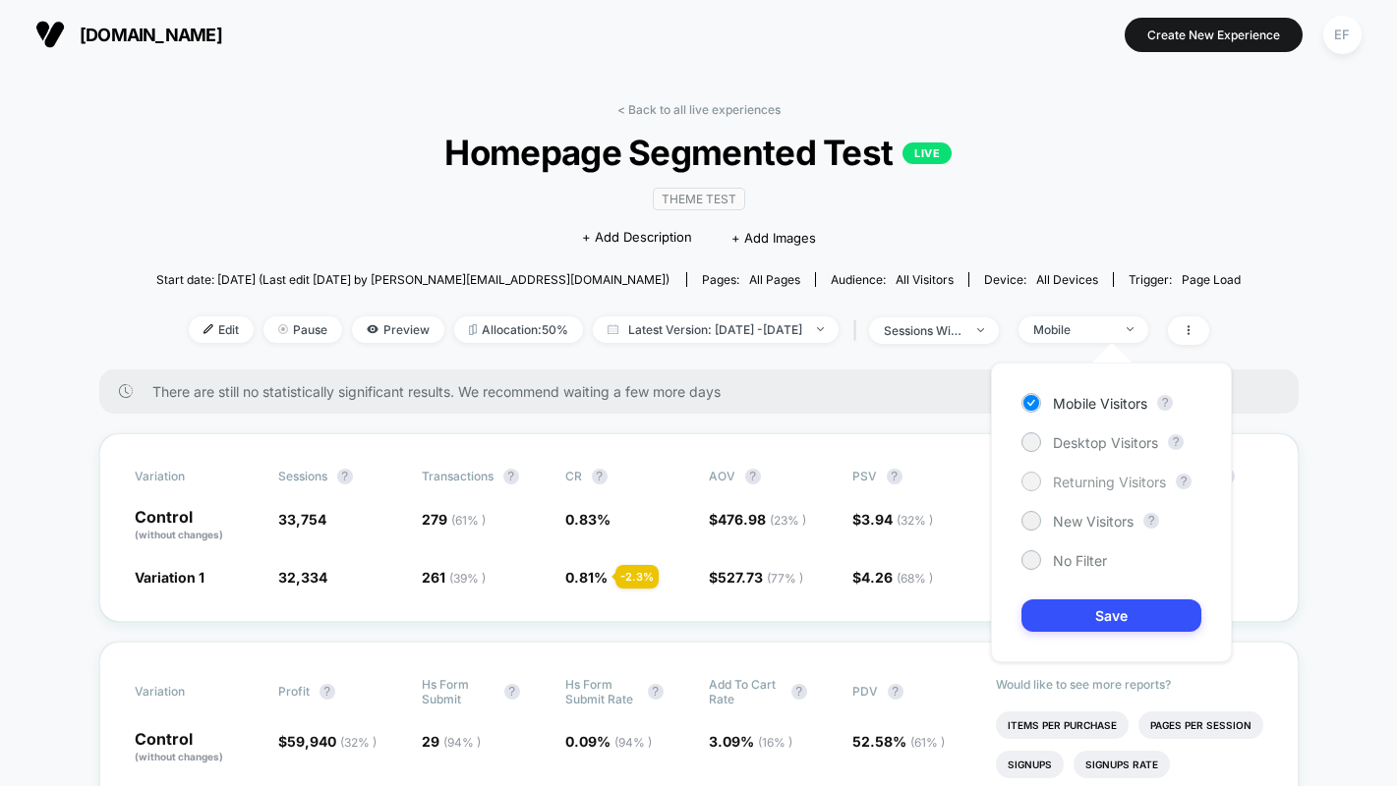
click at [1091, 490] on span "Returning Visitors" at bounding box center [1109, 482] width 113 height 17
click at [1087, 623] on button "Save" at bounding box center [1111, 616] width 180 height 32
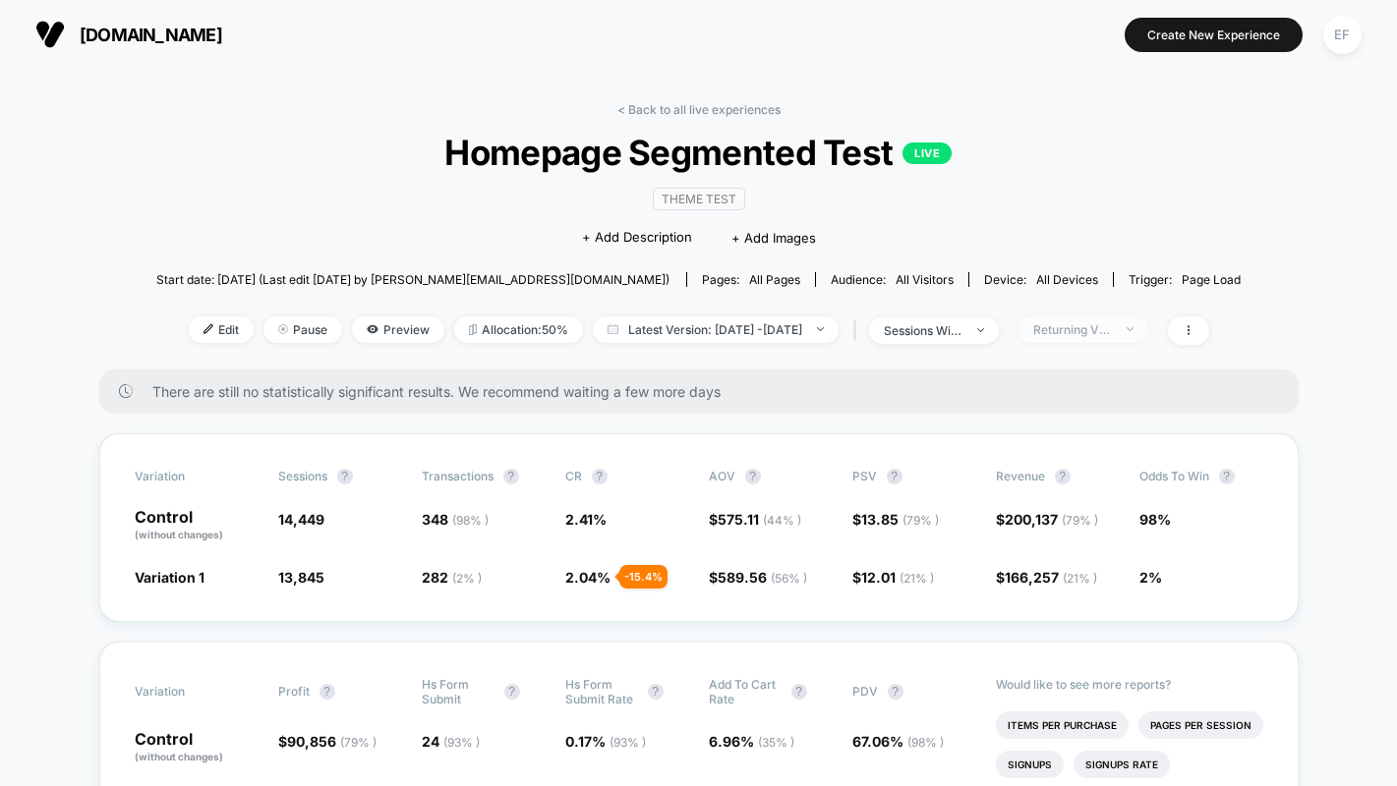
click at [1081, 319] on span "Returning Visitors" at bounding box center [1083, 330] width 130 height 27
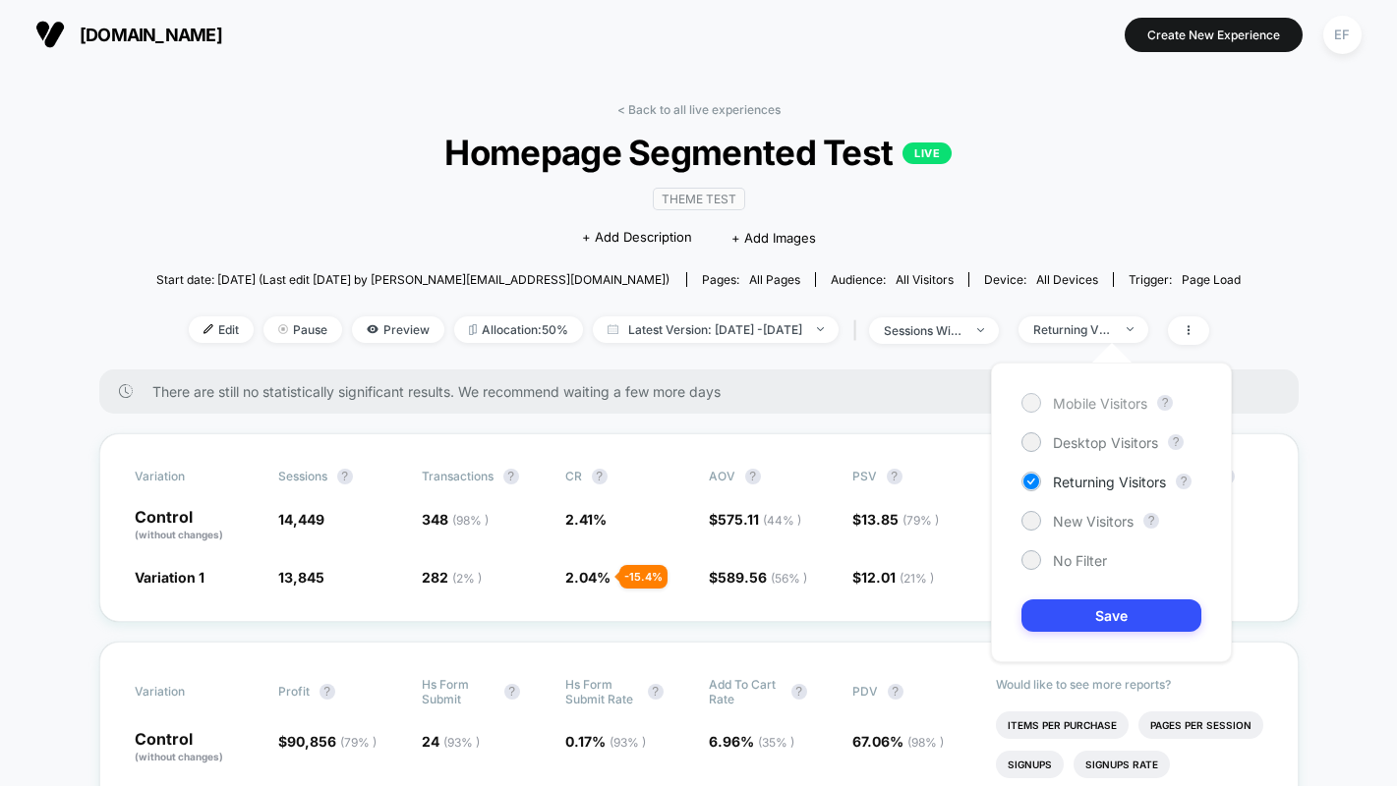
click at [1067, 396] on span "Mobile Visitors" at bounding box center [1100, 403] width 94 height 17
click at [1128, 600] on button "Save" at bounding box center [1111, 616] width 180 height 32
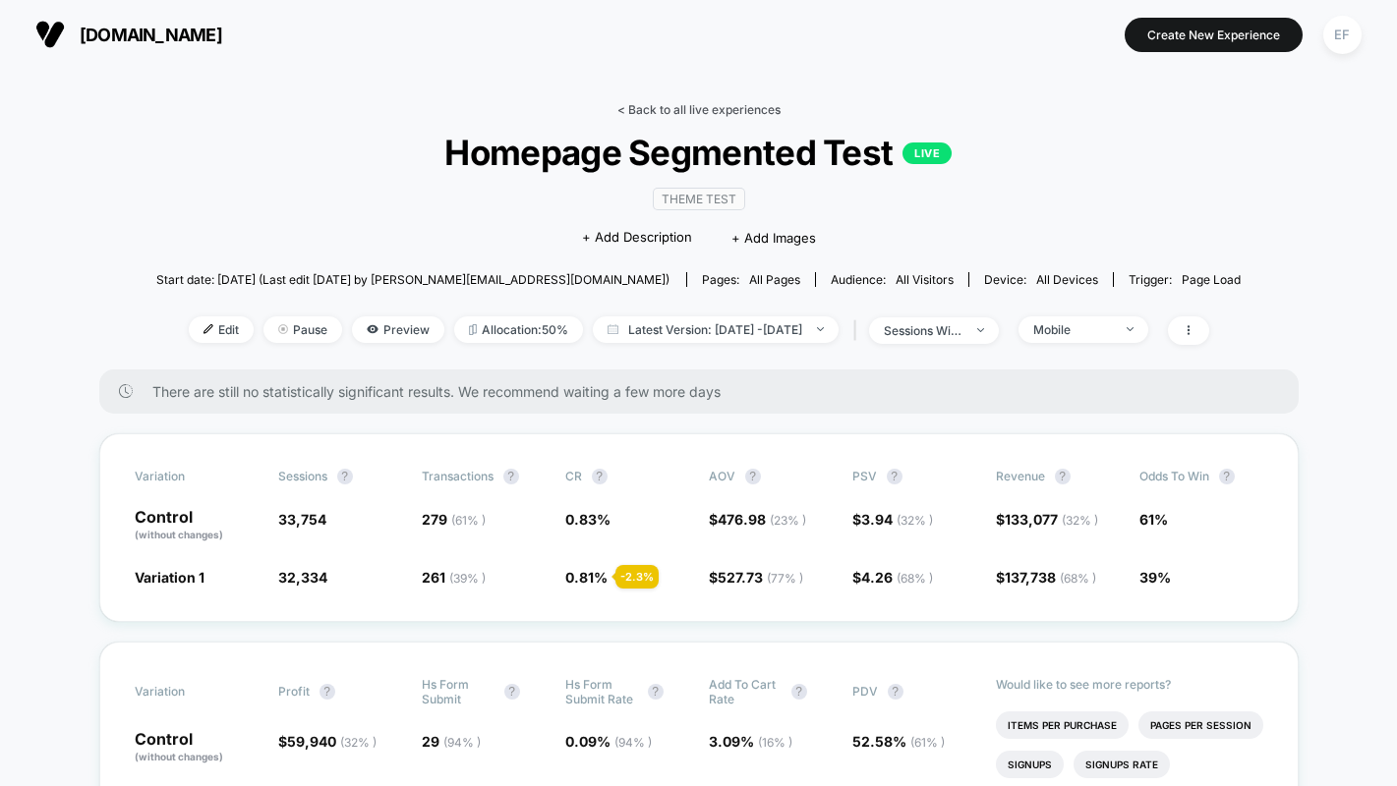
click at [727, 104] on link "< Back to all live experiences" at bounding box center [698, 109] width 163 height 15
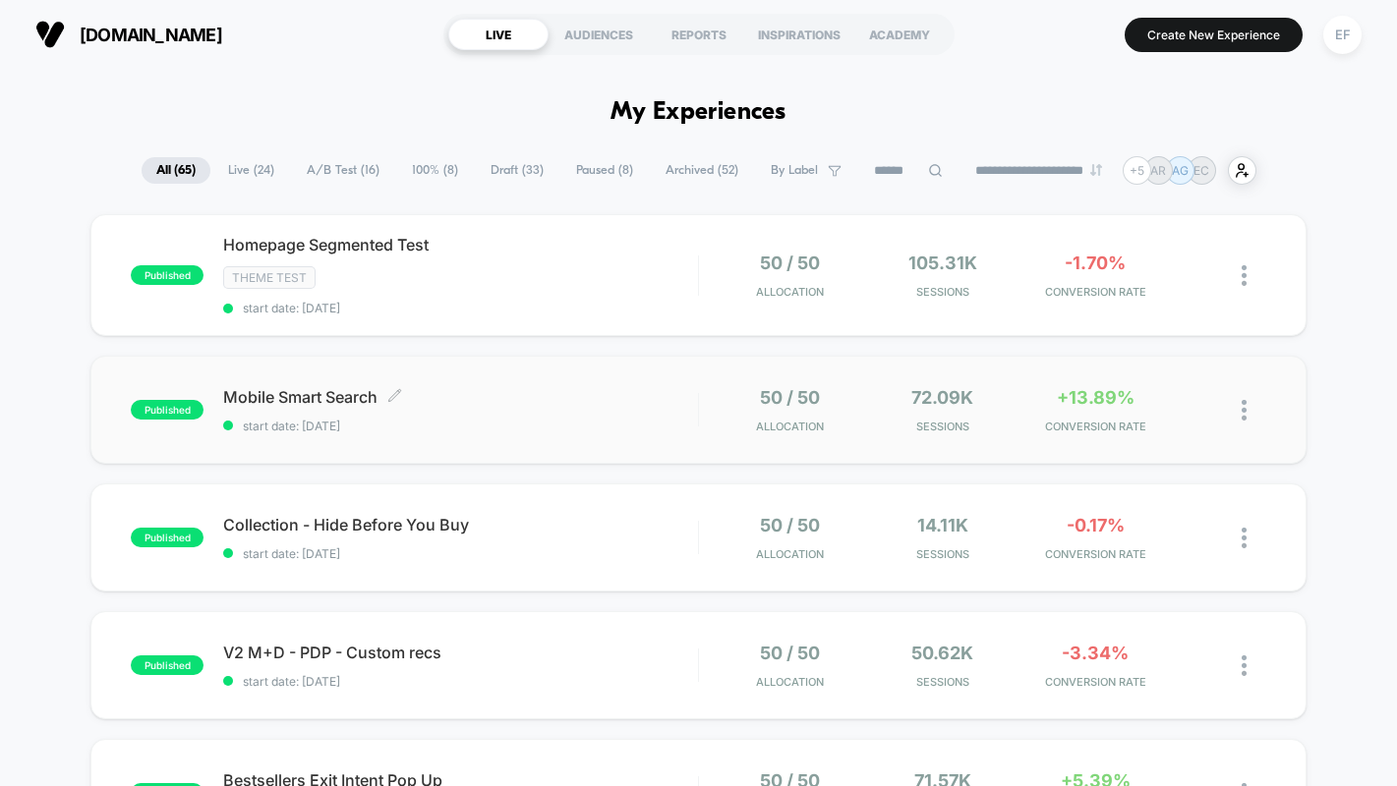
click at [601, 434] on span "start date: [DATE]" at bounding box center [460, 426] width 474 height 15
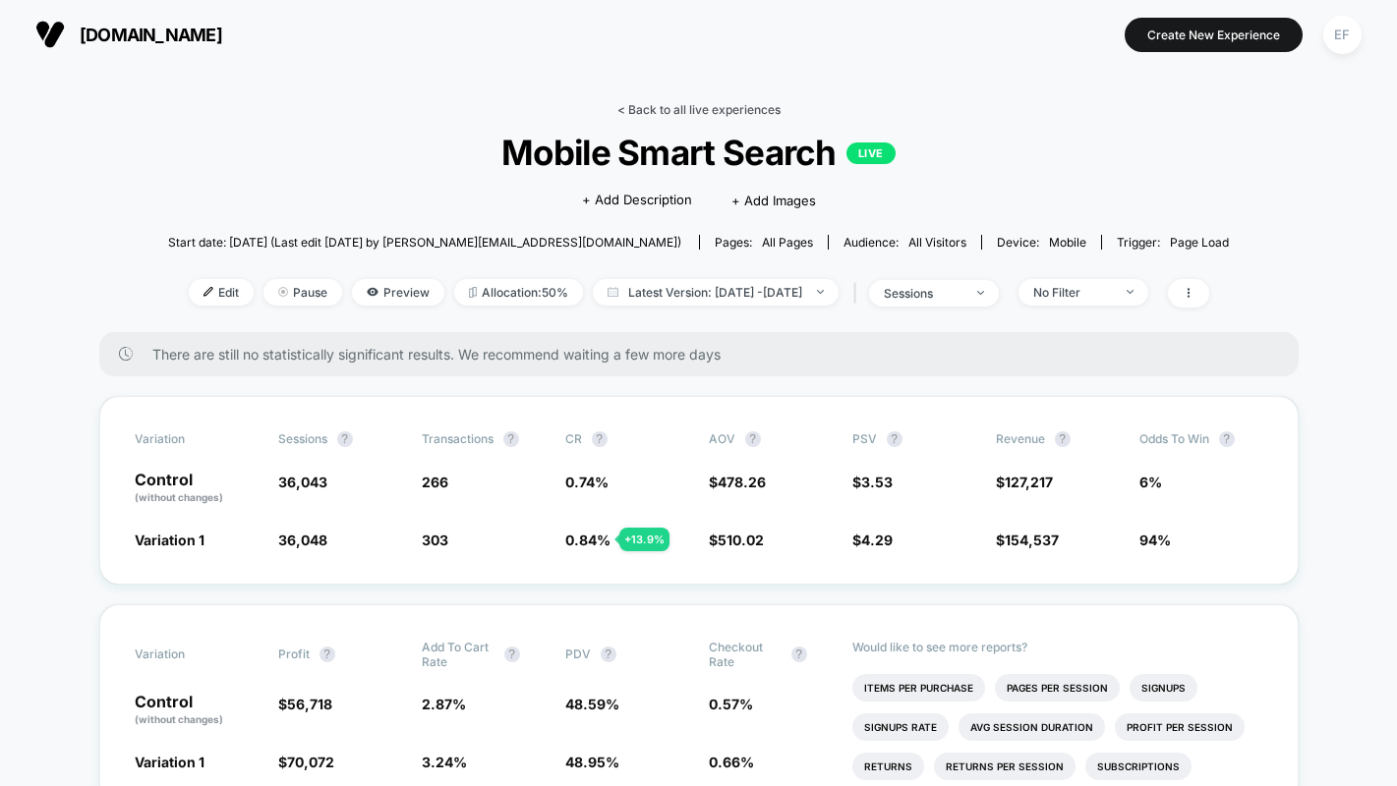
click at [697, 103] on link "< Back to all live experiences" at bounding box center [698, 109] width 163 height 15
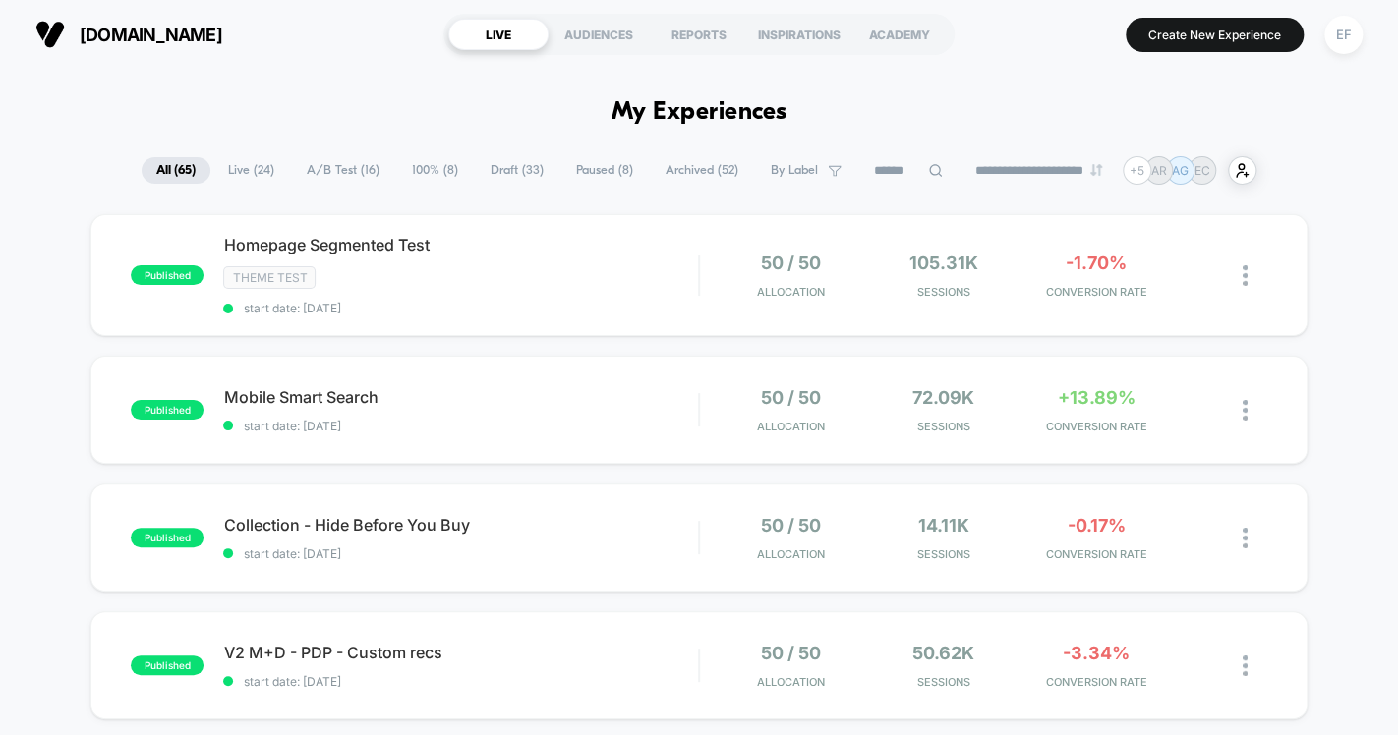
click at [516, 262] on div "Homepage Segmented Test Click to edit experience details Click to edit experien…" at bounding box center [460, 275] width 475 height 81
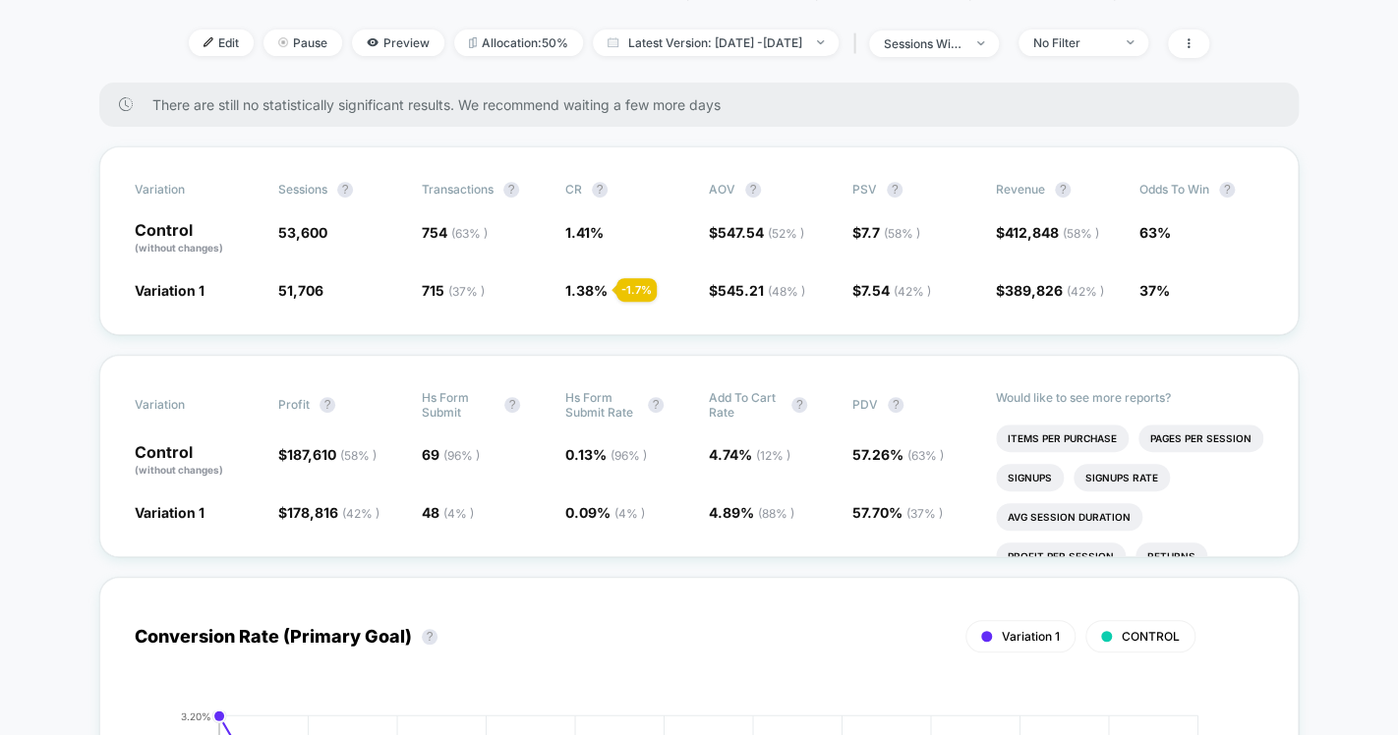
scroll to position [136, 0]
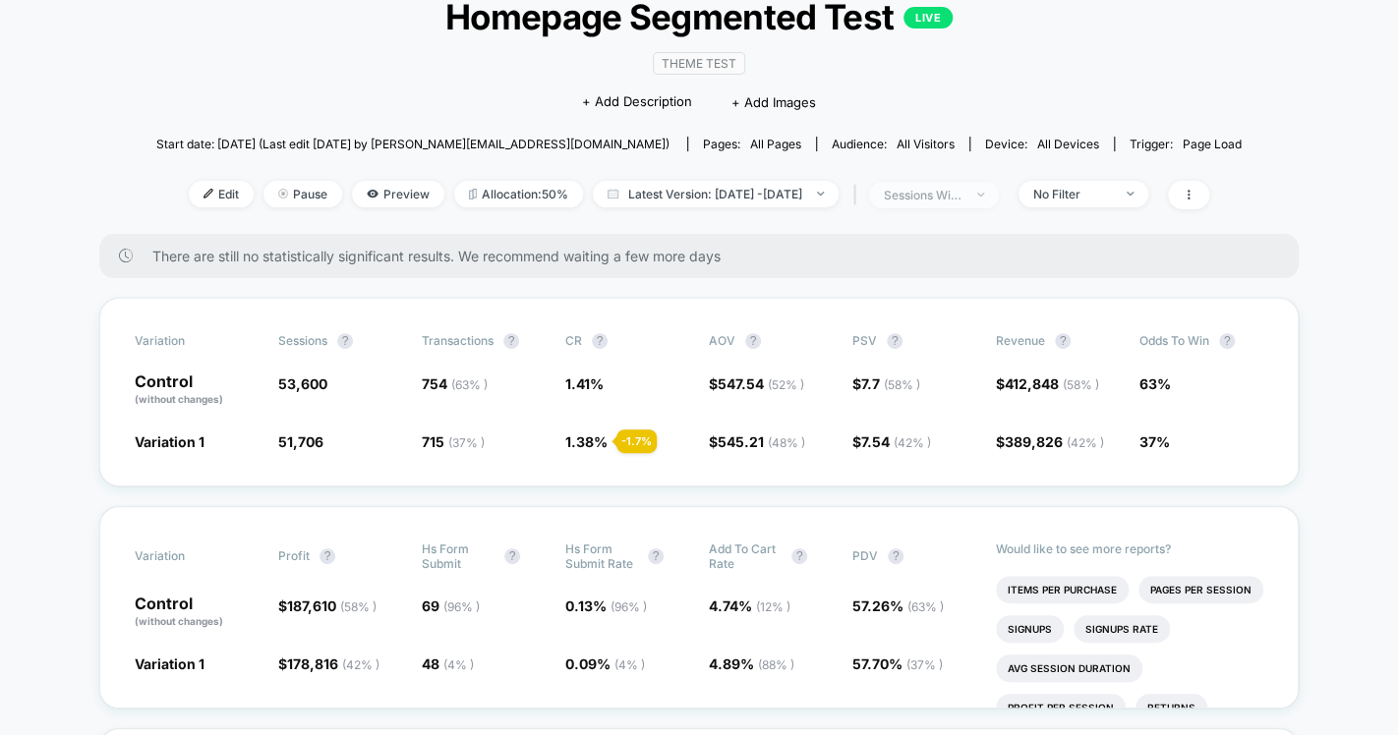
click at [962, 202] on div "sessions with impression" at bounding box center [923, 195] width 79 height 15
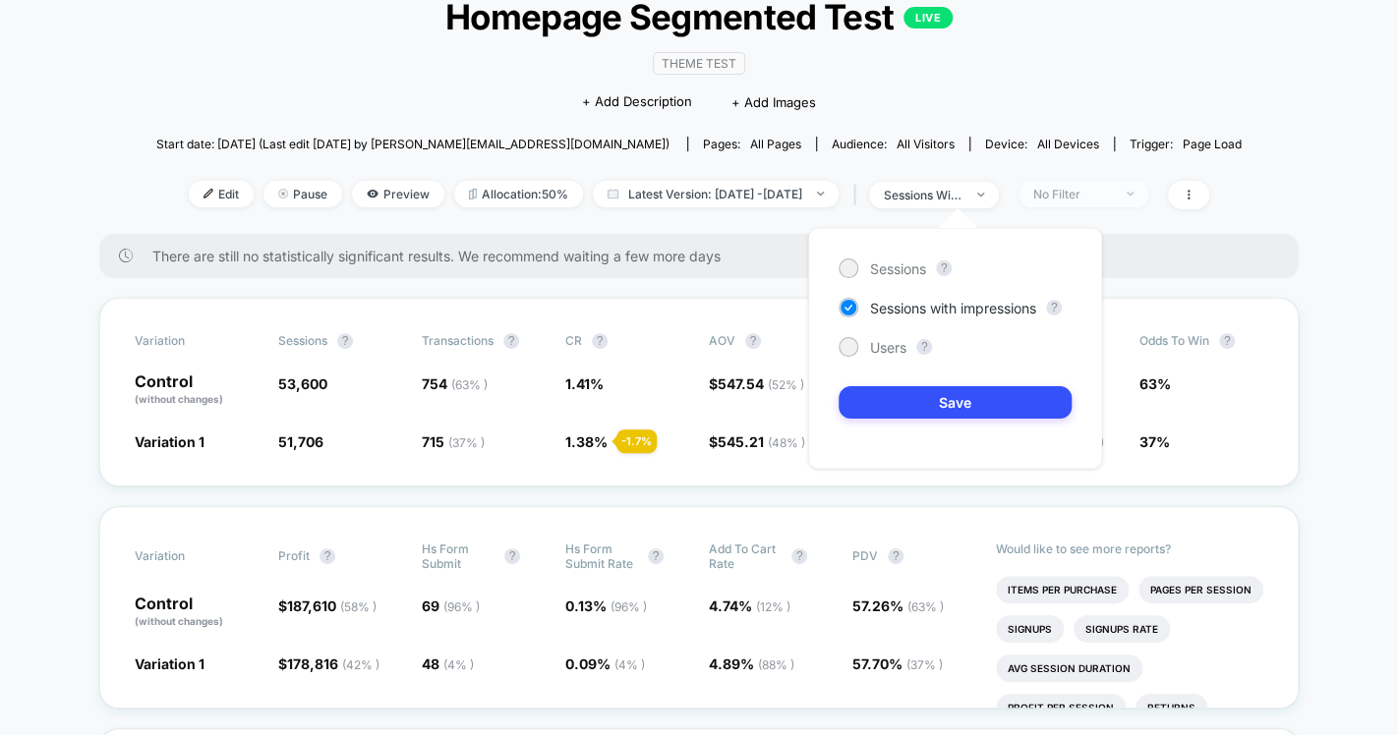
click at [1112, 195] on div "No Filter" at bounding box center [1072, 194] width 79 height 15
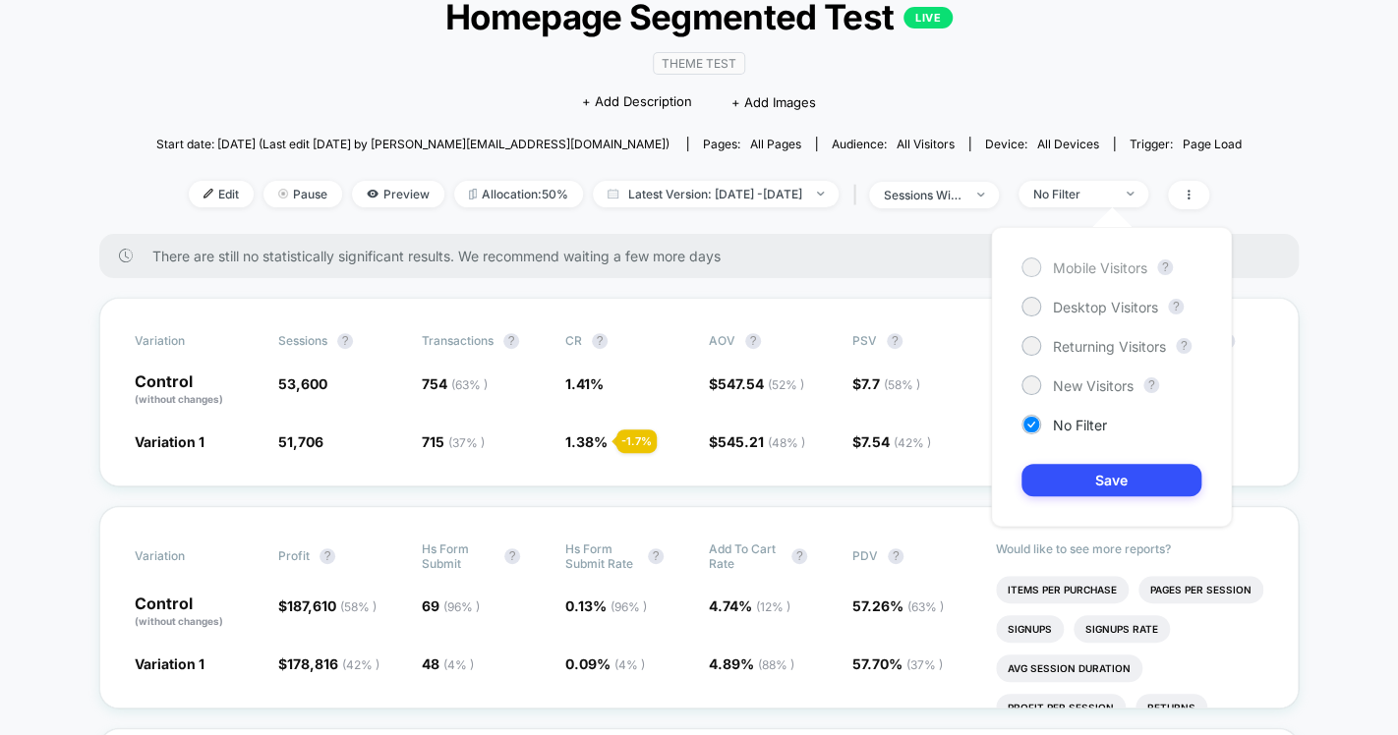
click at [1108, 265] on span "Mobile Visitors" at bounding box center [1100, 268] width 94 height 17
click at [1107, 487] on button "Save" at bounding box center [1111, 480] width 180 height 32
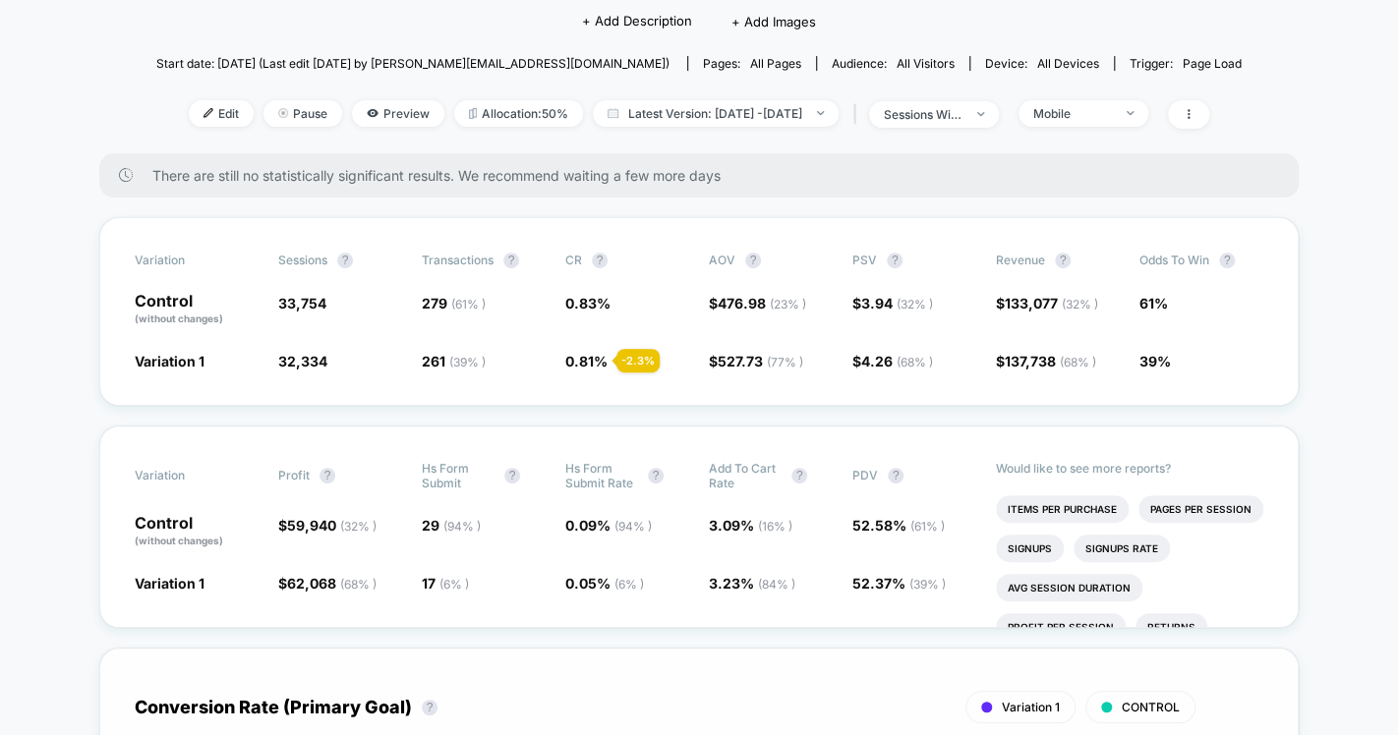
scroll to position [134, 0]
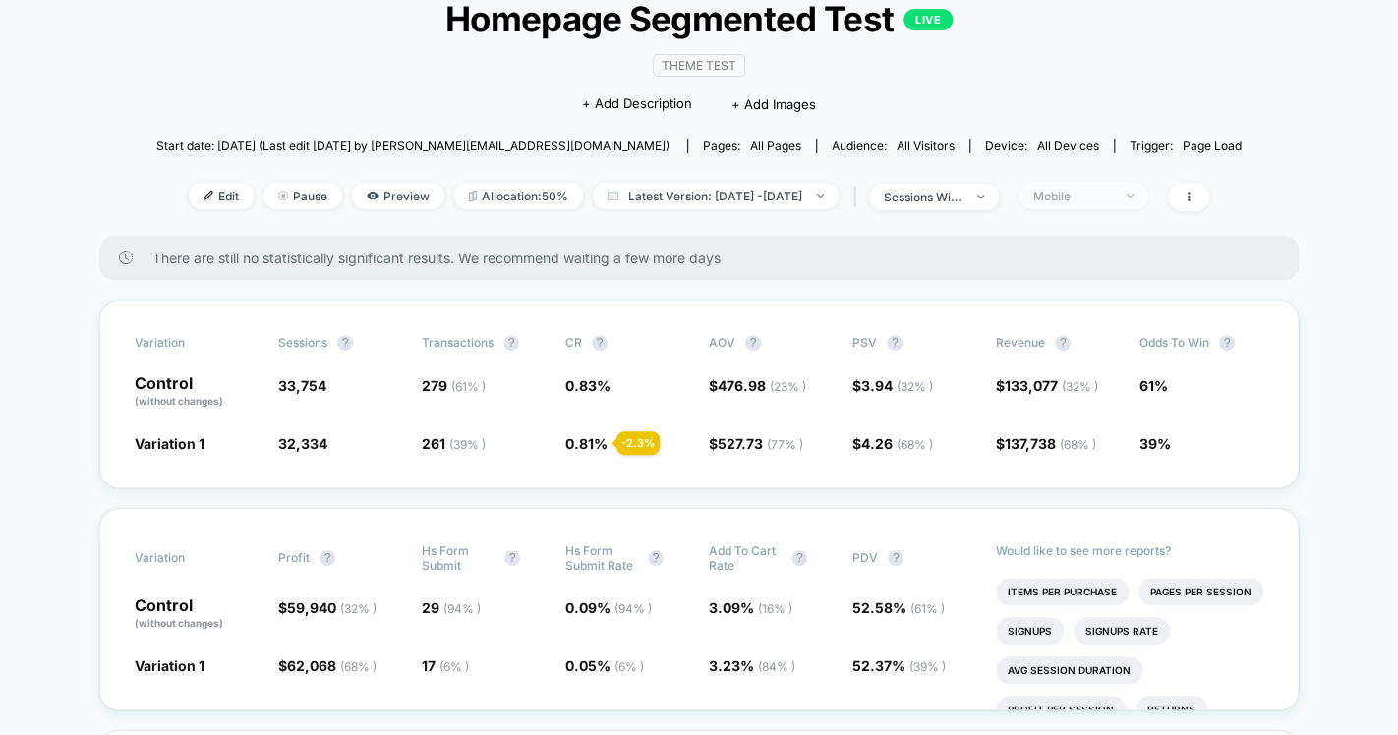
click at [1095, 202] on div "Mobile" at bounding box center [1072, 196] width 79 height 15
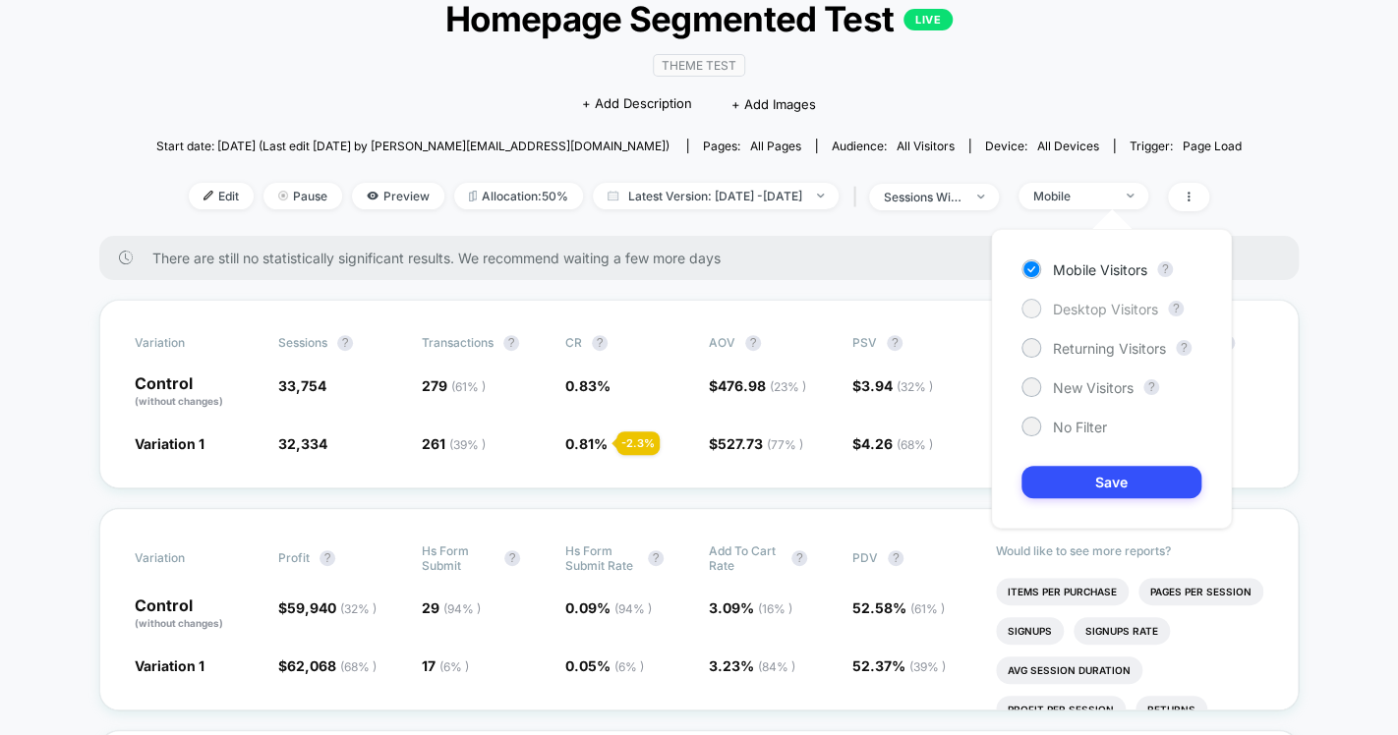
click at [1064, 307] on span "Desktop Visitors" at bounding box center [1105, 309] width 105 height 17
click at [1098, 487] on button "Save" at bounding box center [1111, 482] width 180 height 32
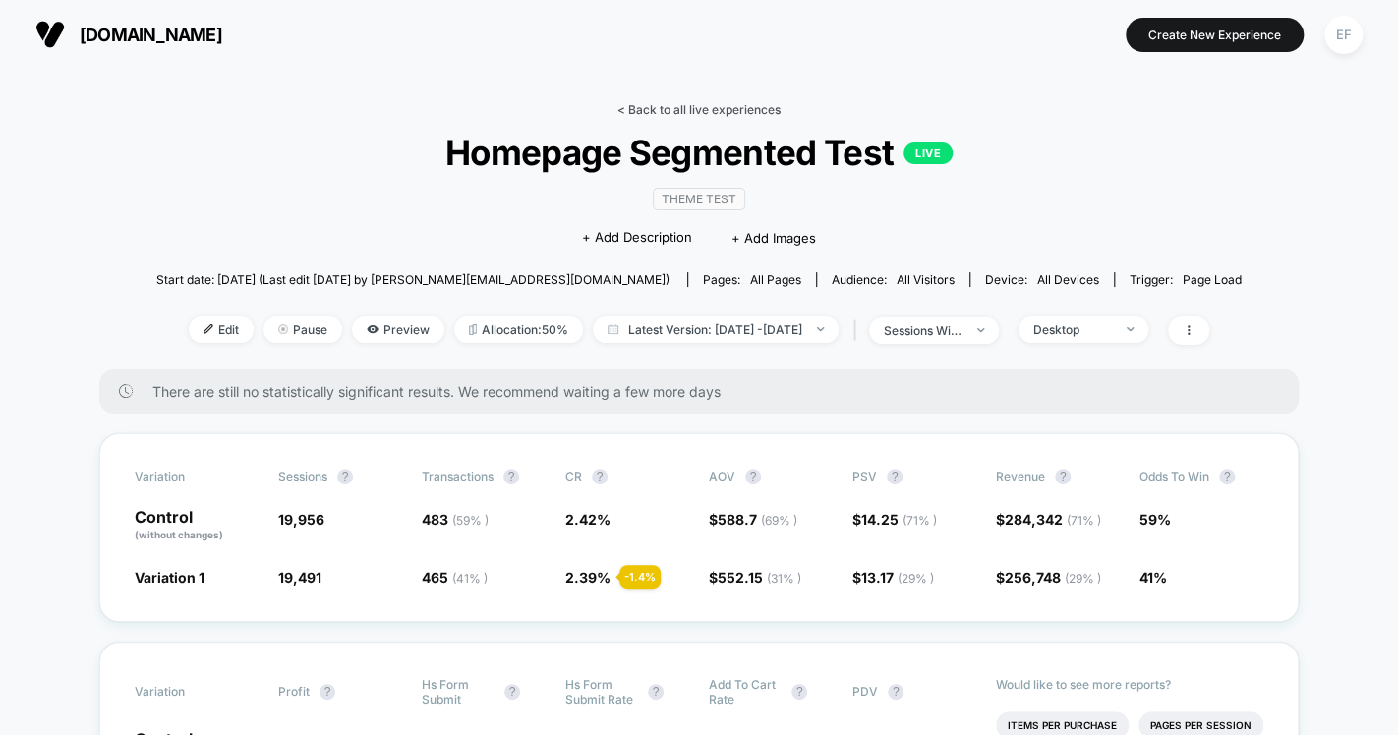
click at [713, 107] on link "< Back to all live experiences" at bounding box center [698, 109] width 163 height 15
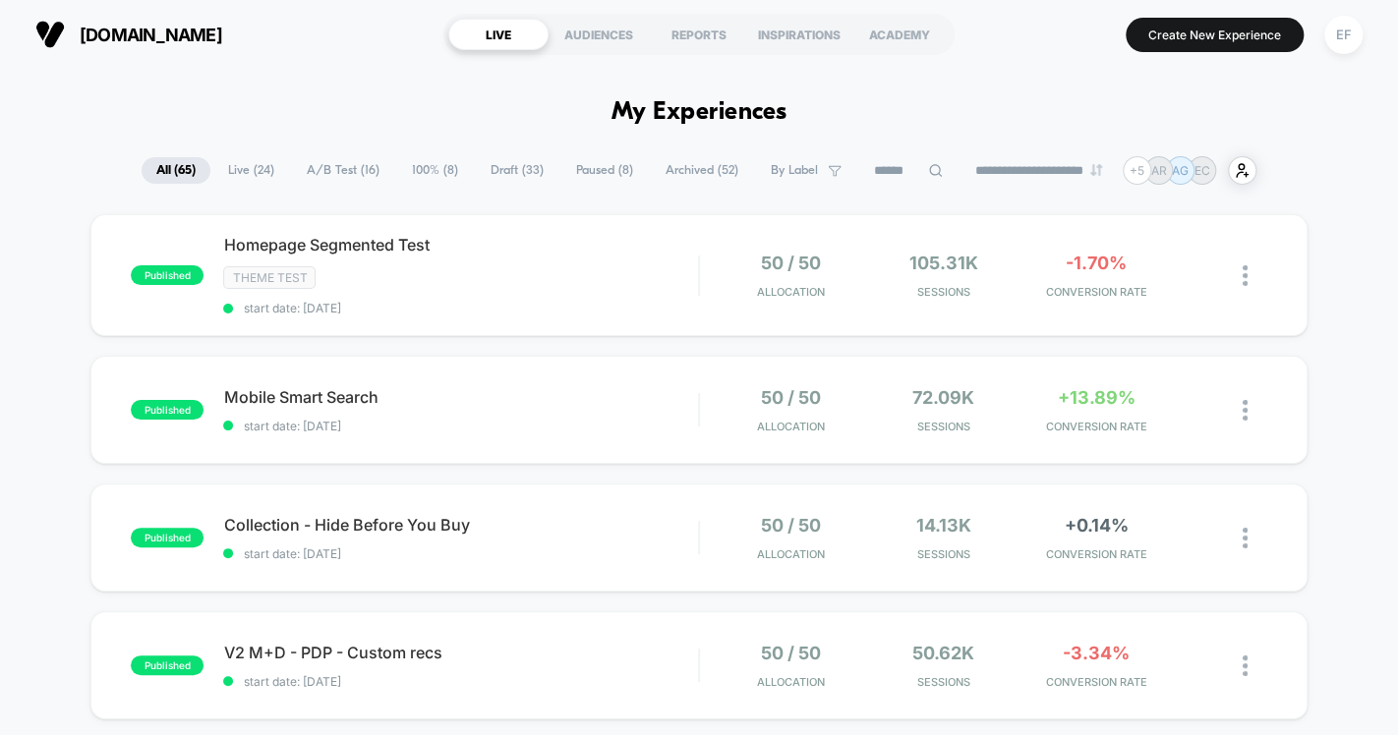
click at [578, 168] on span "Paused ( 8 )" at bounding box center [604, 170] width 87 height 27
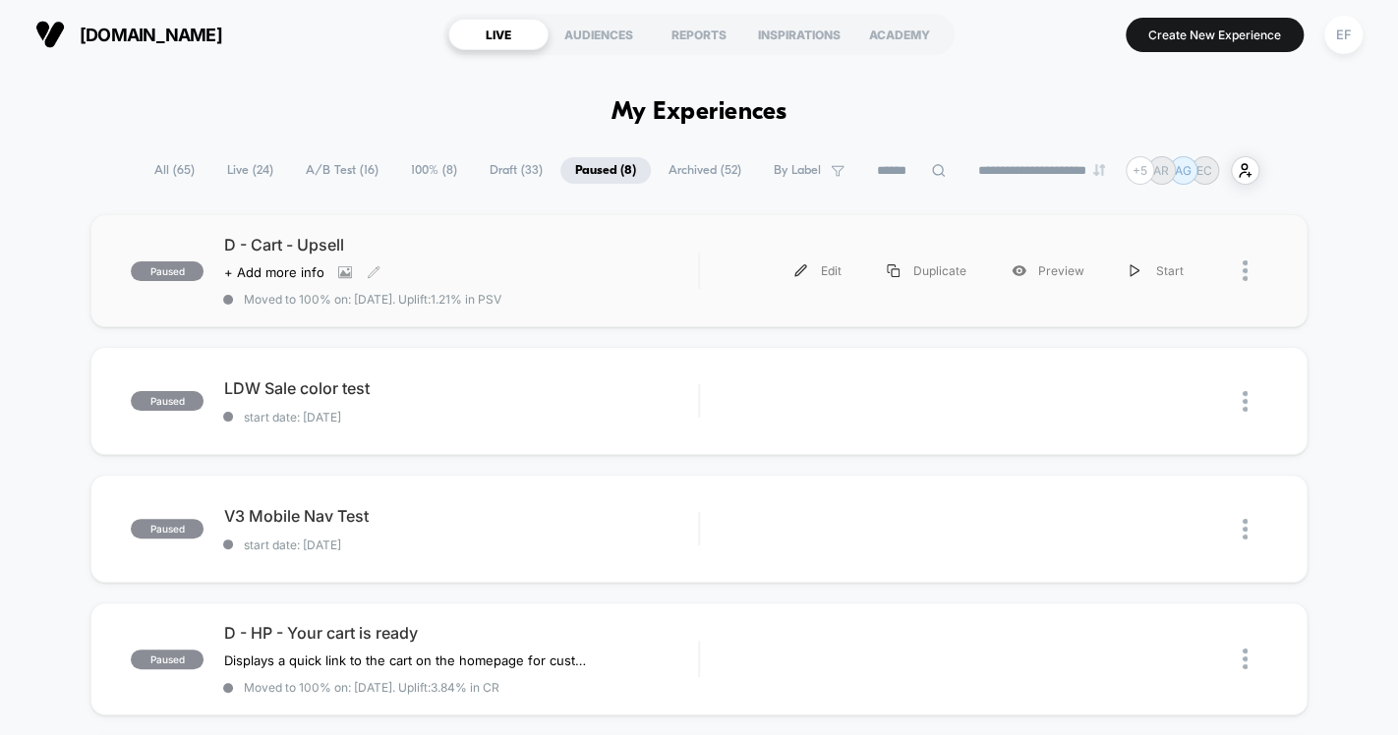
click at [606, 271] on div "D - Cart - Upsell Click to view images Click to edit experience details + Add m…" at bounding box center [460, 271] width 475 height 72
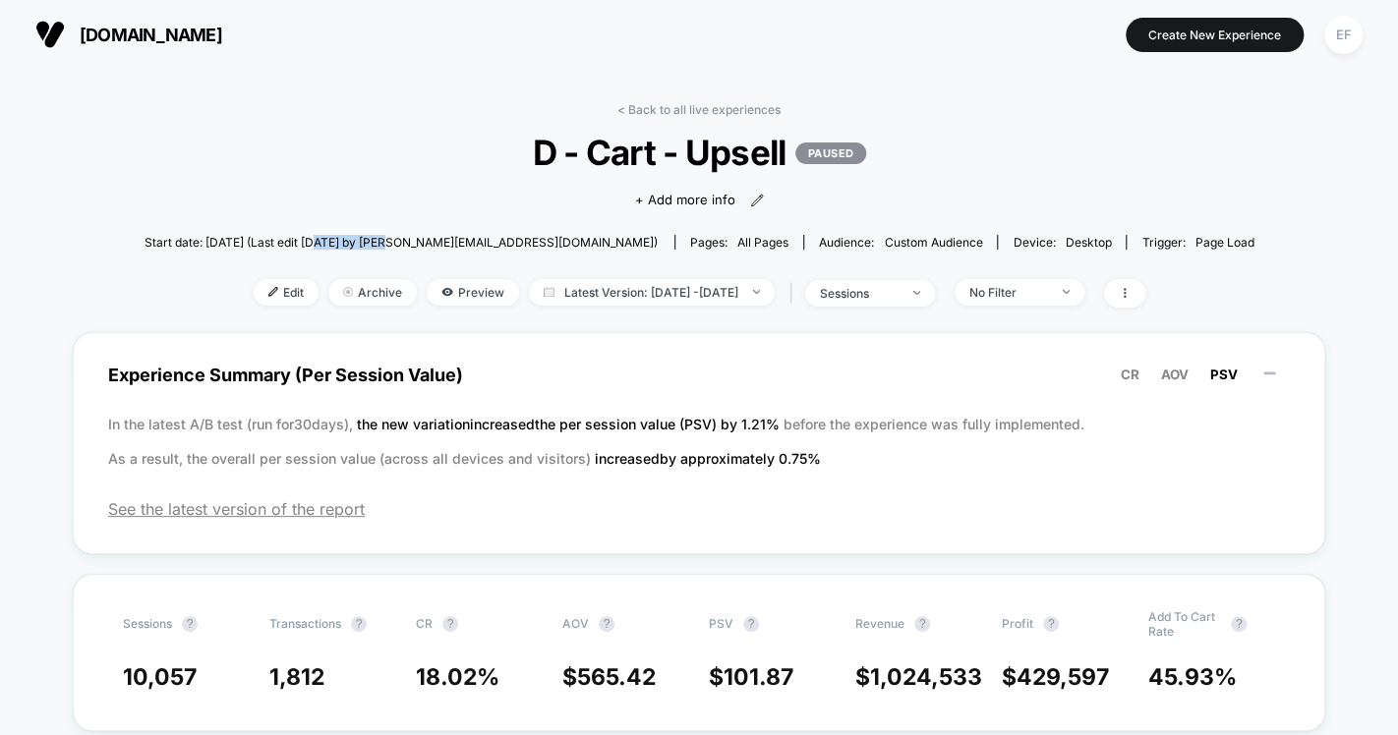
drag, startPoint x: 369, startPoint y: 238, endPoint x: 438, endPoint y: 246, distance: 70.2
click at [438, 246] on span "Start date: 8/29/2025 (Last edit 9/10/2025 by erika@branchfurniture.com)" at bounding box center [401, 242] width 513 height 15
click at [258, 303] on span "Edit" at bounding box center [286, 292] width 65 height 27
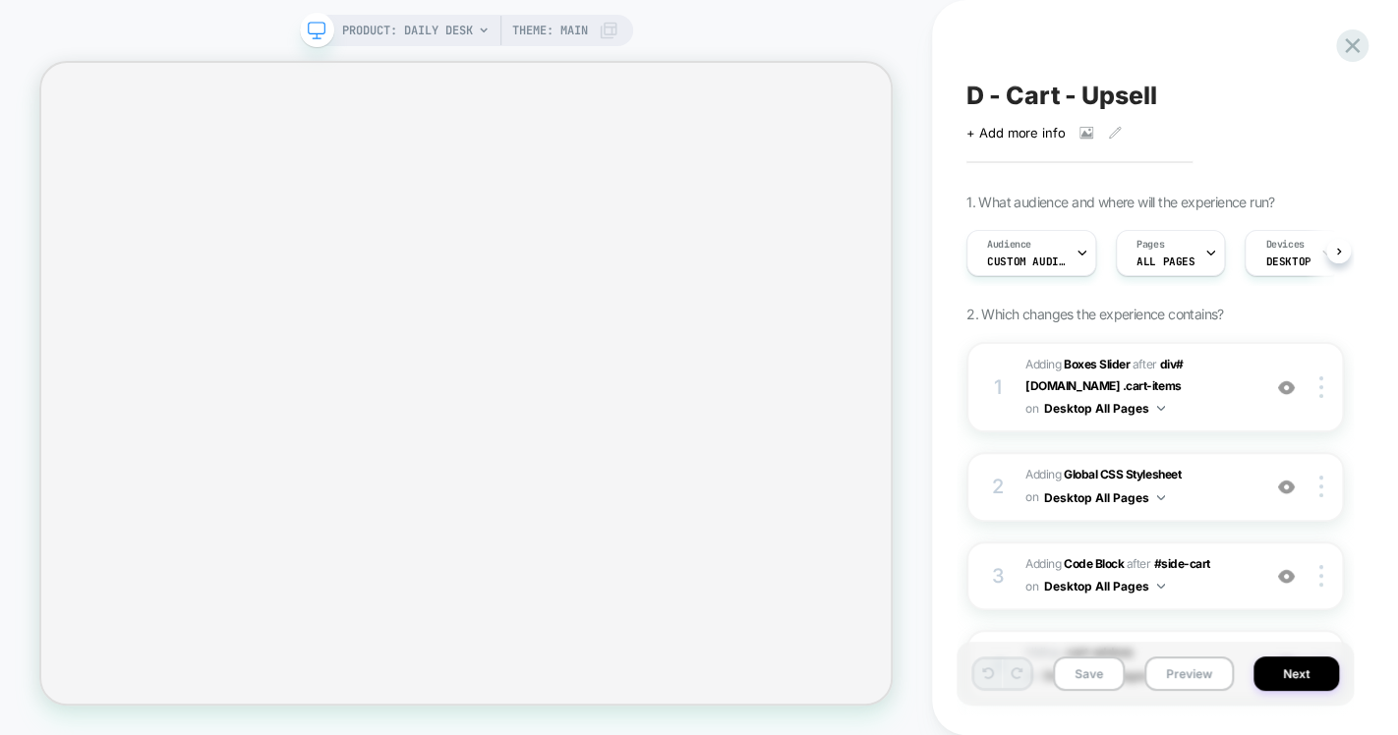
click at [462, 31] on span "PRODUCT: Daily Desk" at bounding box center [407, 30] width 131 height 31
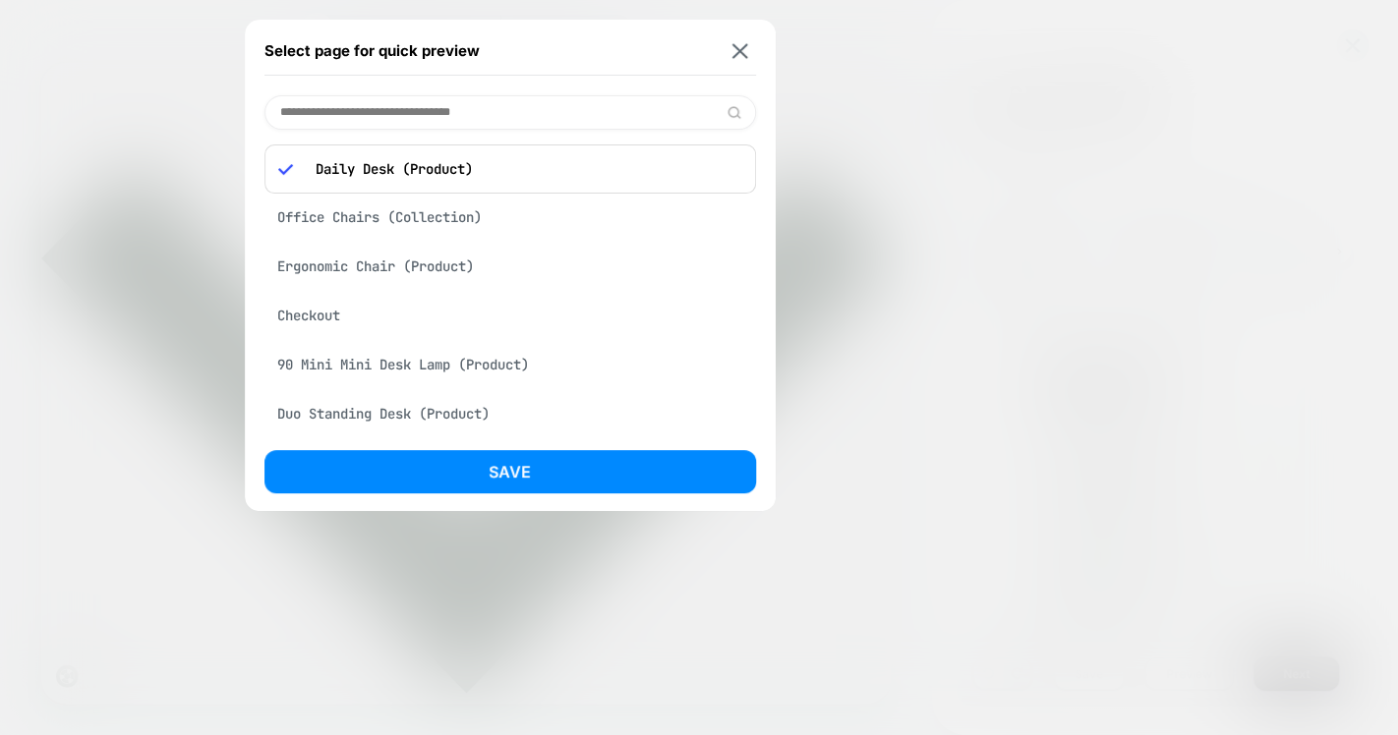
click at [348, 266] on div "Ergonomic Chair (Product)" at bounding box center [510, 266] width 492 height 37
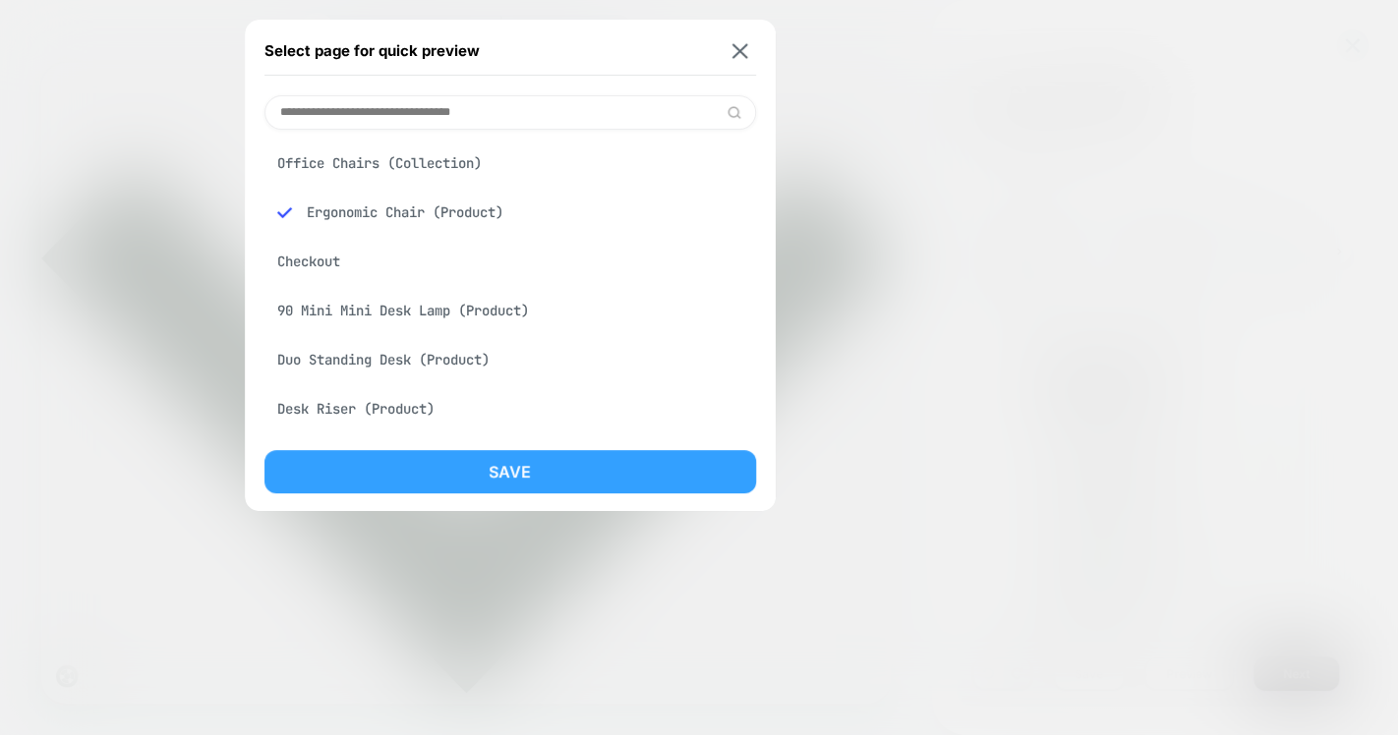
click at [601, 487] on button "Save" at bounding box center [510, 471] width 492 height 43
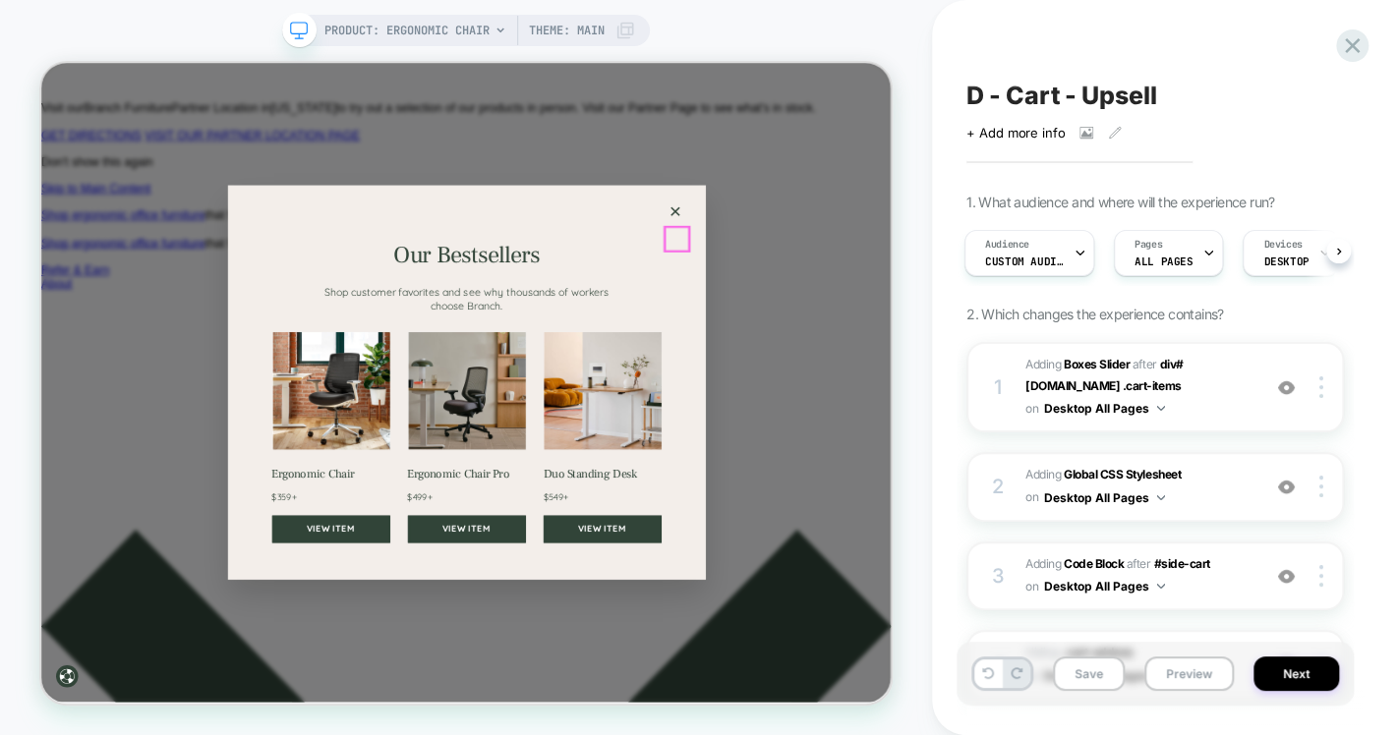
click at [887, 277] on button "×" at bounding box center [886, 261] width 31 height 31
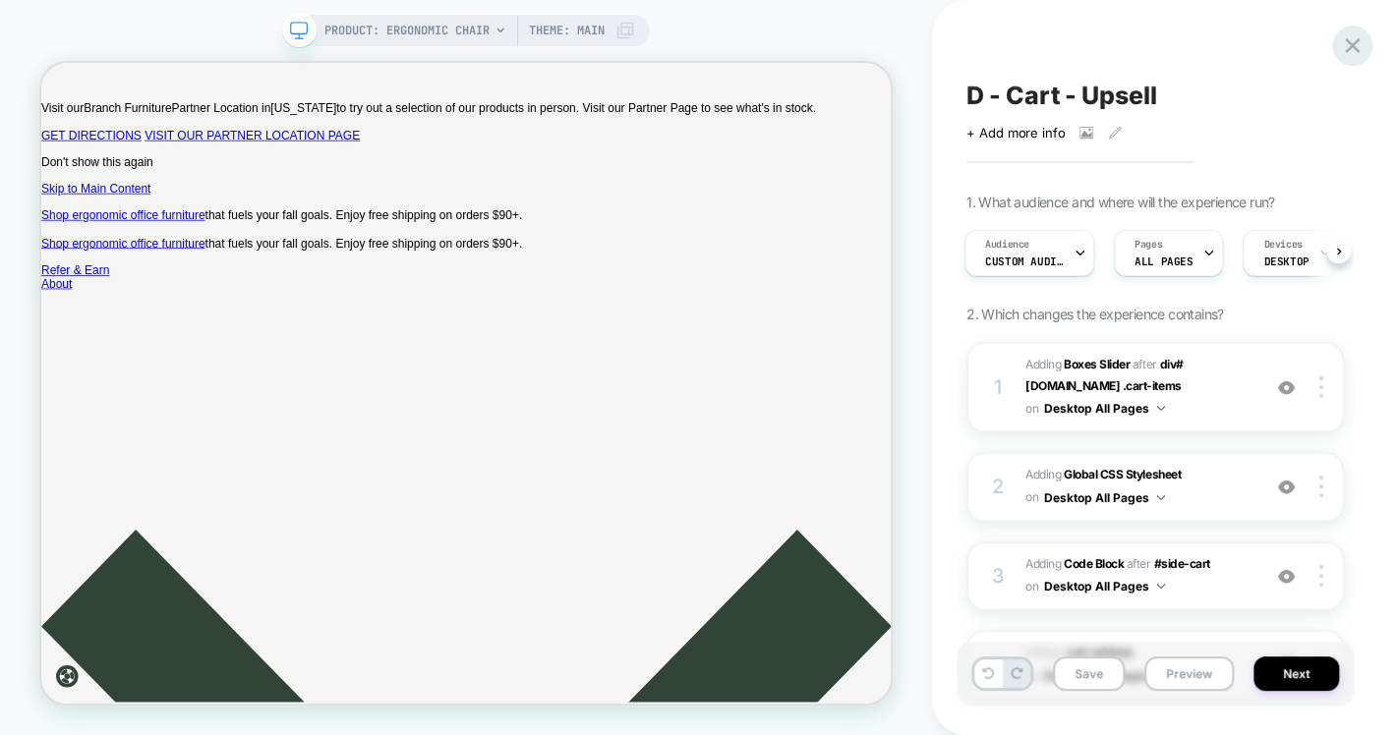
click at [1340, 39] on icon at bounding box center [1352, 45] width 27 height 27
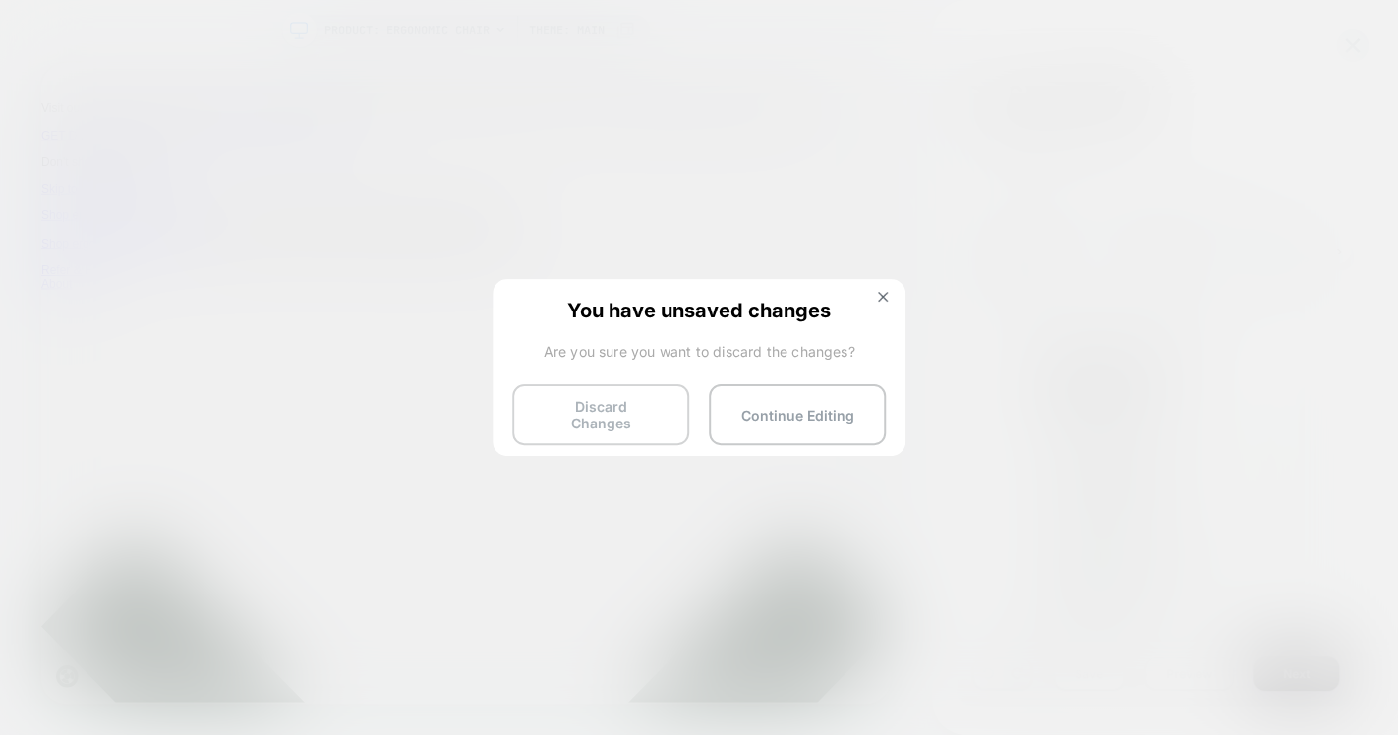
click at [570, 413] on button "Discard Changes" at bounding box center [600, 414] width 177 height 61
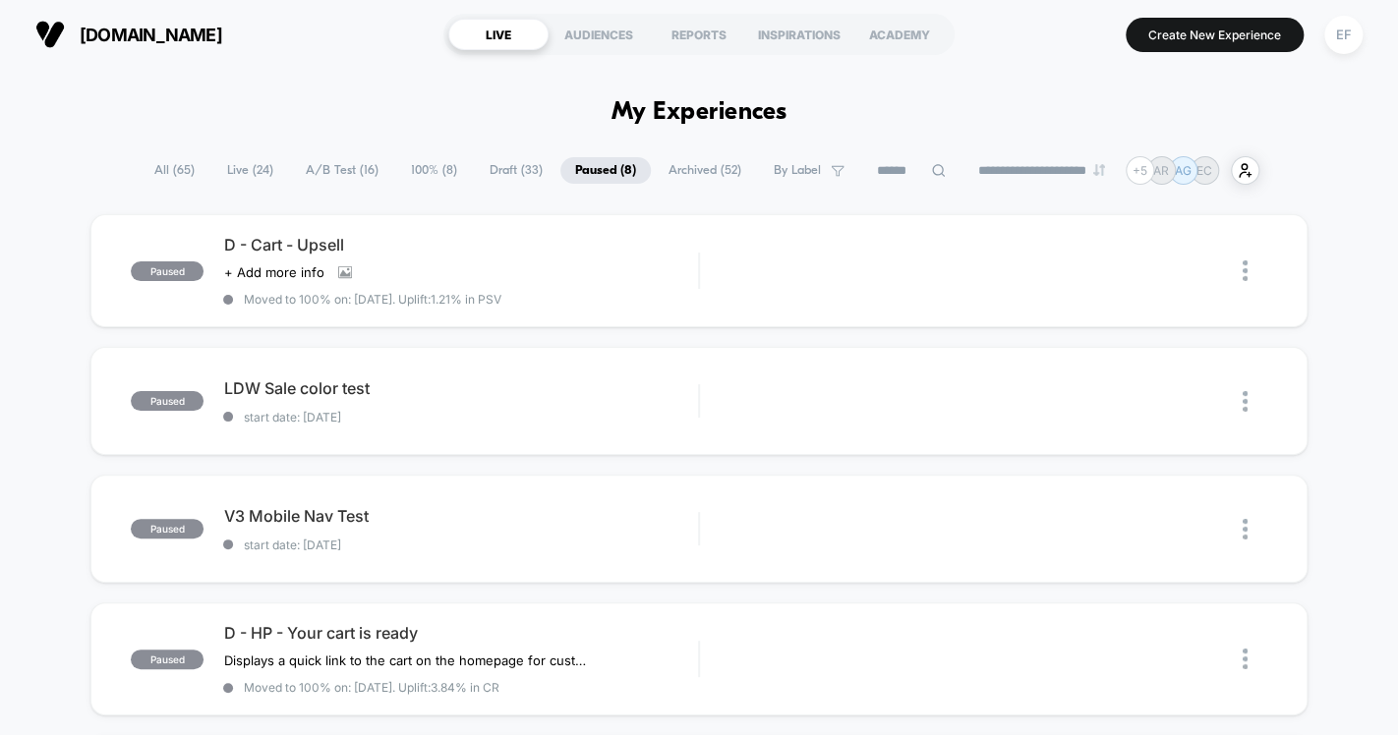
click at [340, 173] on span "A/B Test ( 16 )" at bounding box center [342, 170] width 102 height 27
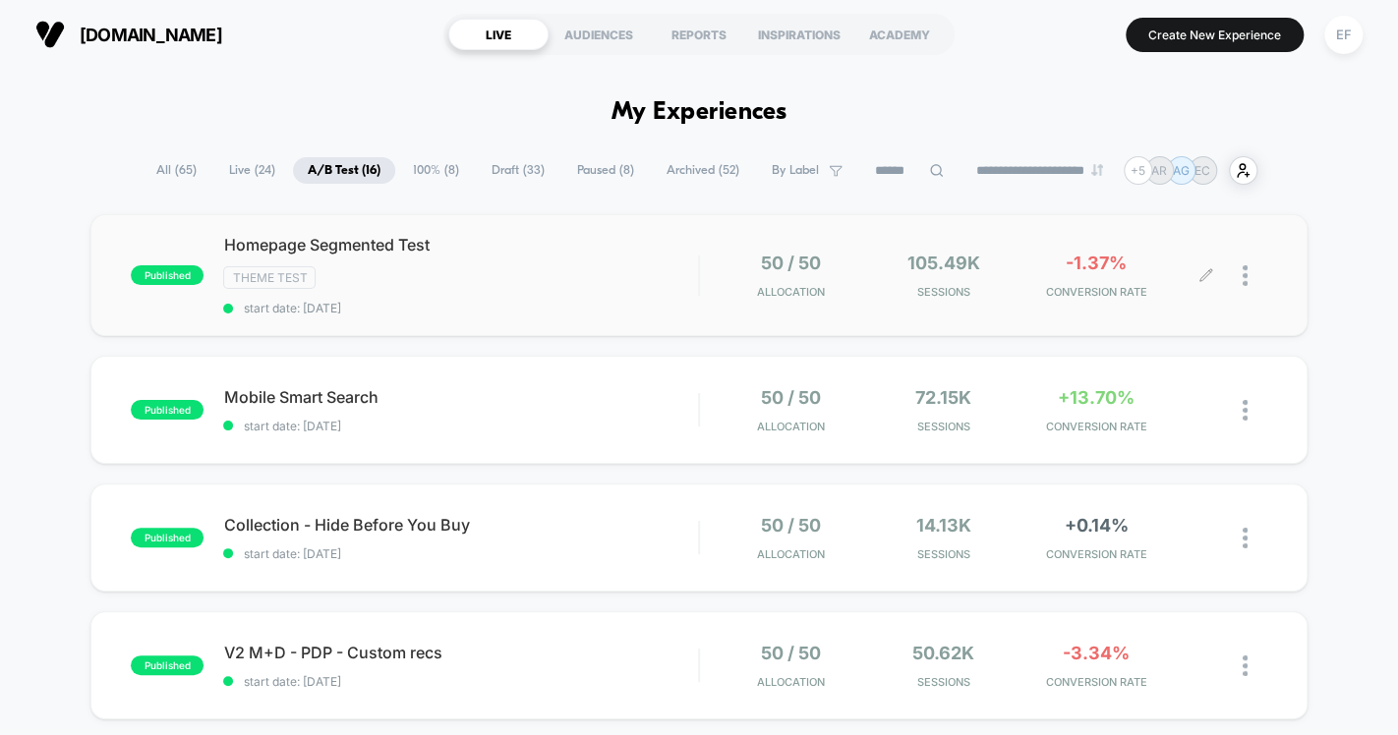
click at [650, 291] on div "Homepage Segmented Test Theme Test start date: 9/5/2025" at bounding box center [460, 275] width 475 height 81
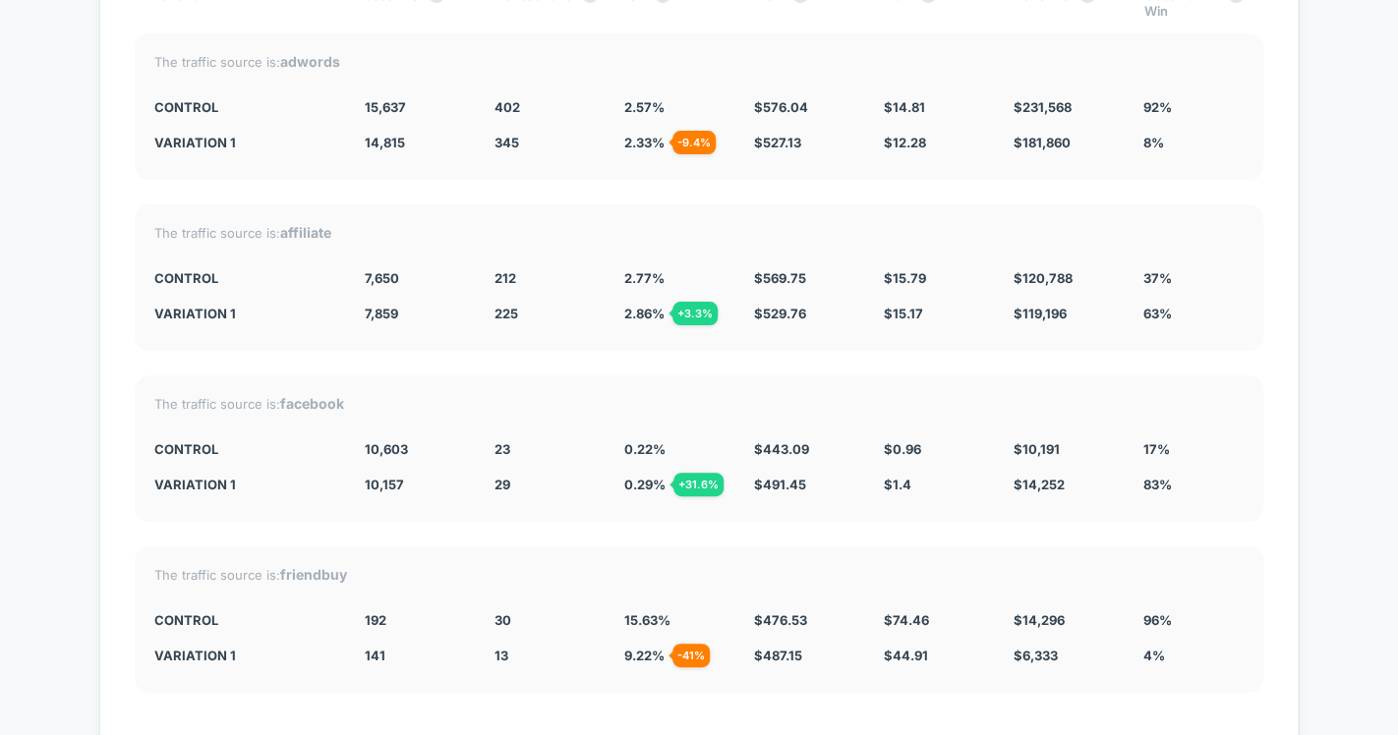
scroll to position [6861, 0]
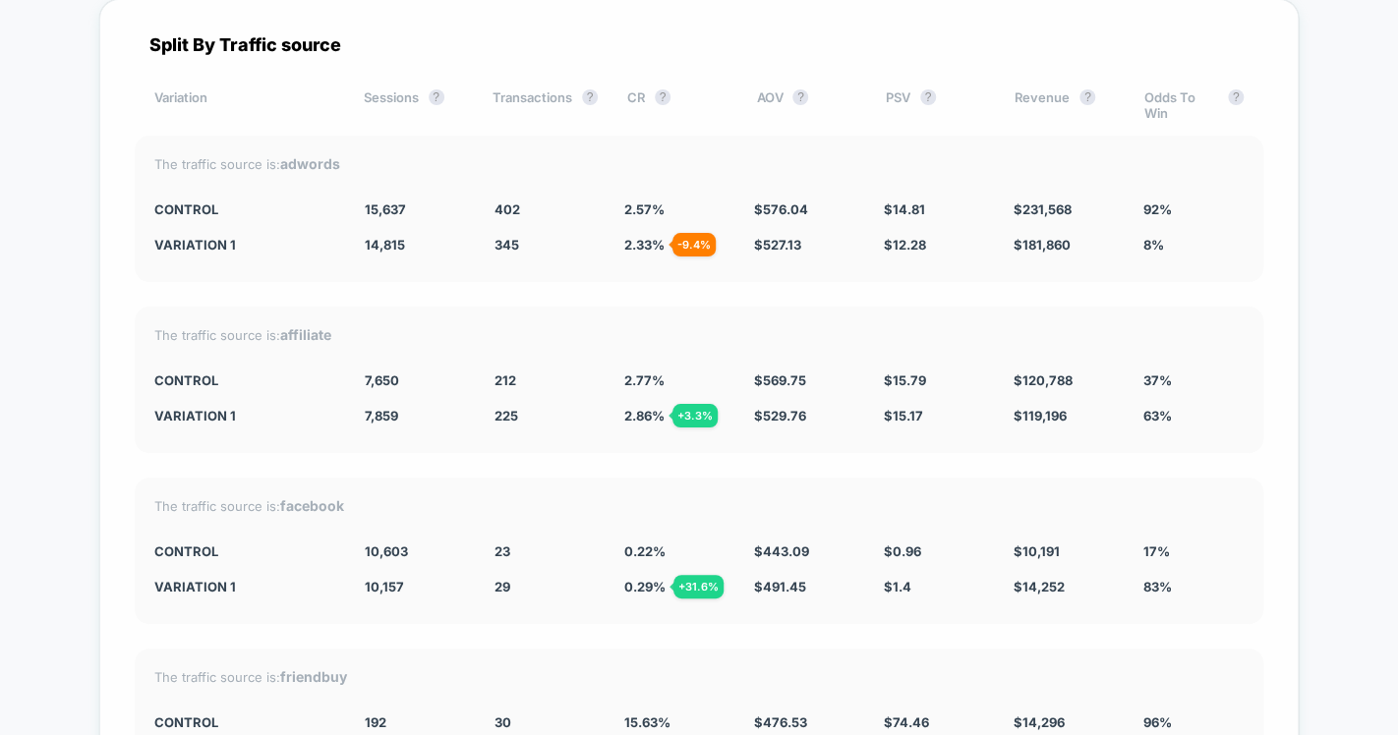
click at [704, 237] on div "- 9.4 %" at bounding box center [693, 245] width 43 height 24
drag, startPoint x: 633, startPoint y: 239, endPoint x: 611, endPoint y: 241, distance: 22.7
click at [631, 239] on span "2.33 % - 9.4 %" at bounding box center [644, 245] width 40 height 16
drag, startPoint x: 611, startPoint y: 241, endPoint x: 734, endPoint y: 239, distance: 123.9
click at [734, 239] on div "Variation 1 14,815 - 5.3 % 345 - 9.4 % 2.33 % - 9.4 % $ 527.13 - 8.5 % $ 12.28 …" at bounding box center [698, 245] width 1089 height 16
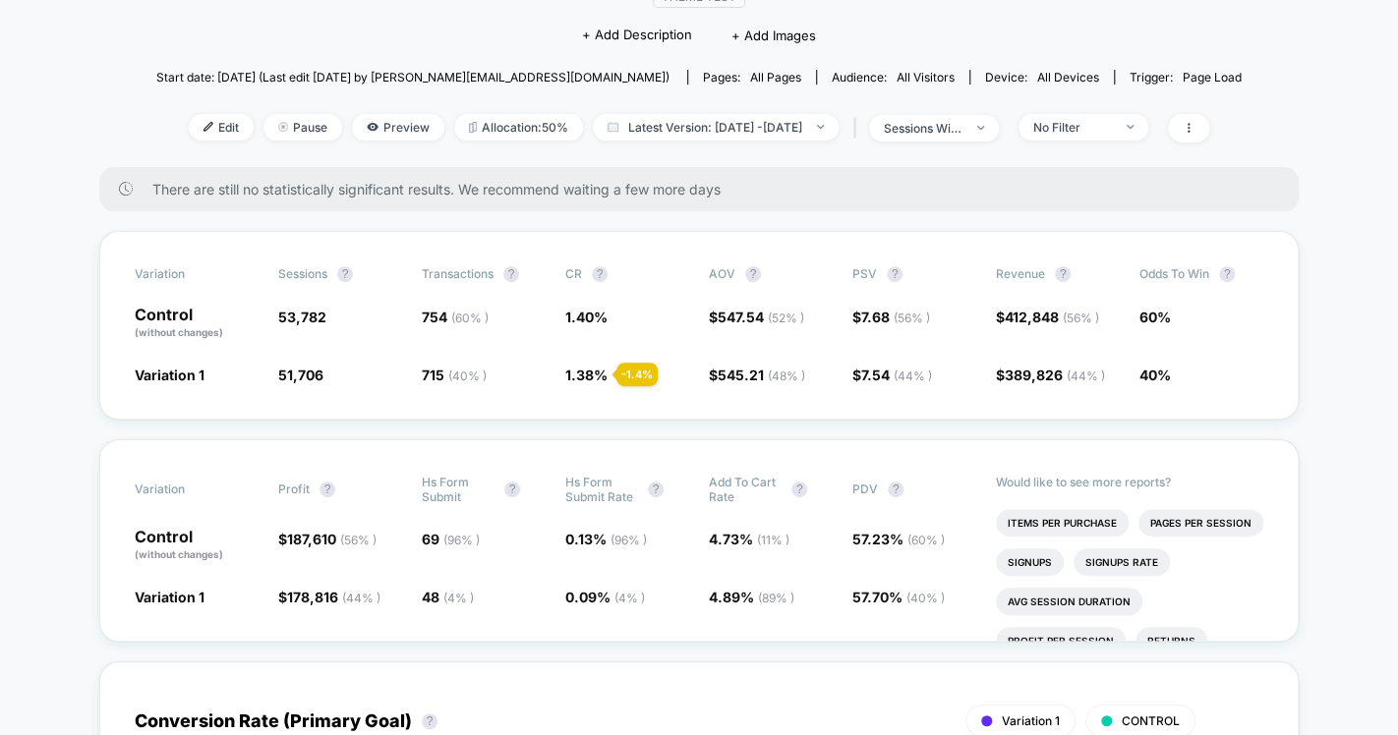
scroll to position [0, 0]
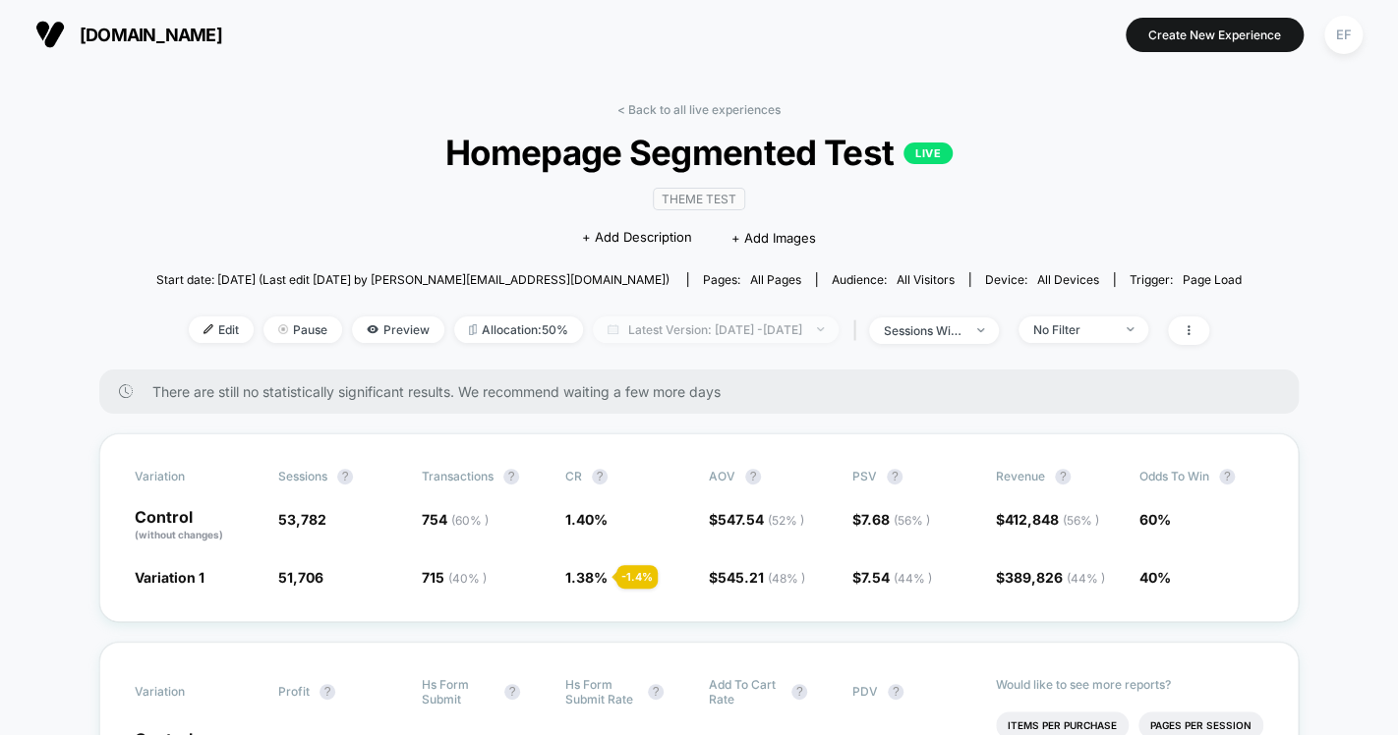
click at [673, 342] on span "Latest Version: Sep 5, 2025 - Sep 16, 2025" at bounding box center [716, 330] width 246 height 27
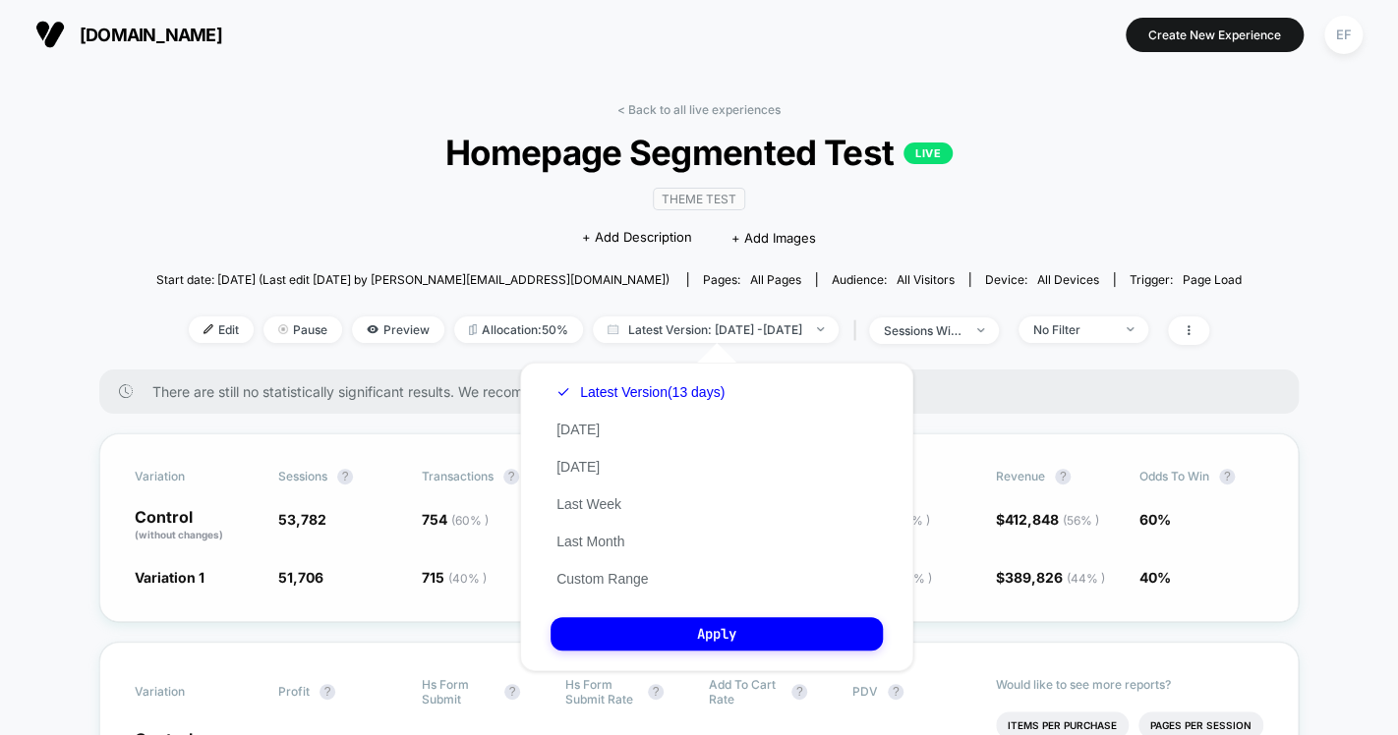
click at [632, 585] on button "Custom Range" at bounding box center [602, 579] width 103 height 18
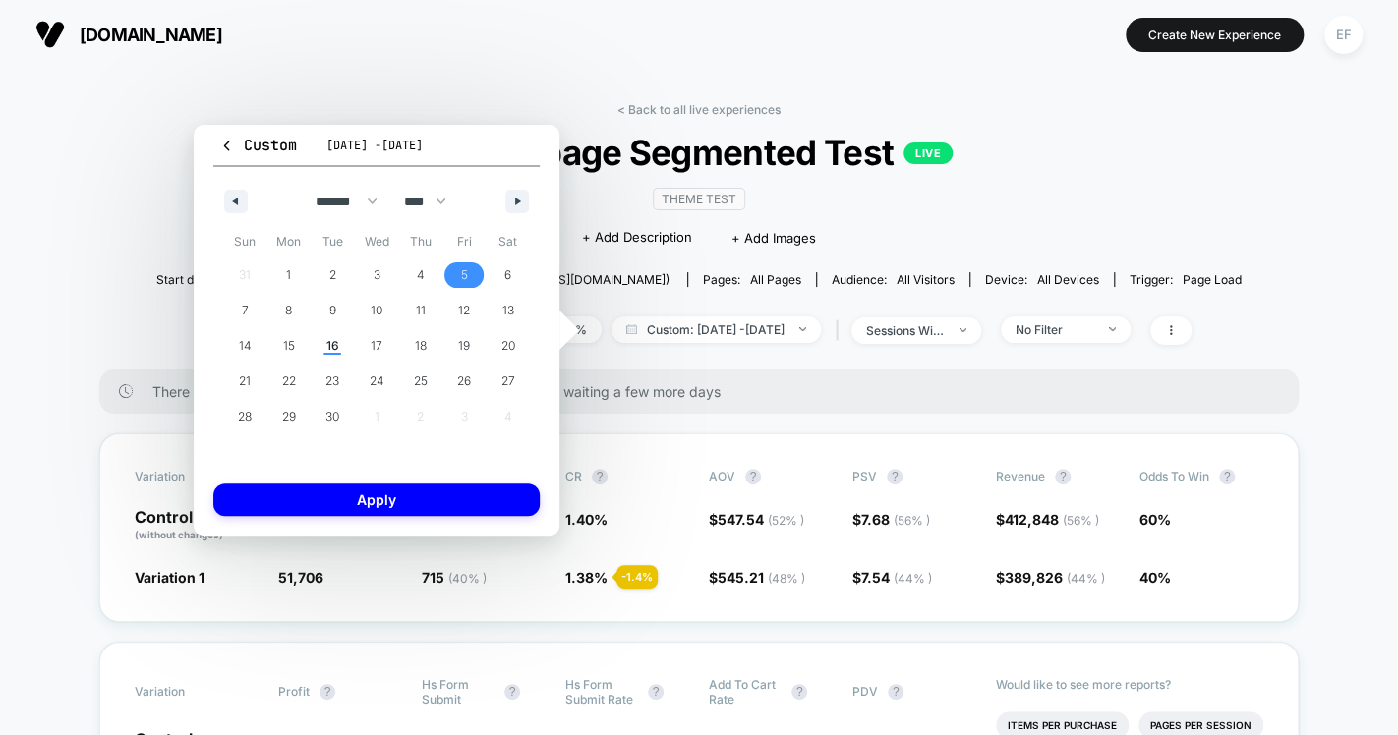
click at [472, 270] on span "5" at bounding box center [464, 275] width 44 height 26
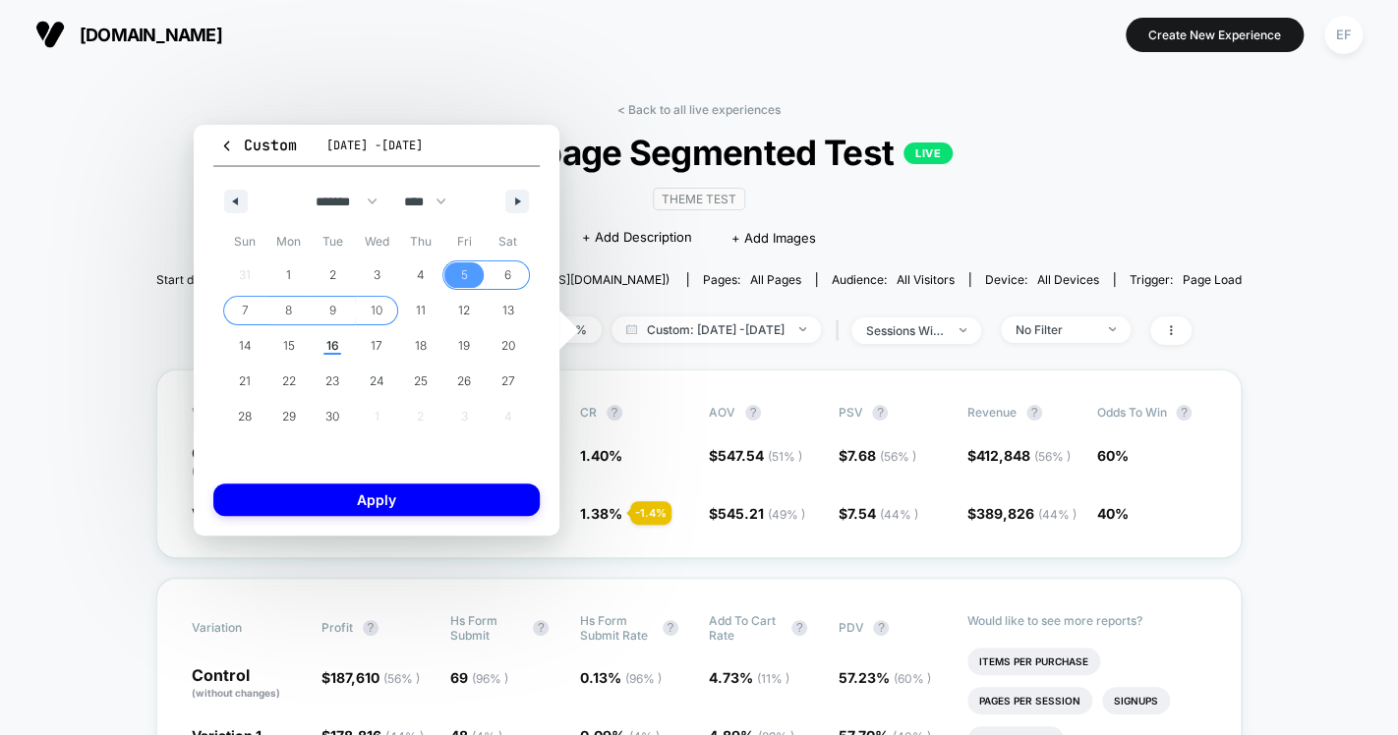
click at [379, 305] on span "10" at bounding box center [377, 310] width 12 height 35
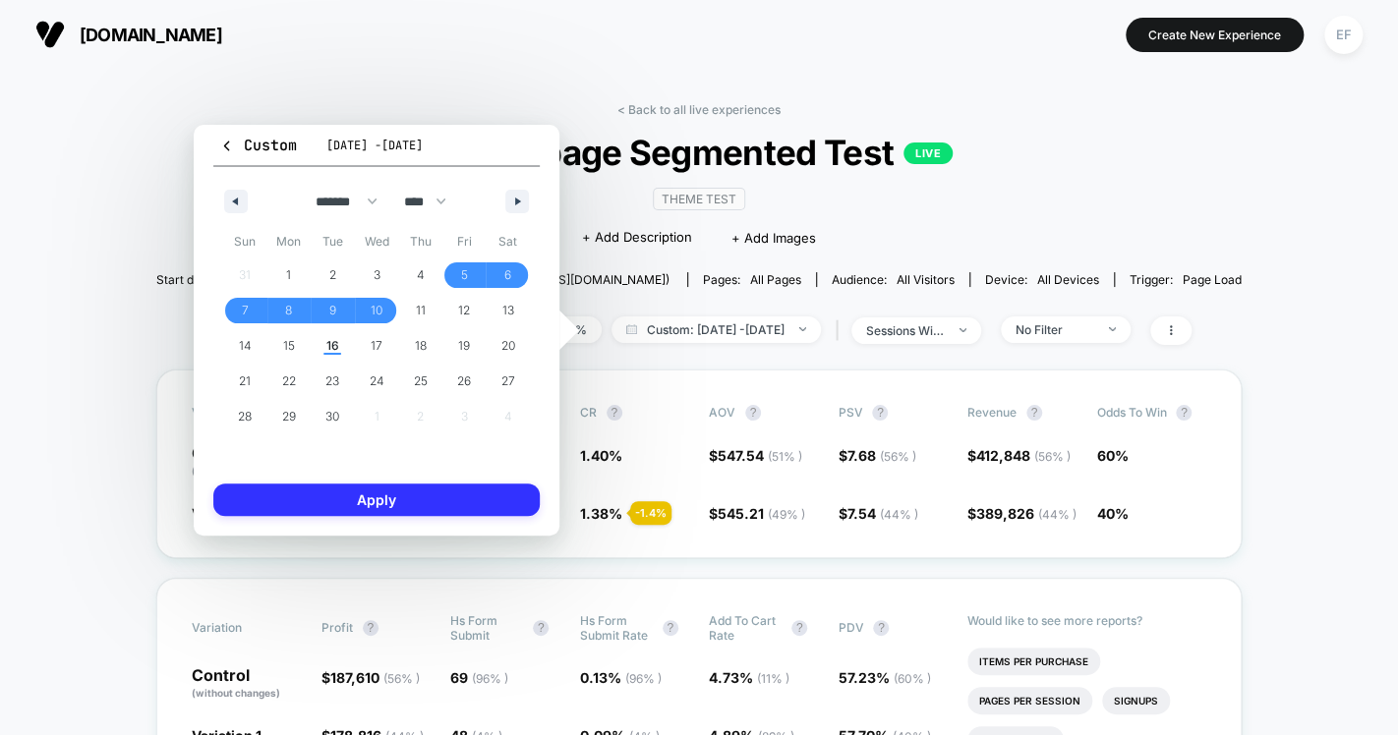
click at [443, 499] on button "Apply" at bounding box center [376, 500] width 326 height 32
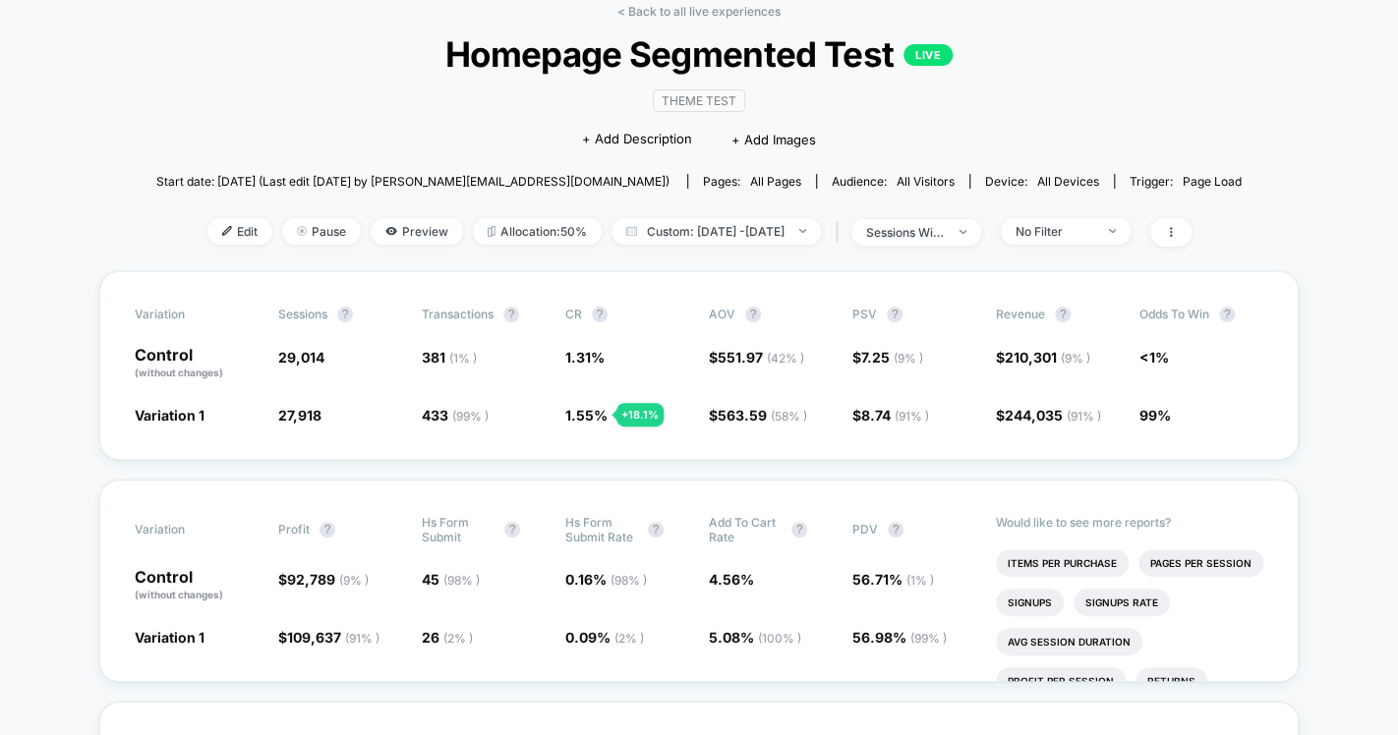
scroll to position [100, 0]
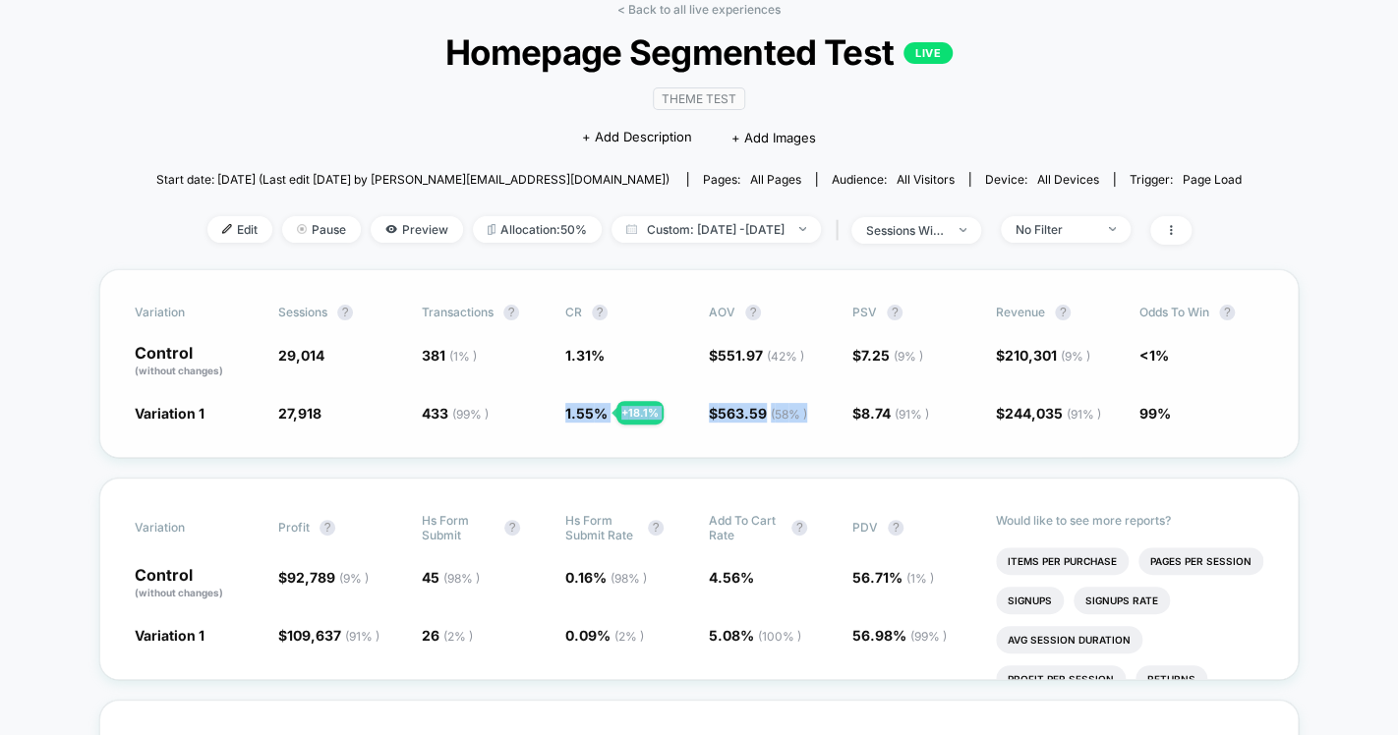
drag, startPoint x: 562, startPoint y: 414, endPoint x: 770, endPoint y: 429, distance: 208.0
click at [734, 425] on div "Variation Sessions ? Transactions ? CR ? AOV ? PSV ? Revenue ? Odds to Win ? Co…" at bounding box center [698, 363] width 1199 height 189
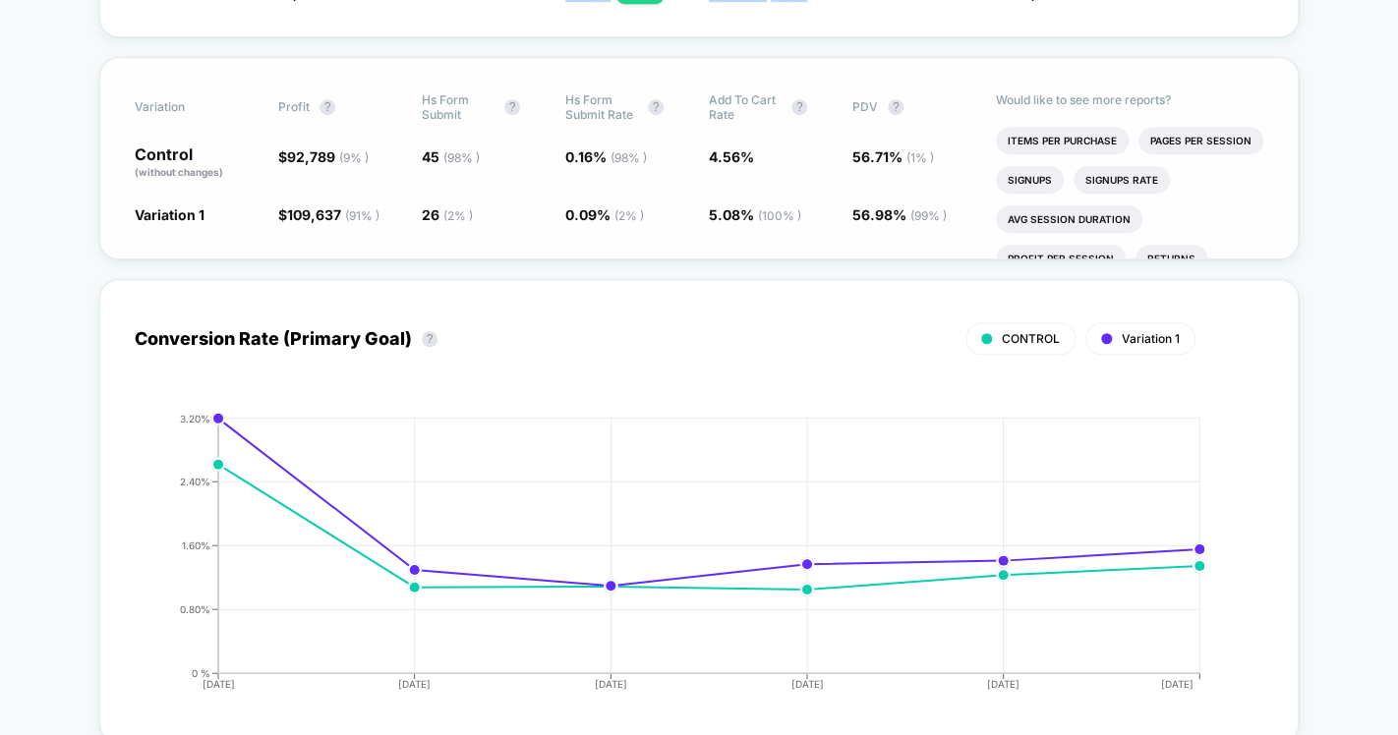
scroll to position [0, 0]
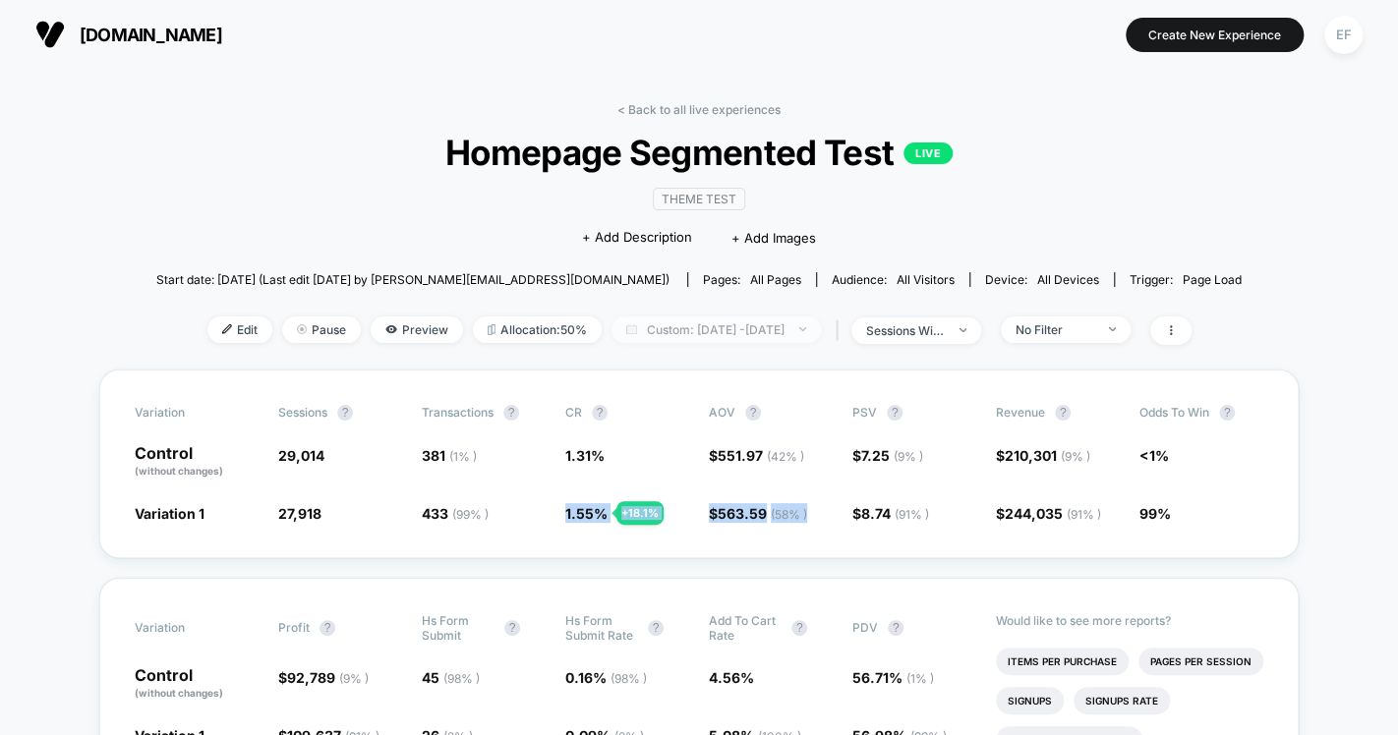
click at [763, 330] on span "Custom: Sep 5, 2025 - Sep 10, 2025" at bounding box center [715, 330] width 209 height 27
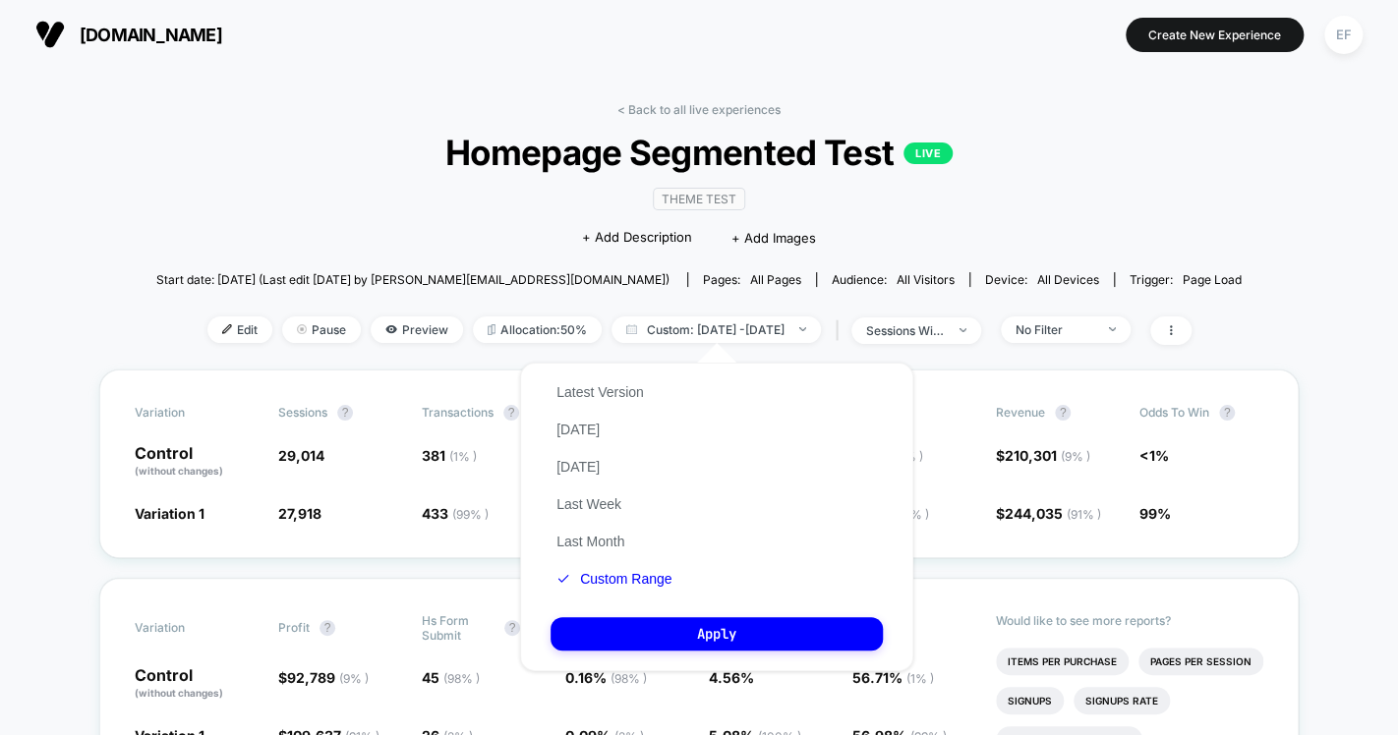
click at [645, 572] on div "Latest Version Today Yesterday Last Week Last Month Custom Range" at bounding box center [614, 486] width 127 height 224
click at [651, 585] on button "Custom Range" at bounding box center [614, 579] width 127 height 18
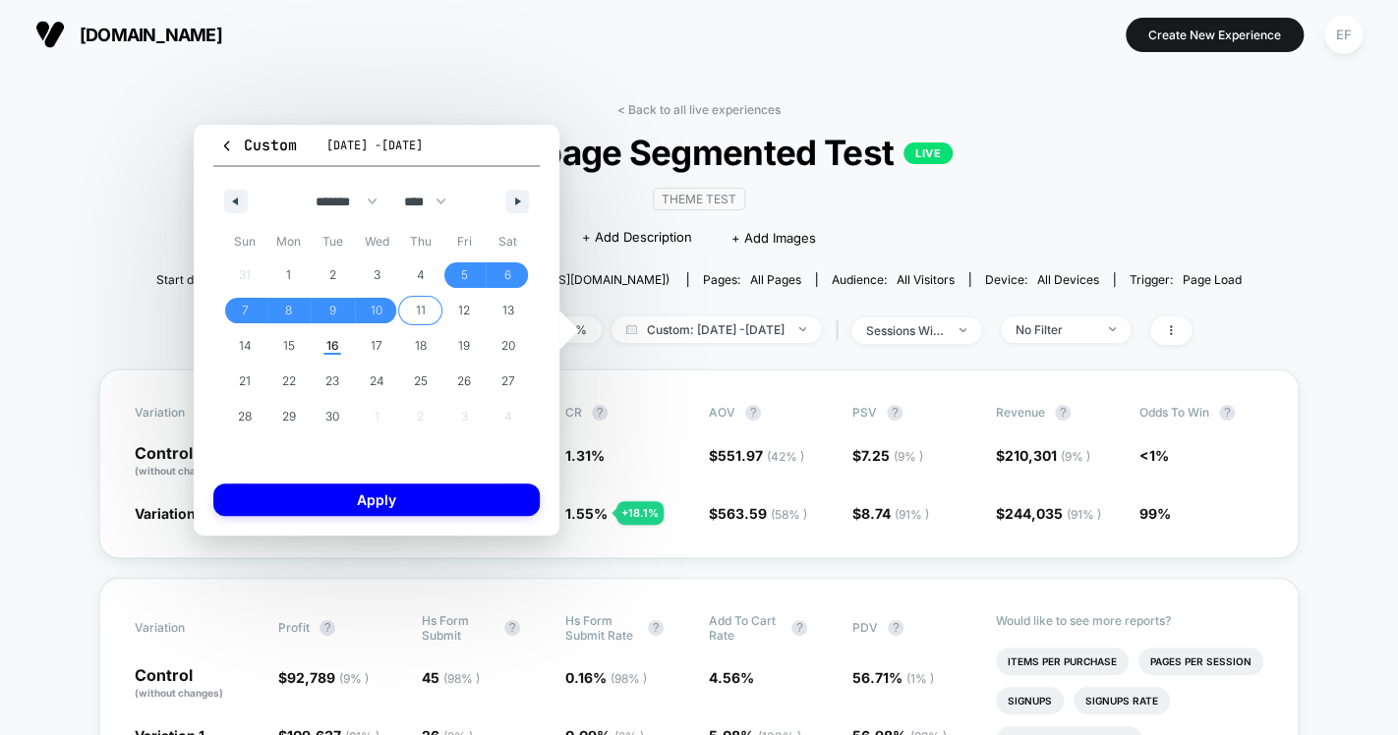
click at [416, 307] on span "11" at bounding box center [421, 310] width 10 height 35
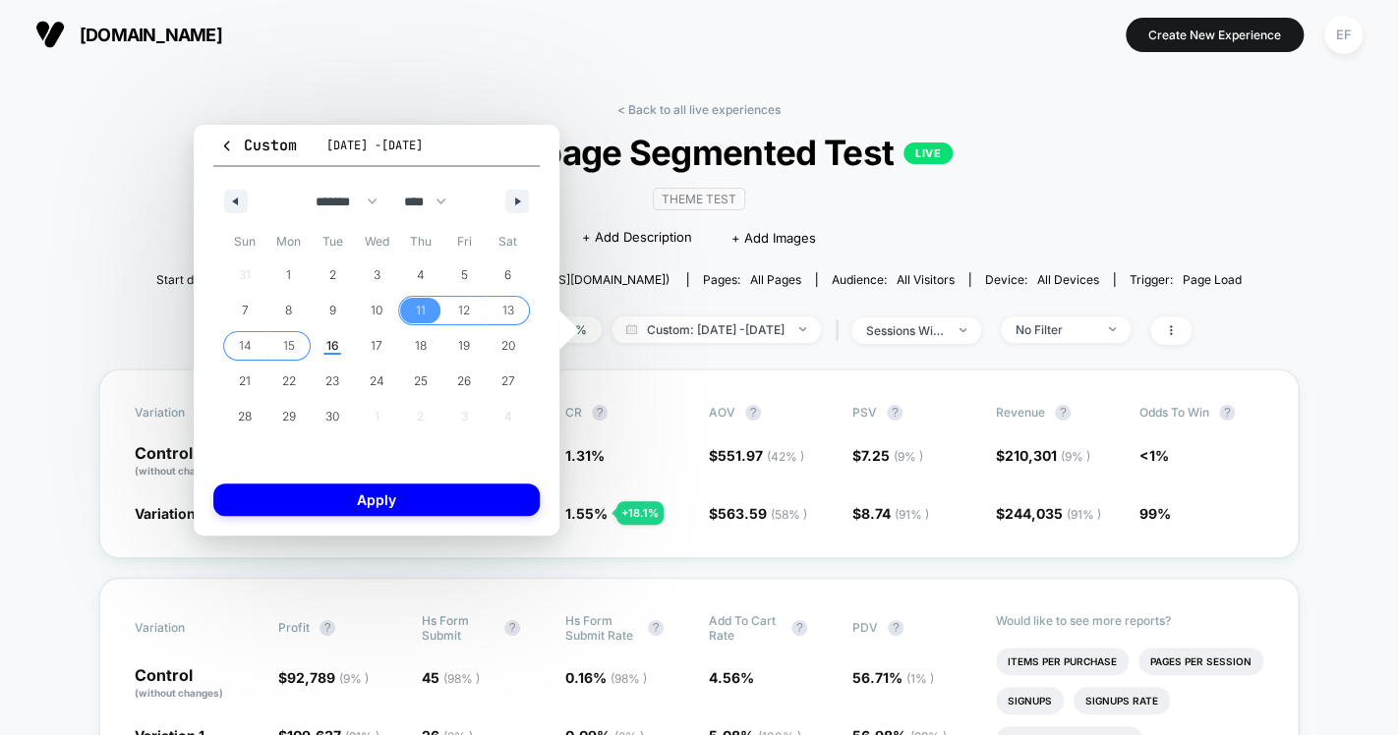
click at [293, 348] on span "15" at bounding box center [289, 345] width 12 height 35
click at [432, 495] on button "Apply" at bounding box center [376, 500] width 326 height 32
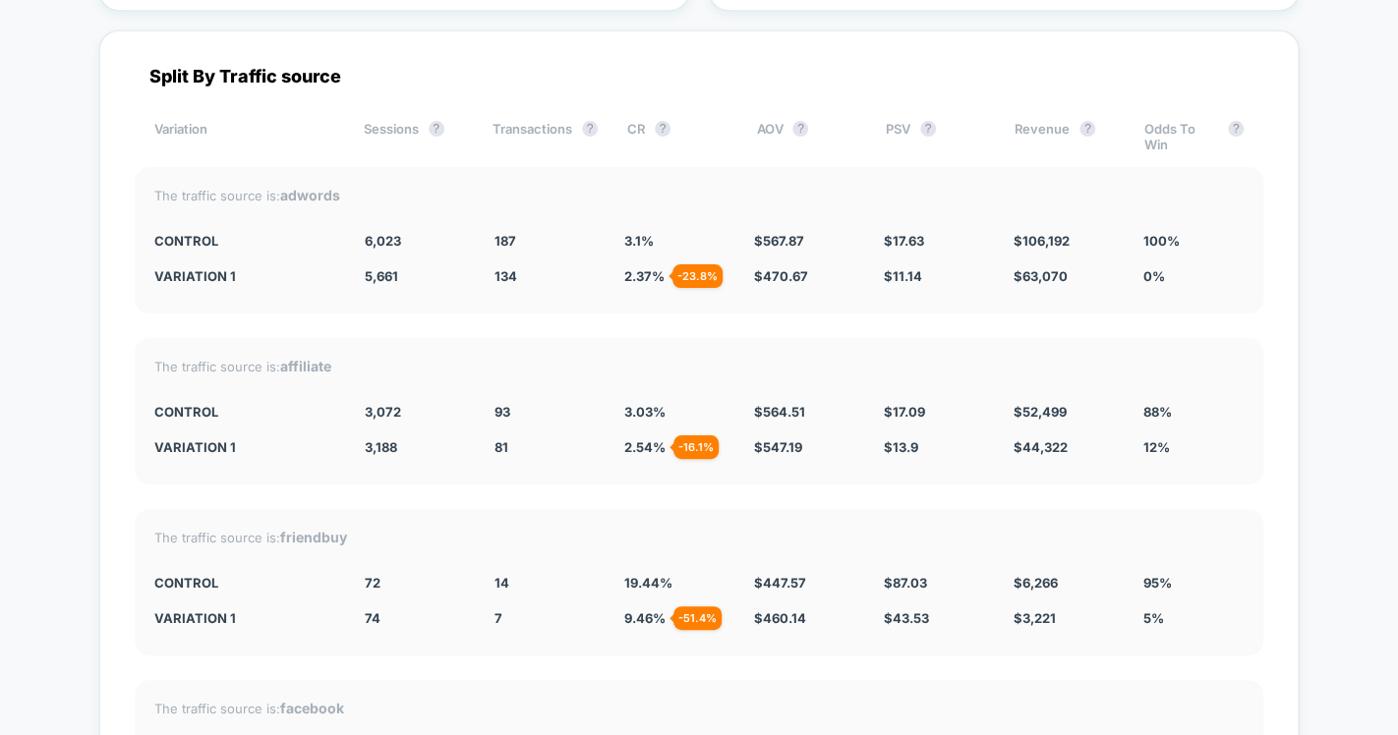
scroll to position [6764, 0]
click at [648, 241] on span "3.1 %" at bounding box center [638, 243] width 29 height 16
drag, startPoint x: 658, startPoint y: 240, endPoint x: 618, endPoint y: 239, distance: 39.3
click at [618, 238] on div "CONTROL 6,023 187 3.1 % $ 567.87 $ 17.63 $ 106,192 100%" at bounding box center [698, 243] width 1089 height 16
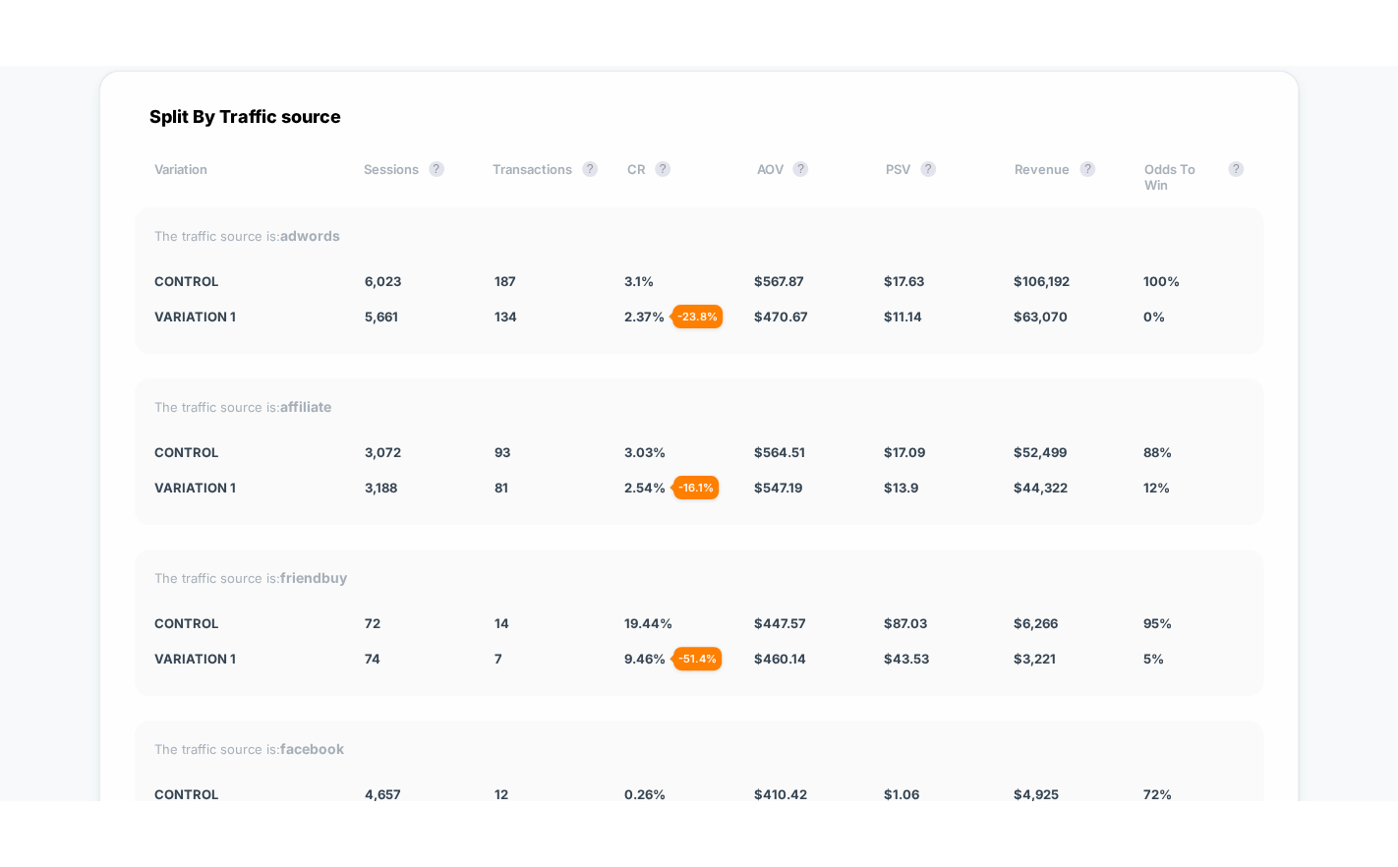
scroll to position [6795, 0]
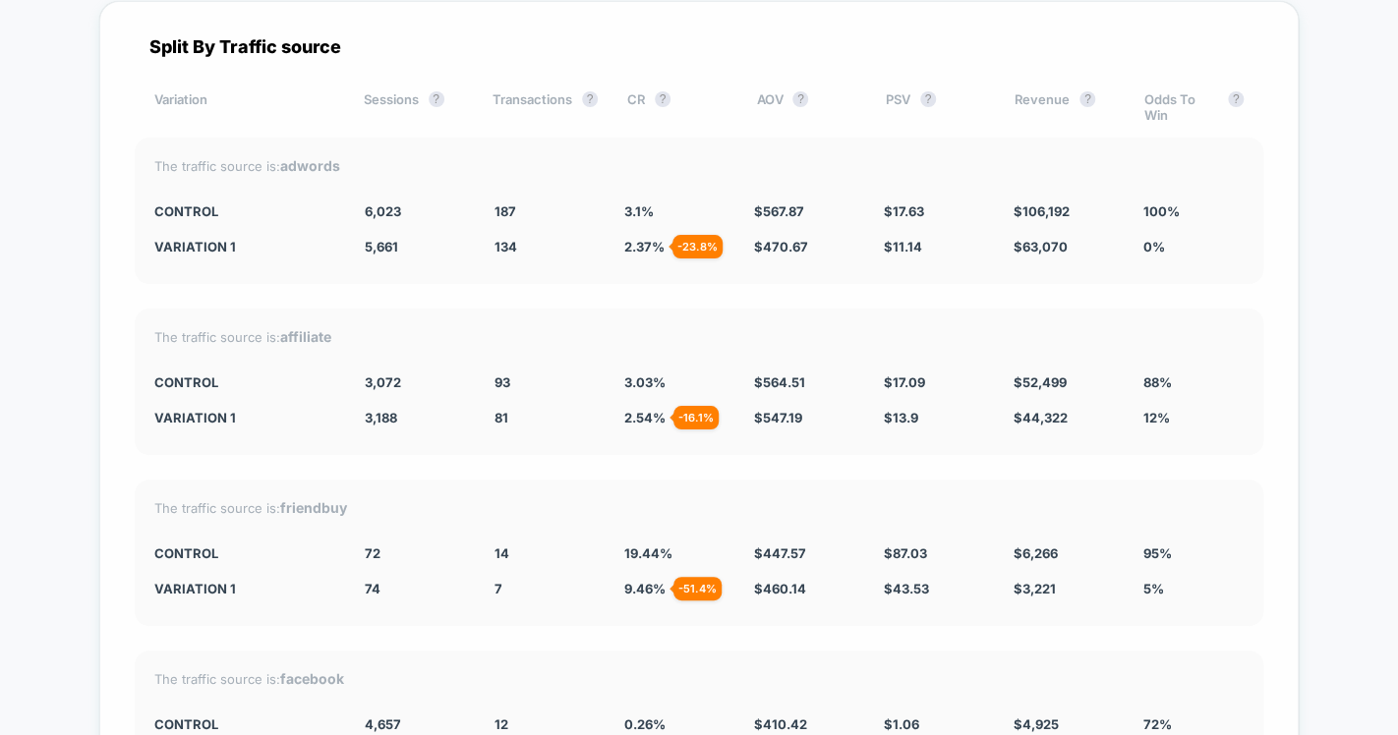
click at [719, 720] on div "0.26 %" at bounding box center [674, 725] width 100 height 16
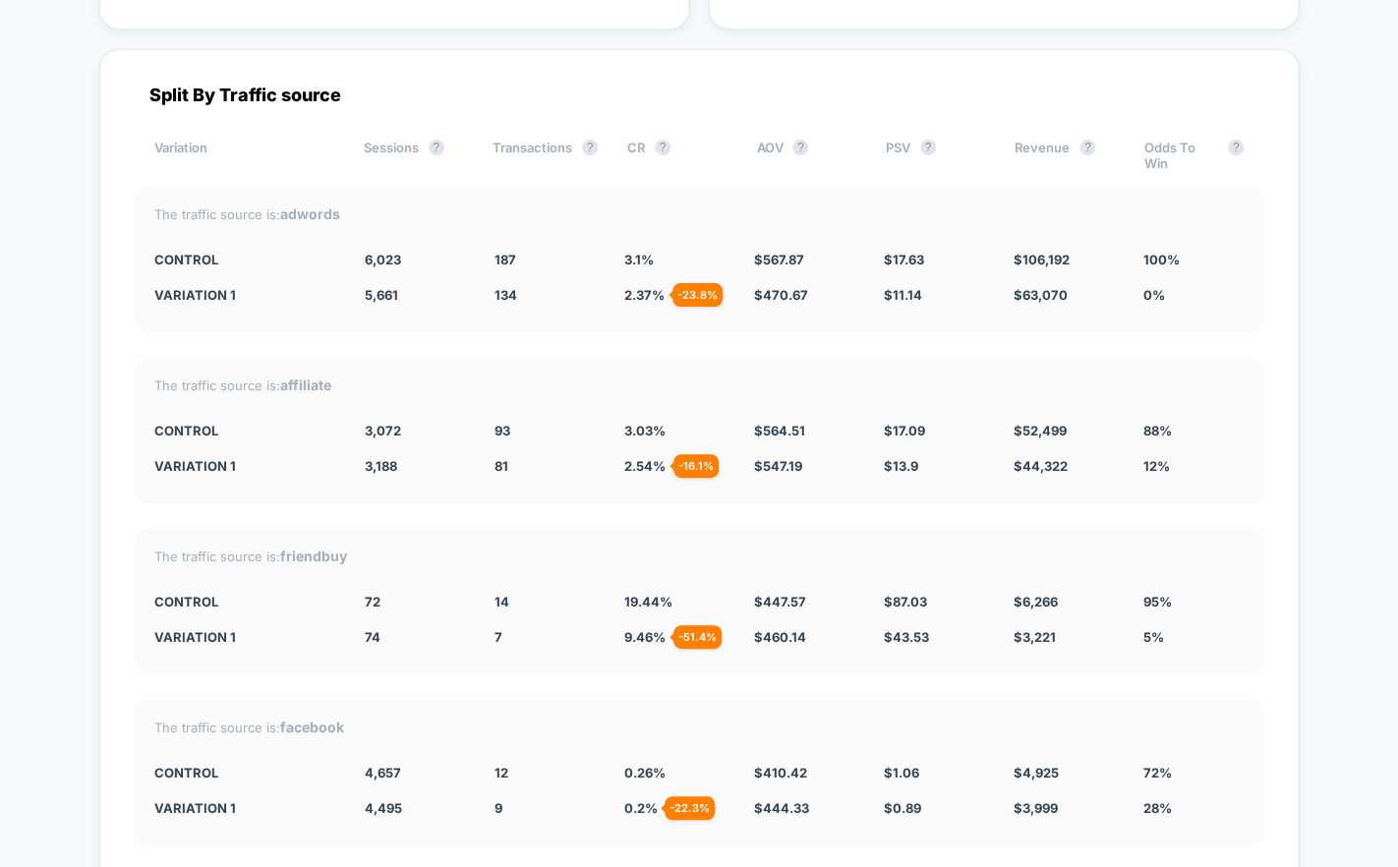
scroll to position [6744, 0]
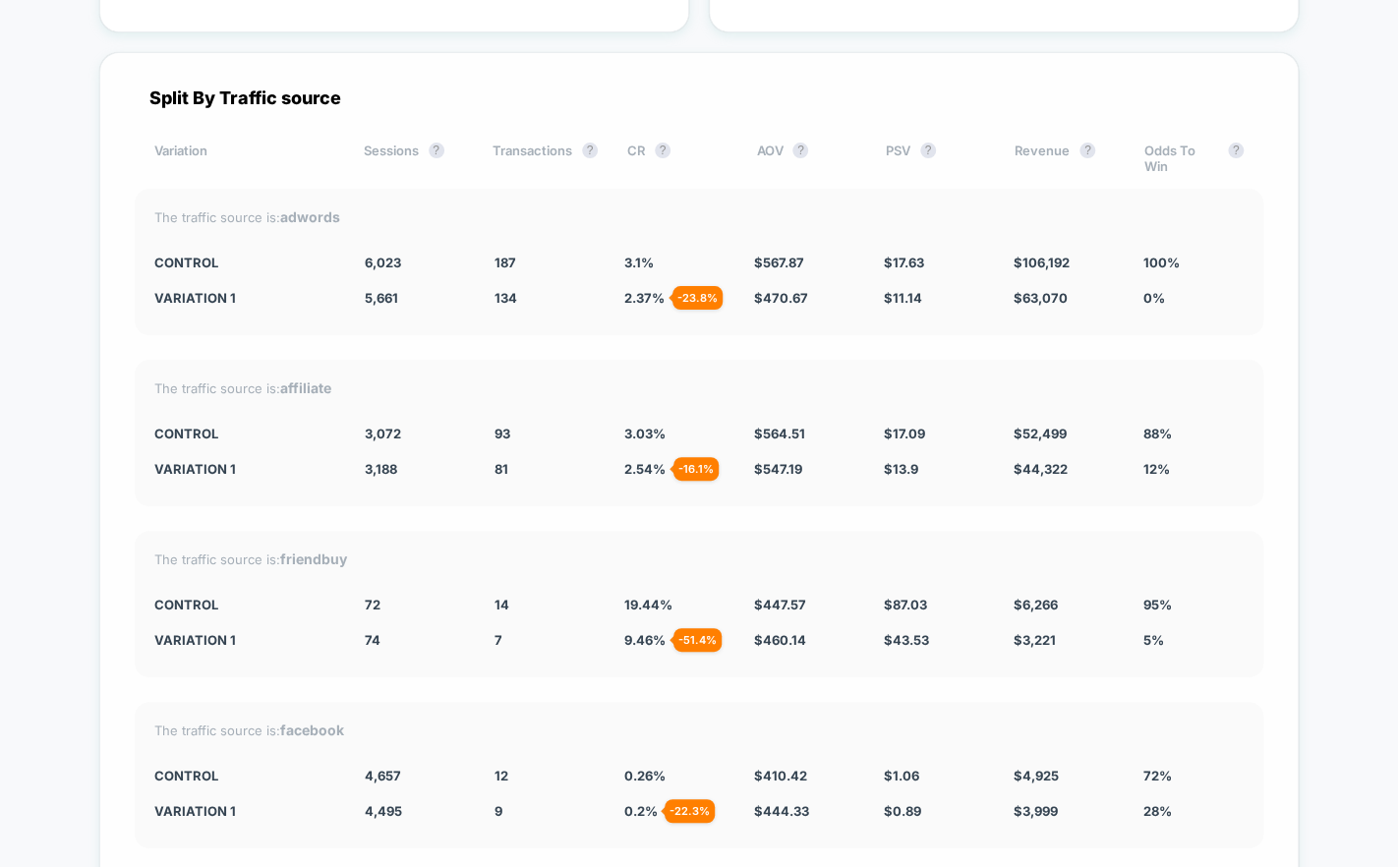
click at [287, 216] on strong "adwords" at bounding box center [310, 216] width 60 height 17
drag, startPoint x: 284, startPoint y: 212, endPoint x: 360, endPoint y: 221, distance: 76.2
click at [360, 221] on div "The traffic source is: adwords CONTROL 6,023 187 3.1 % $ 567.87 $ 17.63 $ 106,1…" at bounding box center [699, 262] width 1129 height 146
drag, startPoint x: 345, startPoint y: 212, endPoint x: 211, endPoint y: 204, distance: 133.9
click at [211, 208] on div "The traffic source is: adwords" at bounding box center [698, 216] width 1089 height 17
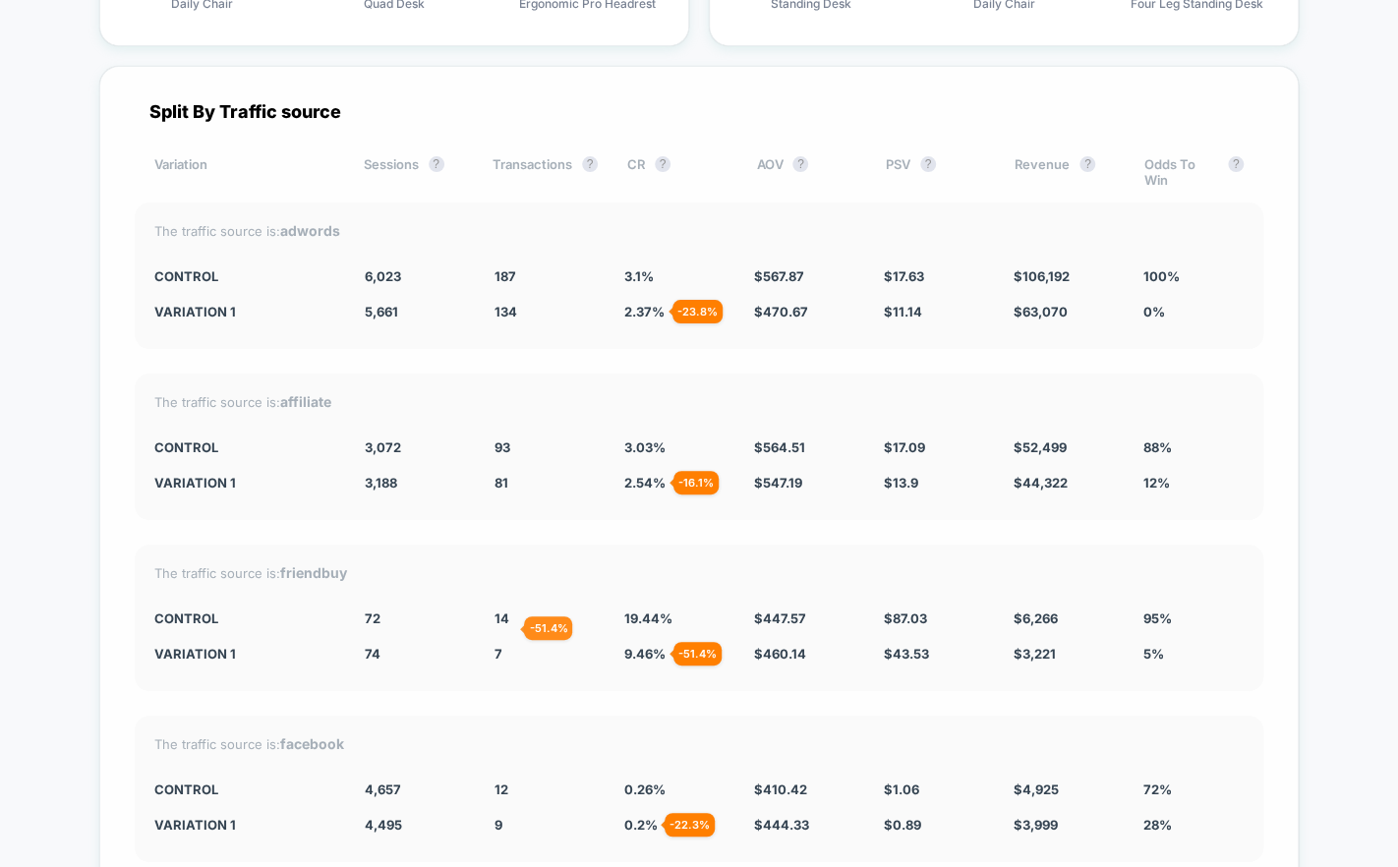
scroll to position [6735, 0]
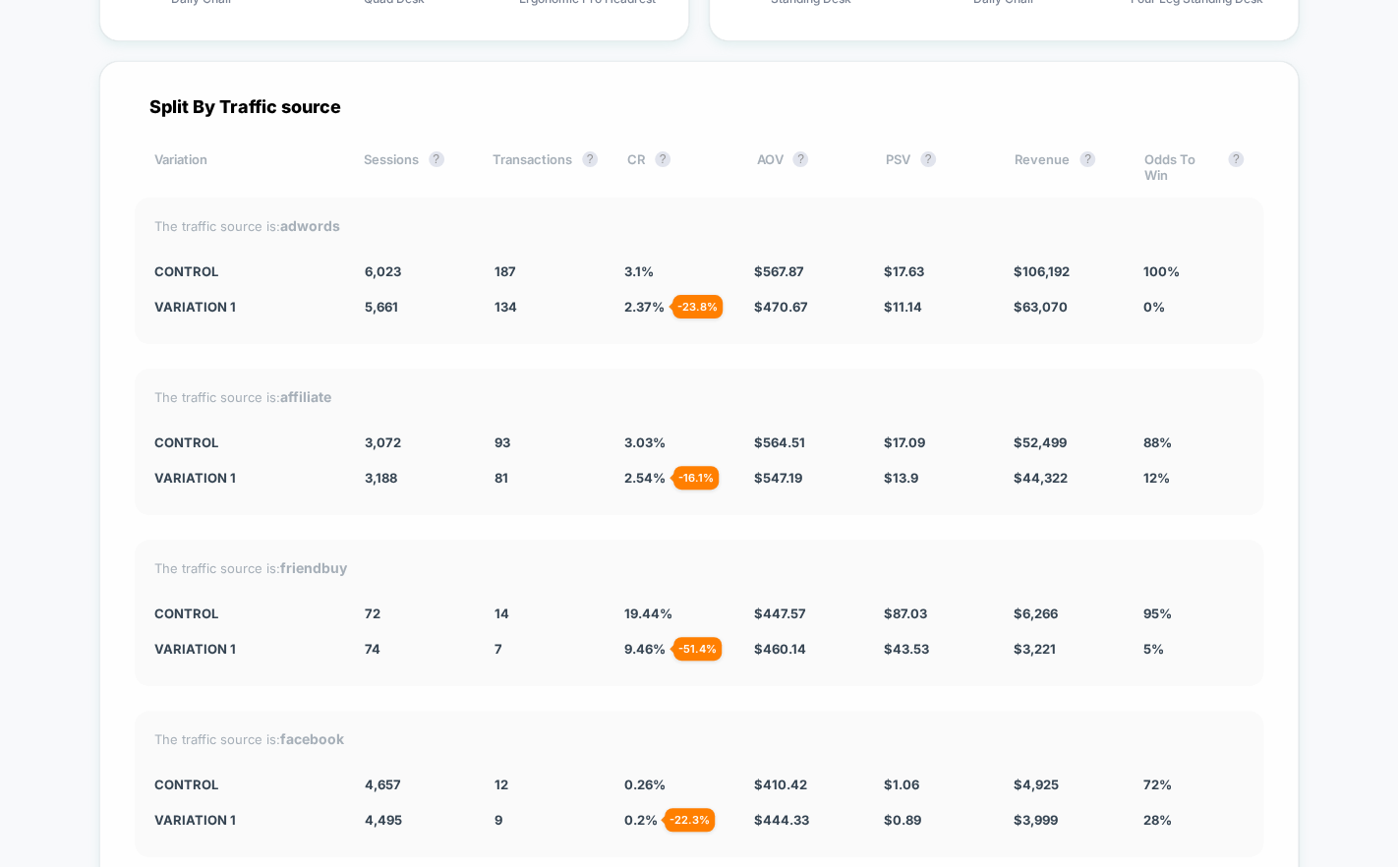
click at [515, 270] on div "187" at bounding box center [544, 271] width 100 height 16
click at [510, 299] on span "134" at bounding box center [505, 307] width 23 height 16
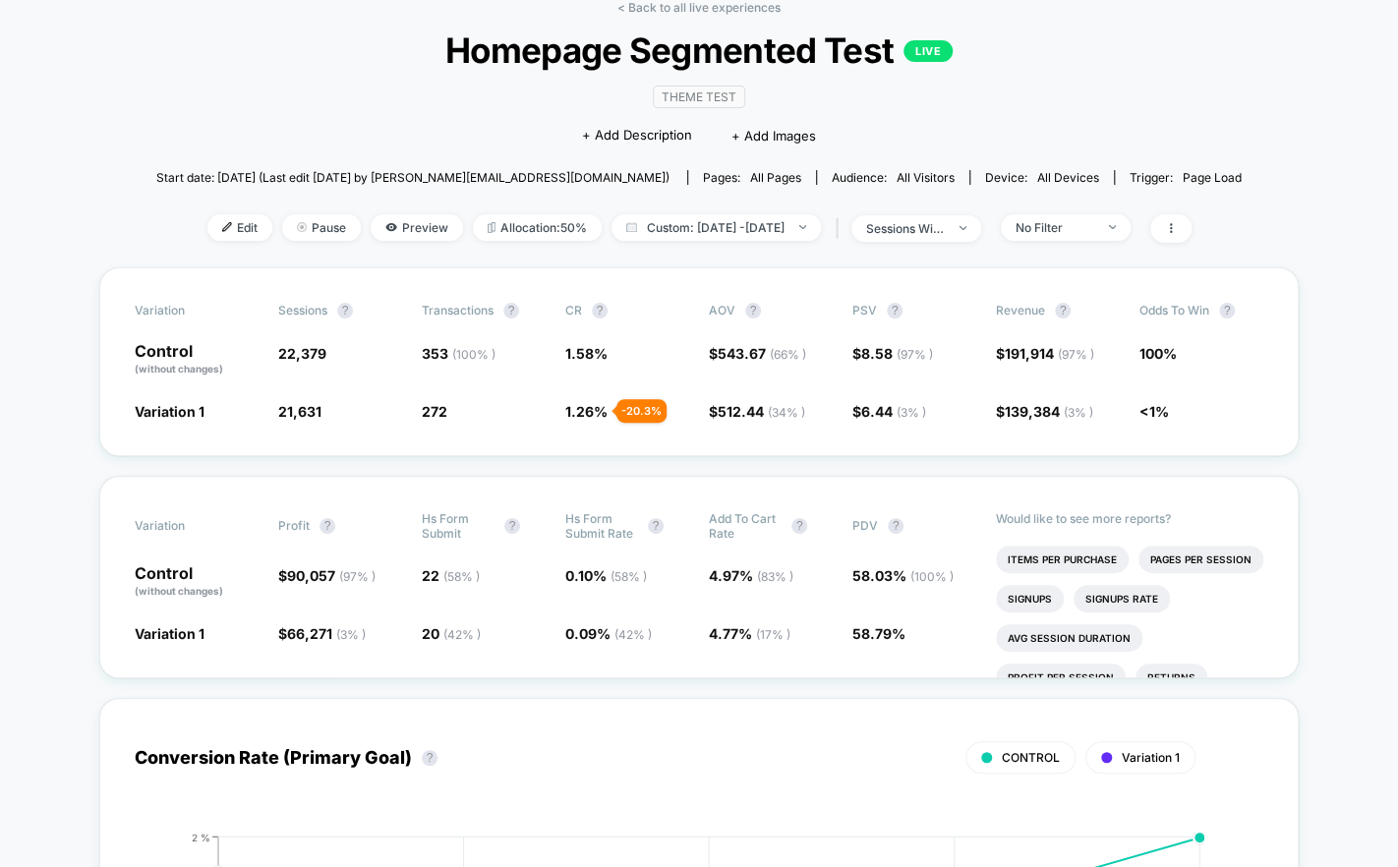
scroll to position [106, 0]
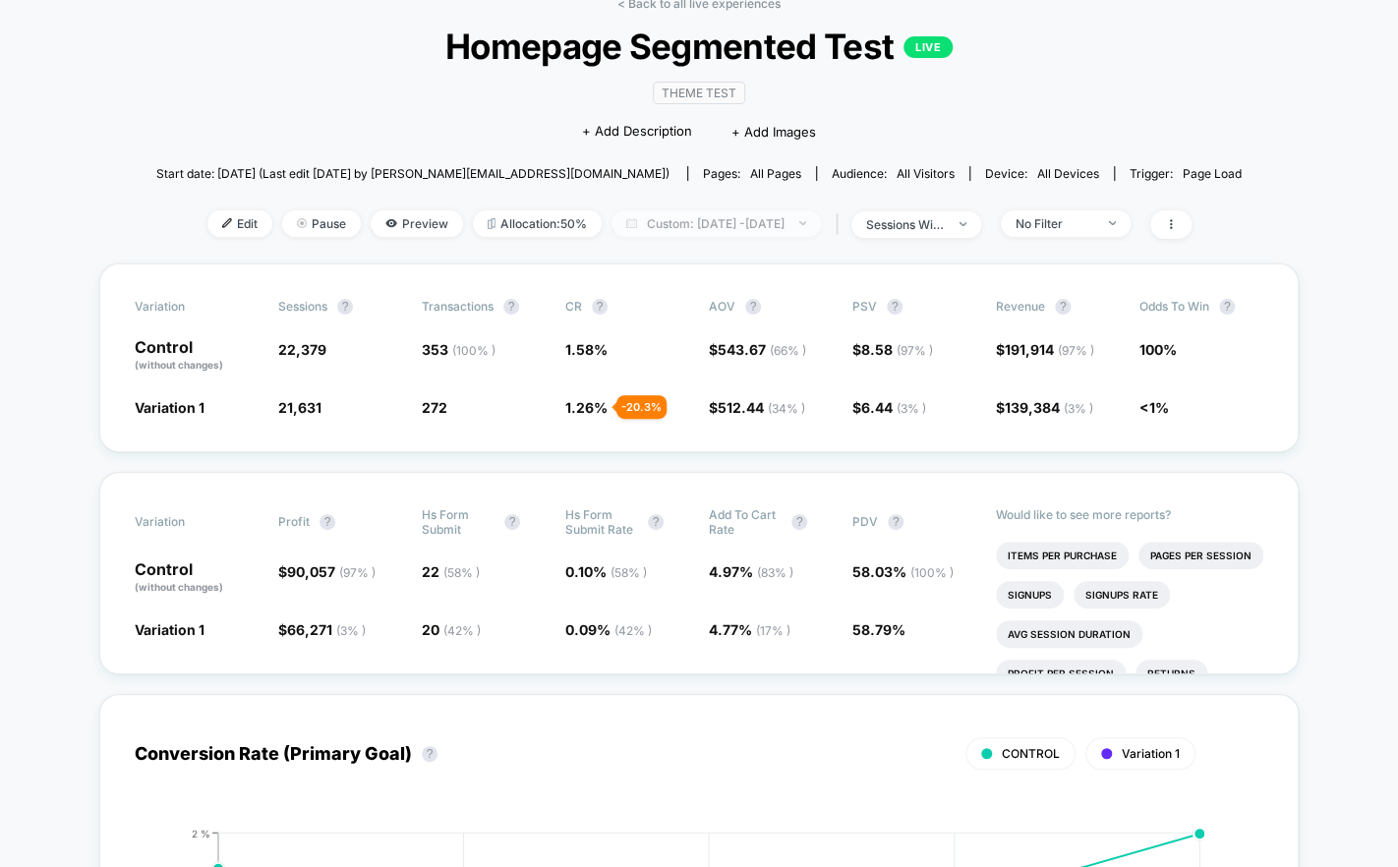
click at [709, 225] on span "Custom: Sep 11, 2025 - Sep 15, 2025" at bounding box center [715, 223] width 209 height 27
click at [764, 222] on span "Custom: Sep 11, 2025 - Sep 15, 2025" at bounding box center [715, 223] width 209 height 27
click at [732, 213] on span "Custom: Sep 11, 2025 - Sep 15, 2025" at bounding box center [715, 223] width 209 height 27
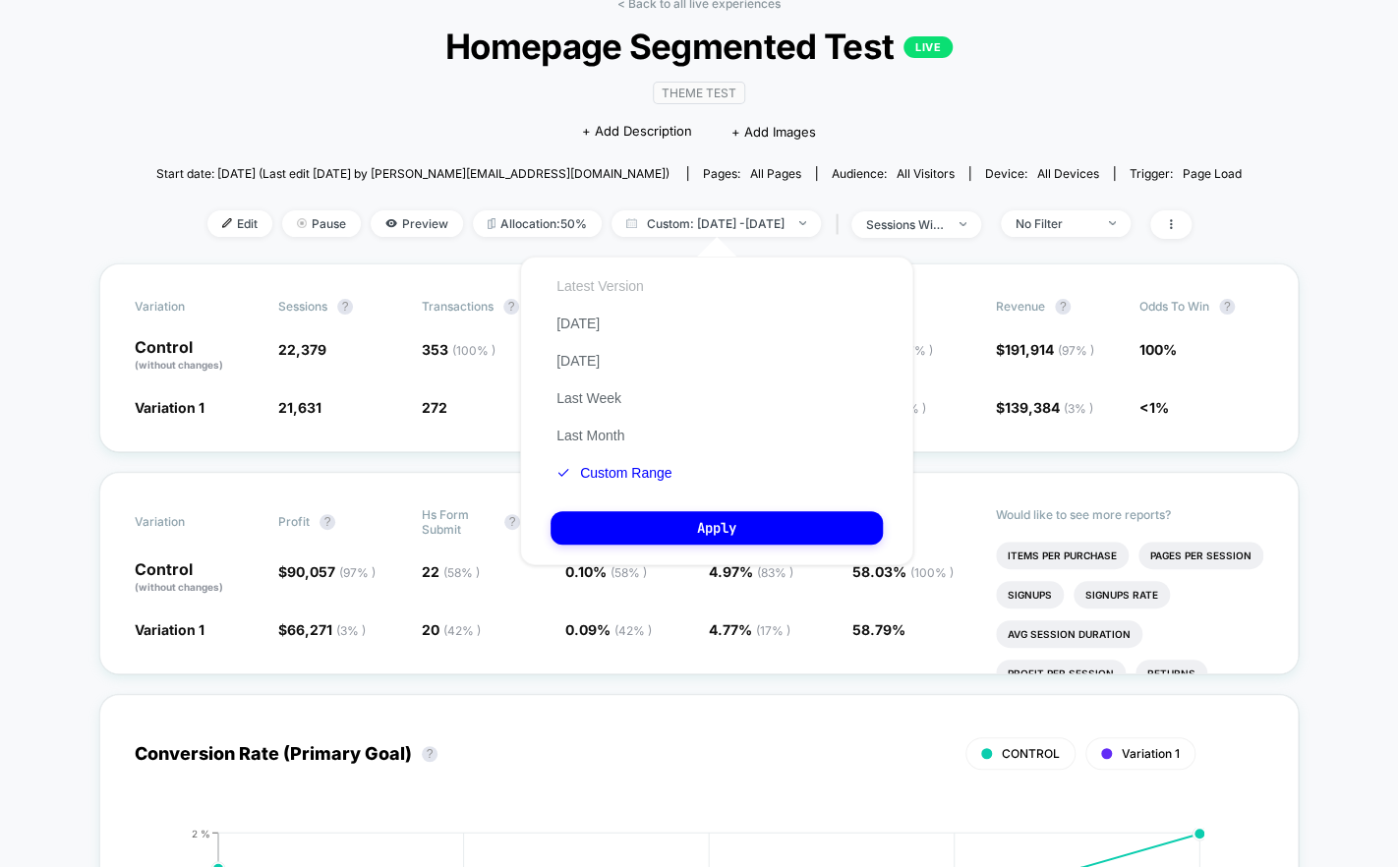
click at [609, 287] on button "Latest Version" at bounding box center [600, 286] width 99 height 18
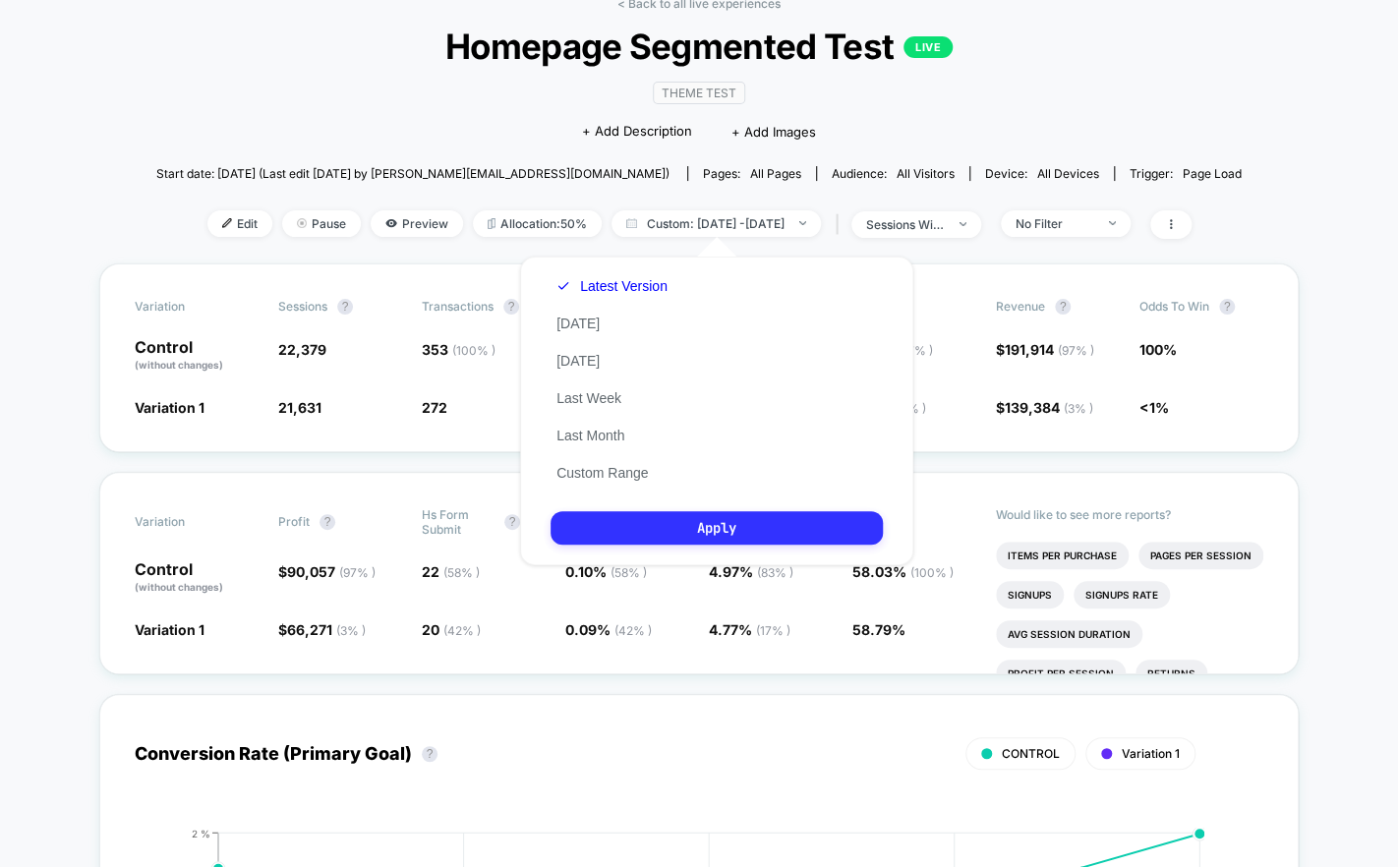
click at [697, 522] on button "Apply" at bounding box center [717, 527] width 332 height 33
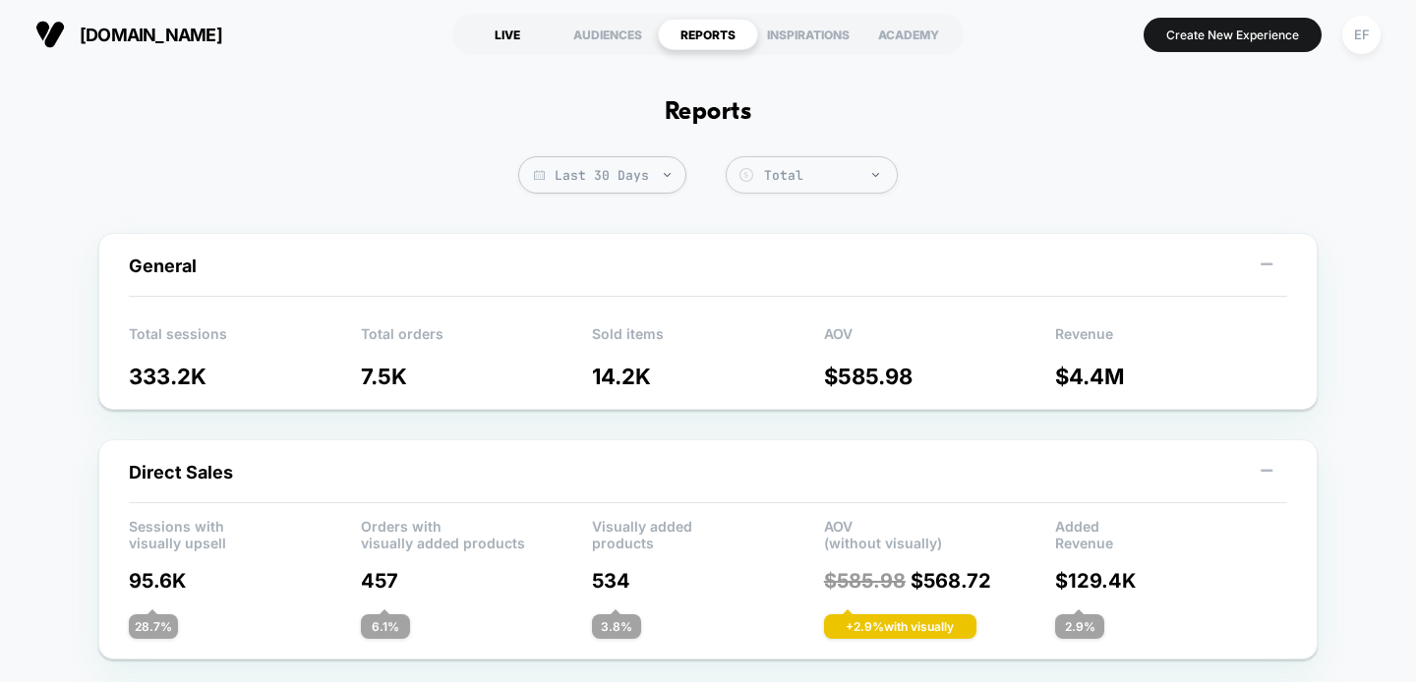
click at [495, 36] on div "LIVE" at bounding box center [507, 34] width 100 height 31
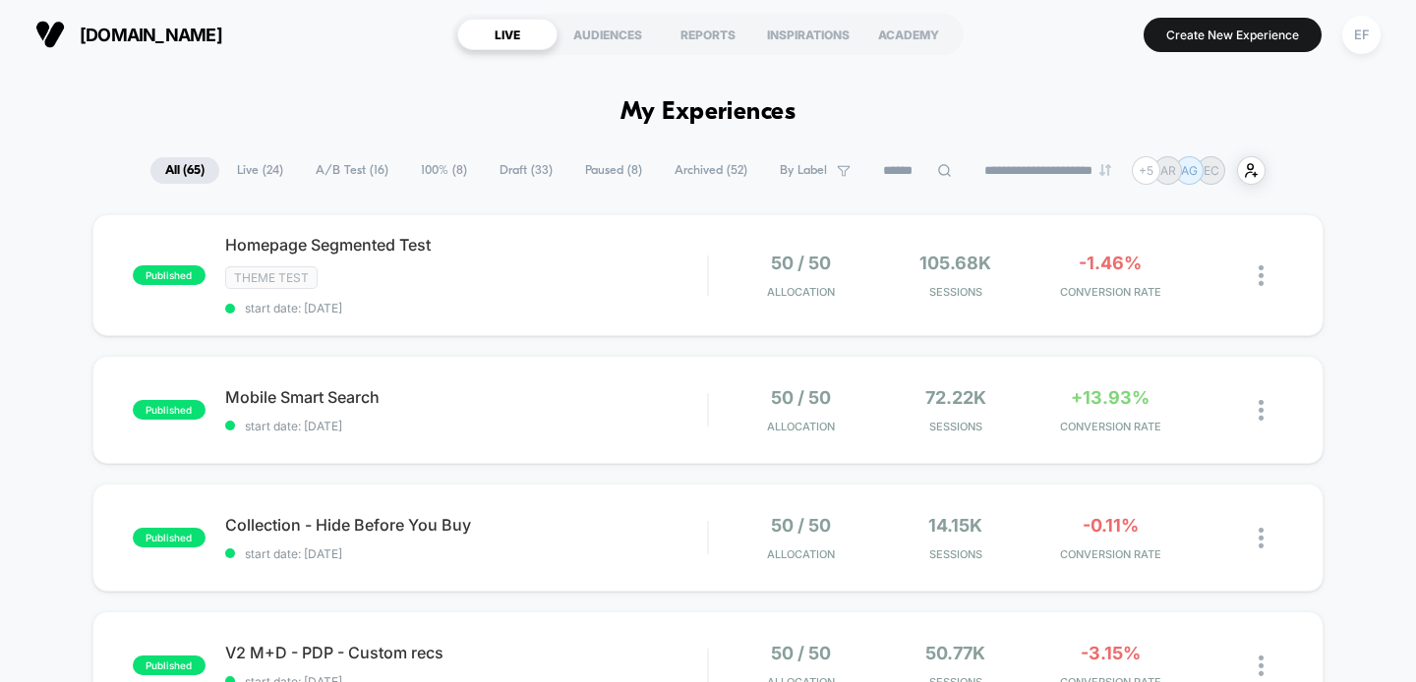
click at [365, 163] on span "A/B Test ( 16 )" at bounding box center [352, 170] width 102 height 27
click at [398, 266] on div "Theme Test" at bounding box center [466, 277] width 483 height 23
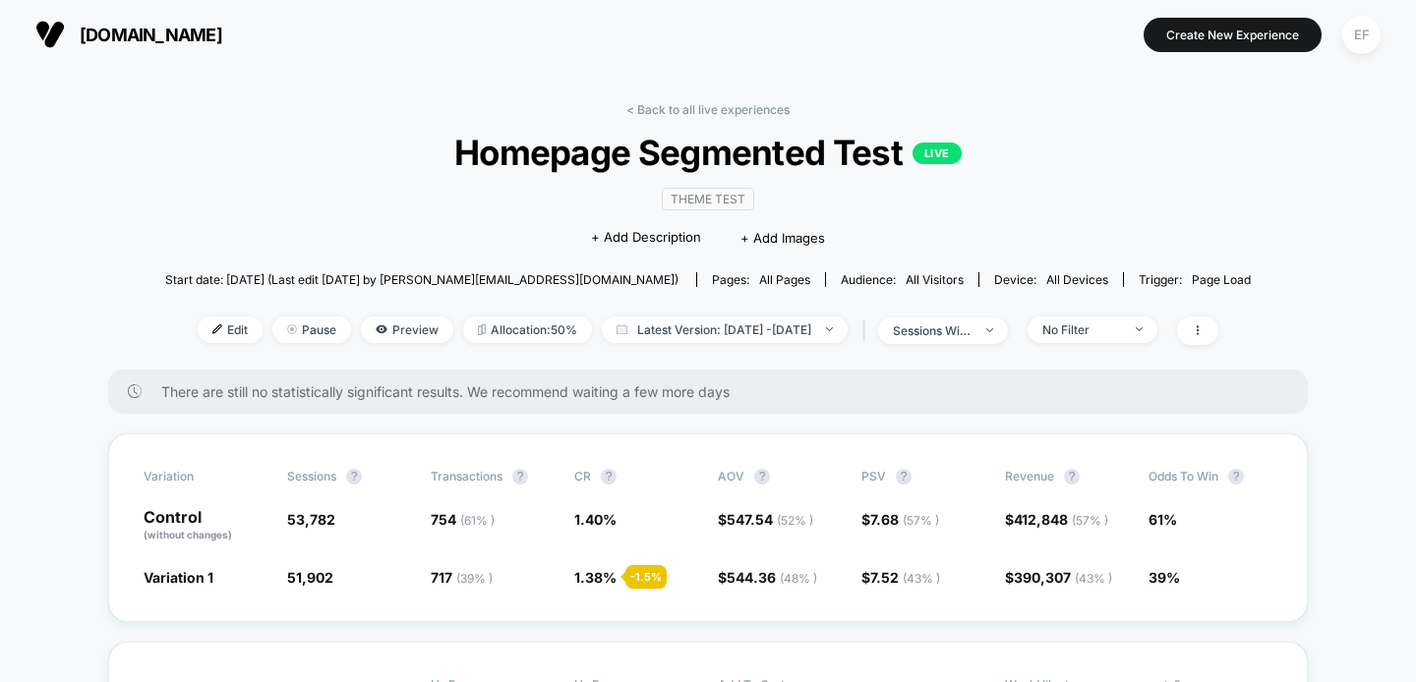
click at [755, 314] on div "< Back to all live experiences Homepage Segmented Test LIVE Theme Test Click to…" at bounding box center [707, 235] width 1085 height 267
click at [753, 321] on span "Latest Version: [DATE] - [DATE]" at bounding box center [725, 330] width 246 height 27
select select "*"
select select "****"
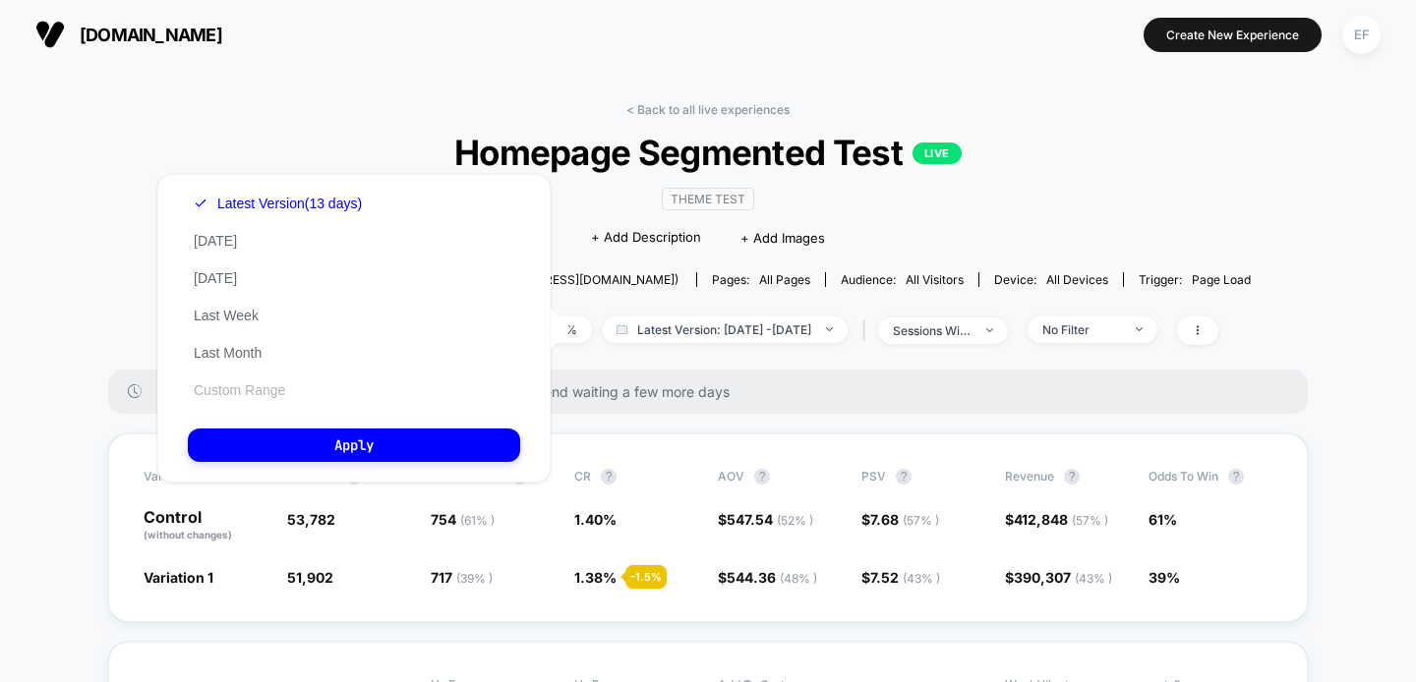
click at [265, 378] on div "Latest Version (13 days) [DATE] [DATE] Last Week Last Month Custom Range" at bounding box center [278, 297] width 180 height 224
click at [258, 383] on button "Custom Range" at bounding box center [239, 390] width 103 height 18
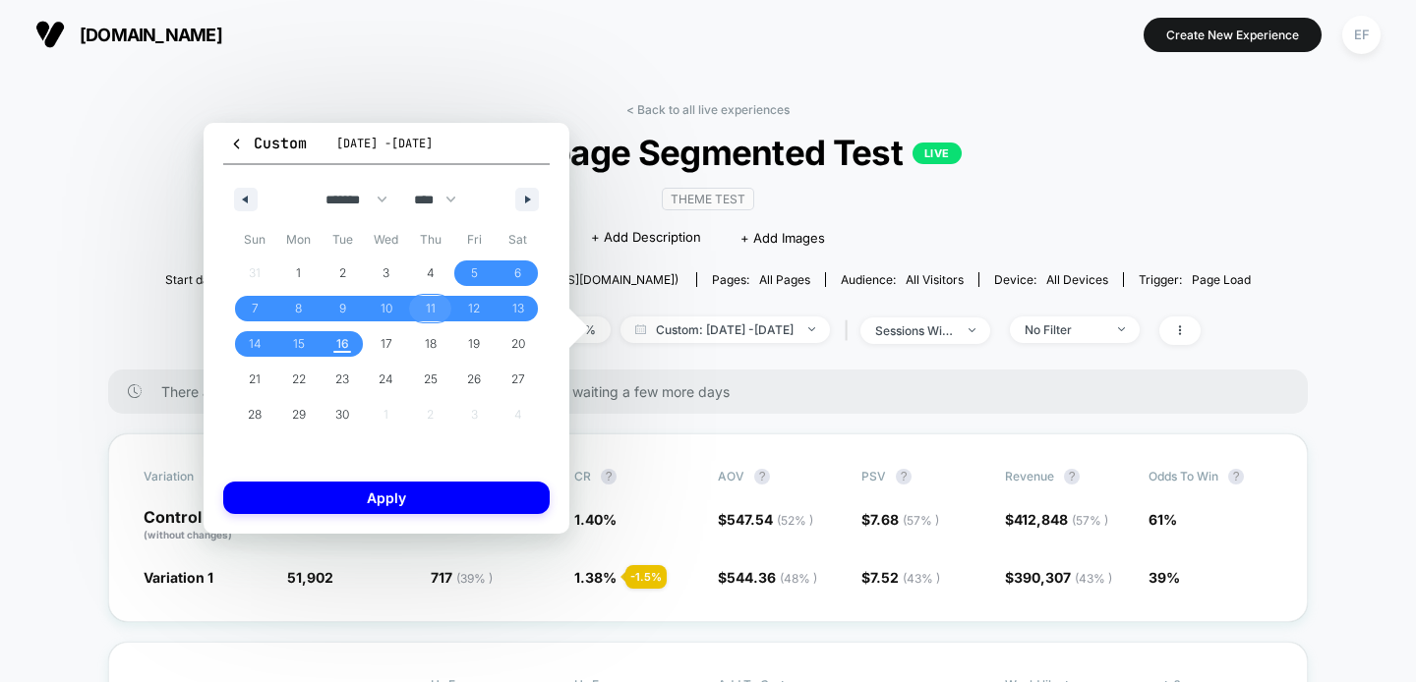
click at [429, 308] on span "11" at bounding box center [431, 308] width 10 height 35
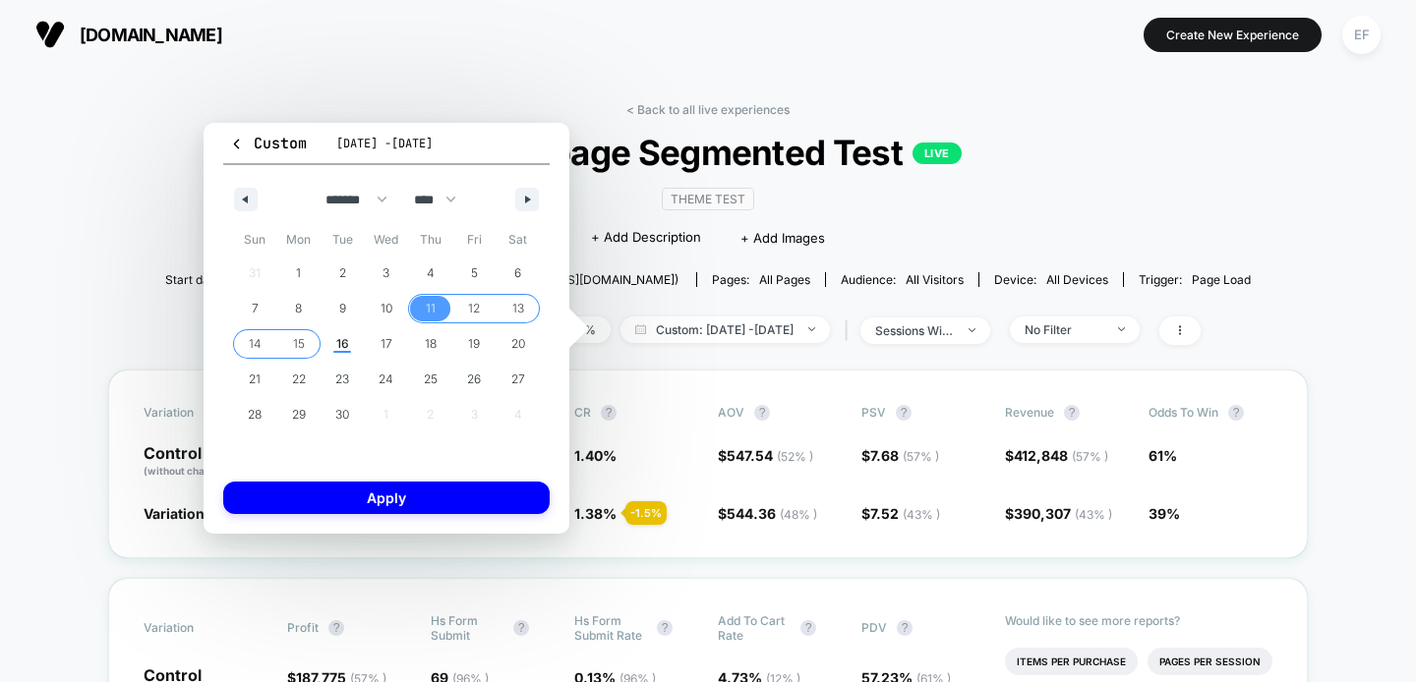
click at [304, 340] on span "15" at bounding box center [299, 343] width 12 height 35
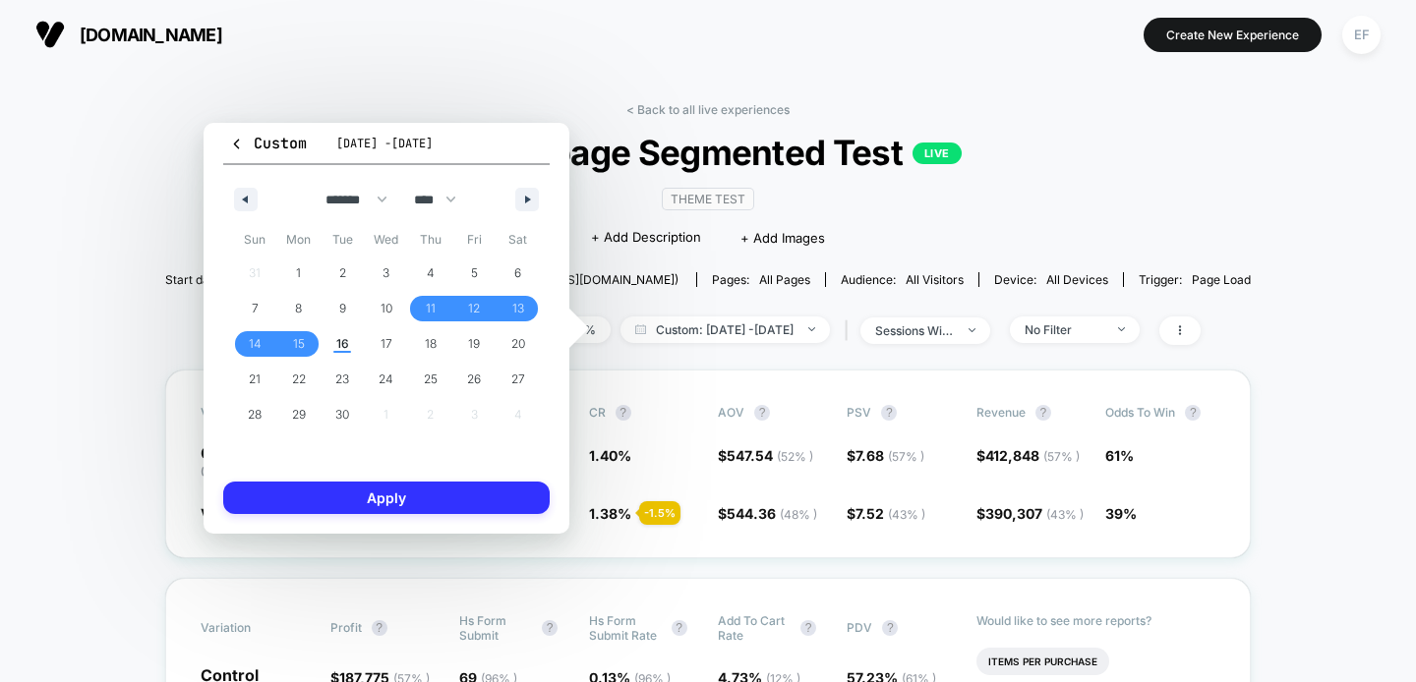
click at [367, 497] on button "Apply" at bounding box center [386, 498] width 326 height 32
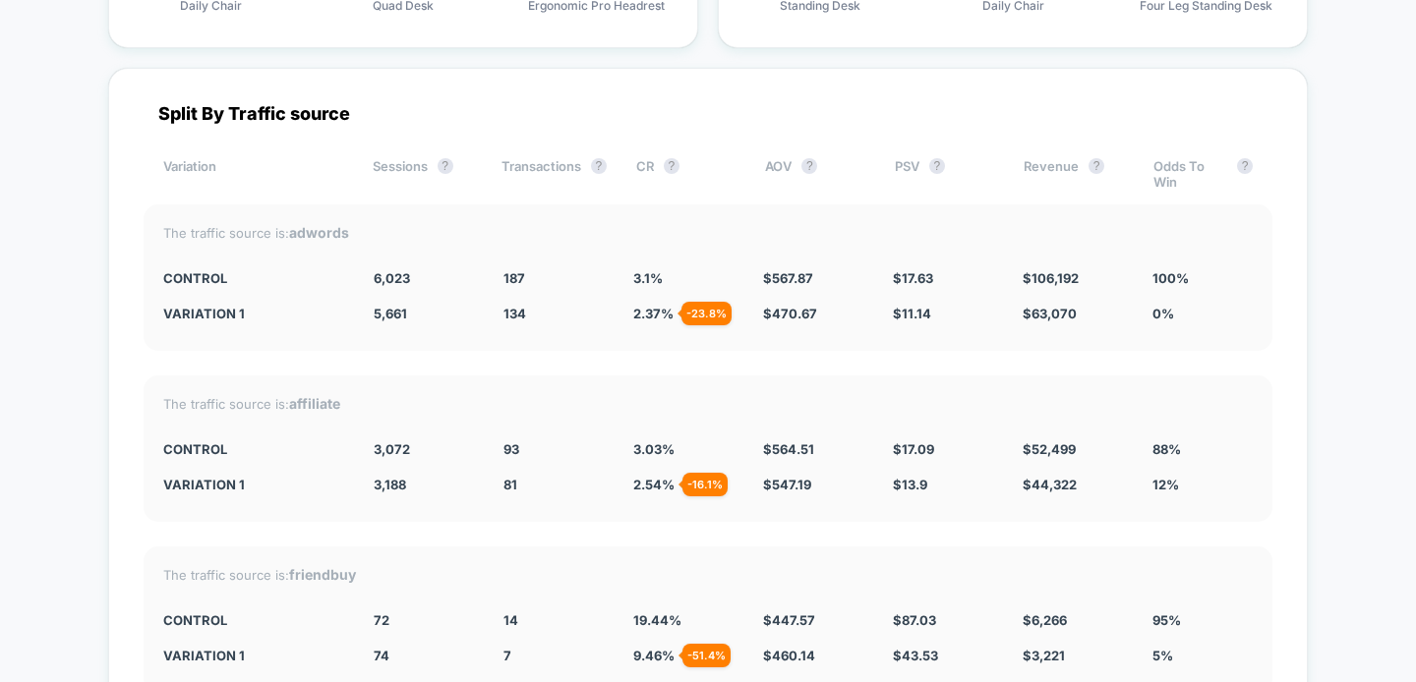
scroll to position [6522, 0]
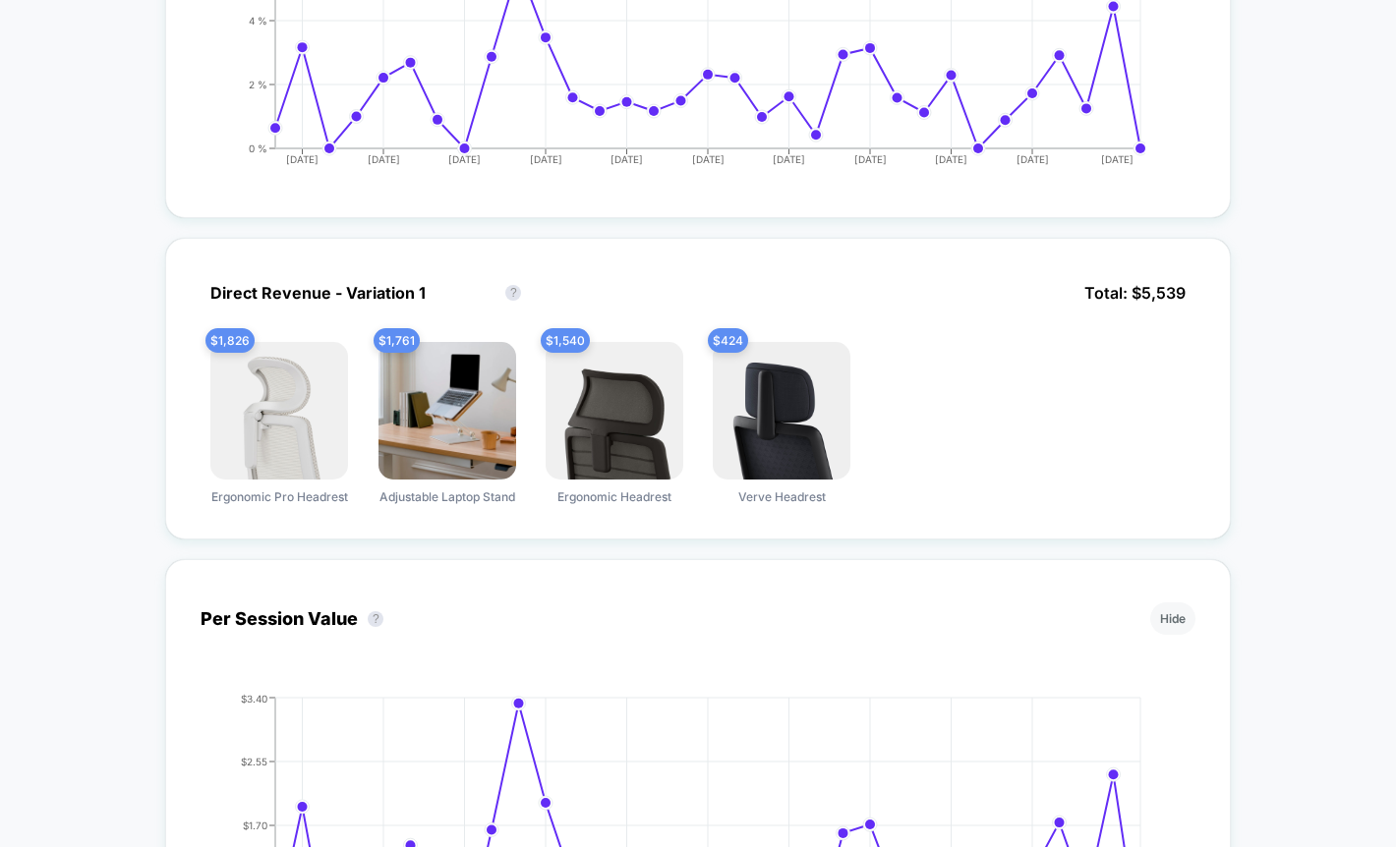
scroll to position [783, 0]
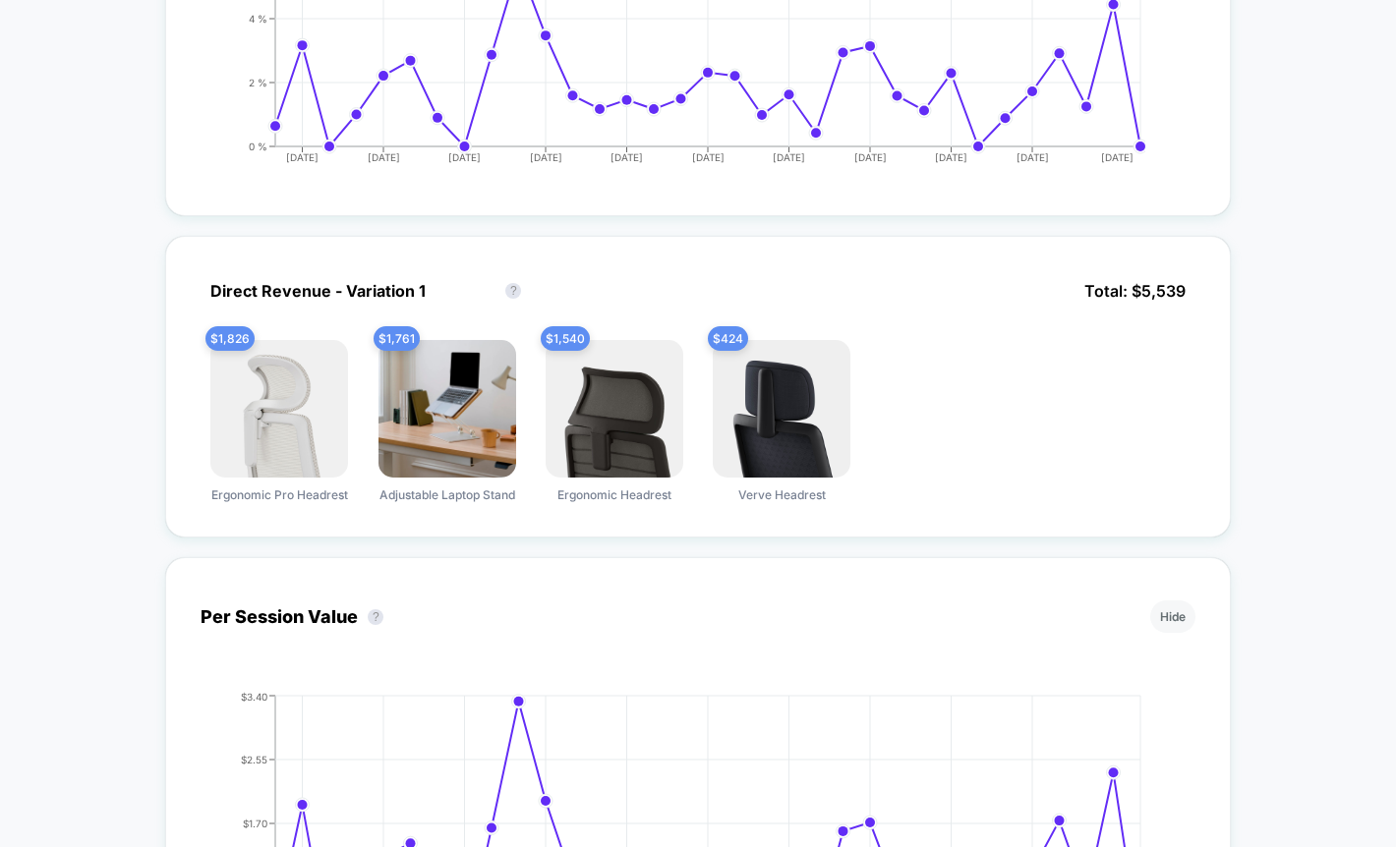
click at [1200, 535] on div "< Back to all live experiences POST PURCHASE (SUPPORT) LIVE Post Purchase Click…" at bounding box center [698, 598] width 1396 height 2624
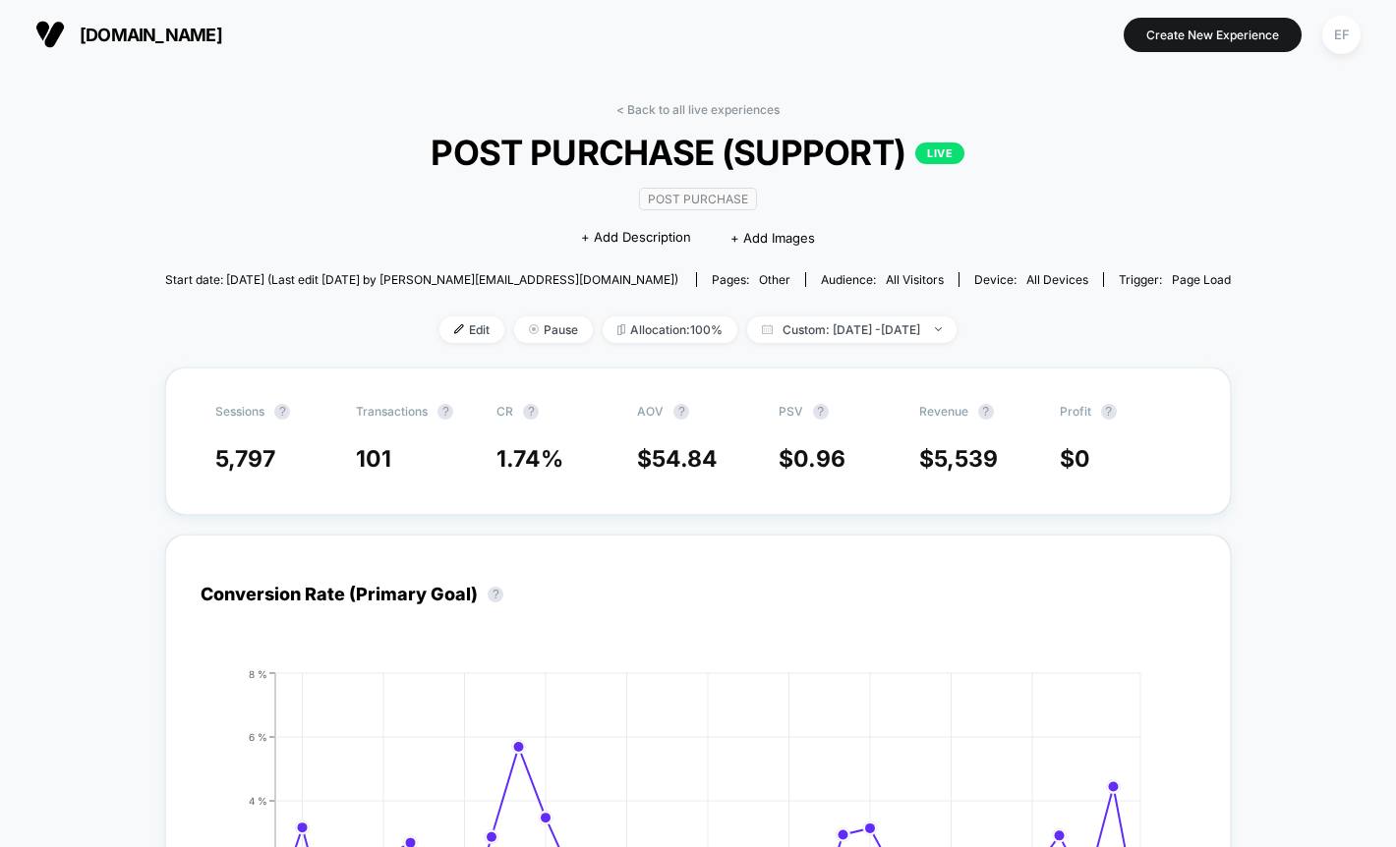
scroll to position [1, 0]
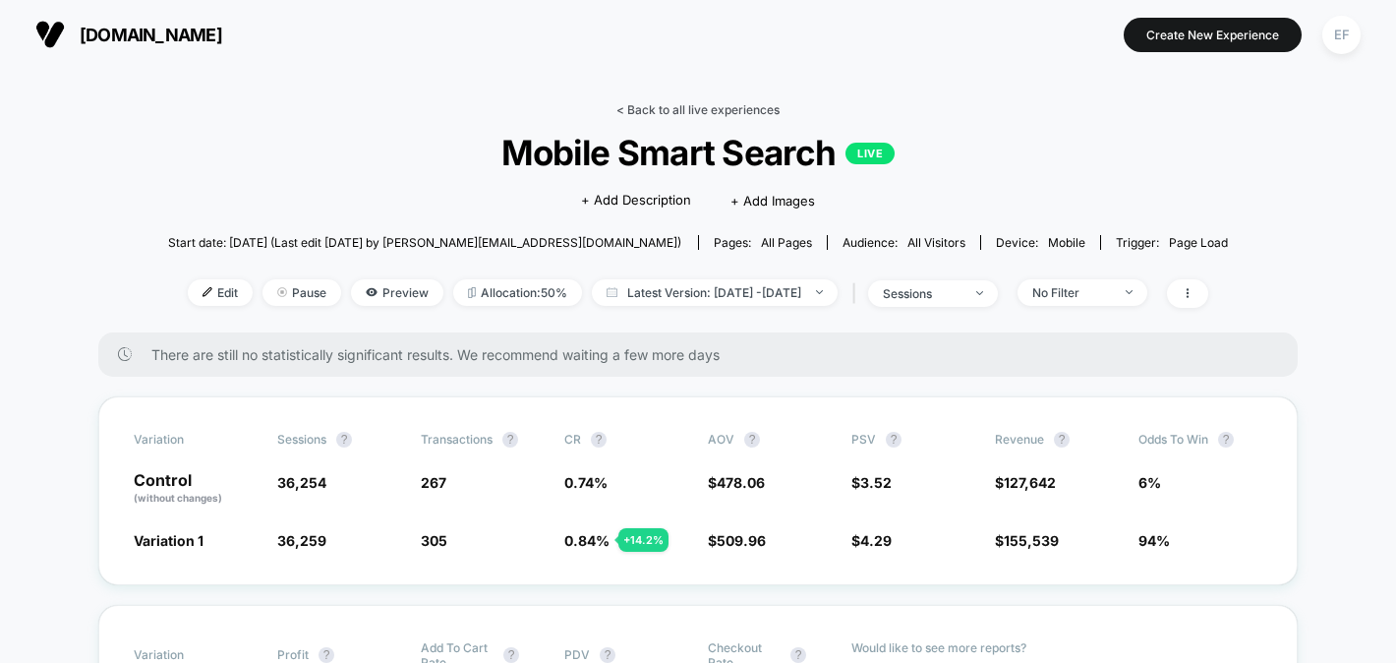
click at [682, 108] on link "< Back to all live experiences" at bounding box center [697, 109] width 163 height 15
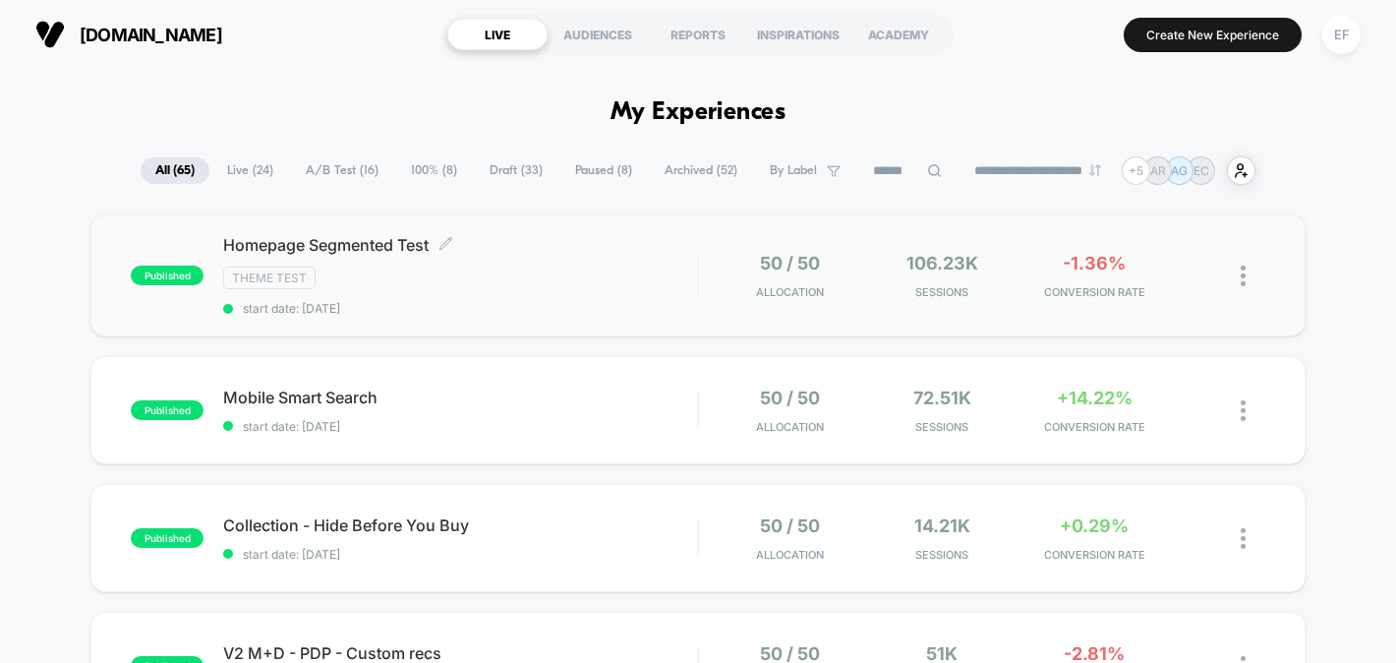
click at [595, 301] on span "start date: [DATE]" at bounding box center [460, 308] width 474 height 15
click at [328, 169] on span "A/B Test ( 16 )" at bounding box center [342, 170] width 102 height 27
